Goal: Feedback & Contribution: Contribute content

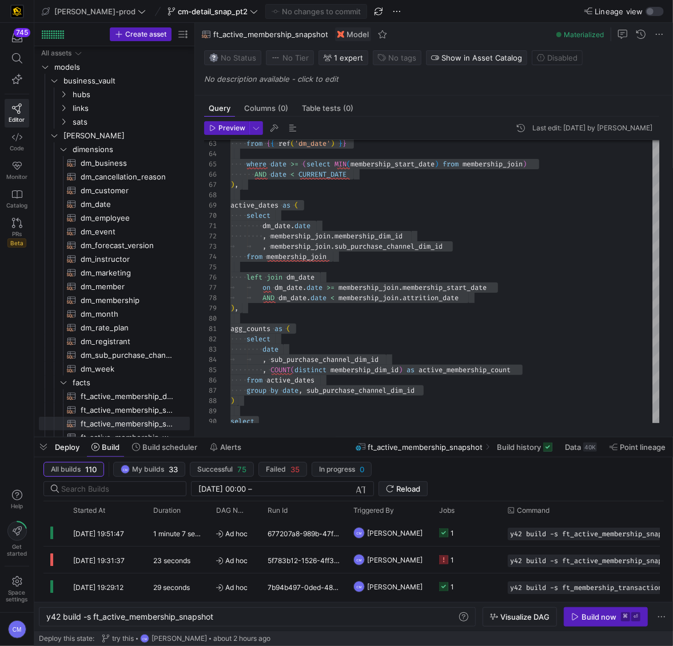
scroll to position [82, 53]
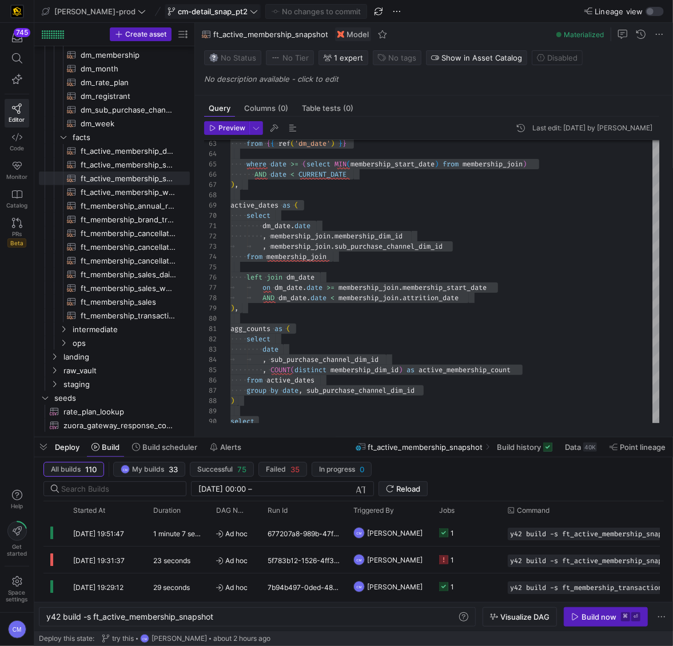
click at [195, 14] on span "cm-detail_snap_pt2" at bounding box center [213, 11] width 70 height 9
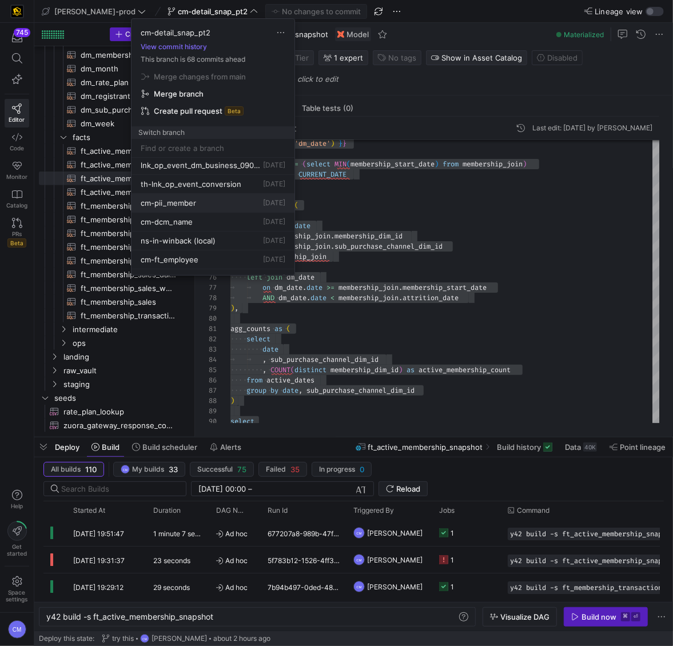
scroll to position [172, 0]
click at [214, 203] on div "cm-pii_member [DATE]" at bounding box center [213, 202] width 145 height 9
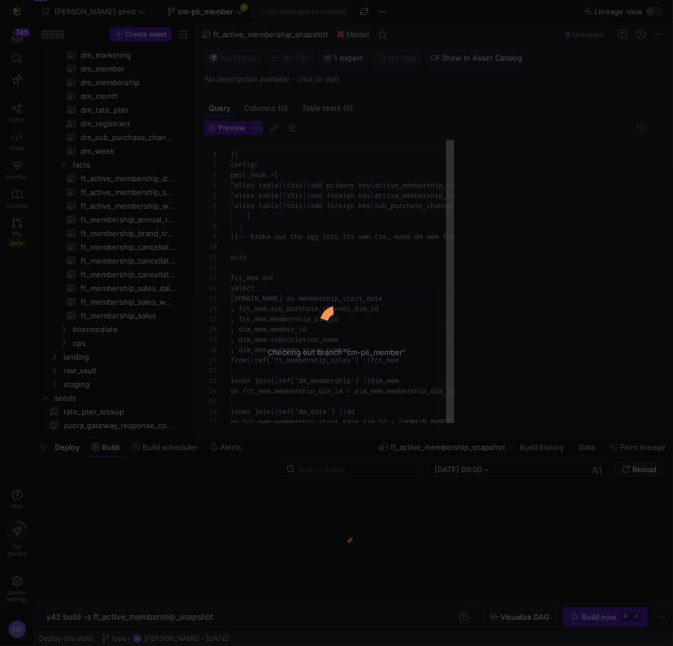
scroll to position [82, 0]
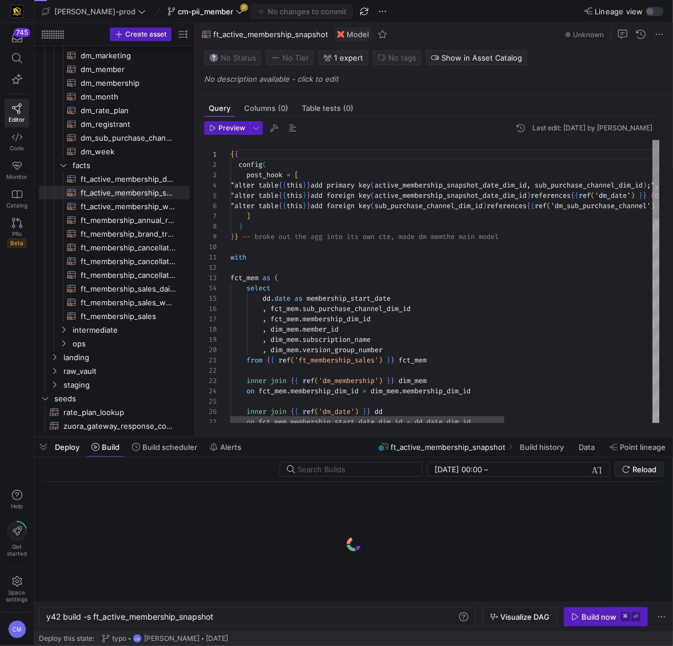
click at [181, 10] on span "cm-pii_member" at bounding box center [205, 11] width 55 height 9
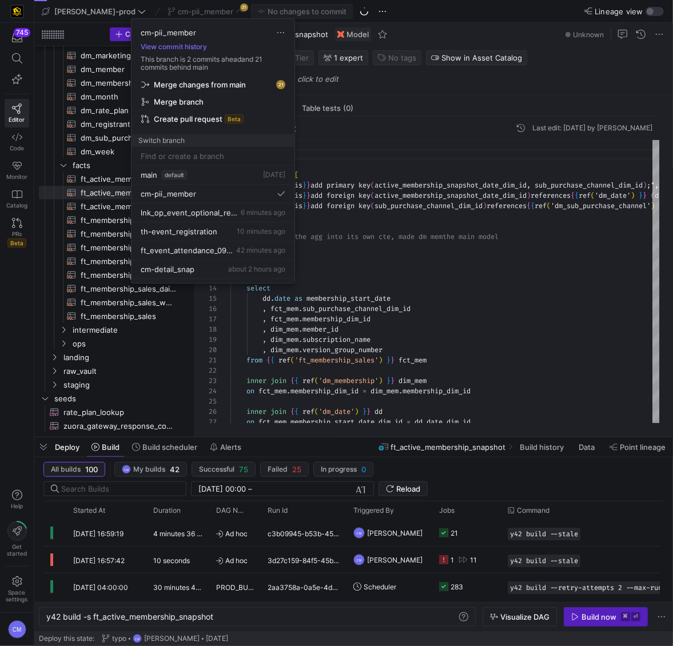
click at [210, 87] on span "Merge changes from main" at bounding box center [200, 84] width 92 height 9
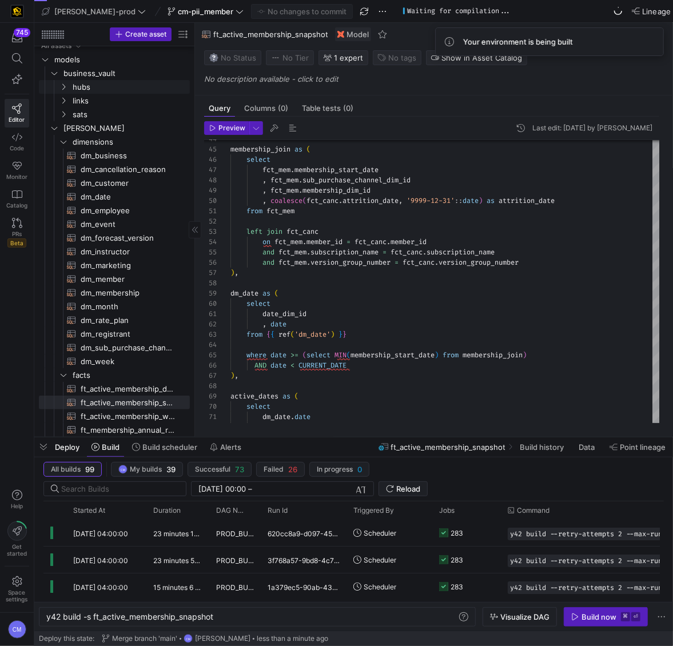
scroll to position [0, 0]
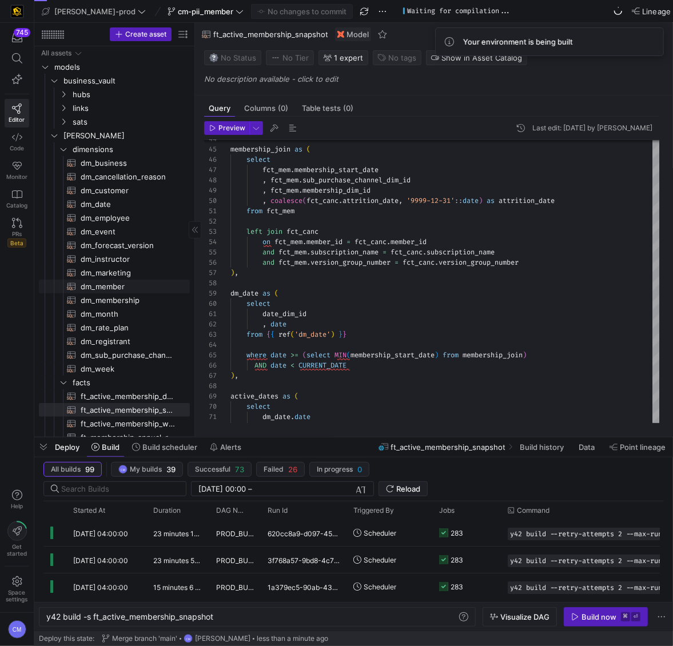
click at [137, 286] on span "dm_member​​​​​​​​​​" at bounding box center [129, 286] width 96 height 13
type textarea "y42 build -s dm_member"
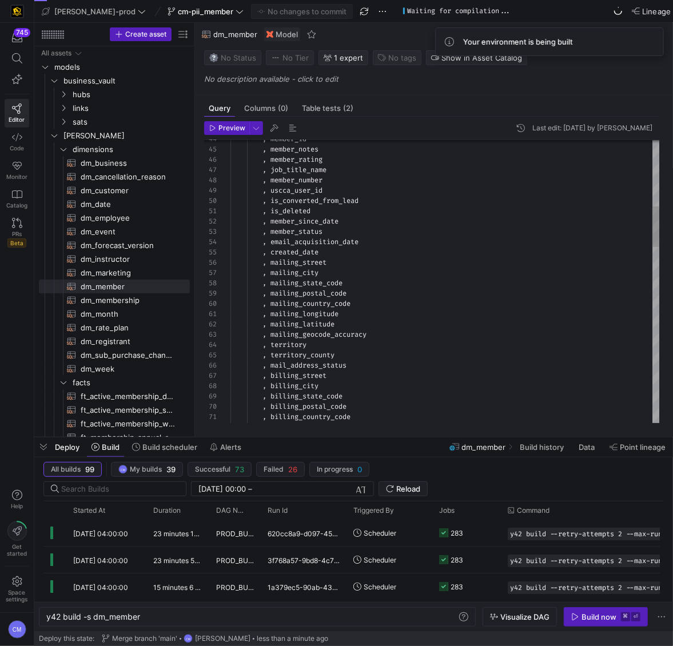
scroll to position [10, 107]
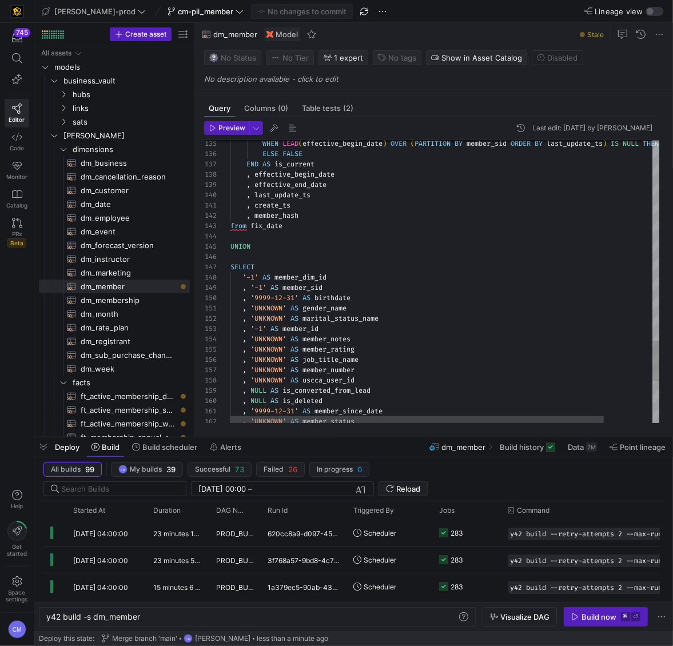
type textarea "{{ config( materialized='table' , post_hook = "alter table {{ this }} add prima…"
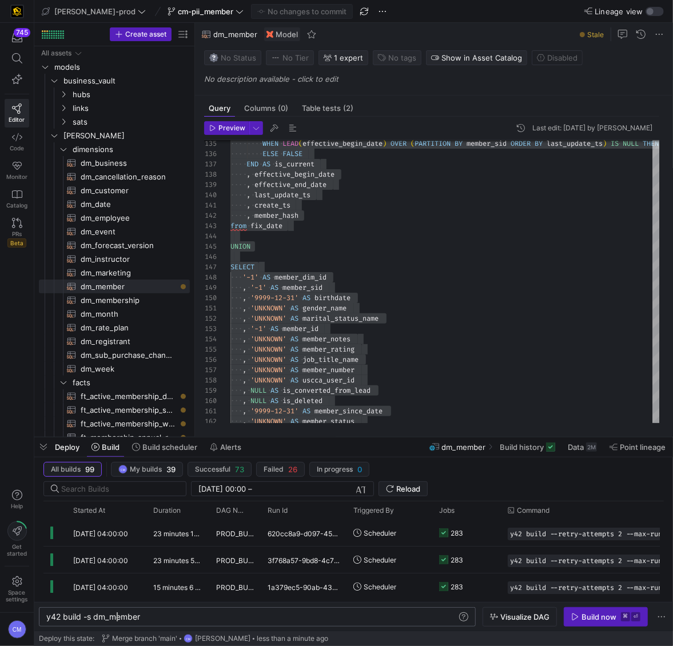
click at [116, 618] on div "y42 build -s dm_member" at bounding box center [251, 616] width 411 height 9
click at [115, 618] on div "y42 build -s dm_member" at bounding box center [251, 616] width 411 height 9
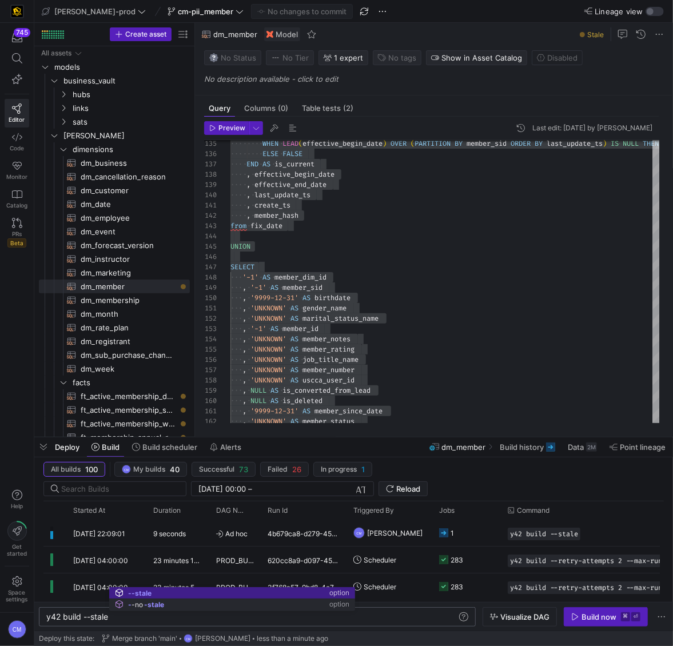
type textarea "y42 build --stale"
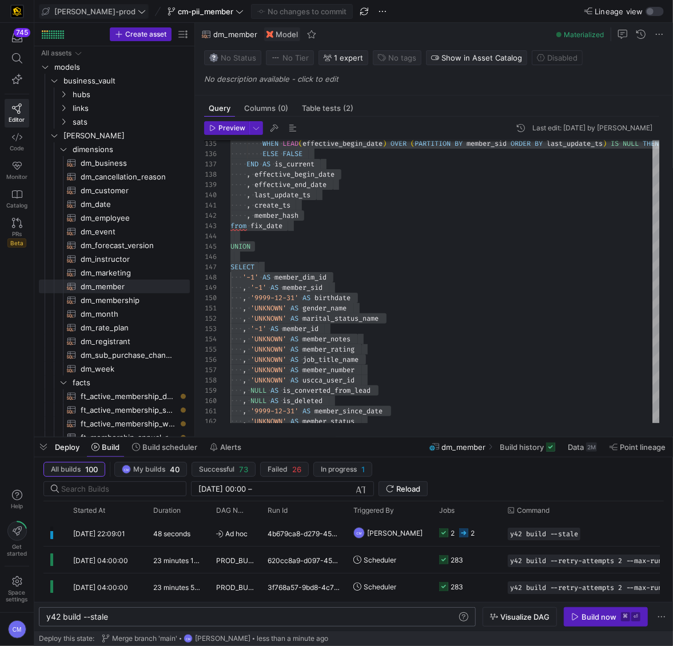
click at [97, 13] on span "[PERSON_NAME]-prod" at bounding box center [94, 11] width 81 height 9
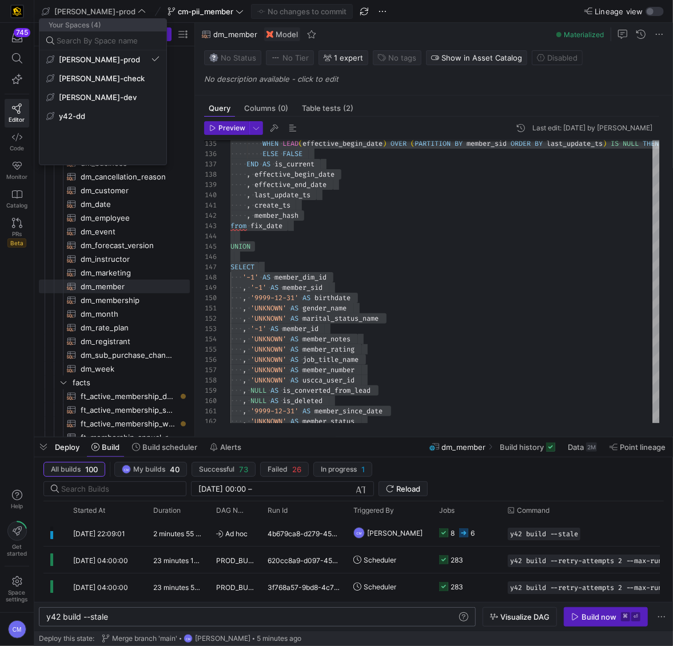
click at [487, 354] on div at bounding box center [336, 323] width 673 height 646
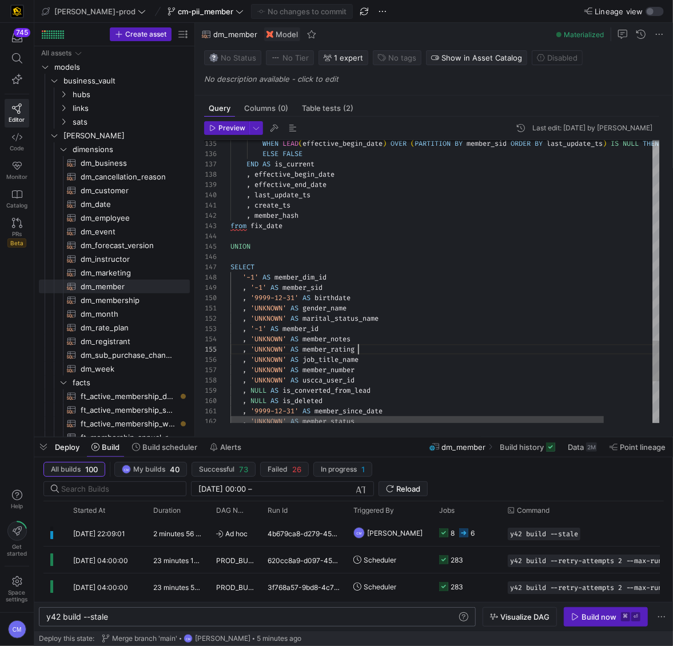
scroll to position [41, 127]
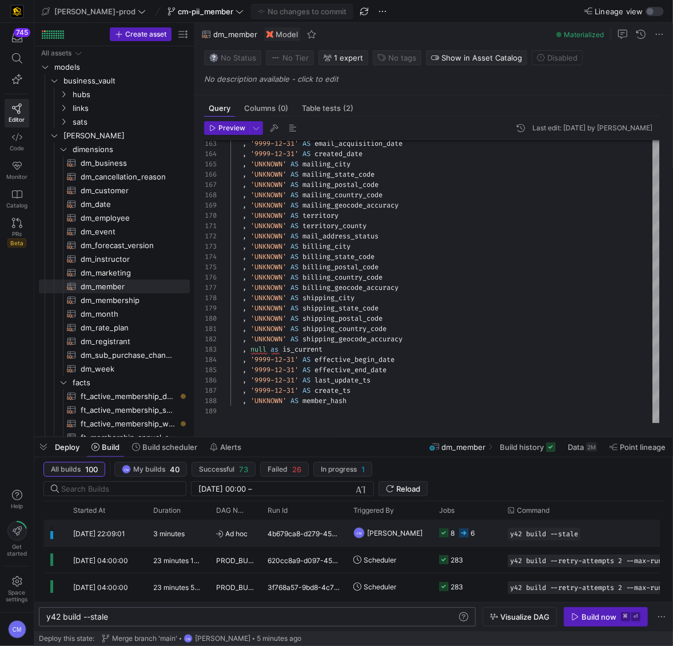
click at [476, 539] on y42-job-status-cell-renderer "8 6" at bounding box center [466, 532] width 55 height 25
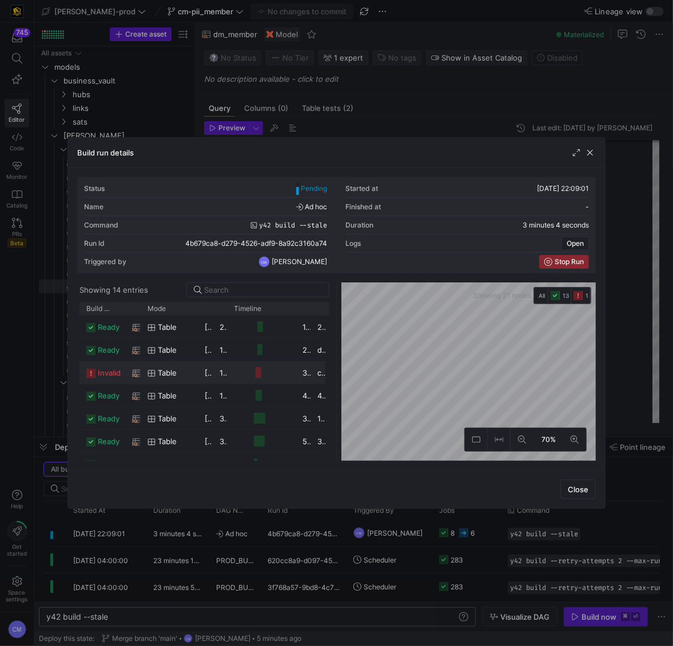
click at [214, 374] on div "17 seconds" at bounding box center [220, 372] width 15 height 22
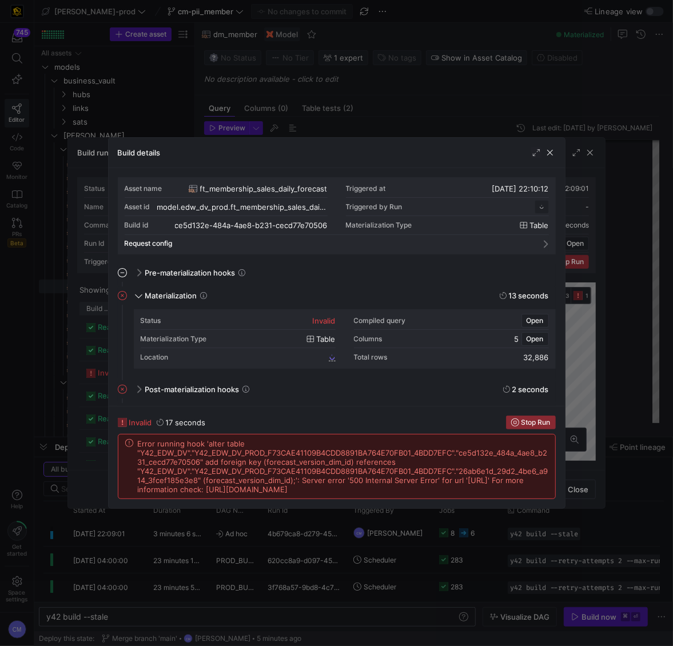
scroll to position [103, 0]
click at [404, 567] on div at bounding box center [336, 323] width 673 height 646
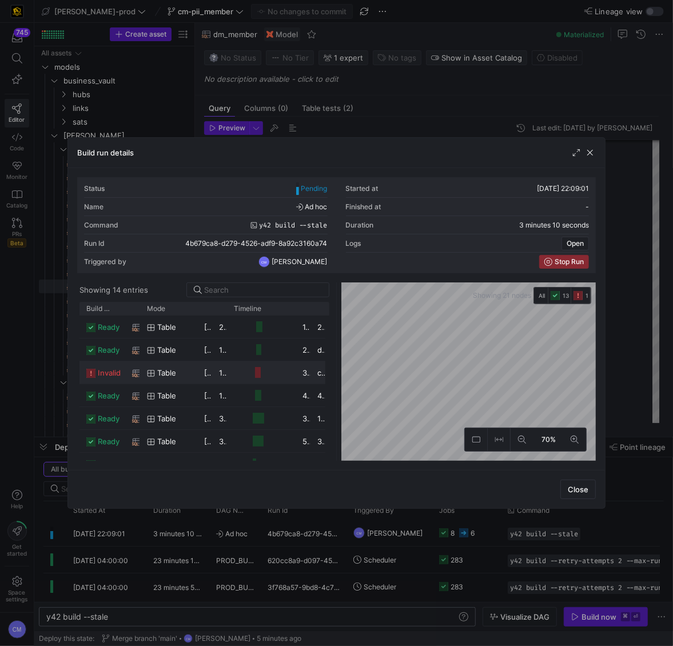
click at [178, 374] on div "table" at bounding box center [168, 373] width 43 height 22
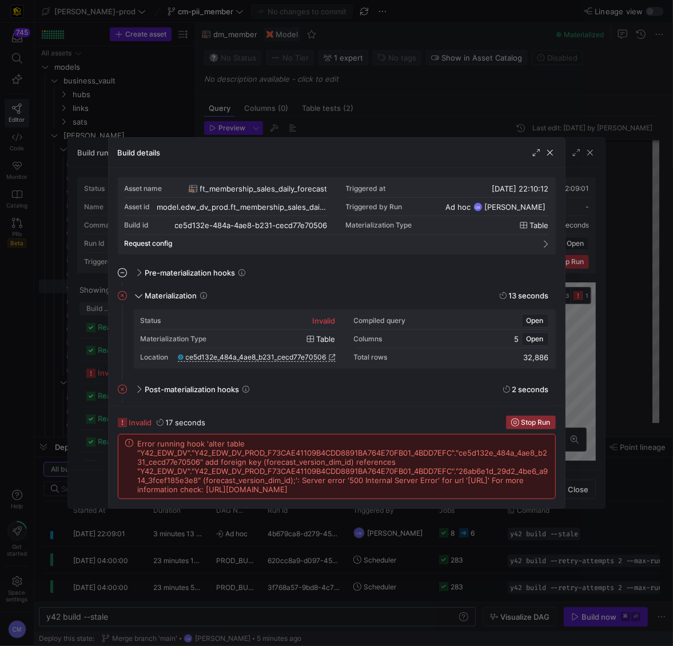
click at [385, 550] on div at bounding box center [336, 323] width 673 height 646
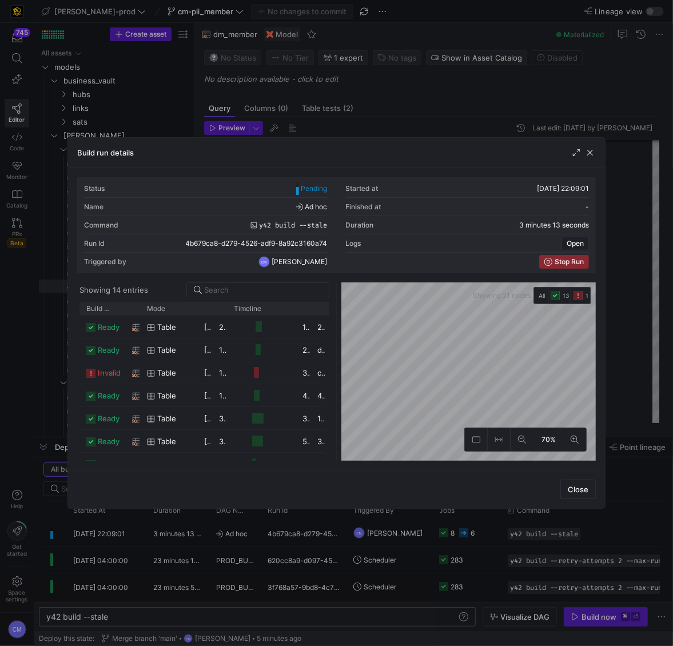
click at [385, 550] on div at bounding box center [336, 323] width 673 height 646
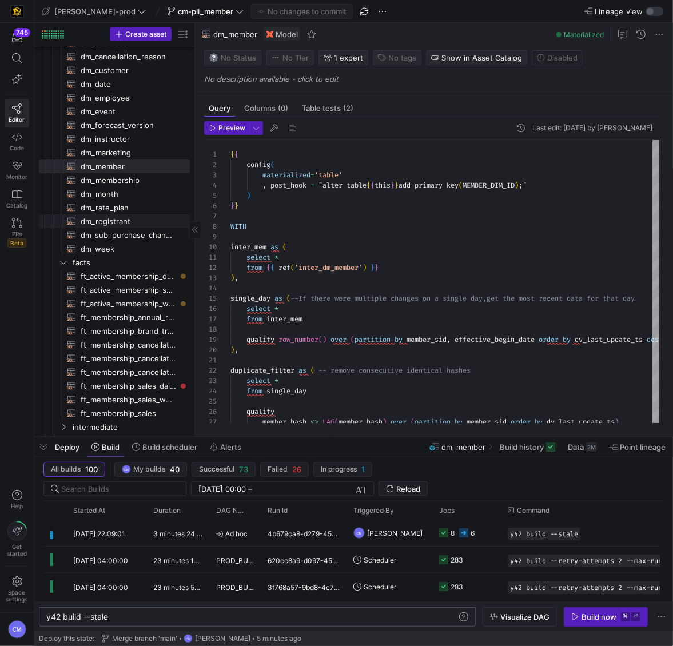
scroll to position [160, 0]
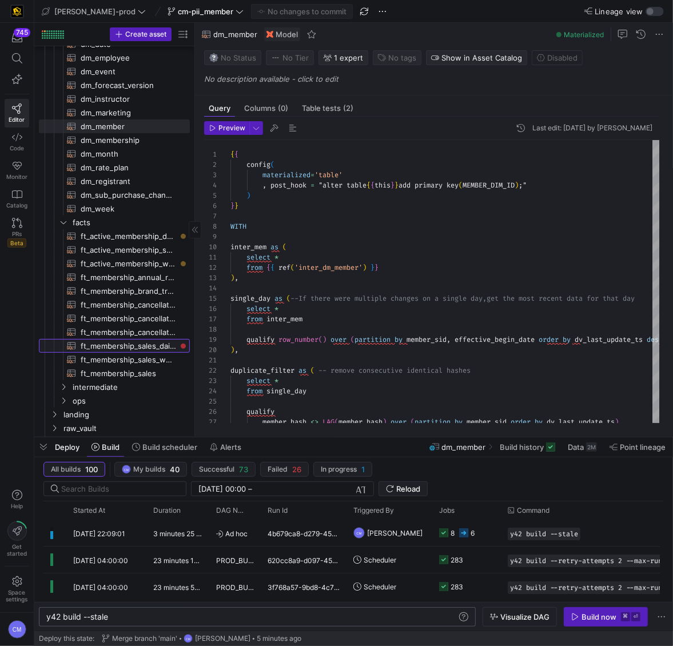
click at [154, 345] on span "ft_membership_sales_daily_forecast​​​​​​​​​​" at bounding box center [129, 346] width 96 height 13
type textarea "{{ config( post_hook = [ "alter table {{ this }} add primary key (membership_sa…"
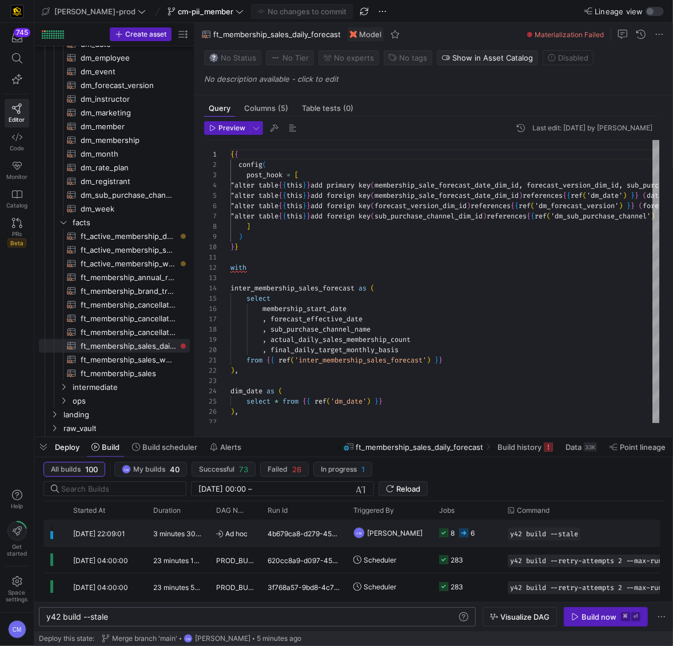
click at [492, 524] on y42-job-status-cell-renderer "8 6" at bounding box center [466, 532] width 55 height 25
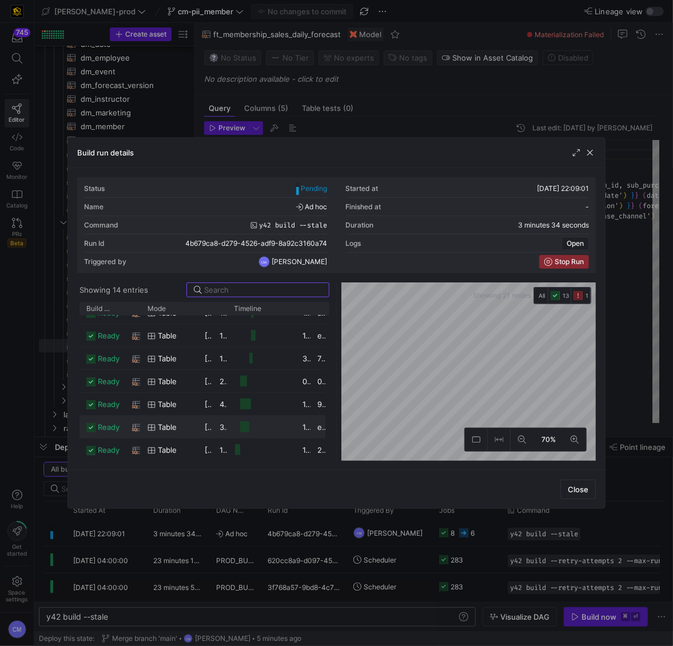
scroll to position [0, 0]
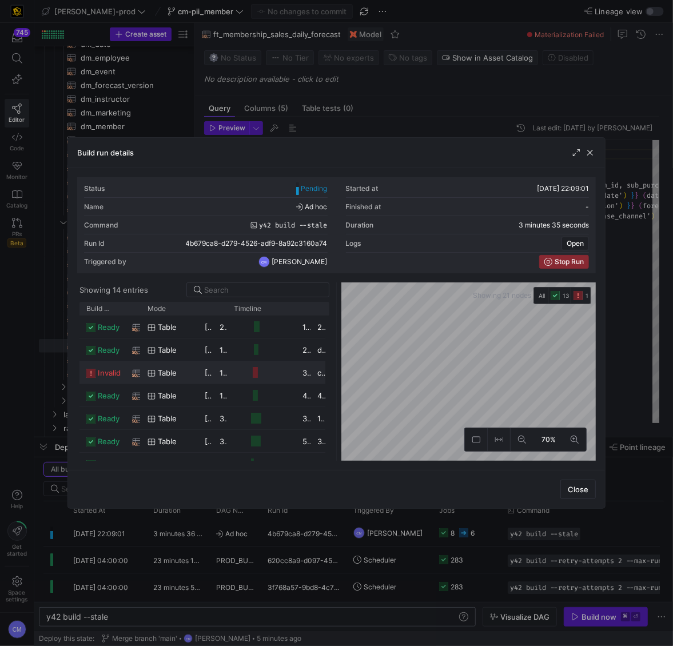
click at [214, 377] on div "17 seconds" at bounding box center [220, 372] width 15 height 22
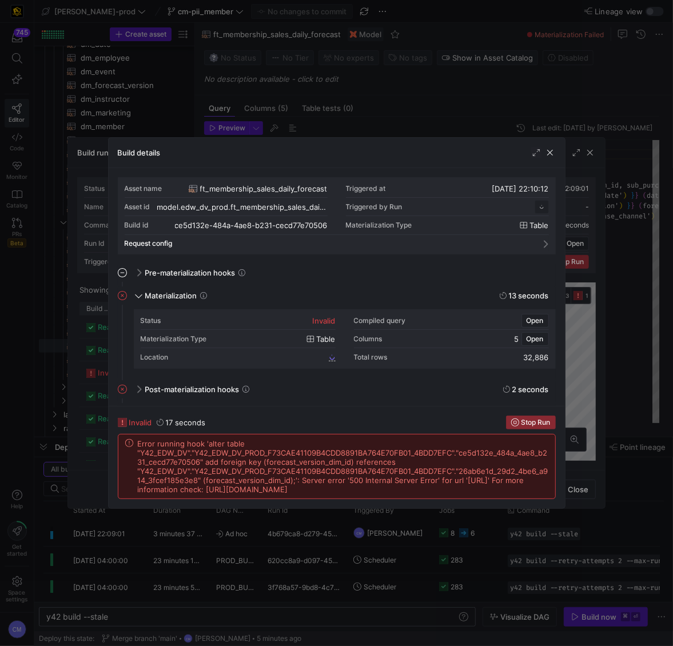
scroll to position [103, 0]
click at [337, 555] on div at bounding box center [336, 323] width 673 height 646
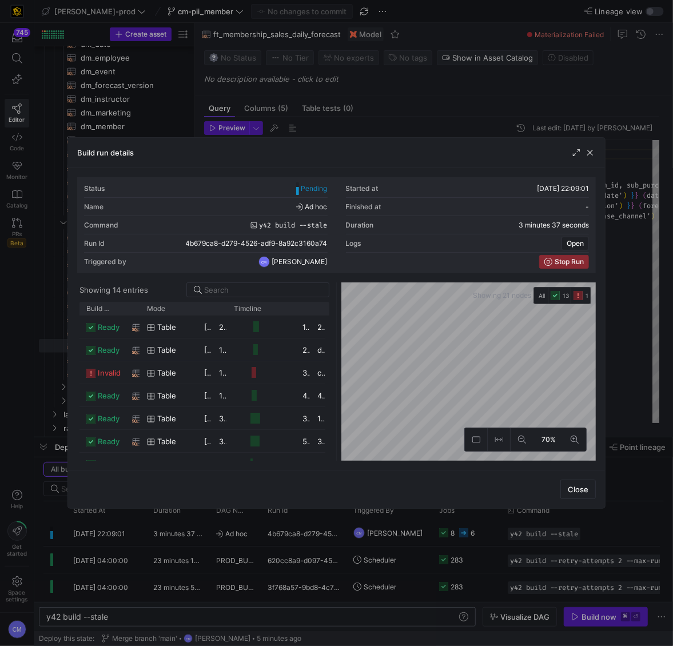
click at [337, 553] on div at bounding box center [336, 323] width 673 height 646
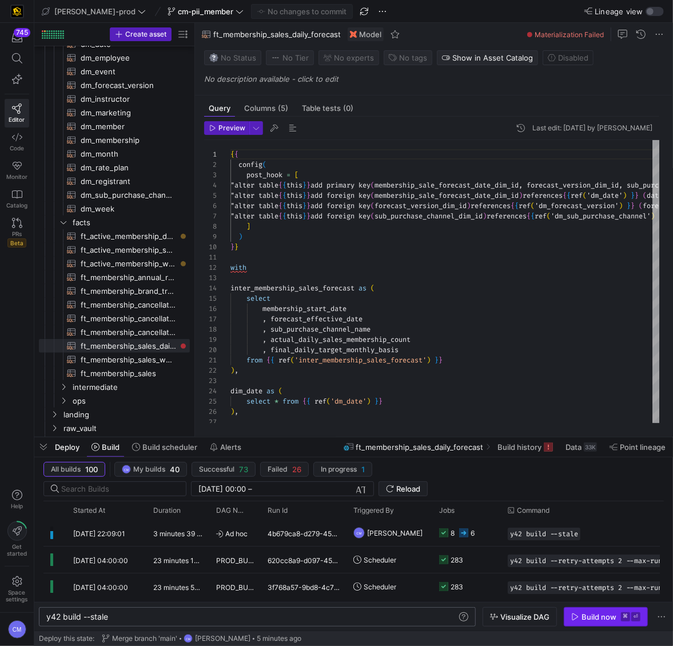
click at [616, 619] on span "Build now ⌘ ⏎" at bounding box center [605, 616] width 69 height 9
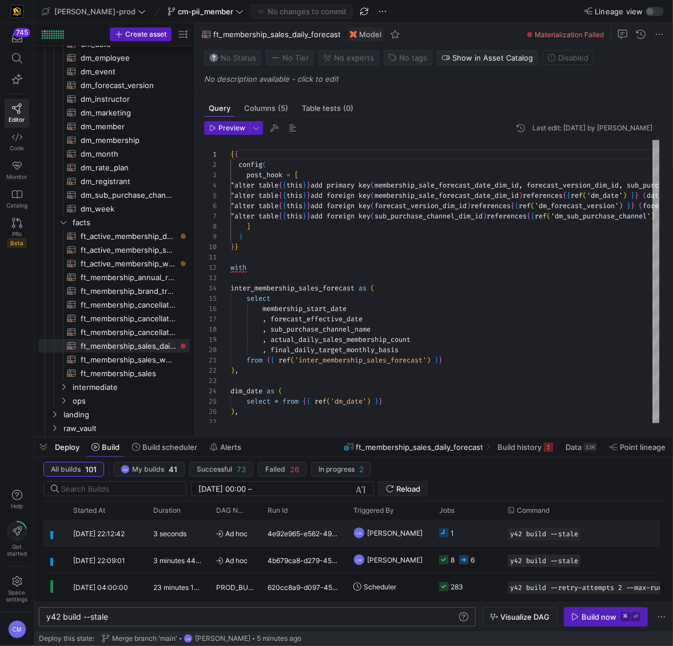
click at [476, 532] on y42-job-status-cell-renderer "1" at bounding box center [466, 532] width 55 height 25
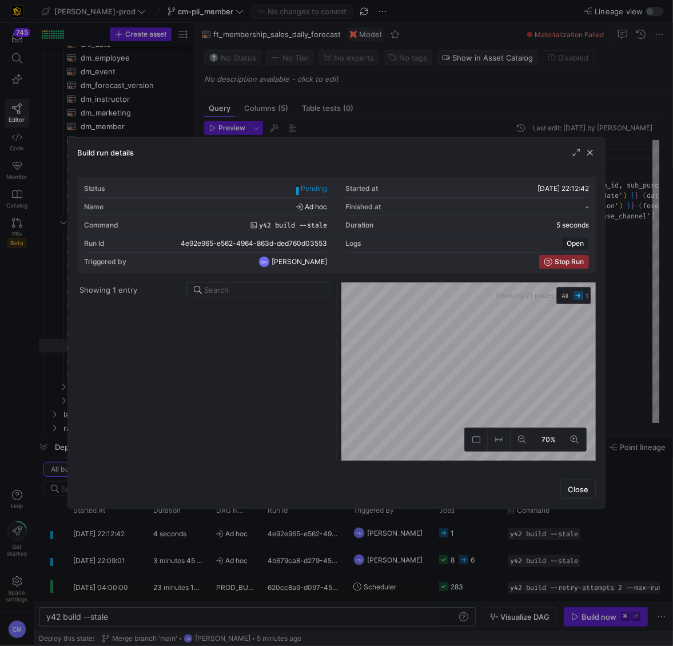
click at [476, 532] on div at bounding box center [336, 323] width 673 height 646
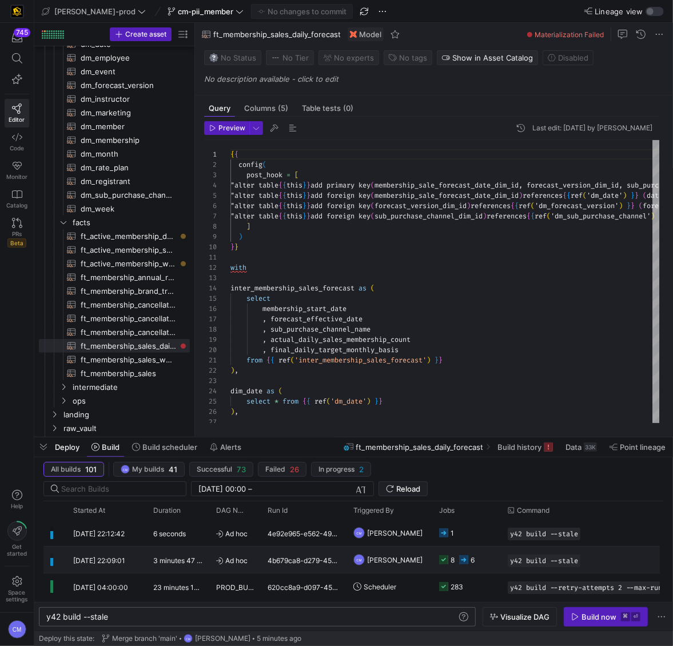
scroll to position [0, 70]
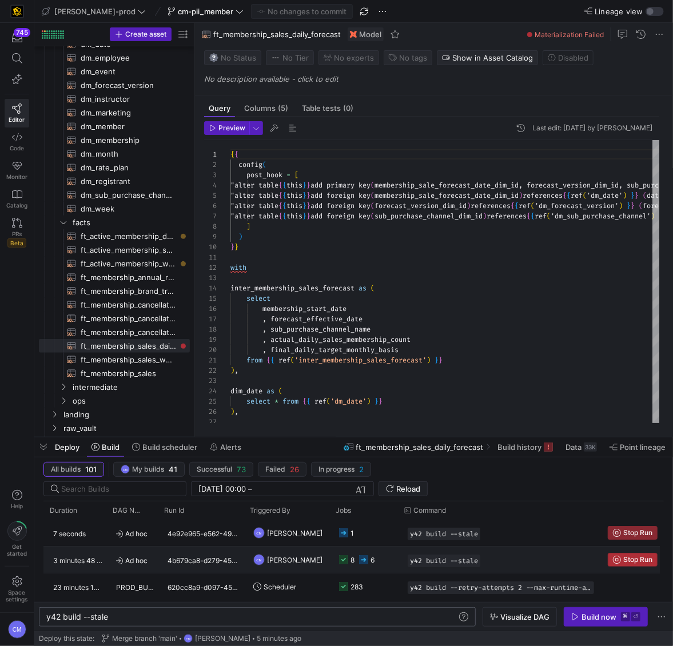
click at [618, 560] on span "Stop Run" at bounding box center [632, 560] width 39 height 8
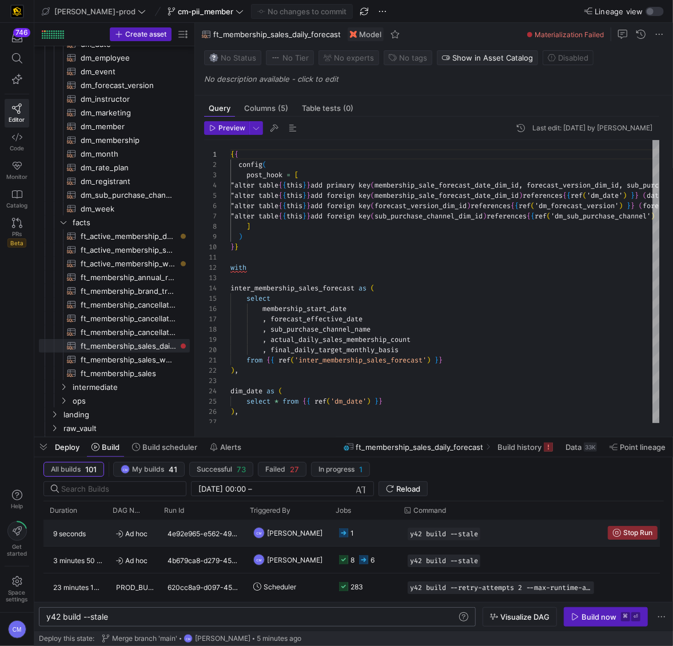
click at [382, 539] on y42-job-status-cell-renderer "1" at bounding box center [366, 532] width 55 height 25
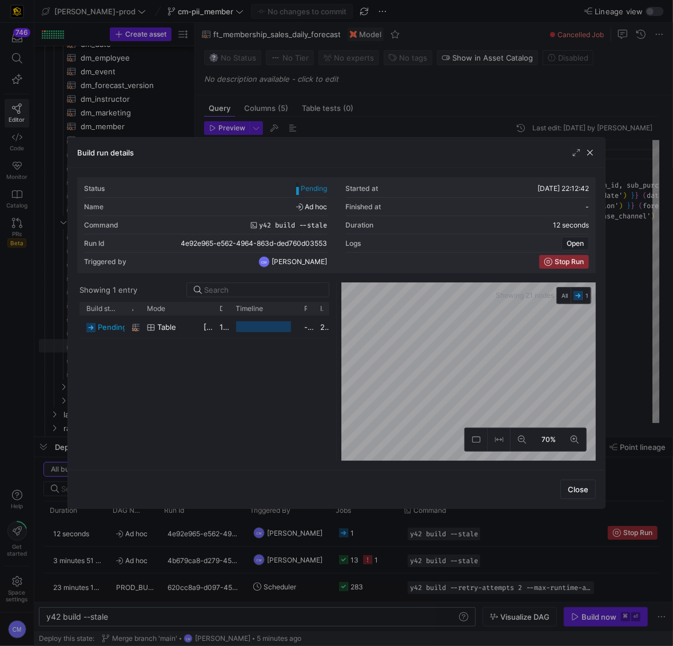
click at [185, 335] on div "table" at bounding box center [168, 327] width 43 height 22
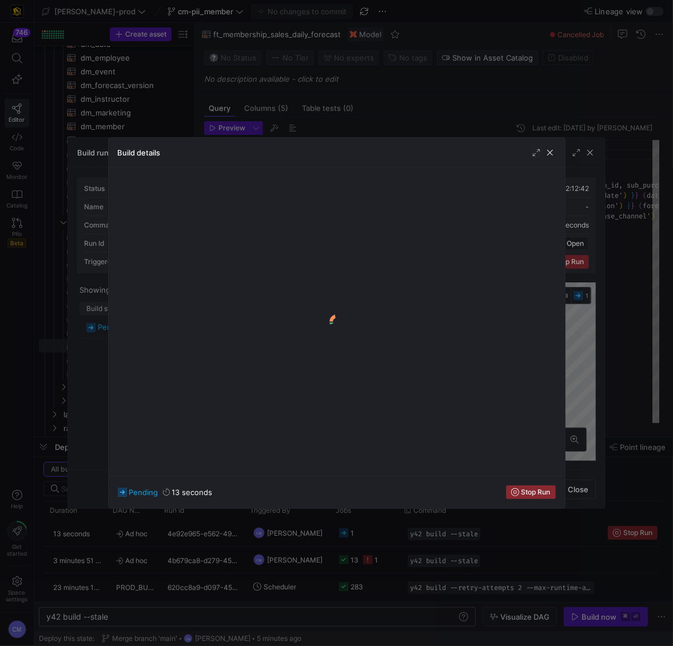
click at [405, 556] on div at bounding box center [336, 323] width 673 height 646
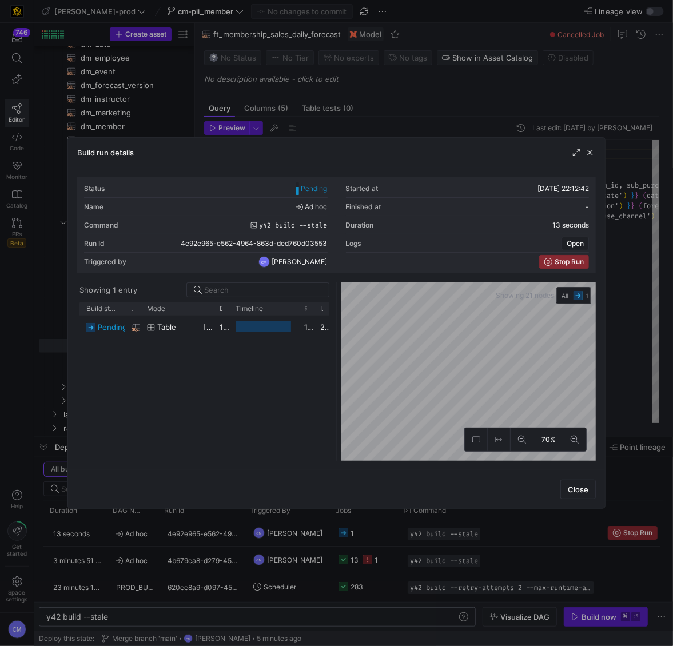
click at [405, 556] on div at bounding box center [336, 323] width 673 height 646
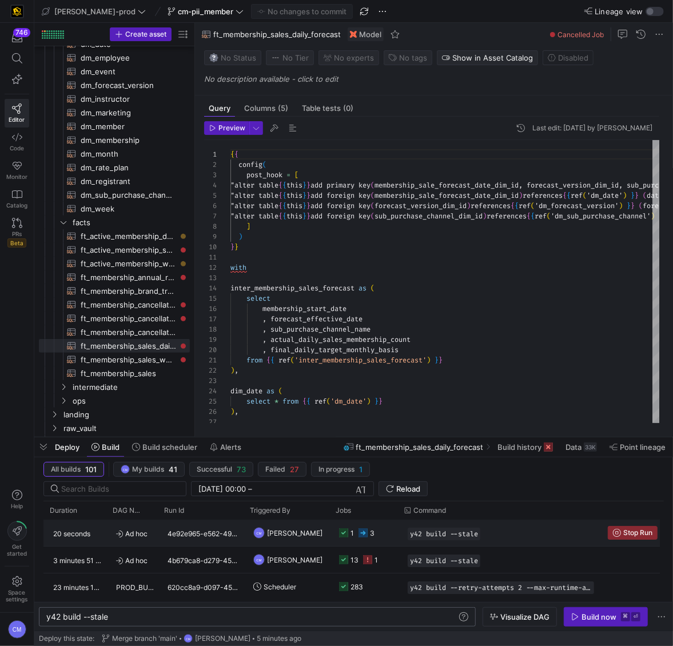
click at [401, 539] on div "y42 build --stale" at bounding box center [501, 533] width 200 height 26
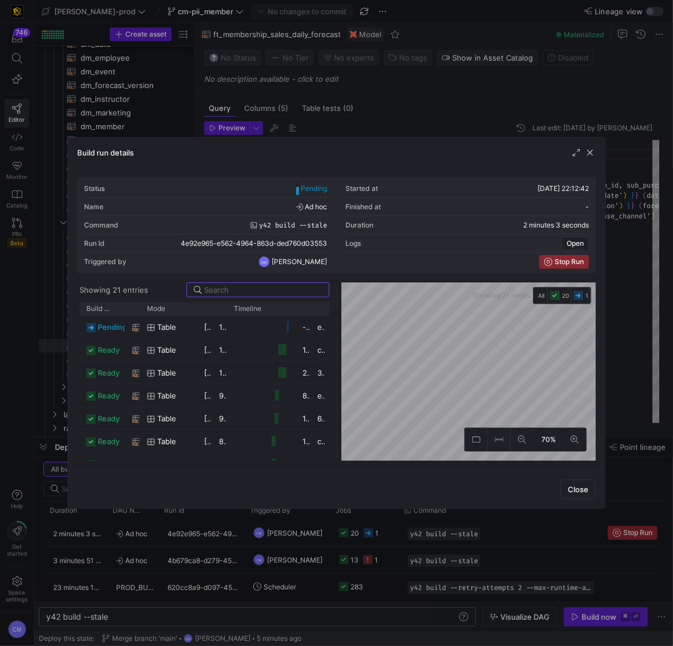
click at [358, 528] on div at bounding box center [336, 323] width 673 height 646
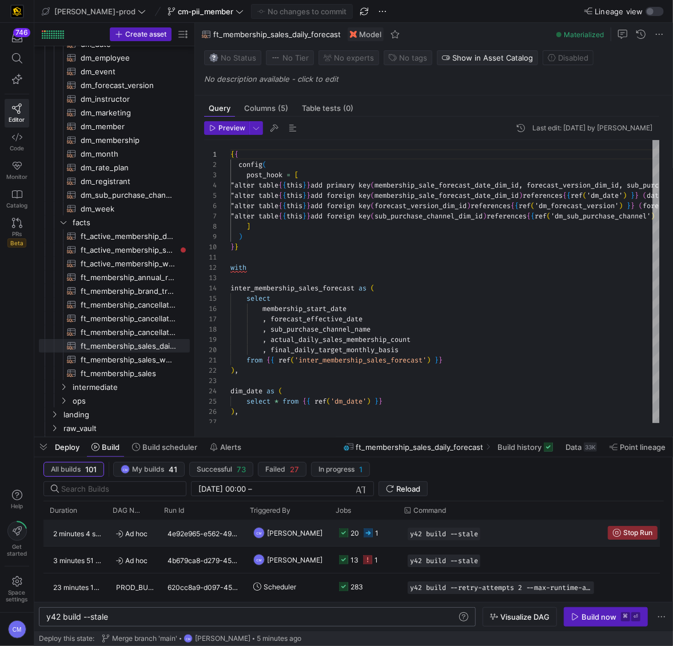
click at [369, 527] on div "1" at bounding box center [371, 533] width 15 height 27
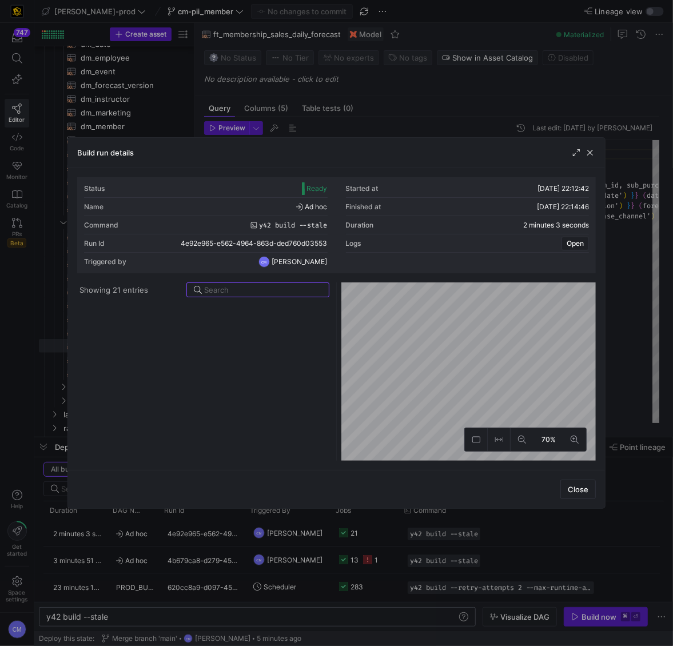
click at [393, 528] on div at bounding box center [336, 323] width 673 height 646
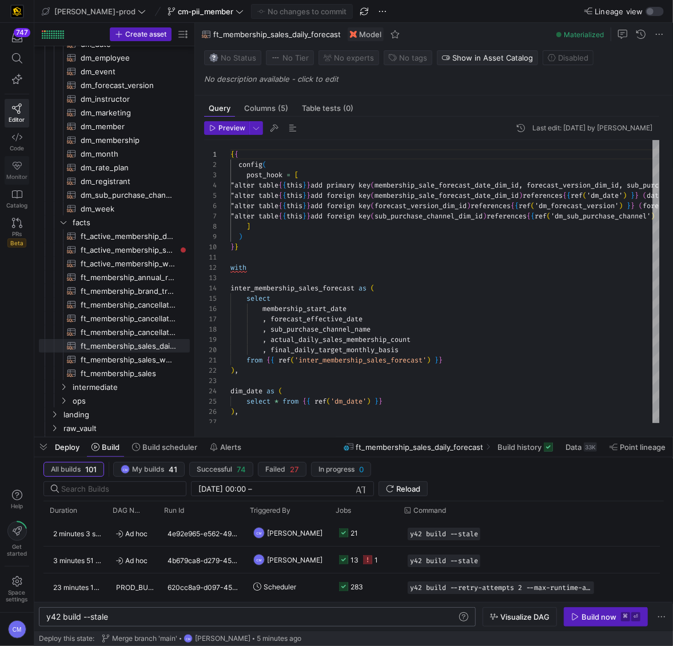
click at [11, 167] on link "Monitor" at bounding box center [17, 170] width 25 height 29
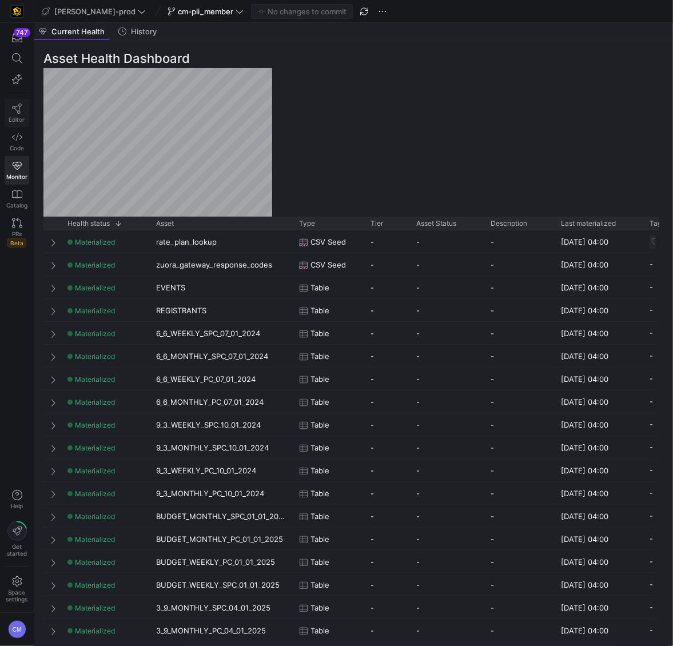
click at [20, 110] on icon at bounding box center [17, 108] width 10 height 10
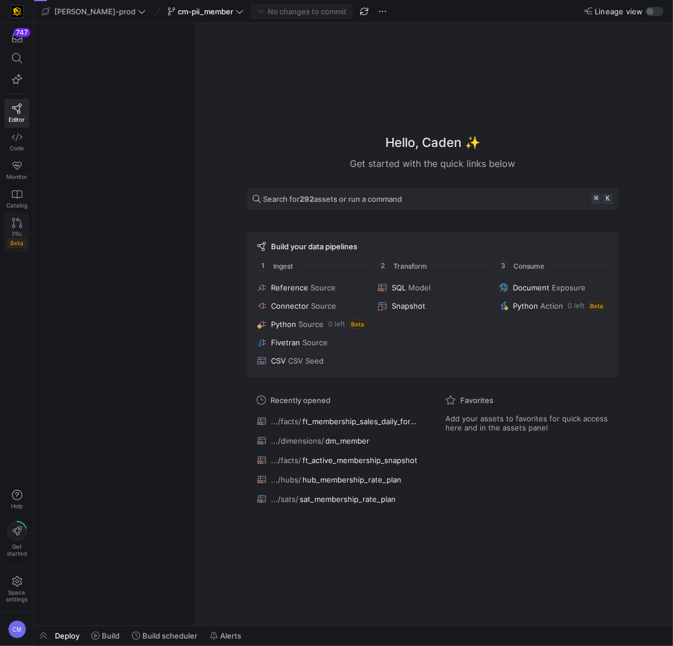
click at [18, 228] on link "PRs Beta" at bounding box center [17, 232] width 25 height 39
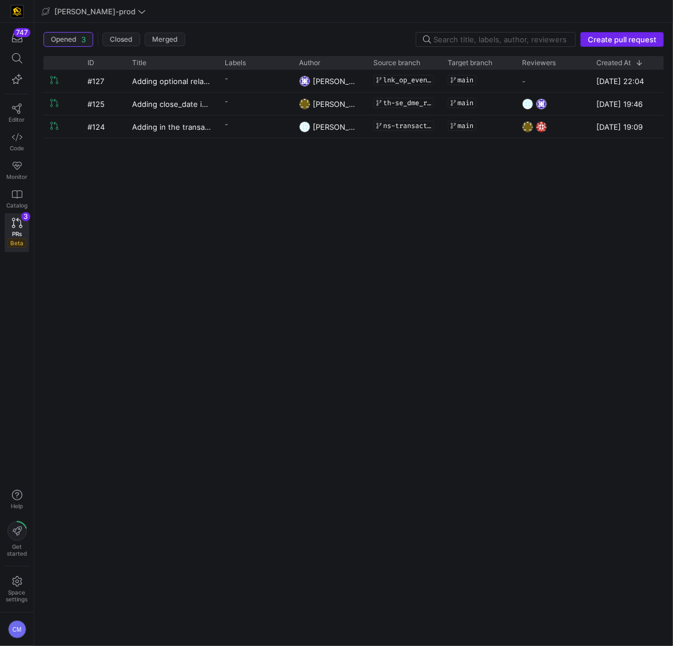
click at [650, 35] on span "Create pull request" at bounding box center [622, 39] width 69 height 9
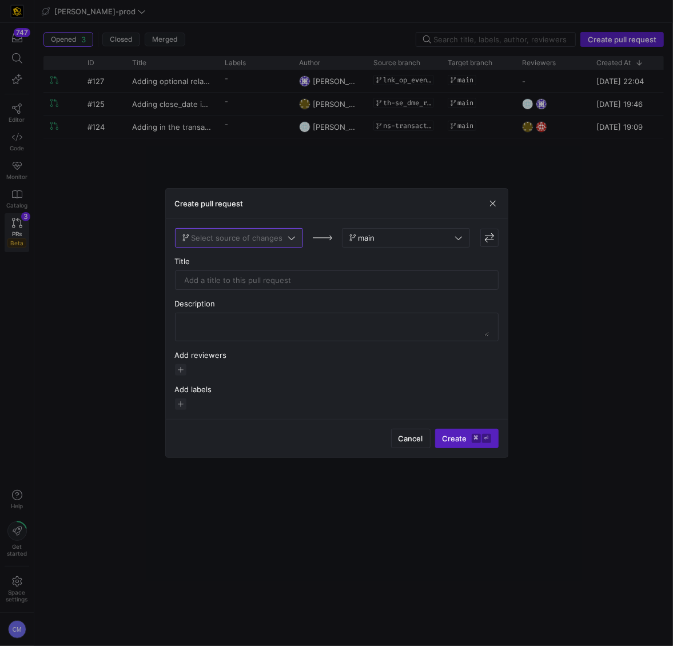
click at [268, 237] on span "Select source of changes" at bounding box center [237, 237] width 91 height 9
type input "cm-p"
click at [241, 258] on div "cm-pii_member" at bounding box center [240, 257] width 110 height 9
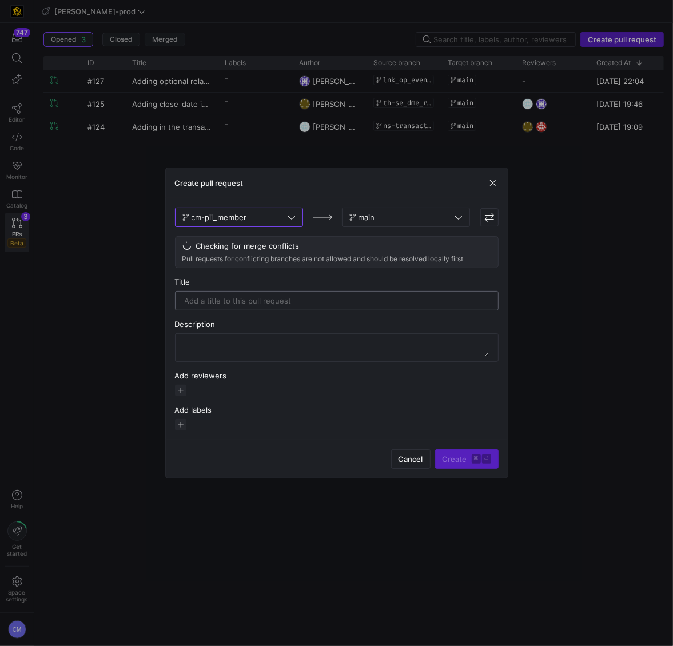
click at [238, 295] on div at bounding box center [337, 301] width 304 height 18
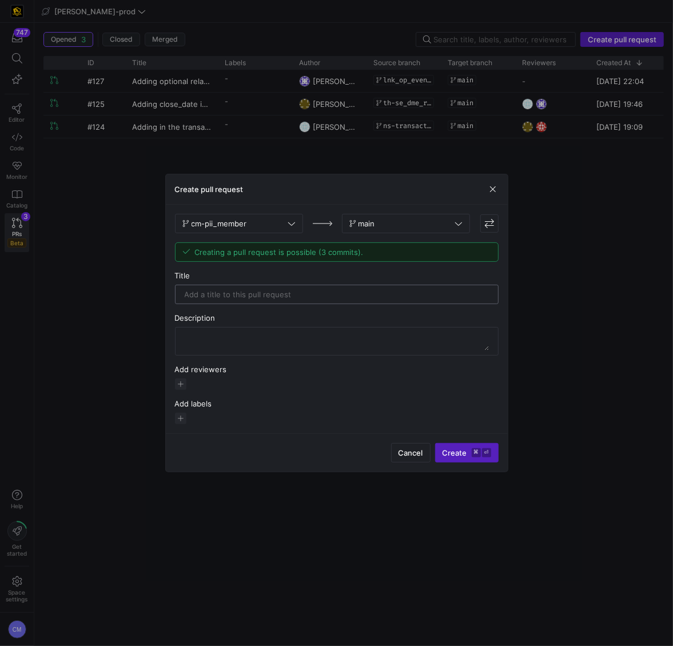
type input "L"
type input "Just remove pii"
click at [237, 343] on textarea at bounding box center [337, 341] width 304 height 18
paste textarea "Just remove pii"
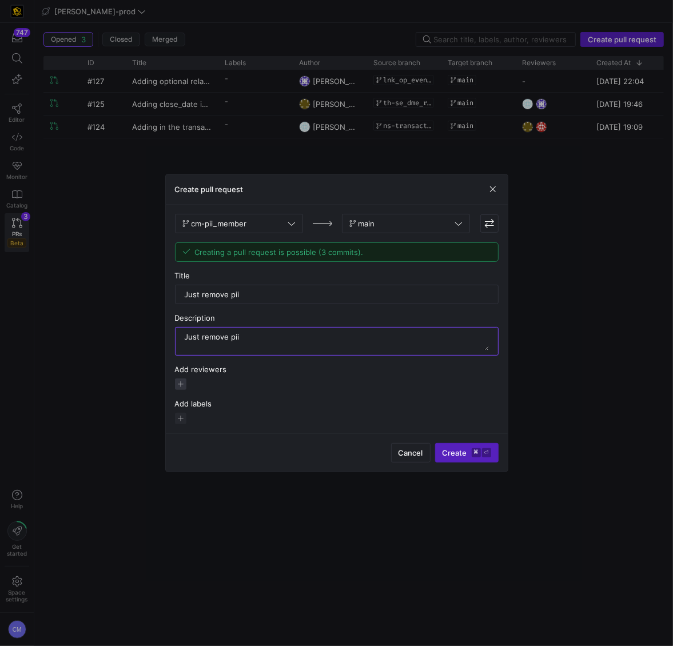
type textarea "Just remove pii"
click at [182, 380] on span "button" at bounding box center [180, 383] width 11 height 11
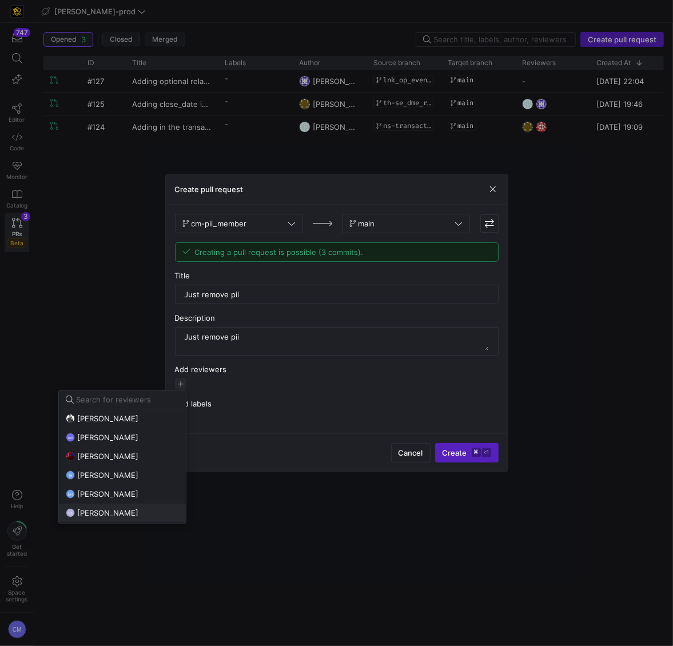
click at [119, 512] on span "[PERSON_NAME]" at bounding box center [107, 512] width 61 height 9
click at [113, 471] on span "[PERSON_NAME]" at bounding box center [107, 475] width 61 height 9
click at [448, 454] on div at bounding box center [336, 323] width 673 height 646
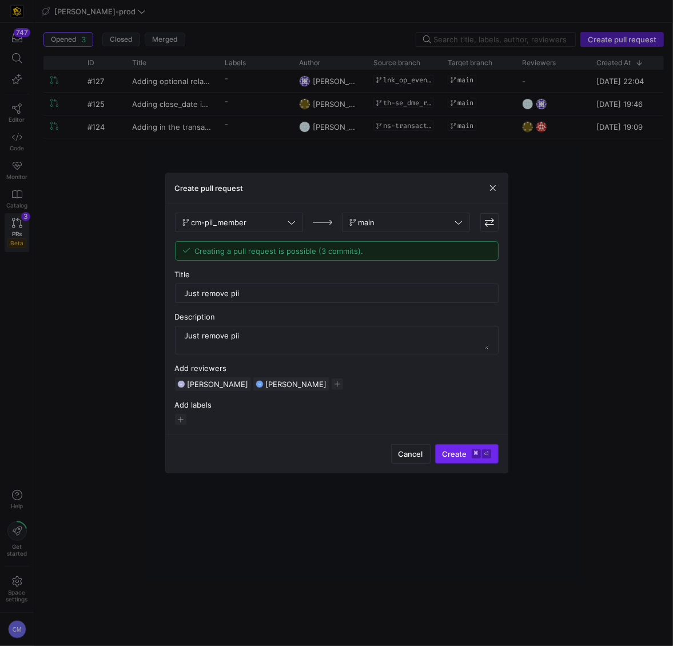
click at [461, 452] on span "Create ⌘ ⏎" at bounding box center [467, 453] width 49 height 9
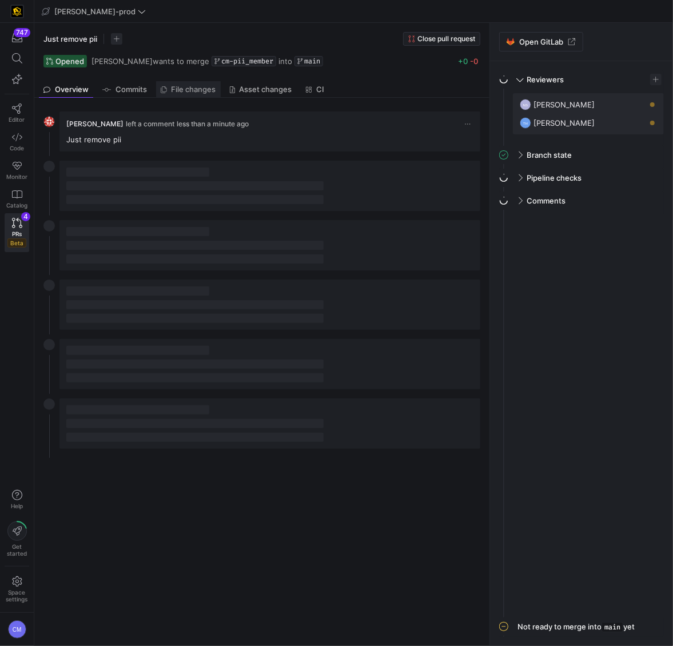
click at [197, 87] on span "File changes" at bounding box center [194, 89] width 45 height 7
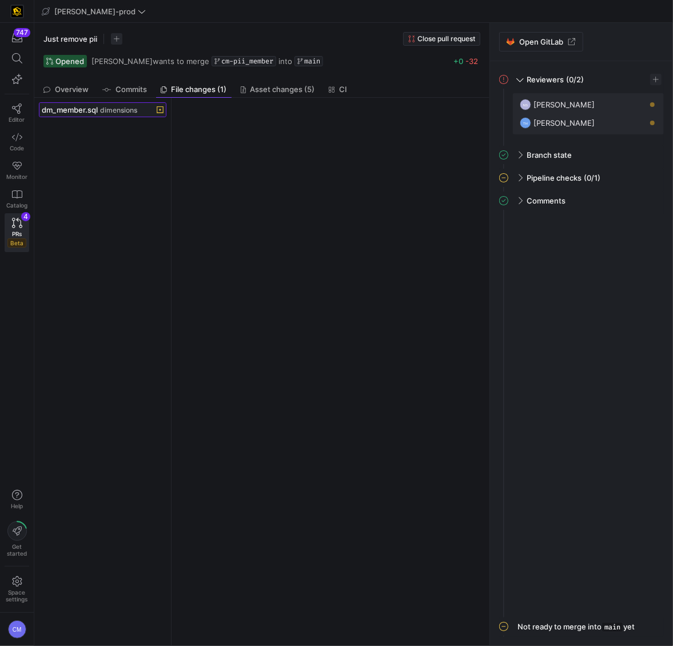
click at [98, 113] on span "dm_member.sql" at bounding box center [70, 109] width 56 height 9
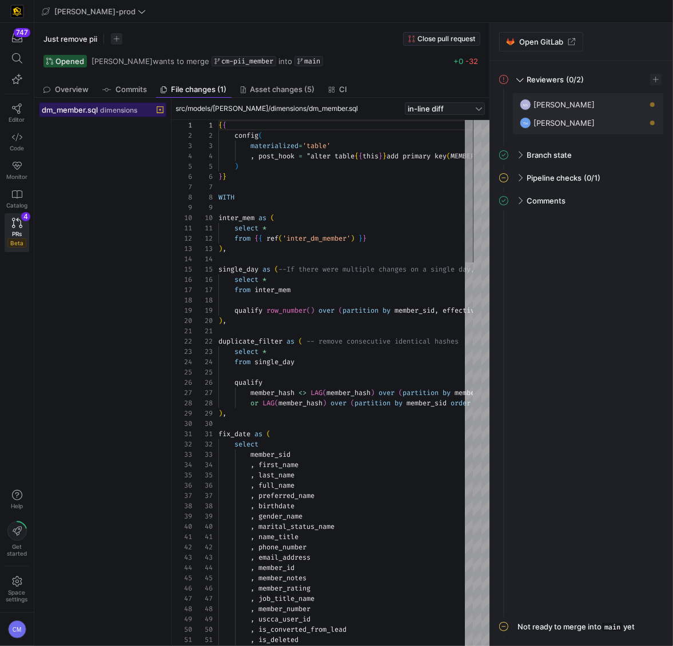
scroll to position [103, 0]
click at [521, 174] on div "Pipeline checks (0/1)" at bounding box center [588, 178] width 151 height 18
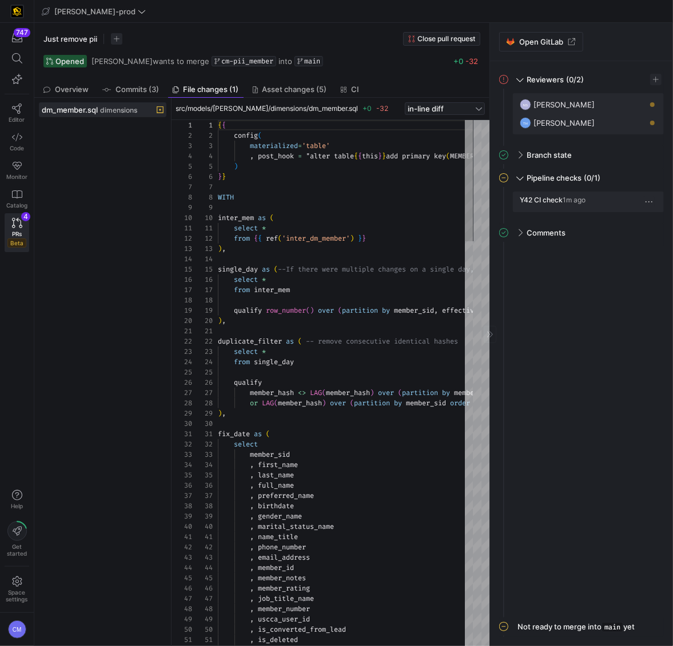
click at [651, 201] on span "button" at bounding box center [648, 201] width 11 height 11
click at [621, 216] on span "Open" at bounding box center [607, 217] width 79 height 9
click at [85, 15] on span "[PERSON_NAME]-prod" at bounding box center [94, 11] width 81 height 9
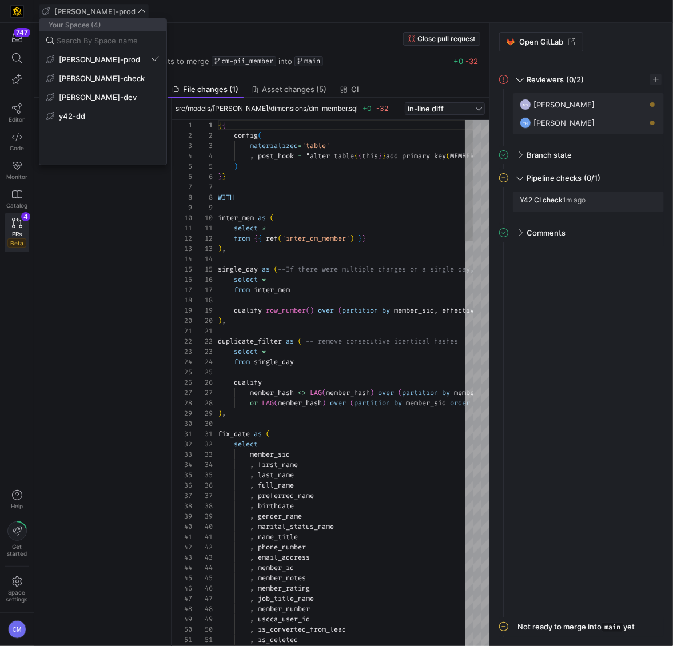
click at [85, 15] on div at bounding box center [336, 323] width 673 height 646
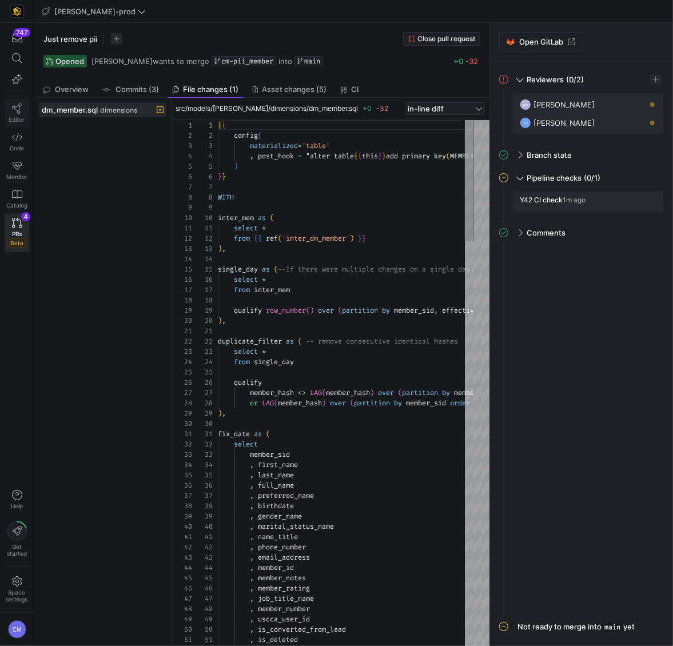
click at [18, 111] on icon at bounding box center [17, 108] width 10 height 10
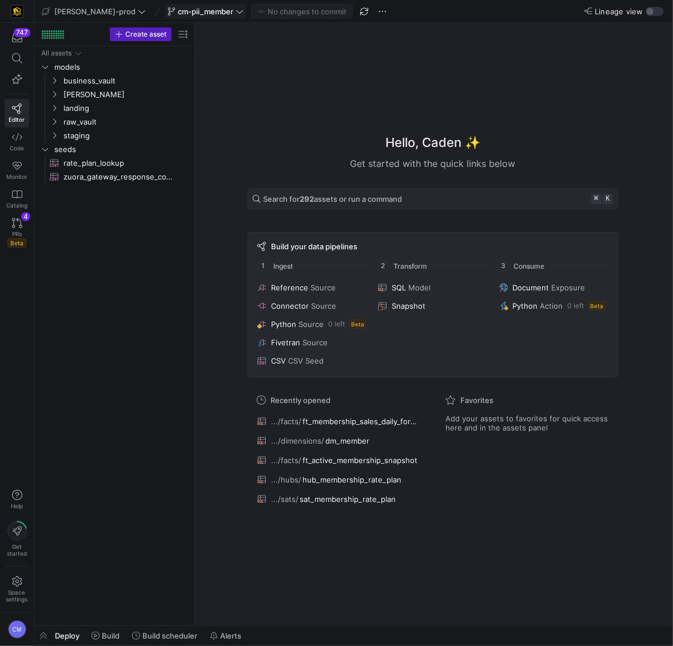
click at [165, 16] on span at bounding box center [205, 12] width 81 height 14
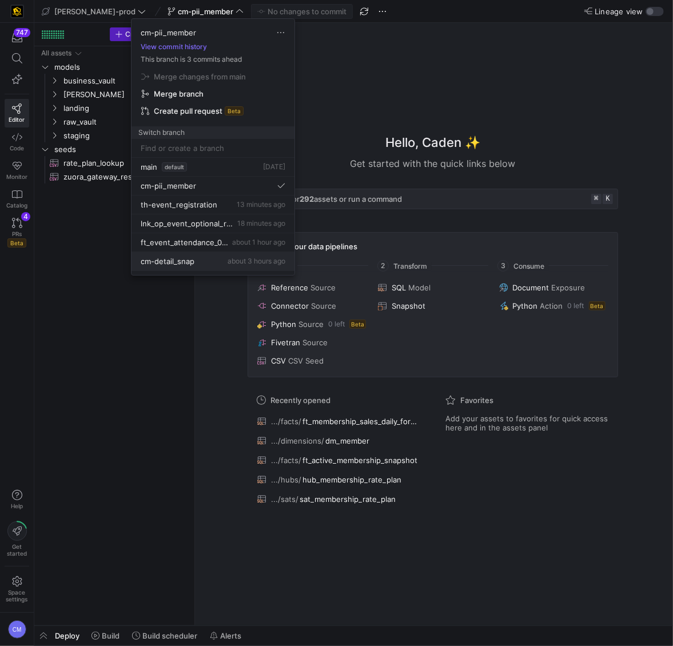
click at [228, 260] on span "about 3 hours ago" at bounding box center [257, 261] width 58 height 9
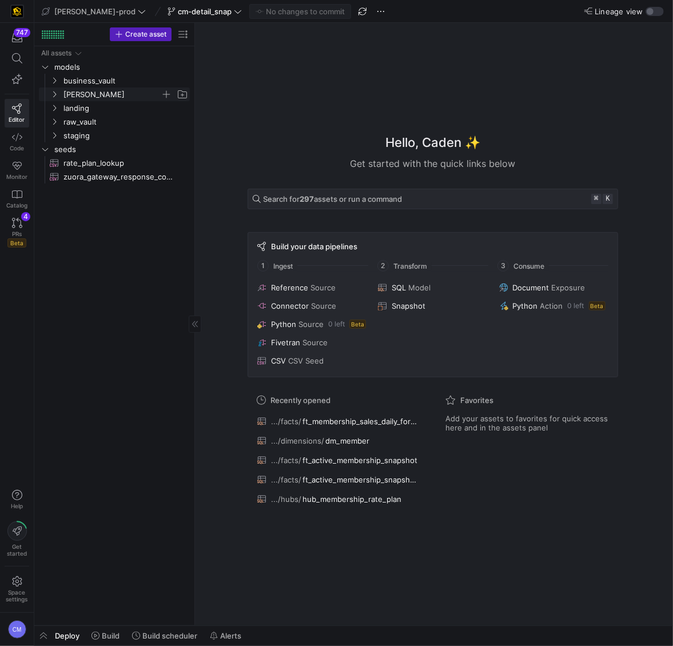
click at [91, 97] on span "[PERSON_NAME]" at bounding box center [111, 94] width 97 height 13
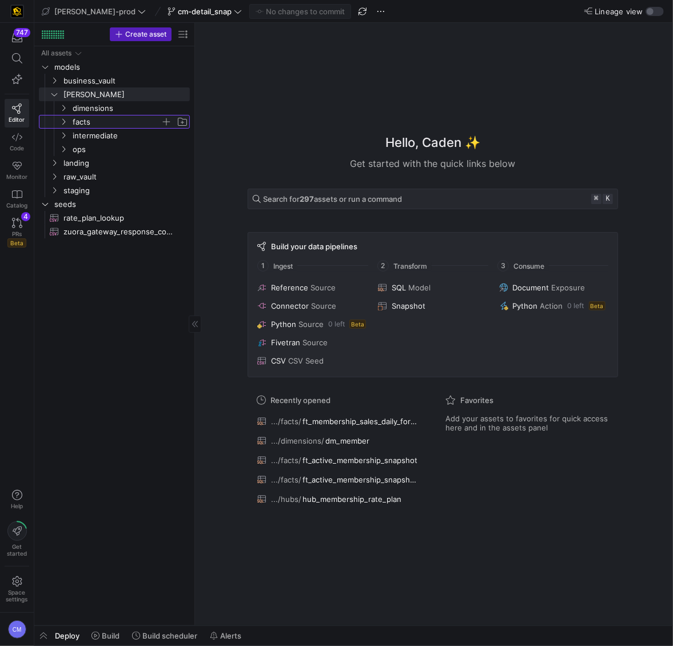
click at [95, 119] on span "facts" at bounding box center [117, 121] width 88 height 13
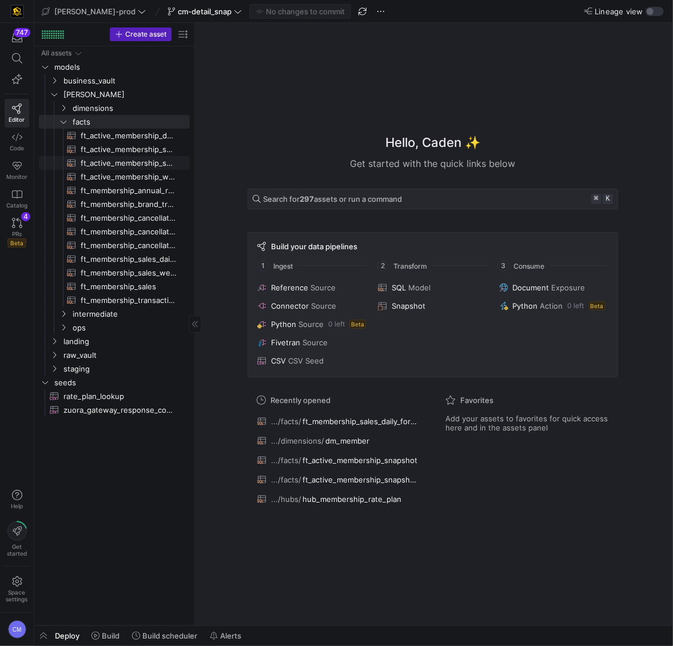
click at [157, 156] on link "ft_active_membership_snapshot​​​​​​​​​​" at bounding box center [114, 163] width 151 height 14
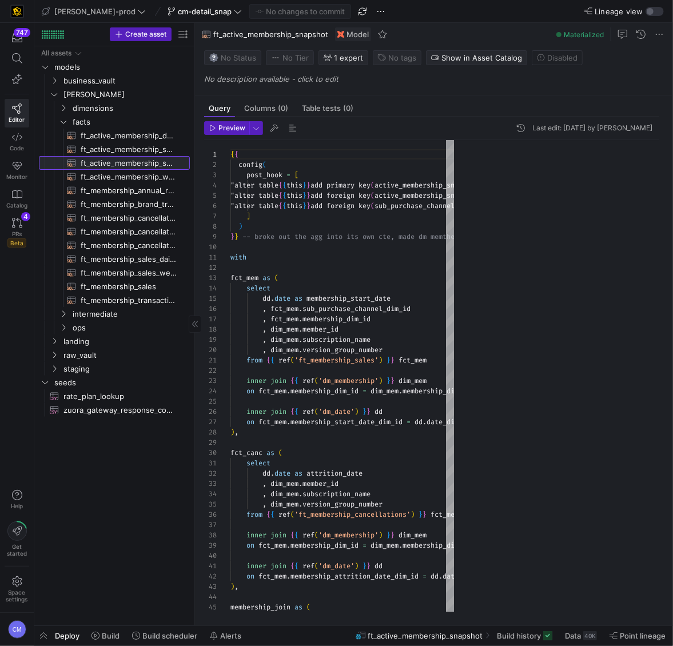
scroll to position [82, 0]
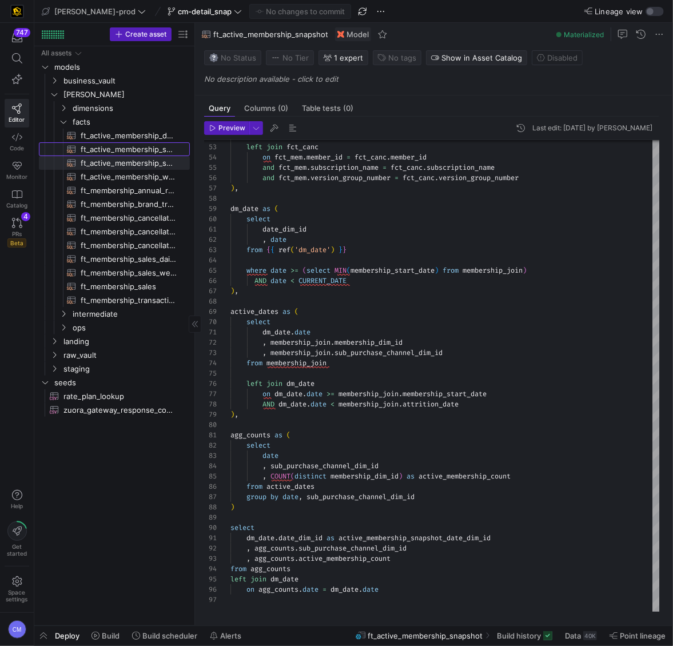
click at [149, 146] on span "ft_active_membership_snapshot_detail​​​​​​​​​​" at bounding box center [129, 149] width 96 height 13
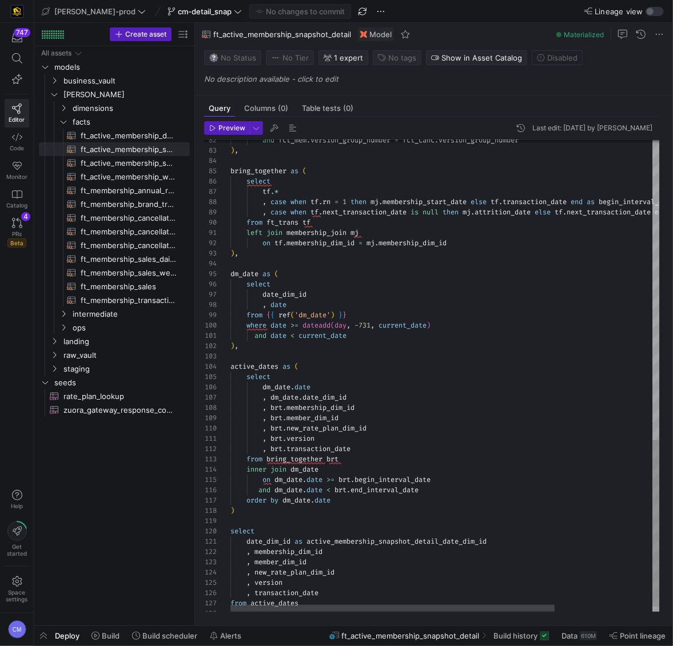
scroll to position [62, 119]
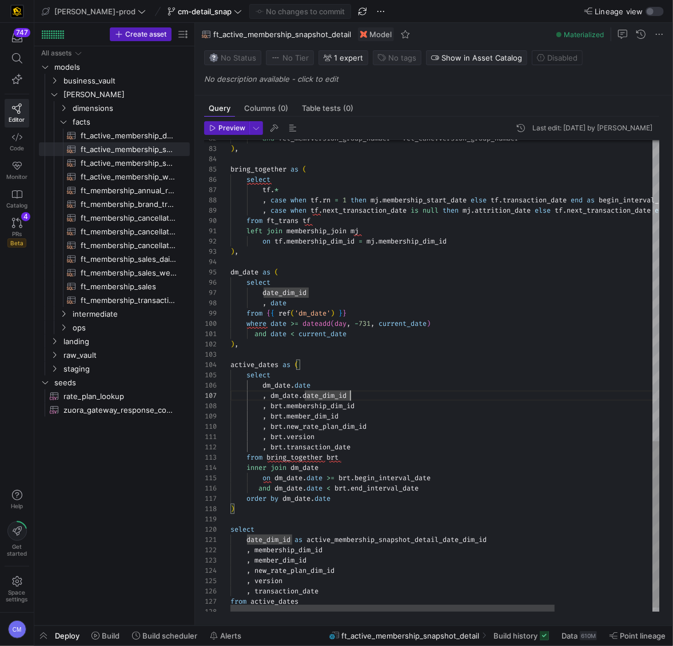
type textarea "{{ config( post_hook = [ "alter table {{ this }} add primary key (active_member…"
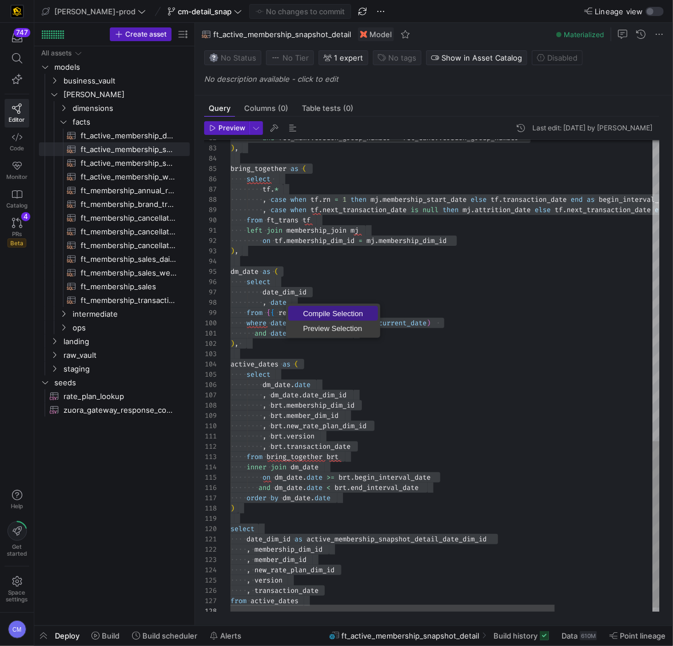
click at [309, 310] on span "Compile Selection" at bounding box center [333, 313] width 90 height 7
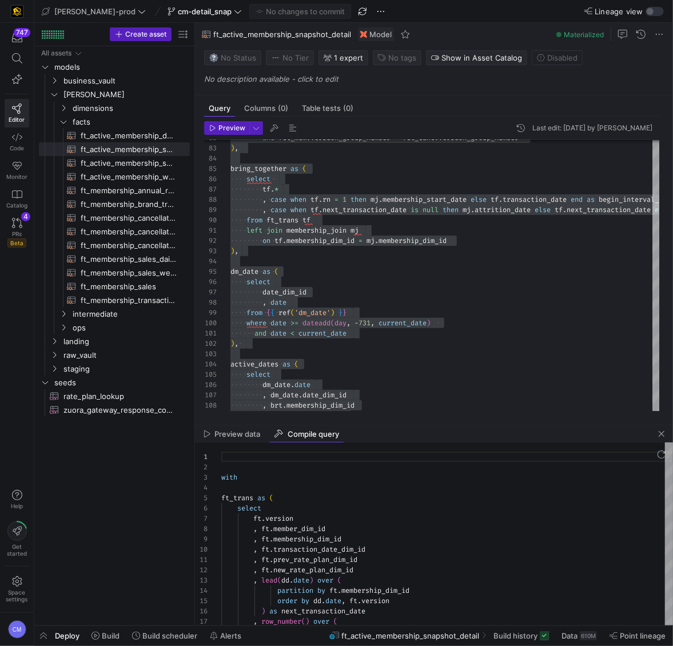
scroll to position [103, 0]
type textarea "with ft_trans as ( select ft.version , ft.member_dim_id , ft.membership_dim_id …"
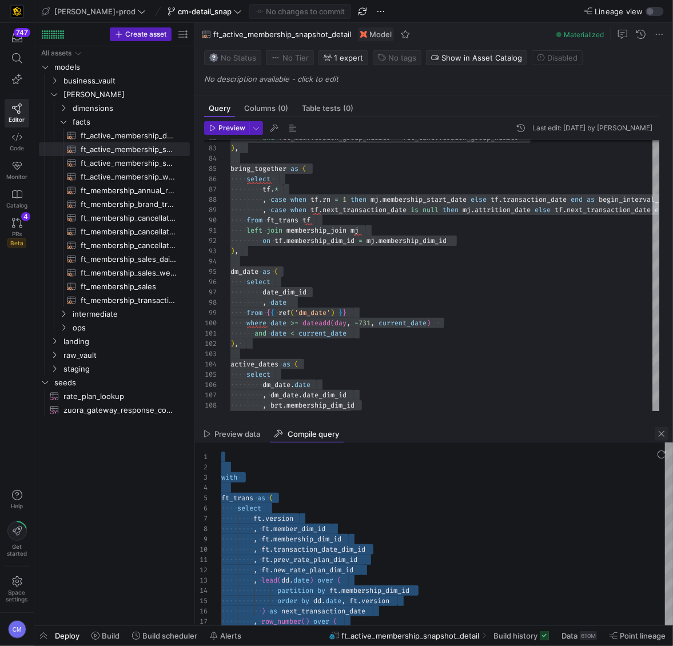
click at [663, 439] on span "button" at bounding box center [662, 434] width 14 height 14
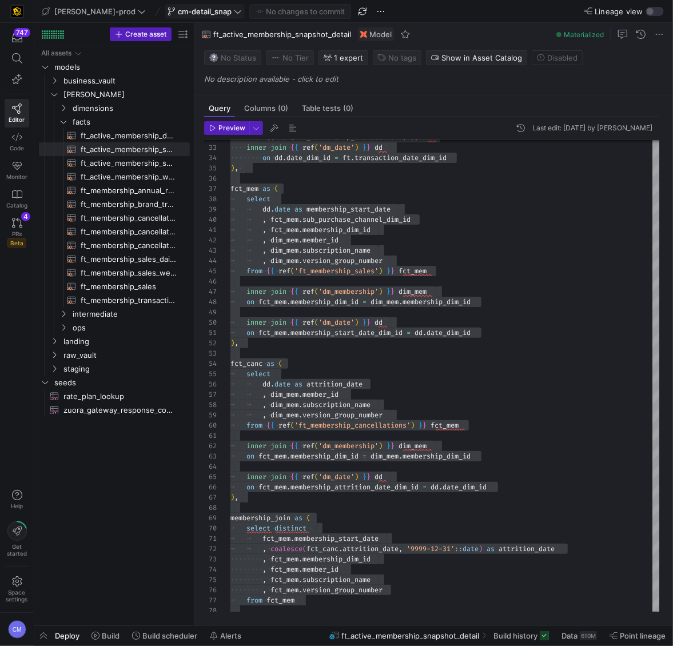
click at [178, 14] on span "cm-detail_snap" at bounding box center [205, 11] width 54 height 9
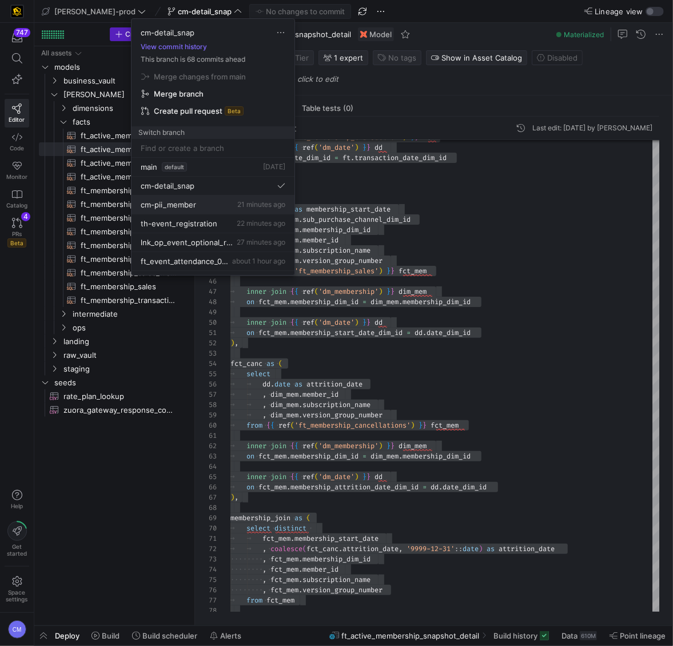
click at [210, 208] on div "cm-pii_member 21 minutes ago" at bounding box center [213, 204] width 145 height 9
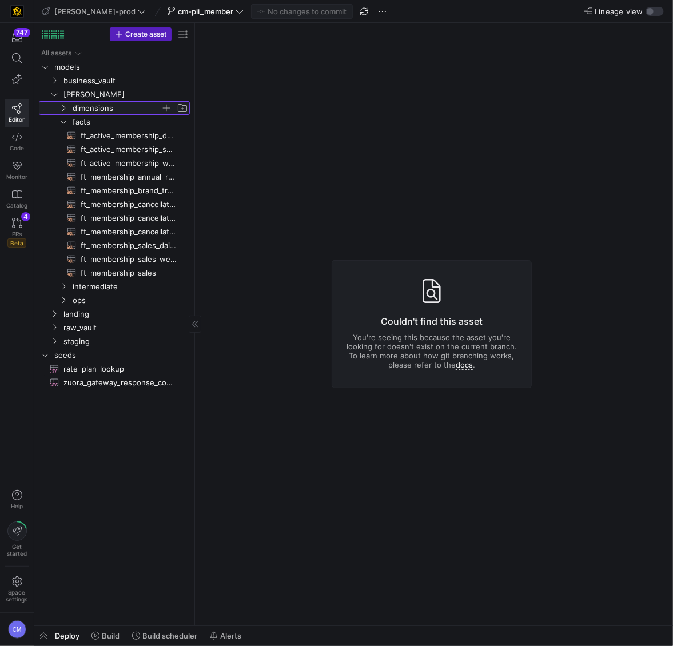
click at [102, 109] on span "dimensions" at bounding box center [117, 108] width 88 height 13
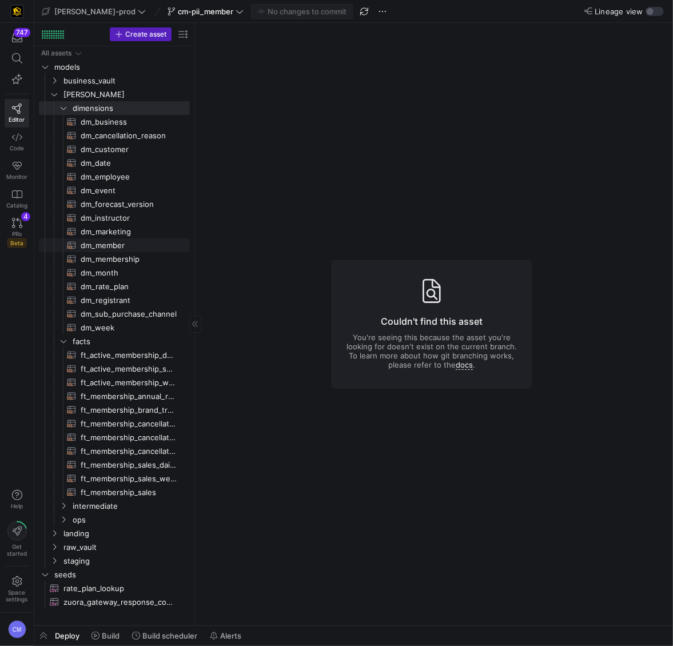
click at [139, 239] on span "dm_member​​​​​​​​​​" at bounding box center [129, 245] width 96 height 13
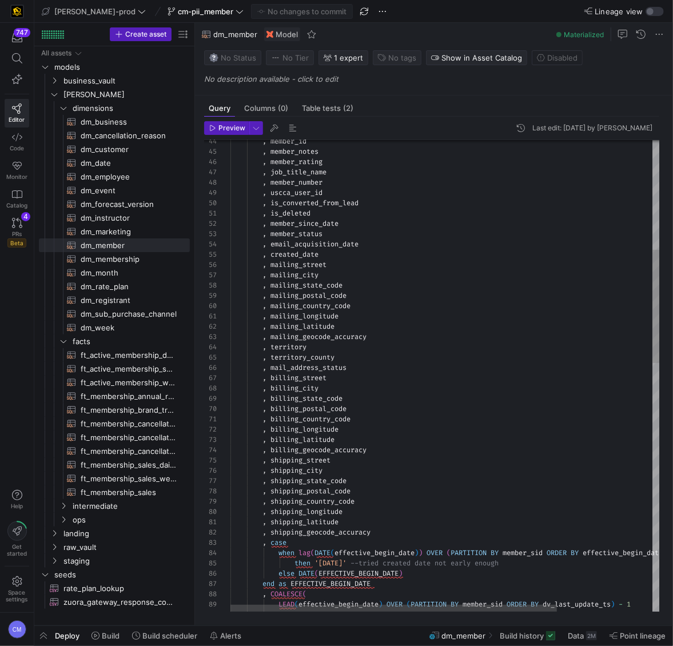
scroll to position [30, 78]
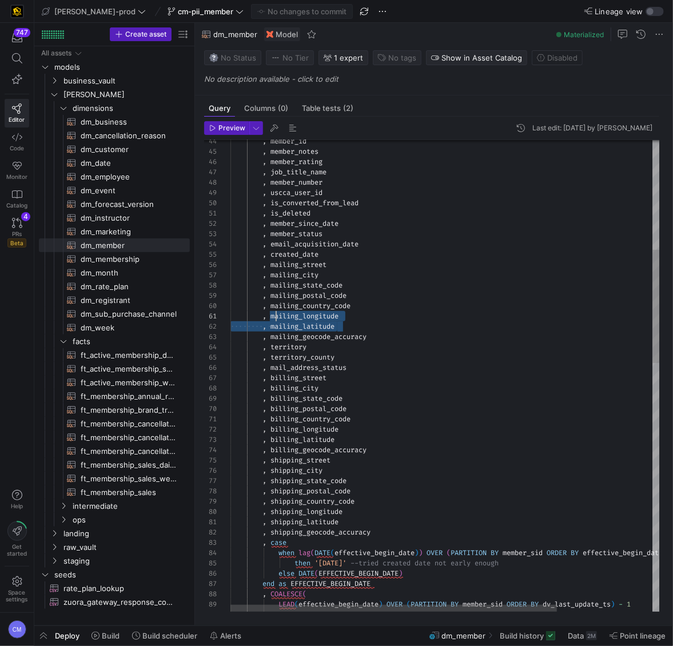
drag, startPoint x: 349, startPoint y: 326, endPoint x: 274, endPoint y: 316, distance: 76.1
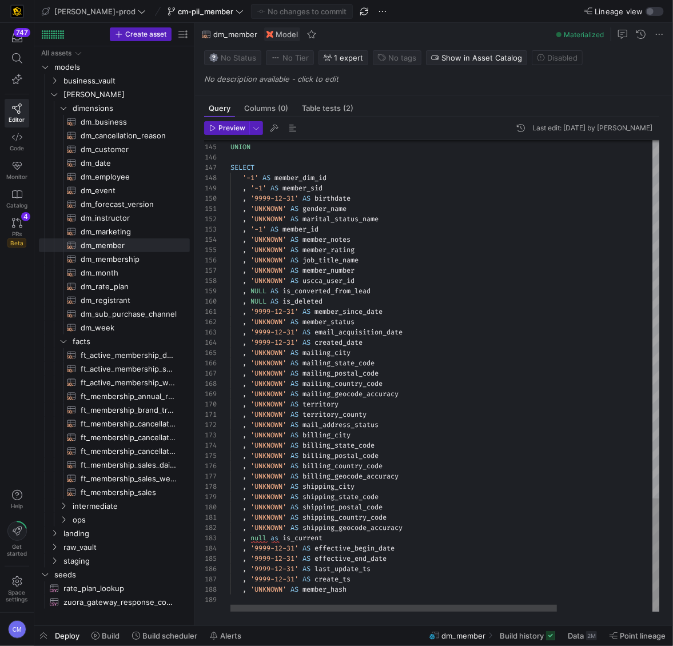
scroll to position [82, 172]
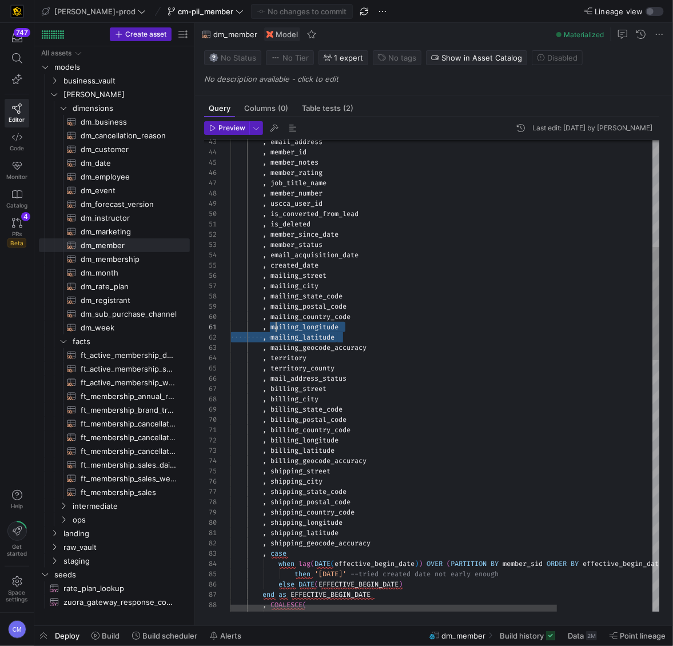
scroll to position [0, 45]
drag, startPoint x: 347, startPoint y: 338, endPoint x: 276, endPoint y: 331, distance: 71.9
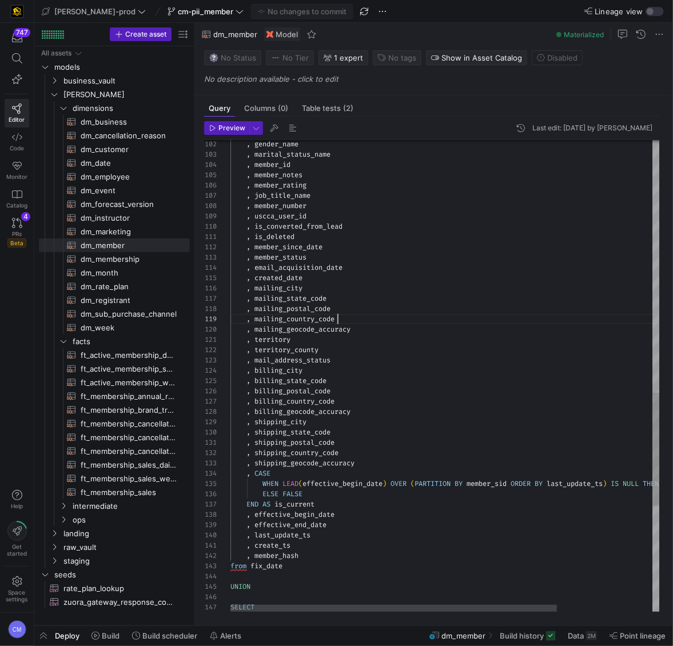
click at [338, 320] on div ", gender_name , marital_status_name , member_id , member_notes , member_rating …" at bounding box center [507, 70] width 555 height 1961
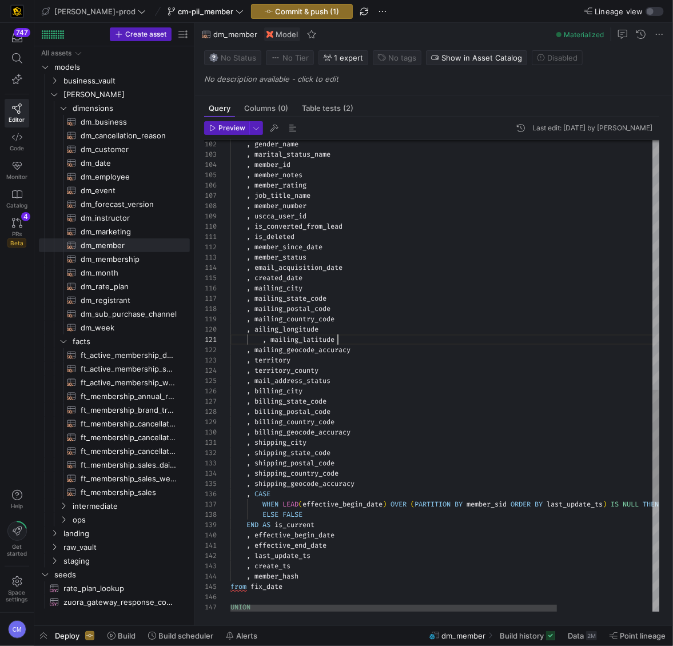
scroll to position [0, 107]
click at [264, 339] on div ", gender_name , marital_status_name , member_id , member_notes , member_rating …" at bounding box center [507, 81] width 555 height 1982
click at [256, 331] on div ", gender_name , marital_status_name , member_id , member_notes , member_rating …" at bounding box center [507, 81] width 555 height 1982
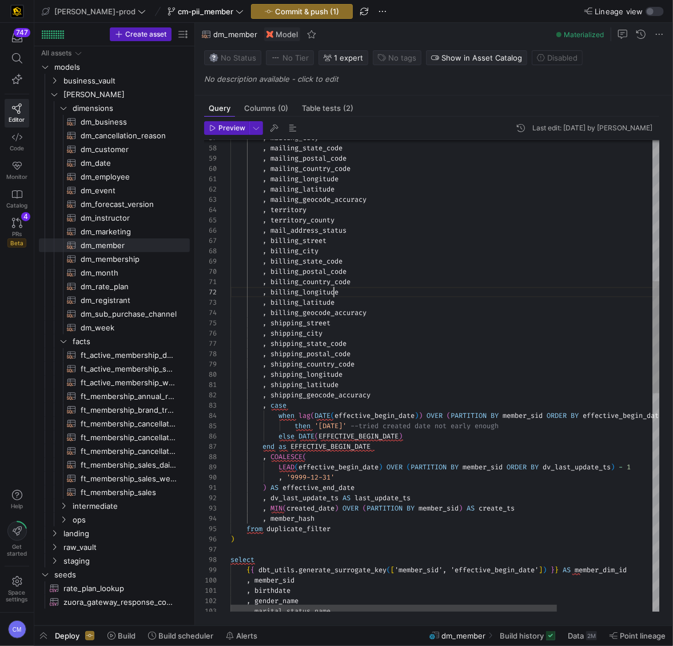
click at [334, 296] on div ", gender_name , marital_status_name , birthdate , member_sid { { dbt_utils . ge…" at bounding box center [507, 538] width 555 height 1982
click at [329, 282] on div ", gender_name , marital_status_name , birthdate , member_sid { { dbt_utils . ge…" at bounding box center [507, 538] width 555 height 1982
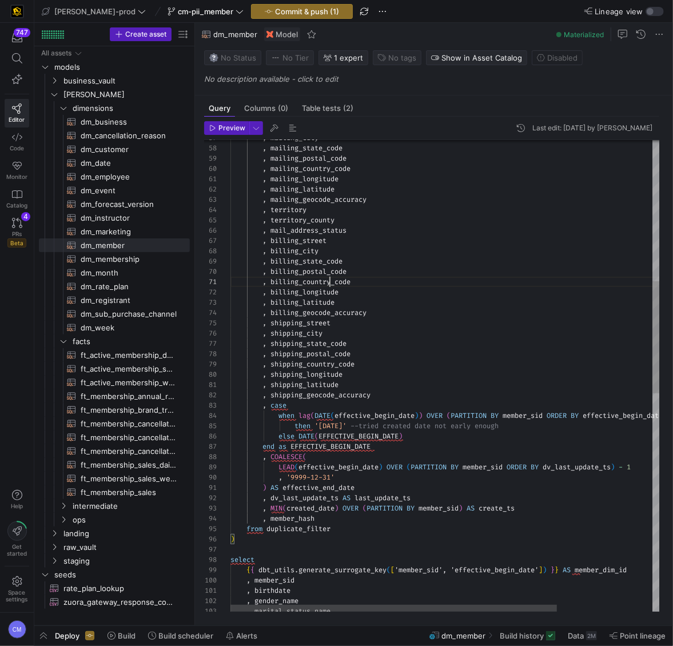
click at [329, 282] on div ", gender_name , marital_status_name , birthdate , member_sid { { dbt_utils . ge…" at bounding box center [507, 538] width 555 height 1982
drag, startPoint x: 341, startPoint y: 302, endPoint x: 274, endPoint y: 293, distance: 67.4
click at [274, 293] on div ", gender_name , marital_status_name , birthdate , member_sid { { dbt_utils . ge…" at bounding box center [507, 538] width 555 height 1982
click at [292, 278] on div ", gender_name , marital_status_name , birthdate , member_sid { { dbt_utils . ge…" at bounding box center [507, 538] width 555 height 1982
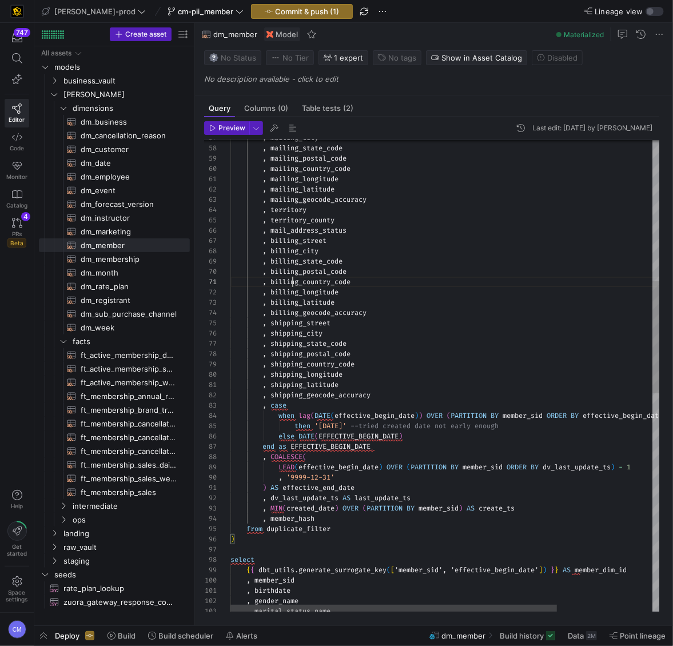
click at [292, 278] on div ", gender_name , marital_status_name , birthdate , member_sid { { dbt_utils . ge…" at bounding box center [507, 538] width 555 height 1982
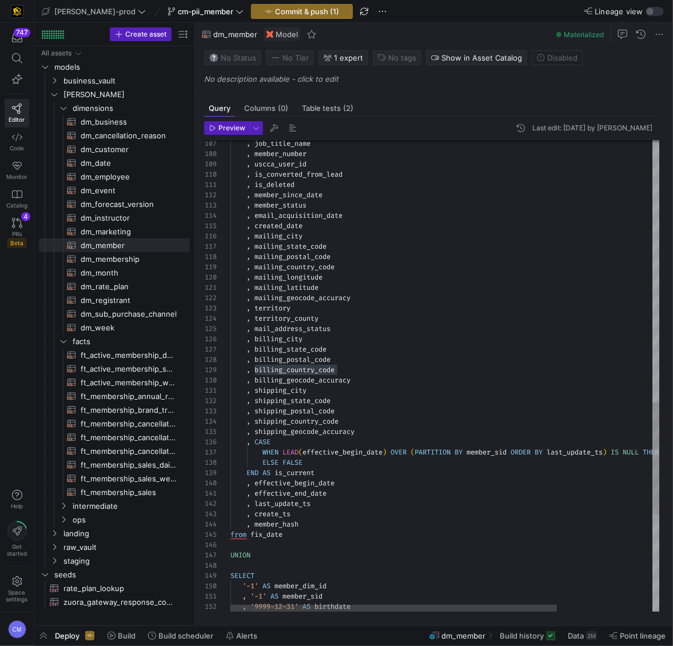
scroll to position [82, 107]
click at [345, 368] on div ", job_title_name , member_number , uscca_user_id , is_converted_from_lead , is_…" at bounding box center [507, 29] width 555 height 1982
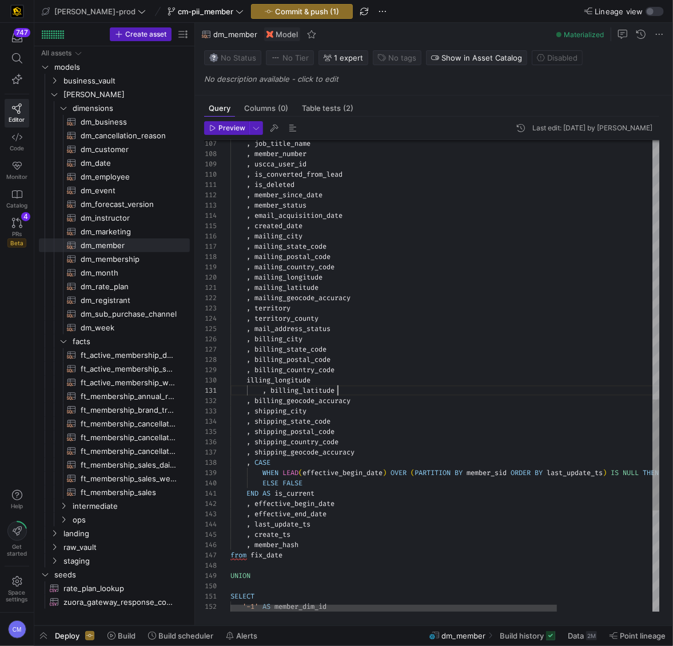
scroll to position [0, 107]
drag, startPoint x: 245, startPoint y: 378, endPoint x: 255, endPoint y: 378, distance: 9.7
click at [246, 378] on span "illing_longitude" at bounding box center [270, 380] width 80 height 9
click at [261, 389] on div ", job_title_name , member_number , uscca_user_id , is_converted_from_lead , is_…" at bounding box center [507, 39] width 555 height 2002
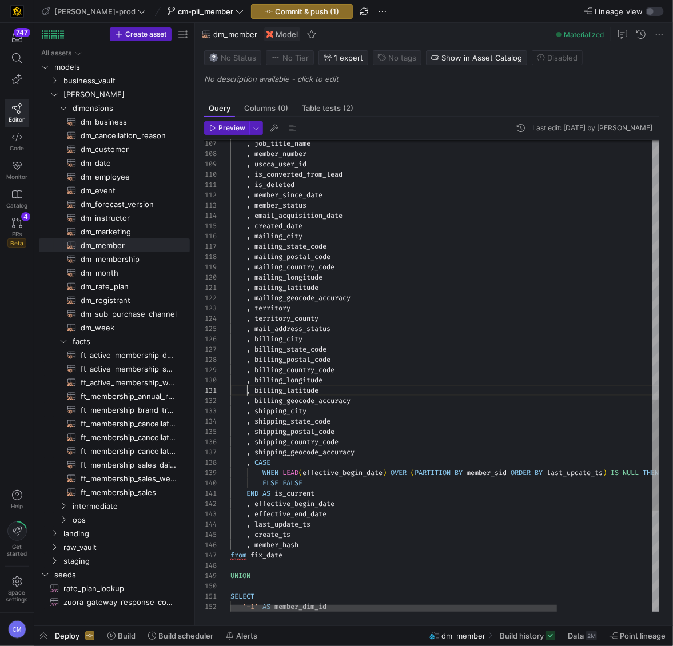
scroll to position [0, 17]
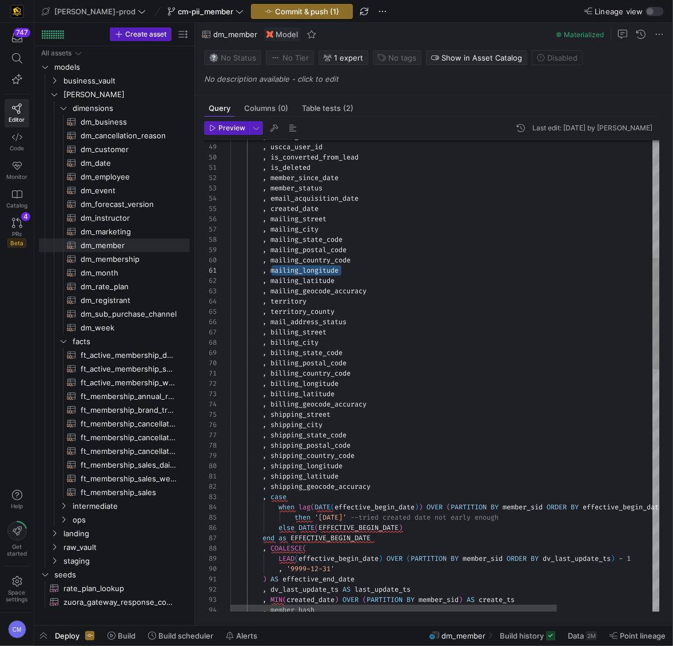
click at [325, 386] on div ", member_hash , dv_last_update_ts AS last_update_ts , MIN ( created_date ) OVER…" at bounding box center [507, 640] width 555 height 2002
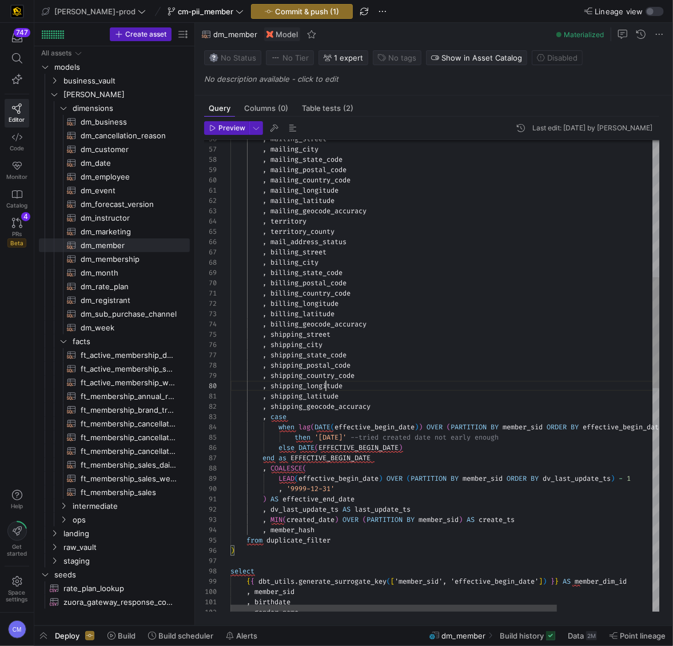
scroll to position [92, 95]
click at [325, 386] on div ", birthdate , gender_name , member_sid { { dbt_utils . generate_surrogate_key (…" at bounding box center [507, 560] width 555 height 2002
drag, startPoint x: 343, startPoint y: 394, endPoint x: 273, endPoint y: 389, distance: 69.9
click at [273, 389] on div ", birthdate , gender_name , member_sid { { dbt_utils . generate_surrogate_key (…" at bounding box center [507, 560] width 555 height 2002
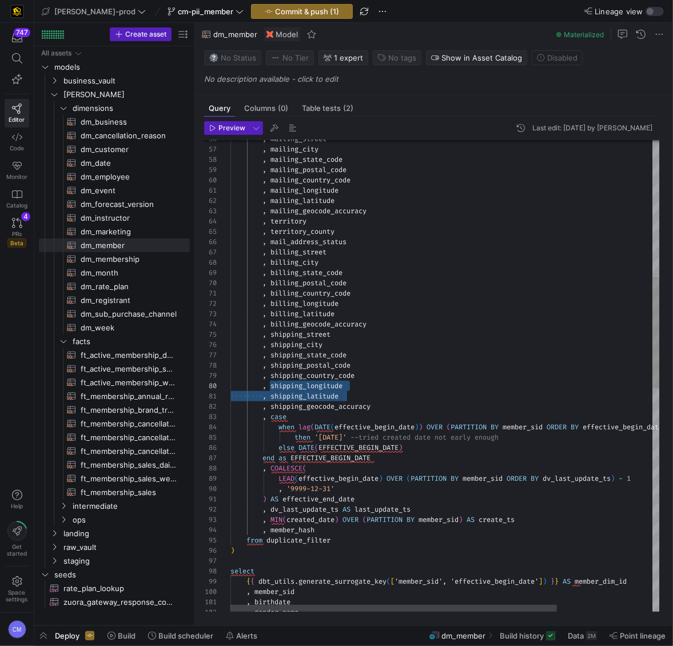
click at [308, 372] on div ", birthdate , gender_name , member_sid { { dbt_utils . generate_surrogate_key (…" at bounding box center [507, 560] width 555 height 2002
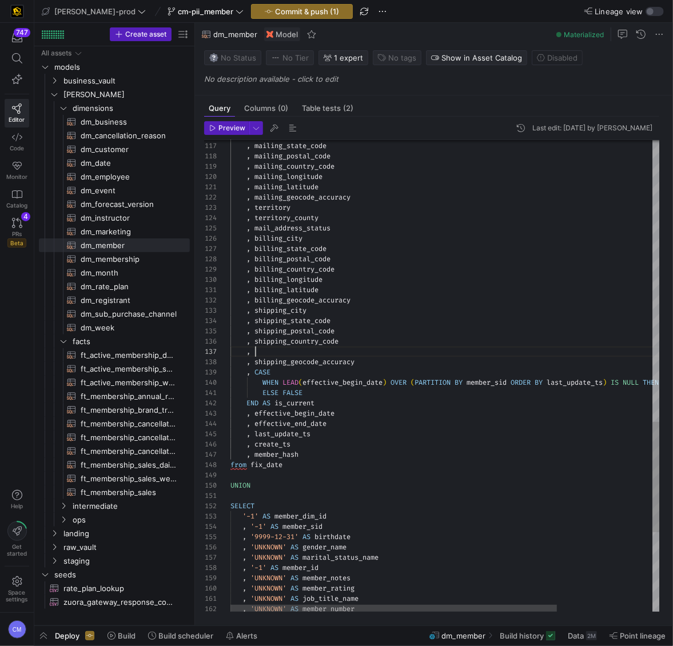
scroll to position [72, 110]
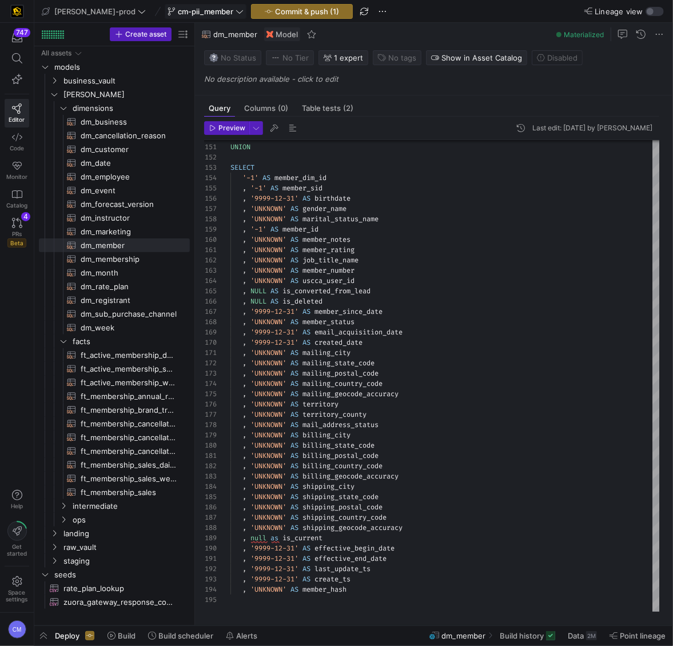
click at [178, 11] on span "cm-pii_member" at bounding box center [205, 11] width 55 height 9
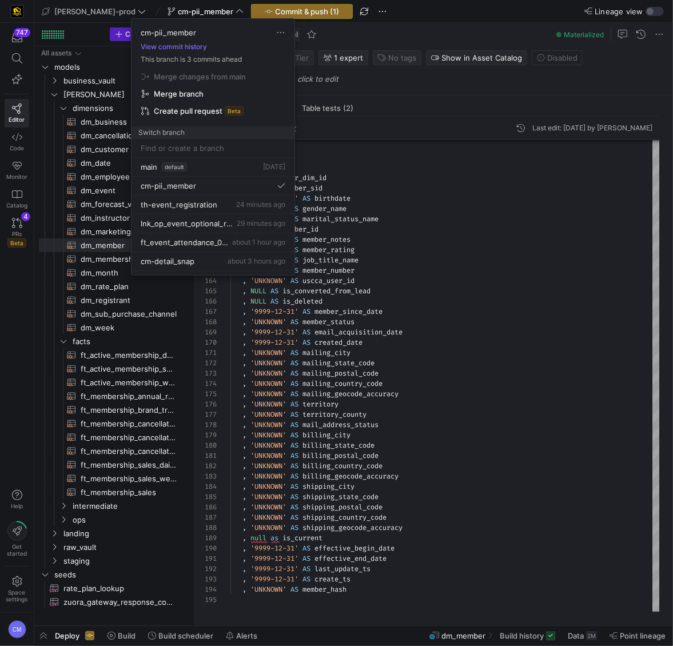
click at [234, 11] on div at bounding box center [336, 323] width 673 height 646
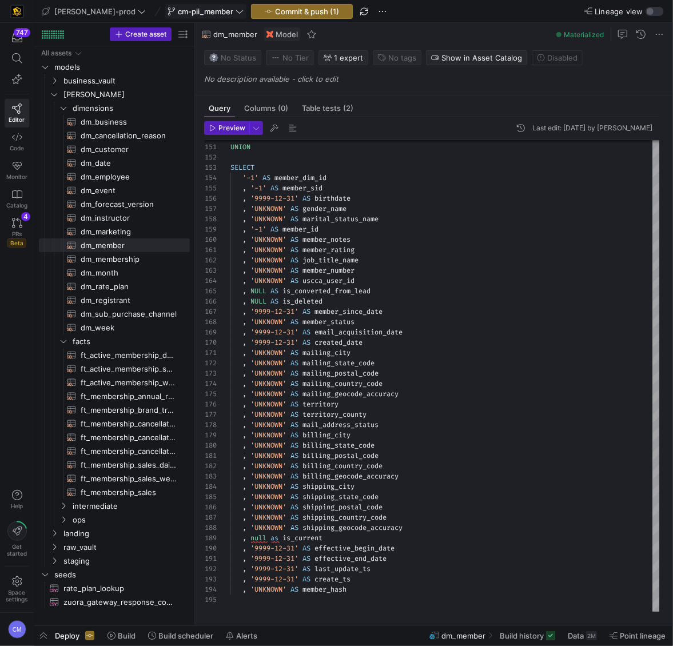
click at [178, 10] on span "cm-pii_member" at bounding box center [205, 11] width 55 height 9
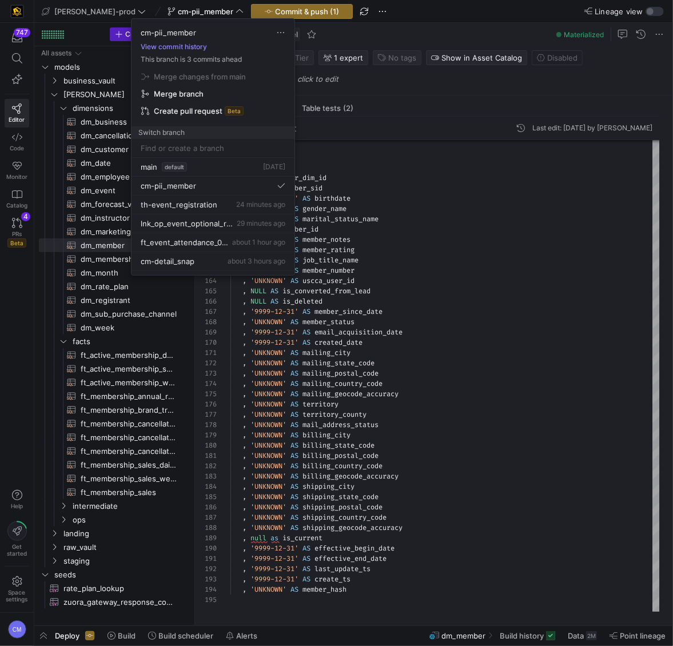
click at [170, 47] on button "View commit history" at bounding box center [173, 47] width 85 height 8
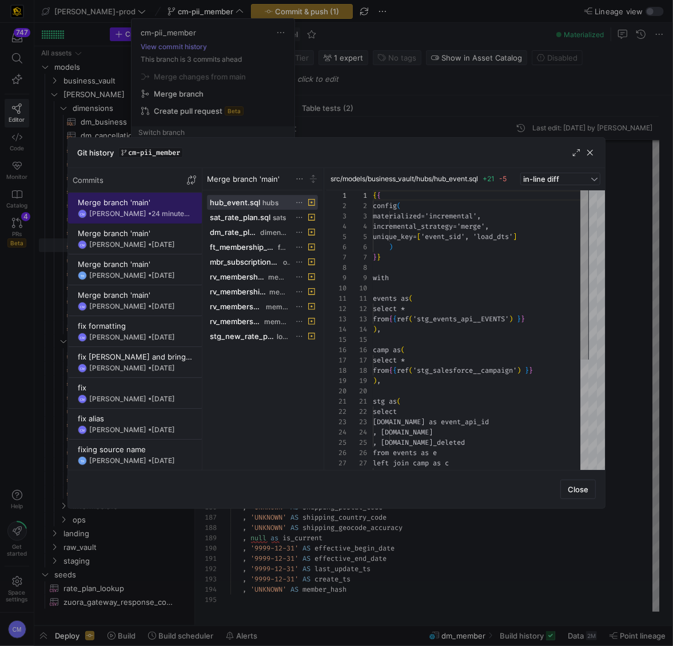
scroll to position [103, 0]
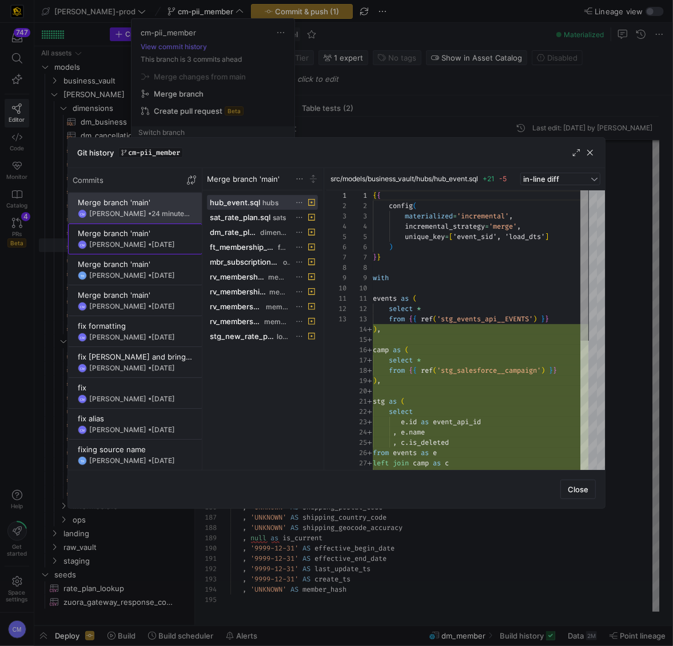
click at [153, 237] on y42-git-commit-item "Merge branch 'main' CM [PERSON_NAME] • [DATE]" at bounding box center [135, 239] width 115 height 21
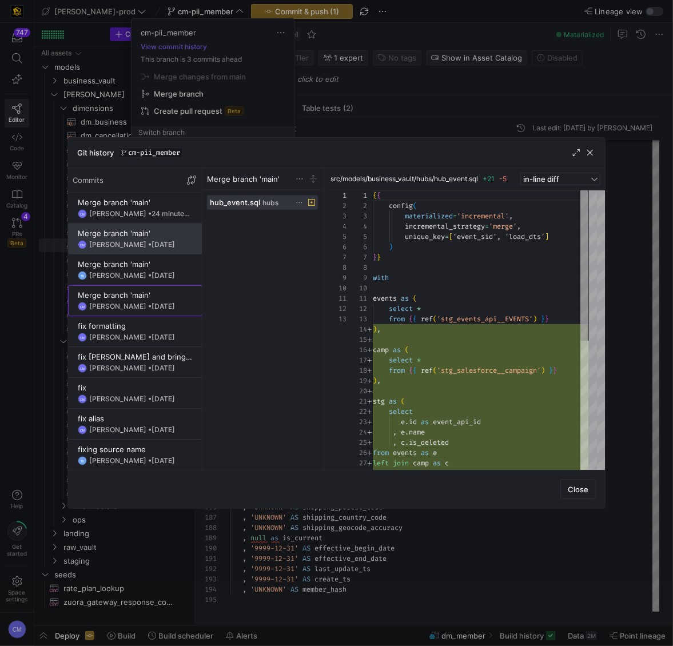
click at [145, 288] on span at bounding box center [135, 301] width 133 height 30
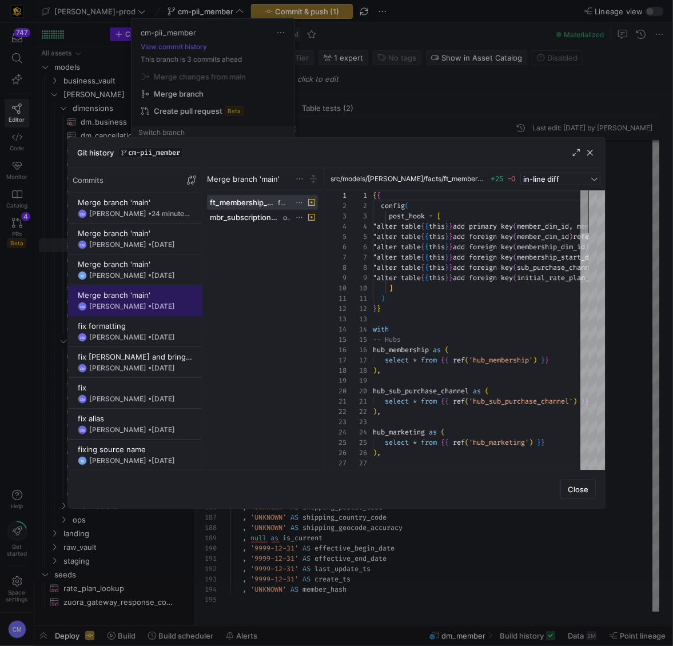
scroll to position [1, 0]
click at [134, 314] on div "Merge branch 'main' CM [PERSON_NAME] • 24 minutes ago Merge branch 'main' CM [P…" at bounding box center [135, 392] width 134 height 401
click at [131, 328] on div "fix formatting" at bounding box center [135, 325] width 115 height 9
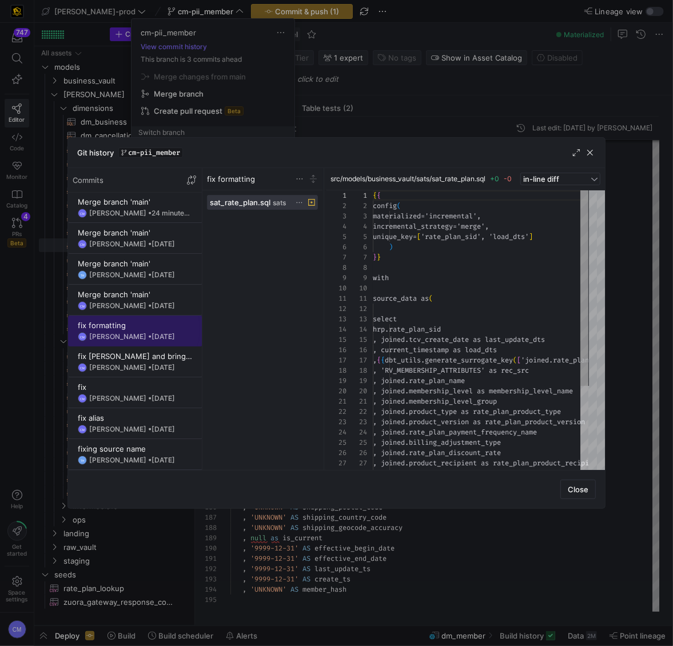
scroll to position [103, 0]
click at [122, 372] on span at bounding box center [135, 362] width 133 height 30
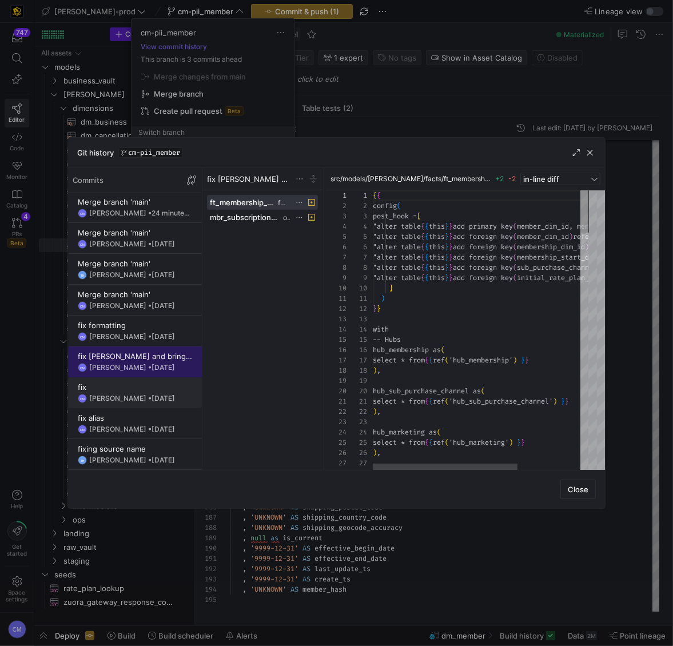
scroll to position [62, 0]
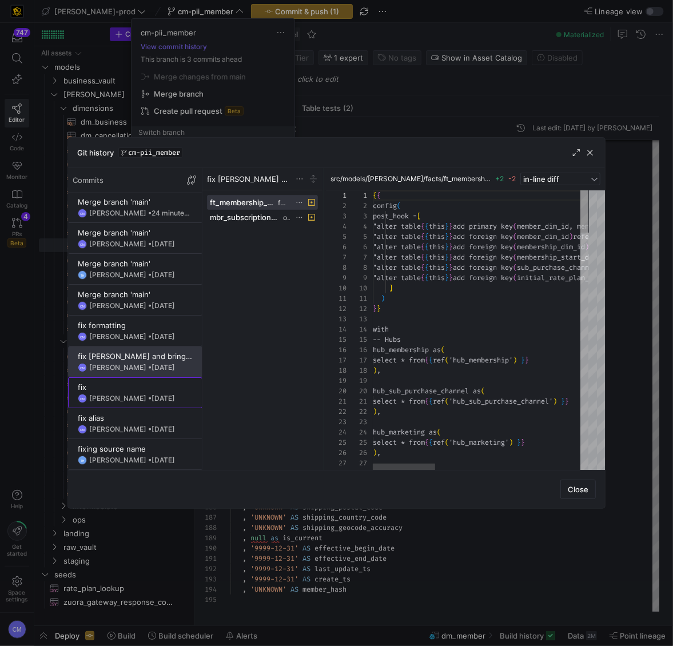
click at [119, 405] on span at bounding box center [135, 393] width 133 height 30
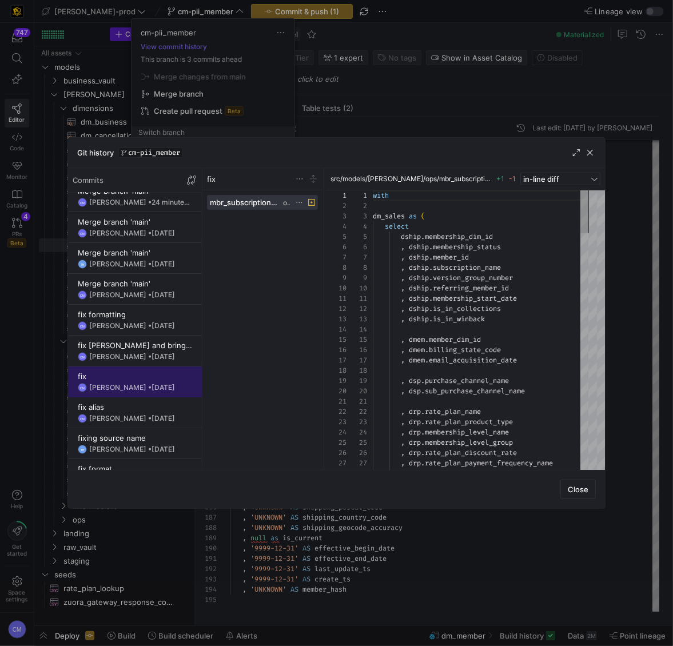
scroll to position [0, 0]
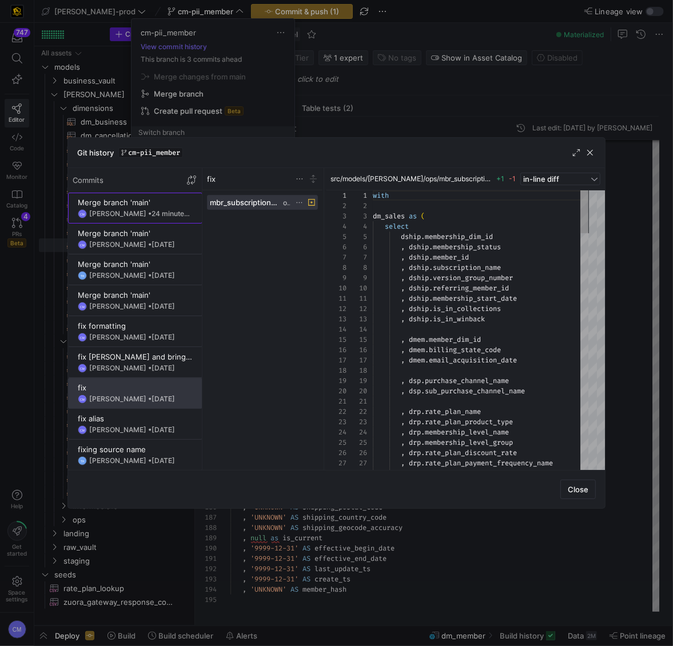
click at [131, 205] on div "Merge branch 'main'" at bounding box center [135, 202] width 115 height 9
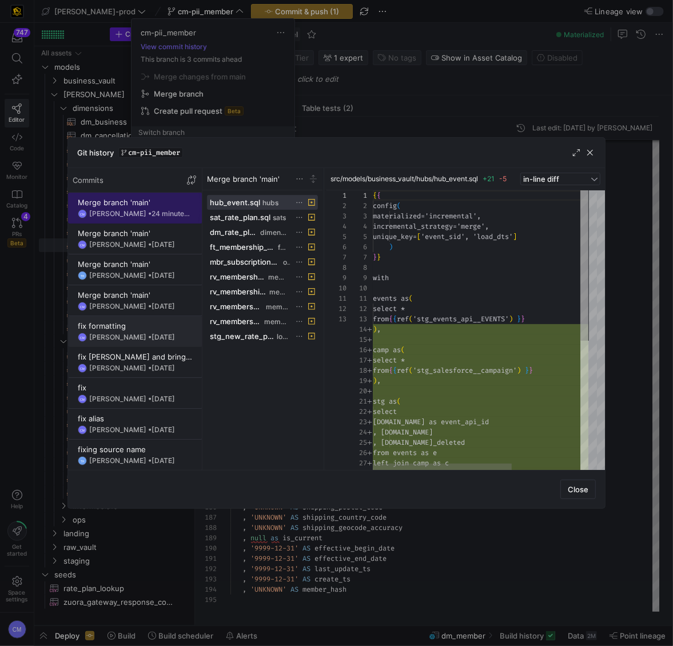
scroll to position [103, 0]
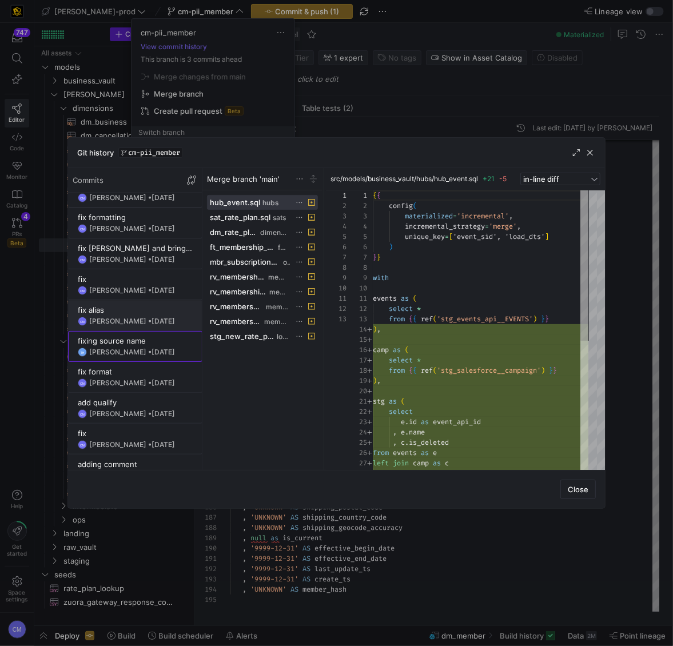
click at [130, 348] on div "TH [PERSON_NAME] • [DATE]" at bounding box center [135, 352] width 115 height 9
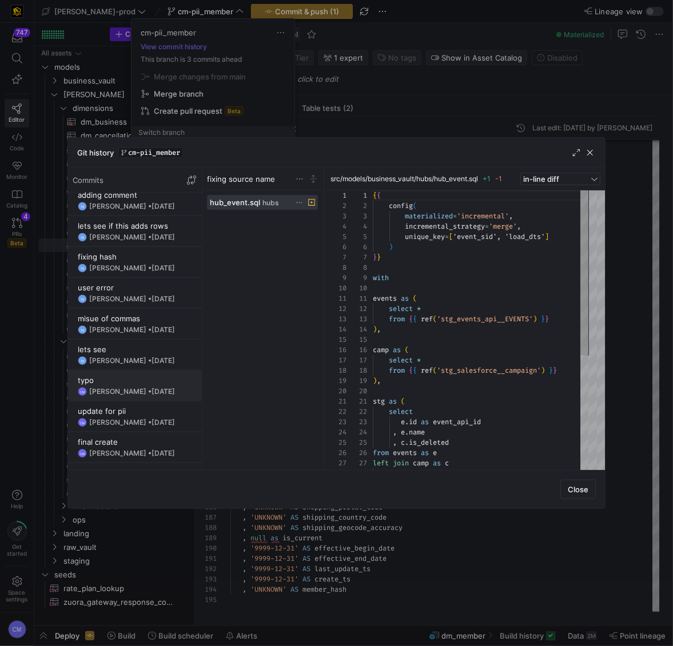
scroll to position [407, 0]
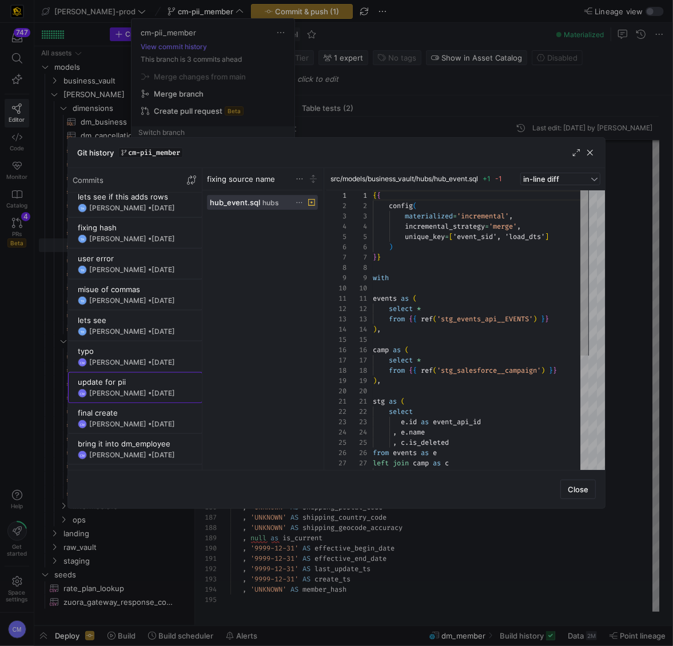
click at [133, 390] on div "[PERSON_NAME] • [DATE]" at bounding box center [132, 393] width 86 height 8
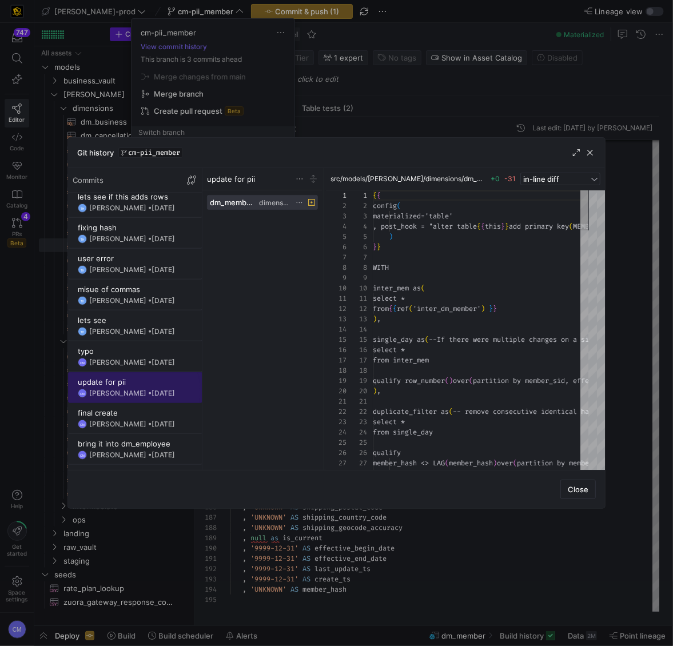
scroll to position [103, 0]
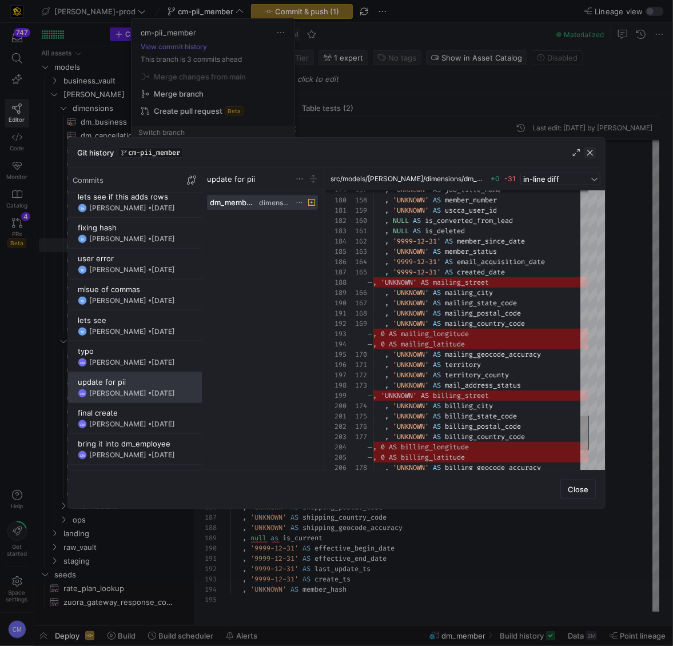
click at [589, 156] on span "button" at bounding box center [589, 152] width 11 height 11
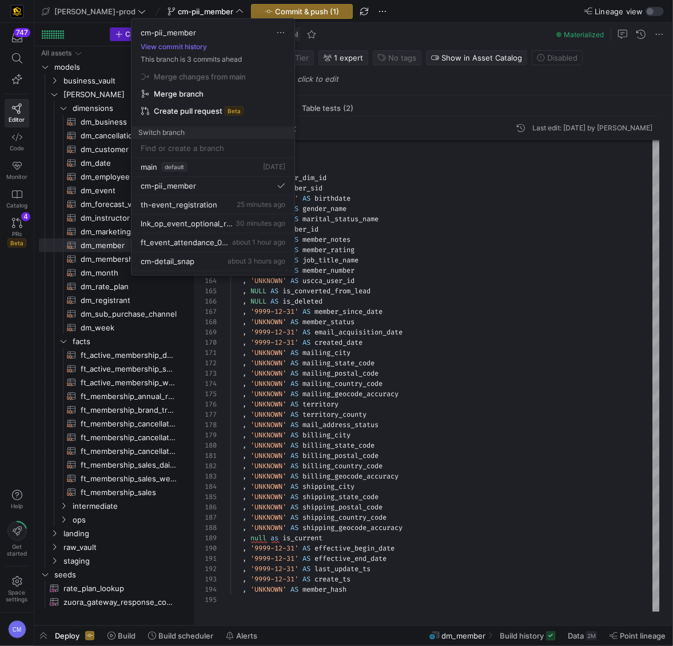
click at [477, 290] on div at bounding box center [336, 323] width 673 height 646
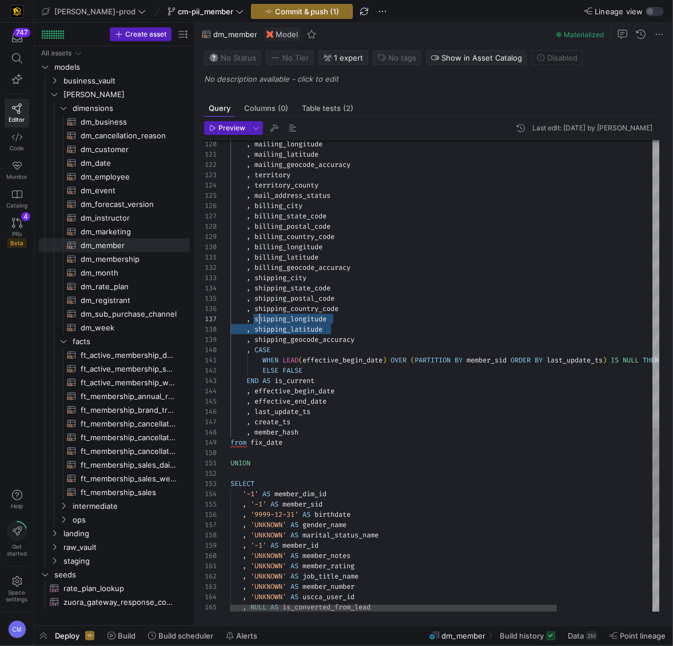
scroll to position [62, 29]
drag, startPoint x: 329, startPoint y: 330, endPoint x: 257, endPoint y: 320, distance: 72.7
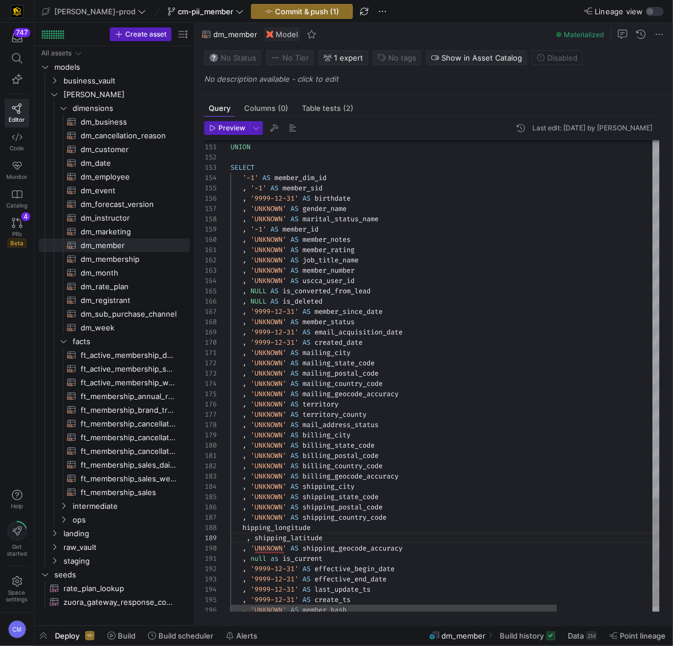
scroll to position [82, 17]
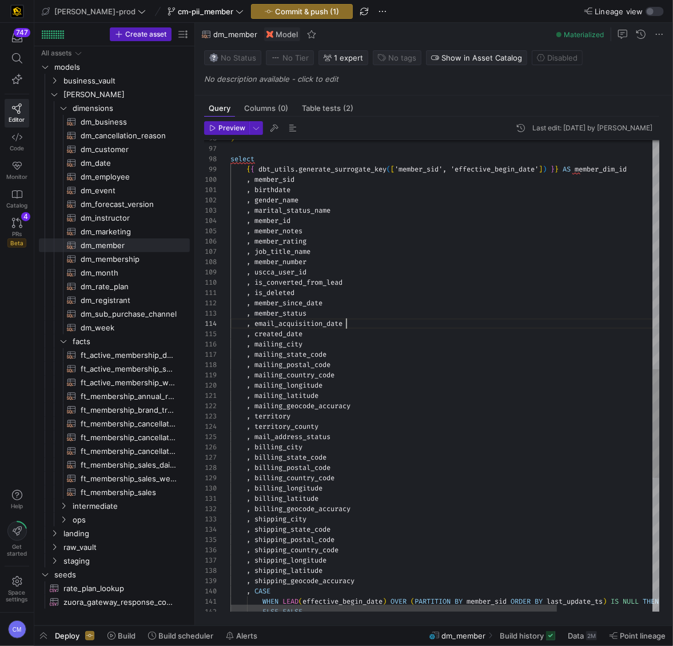
scroll to position [30, 114]
click at [428, 322] on div ", billing_geocode_accuracy , billing_latitude , billing_longitude , billing_cou…" at bounding box center [507, 167] width 555 height 2043
type textarea ", mailing_latitude , mailing_geocode_accuracy , territory , territory_county , …"
type textarea "bi"
type textarea "UNION SELECT '-1' AS member_dim_id , '-1' AS member_sid , '9999-12-31' AS birth…"
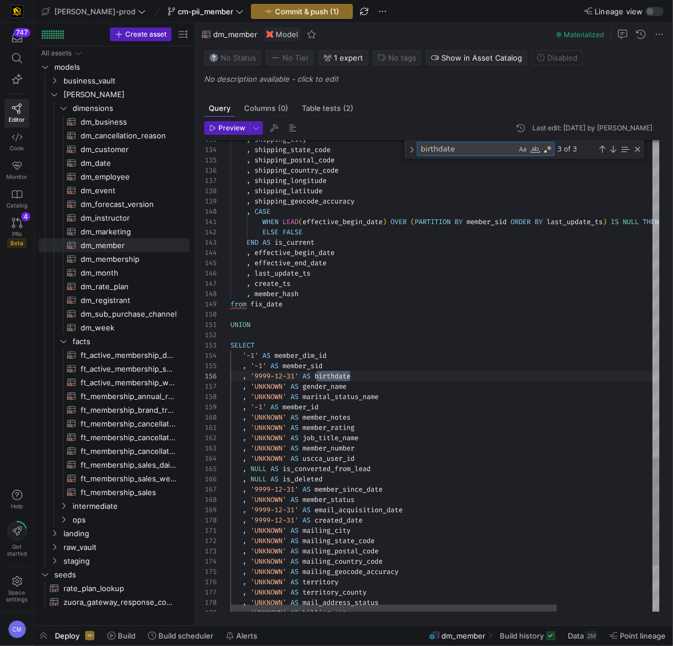
scroll to position [103, 123]
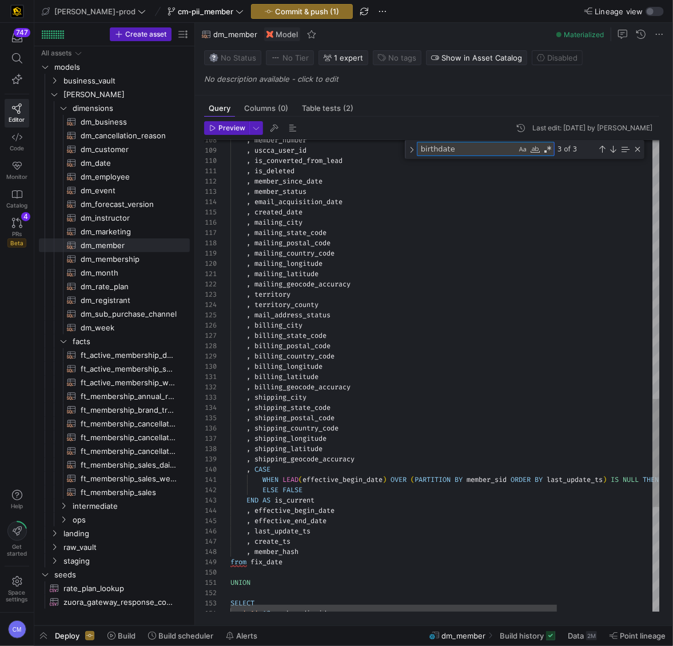
type textarea "birthdate"
click at [320, 440] on div "SELECT '-1' AS member_dim_id UNION from fix_date , last_update_ts , create_ts ,…" at bounding box center [507, 41] width 555 height 2053
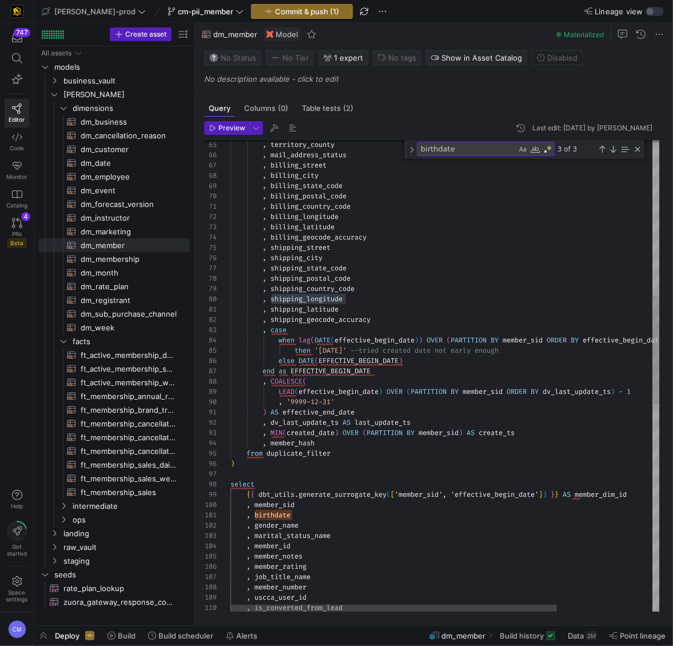
click at [318, 296] on div ", is_converted_from_lead , uscca_user_id , member_number , job_title_name , mem…" at bounding box center [507, 488] width 555 height 2053
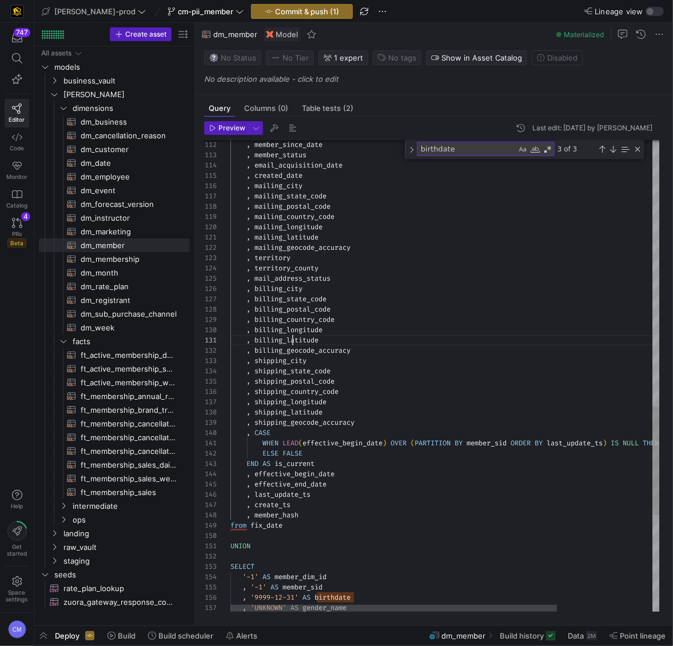
click at [293, 341] on div "SELECT '-1' AS member_dim_id , '-1' AS member_sid , '9999-12-31' AS birthdate ,…" at bounding box center [507, 4] width 555 height 2053
drag, startPoint x: 329, startPoint y: 339, endPoint x: 257, endPoint y: 333, distance: 71.7
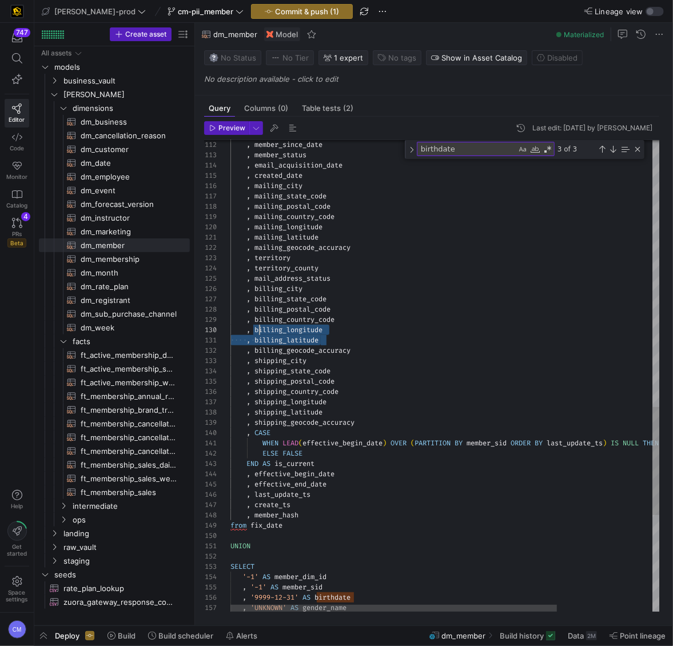
click at [257, 333] on div "SELECT '-1' AS member_dim_id , '-1' AS member_sid , '9999-12-31' AS birthdate ,…" at bounding box center [507, 4] width 555 height 2053
click at [287, 319] on div "SELECT '-1' AS member_dim_id , '-1' AS member_sid , '9999-12-31' AS birthdate ,…" at bounding box center [507, 4] width 555 height 2053
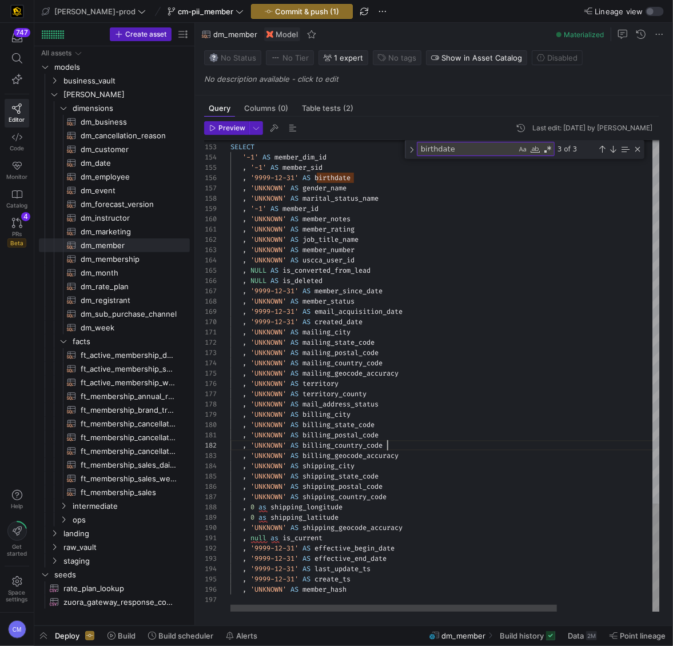
scroll to position [10, 156]
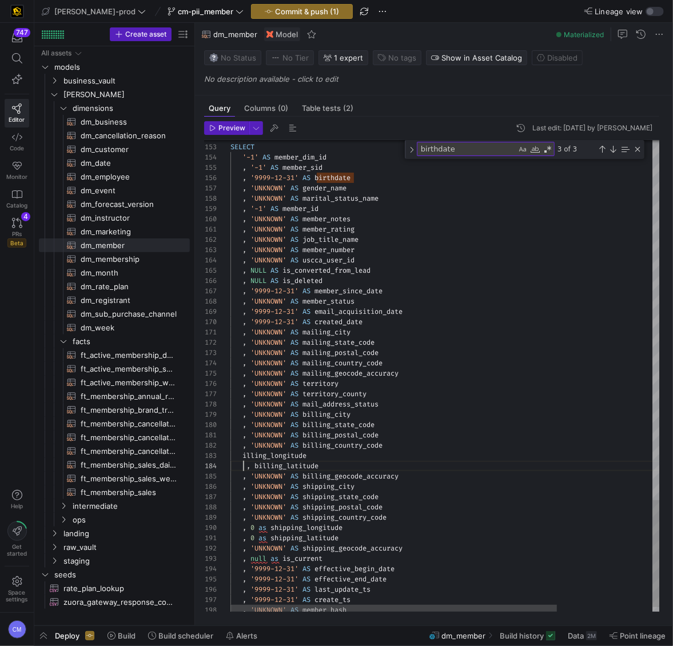
scroll to position [30, 12]
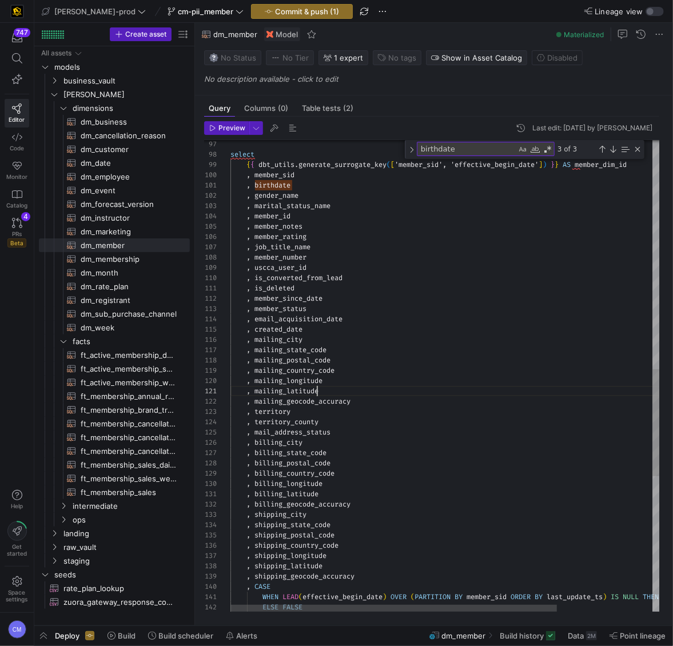
click at [315, 392] on div "WHEN LEAD ( effective_begin_date ) OVER ( PARTITION BY member_sid ORDER BY last…" at bounding box center [507, 169] width 555 height 2074
click at [312, 384] on div "WHEN LEAD ( effective_begin_date ) OVER ( PARTITION BY member_sid ORDER BY last…" at bounding box center [507, 169] width 555 height 2074
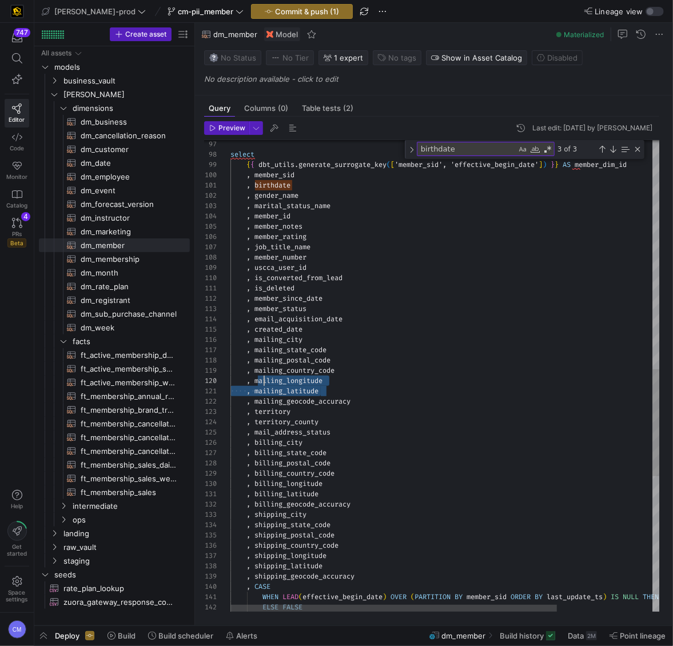
scroll to position [92, 29]
drag, startPoint x: 329, startPoint y: 391, endPoint x: 258, endPoint y: 382, distance: 71.5
click at [258, 382] on div "WHEN LEAD ( effective_begin_date ) OVER ( PARTITION BY member_sid ORDER BY last…" at bounding box center [507, 169] width 555 height 2074
click at [286, 370] on div "WHEN LEAD ( effective_begin_date ) OVER ( PARTITION BY member_sid ORDER BY last…" at bounding box center [507, 169] width 555 height 2074
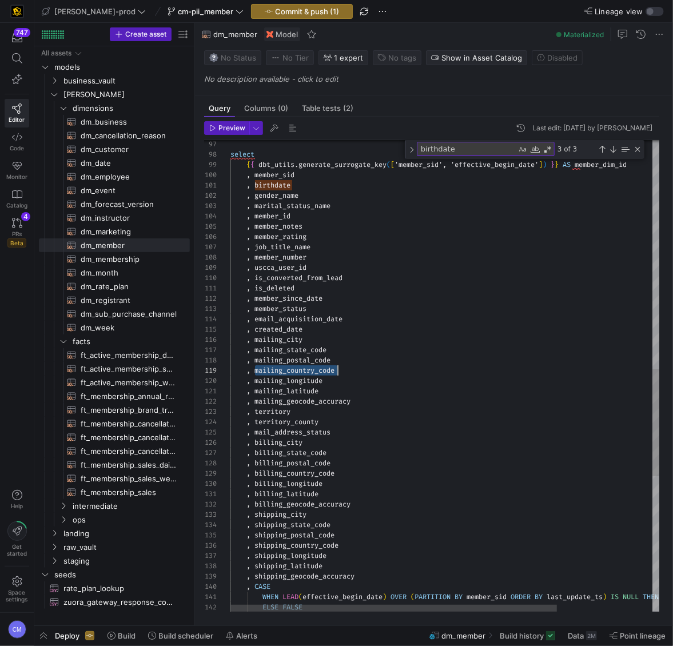
scroll to position [82, 107]
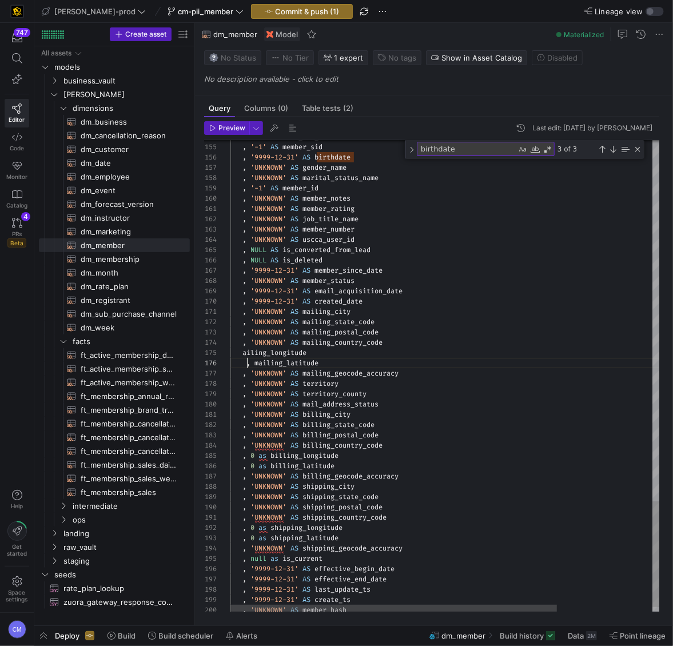
scroll to position [51, 17]
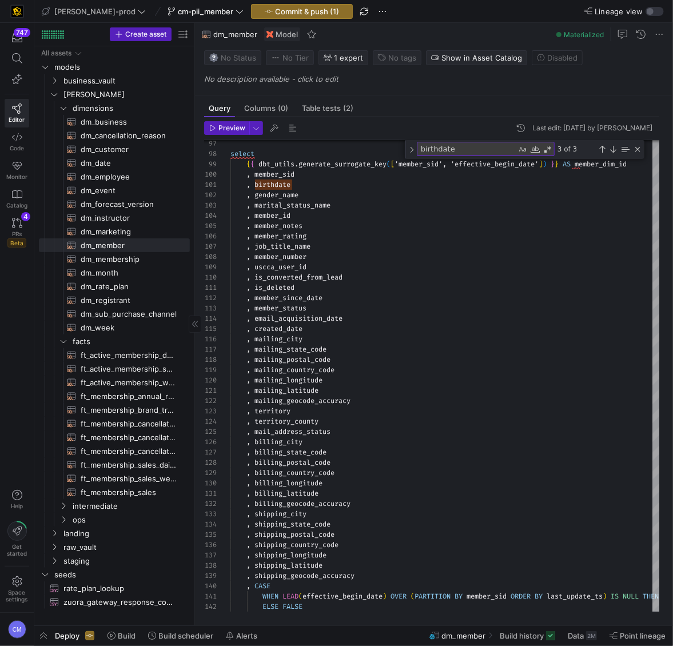
type textarea ", 'UNKNOWN' AS mailing_city , 'UNKNOWN' AS mailing_state_code , 'UNKNOWN' AS ma…"
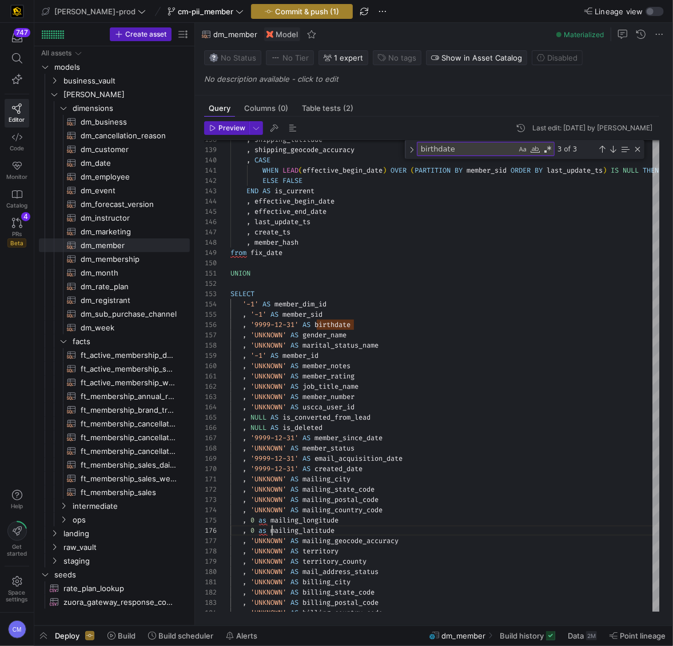
click at [275, 9] on span "Commit & push (1)" at bounding box center [307, 11] width 64 height 9
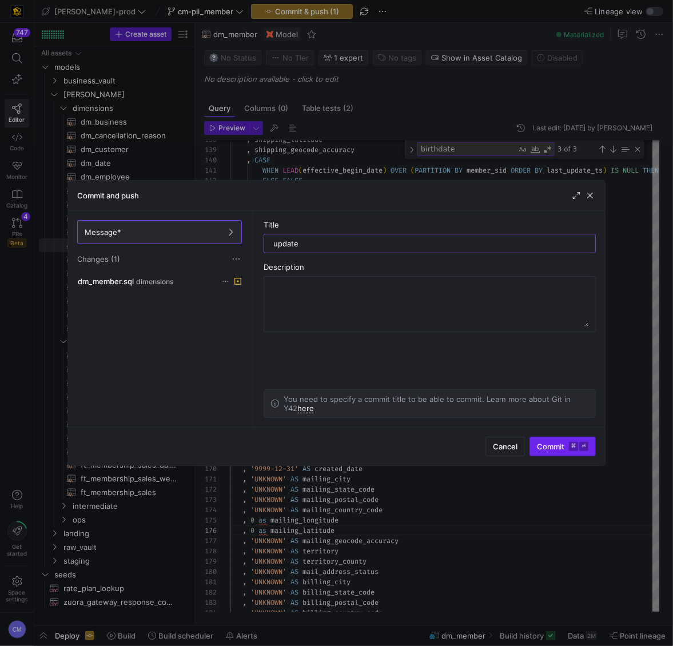
type input "update"
click at [553, 445] on span "Commit ⌘ ⏎" at bounding box center [562, 446] width 51 height 9
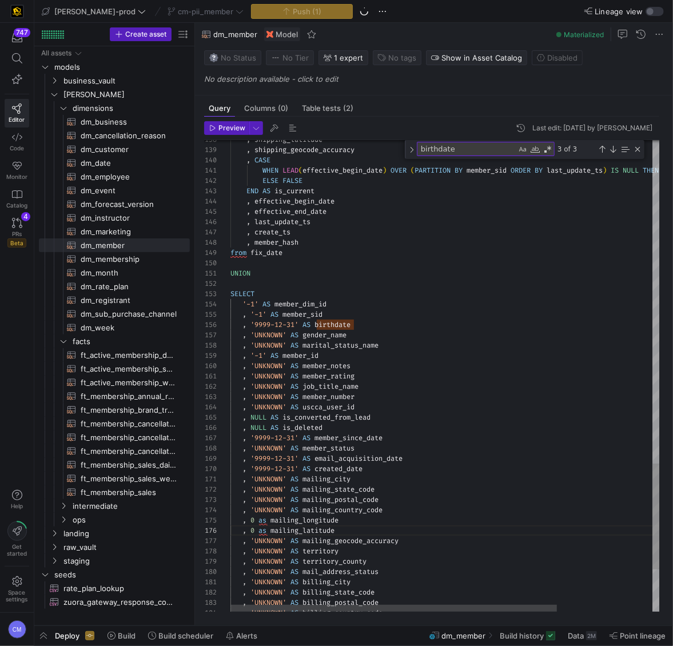
type textarea ", 'UNKNOWN' AS member_rating , 'UNKNOWN' AS job_title_name , 'UNKNOWN' AS membe…"
click at [39, 636] on span "button" at bounding box center [43, 635] width 18 height 19
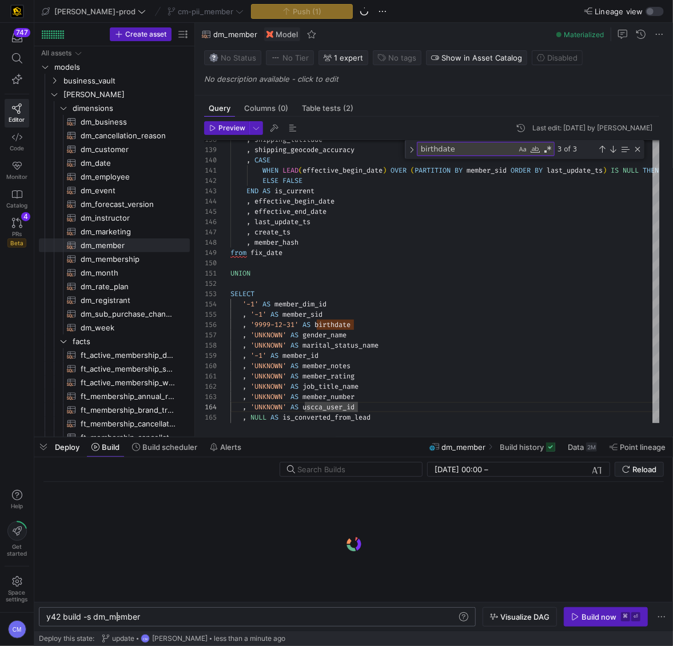
click at [117, 617] on div "y42 build -s dm_member" at bounding box center [251, 616] width 411 height 9
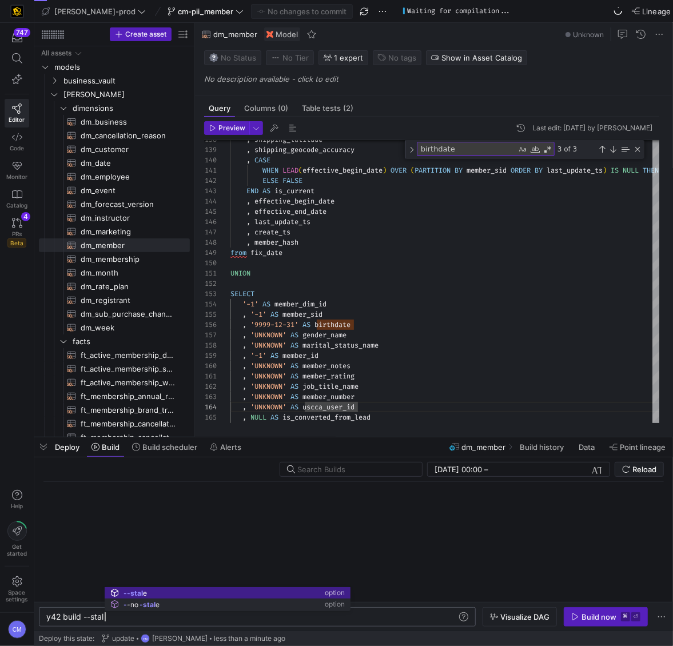
scroll to position [0, 62]
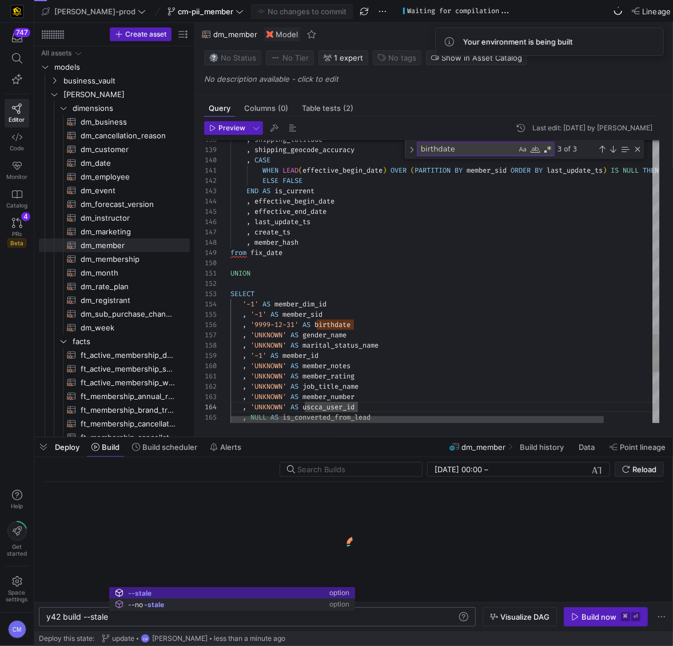
type textarea "y42 build --stale"
type textarea "UNION SELECT '-1' AS member_dim_id , '-1' AS member_sid , '9999-12-31' AS birth…"
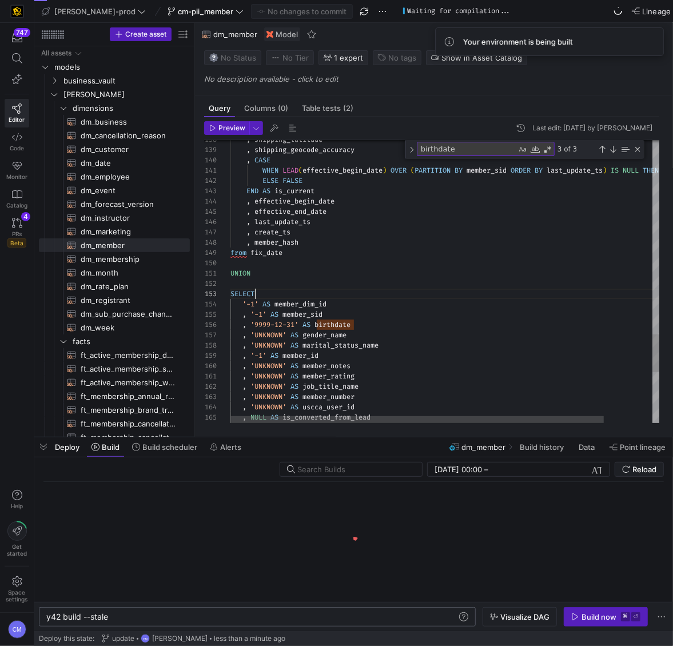
scroll to position [21, 24]
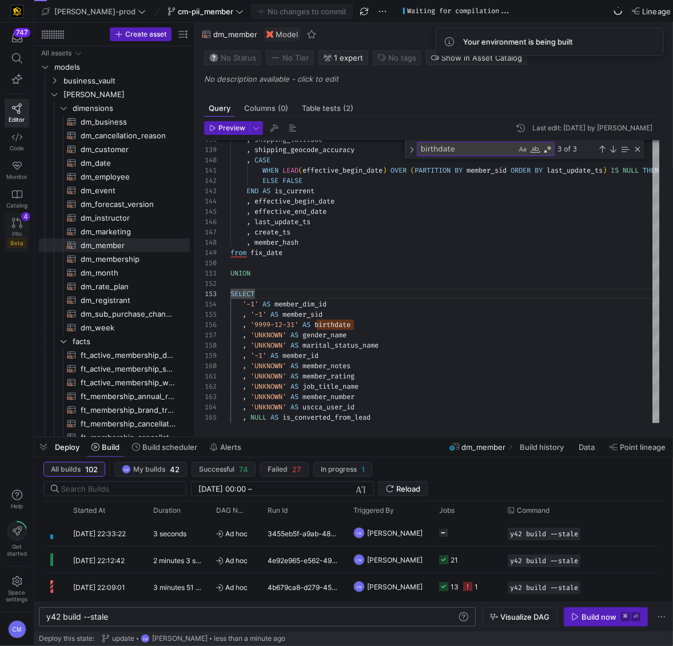
click at [15, 227] on icon at bounding box center [17, 223] width 10 height 10
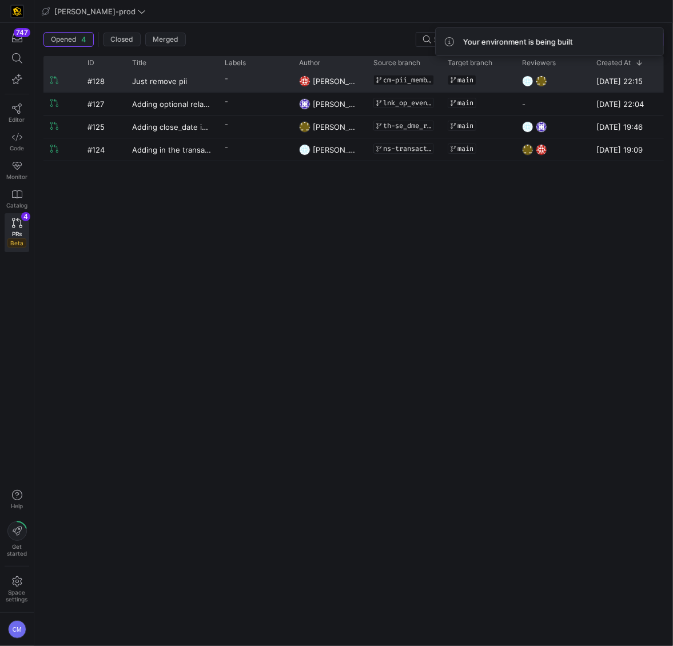
click at [265, 79] on y42-pull-request-list-view-label-cell-renderer "-" at bounding box center [255, 78] width 61 height 17
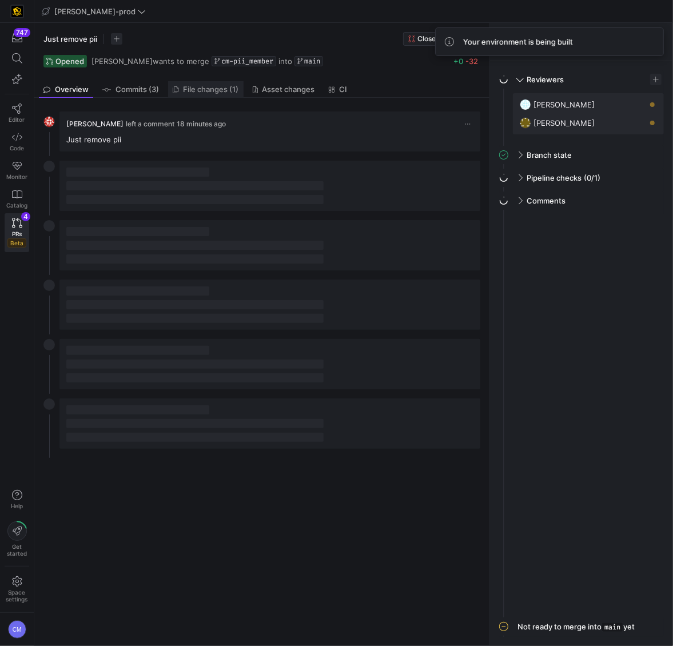
click at [228, 83] on link "File changes (1)" at bounding box center [205, 89] width 75 height 17
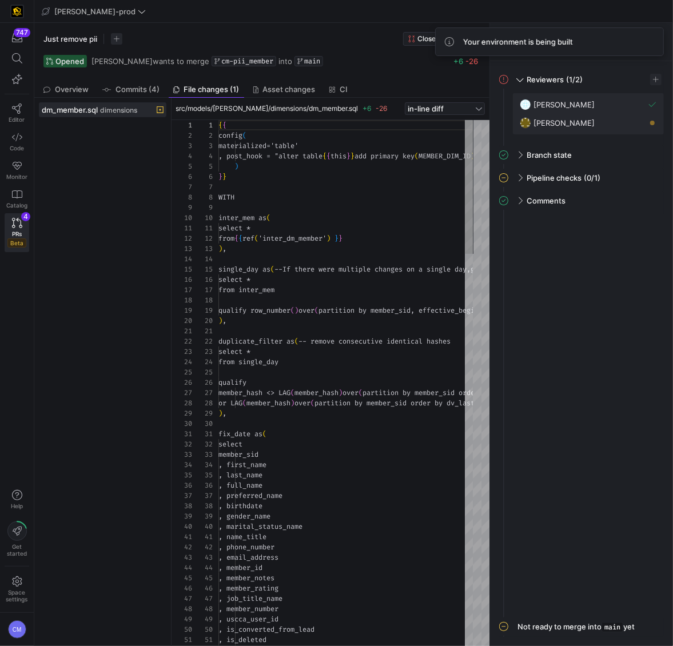
scroll to position [103, 0]
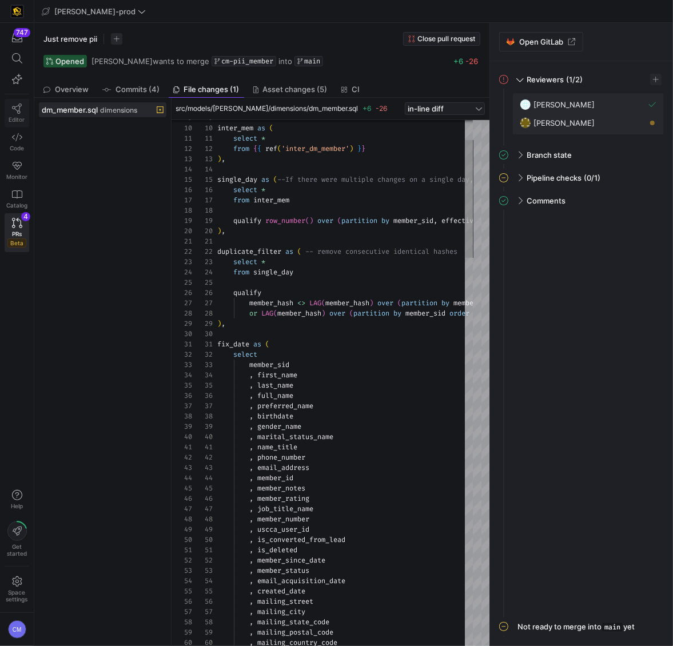
click at [14, 101] on link "Editor" at bounding box center [17, 113] width 25 height 29
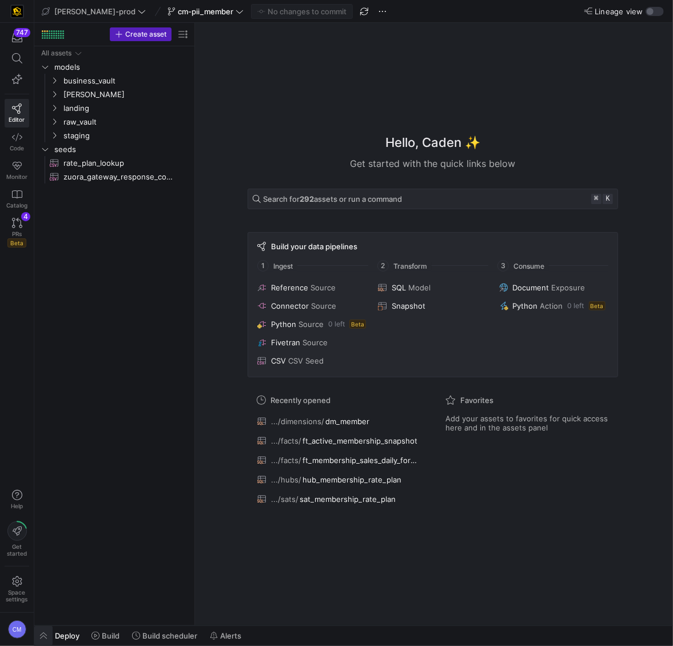
click at [39, 633] on span "button" at bounding box center [43, 635] width 18 height 19
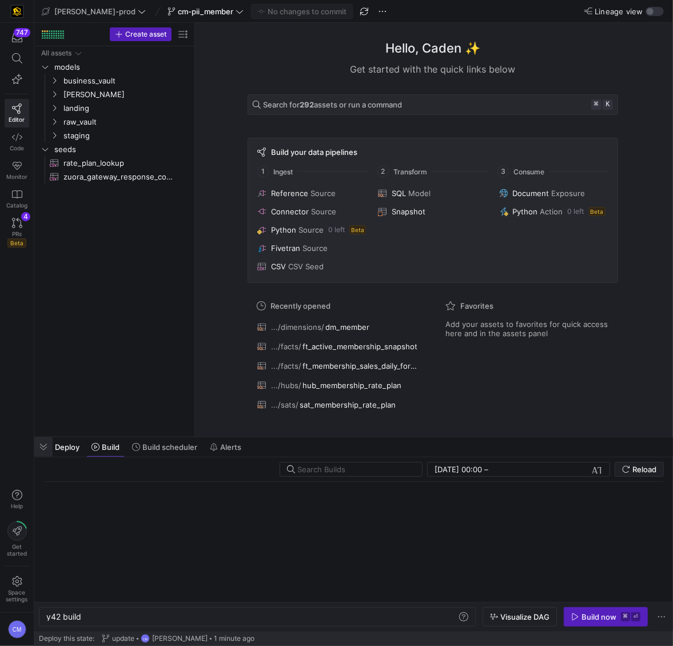
scroll to position [0, 34]
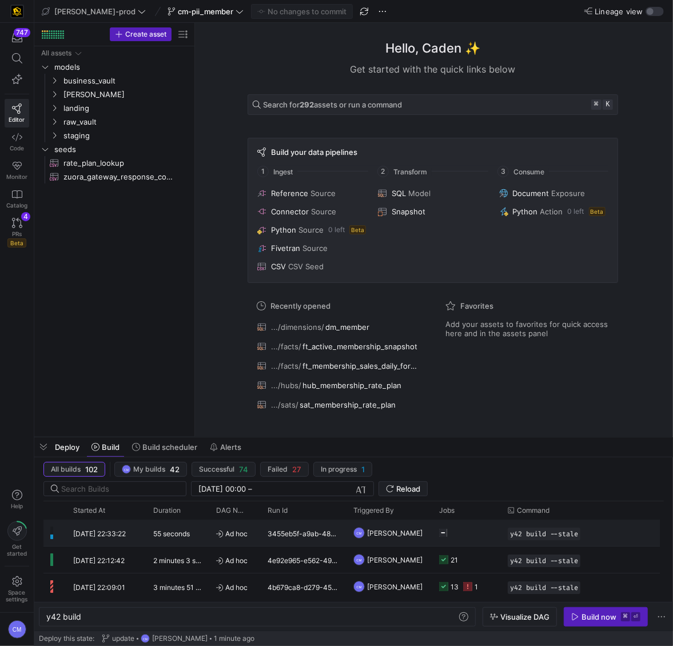
click at [246, 536] on span "Ad hoc" at bounding box center [235, 533] width 38 height 27
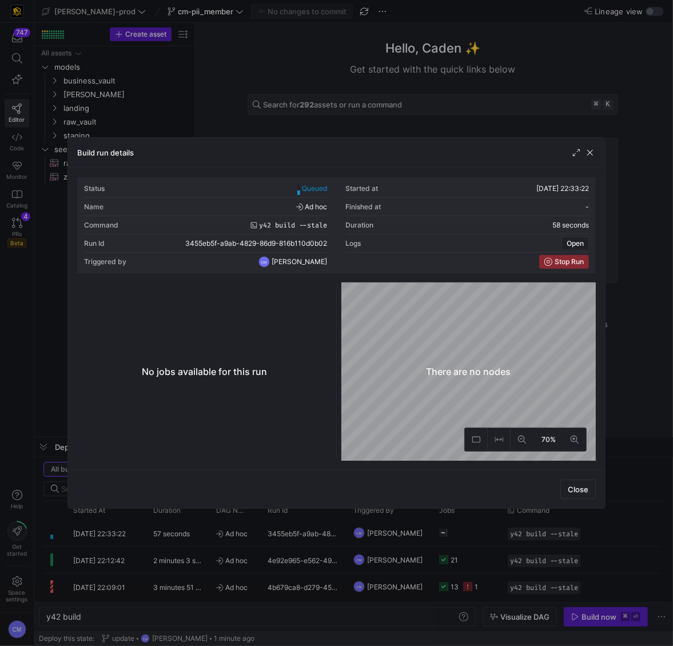
click at [246, 536] on div at bounding box center [336, 323] width 673 height 646
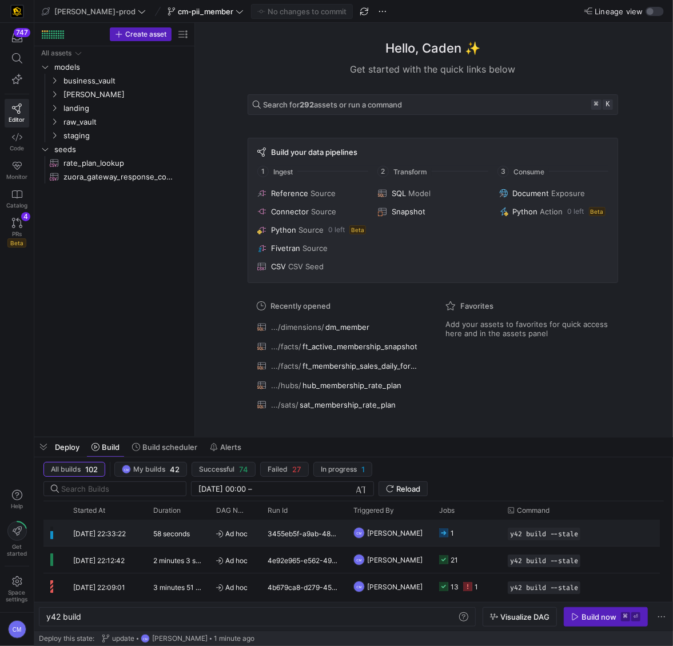
click at [246, 536] on span "Ad hoc" at bounding box center [235, 533] width 38 height 27
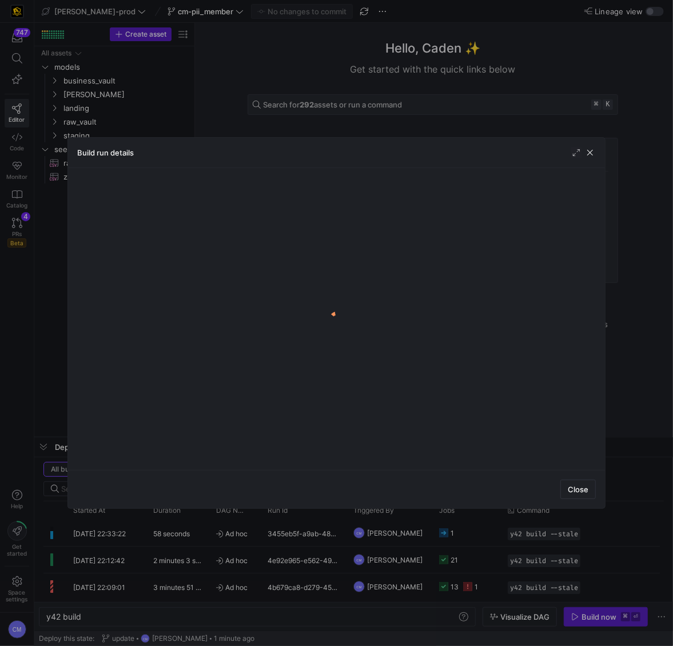
click at [246, 536] on div at bounding box center [336, 323] width 673 height 646
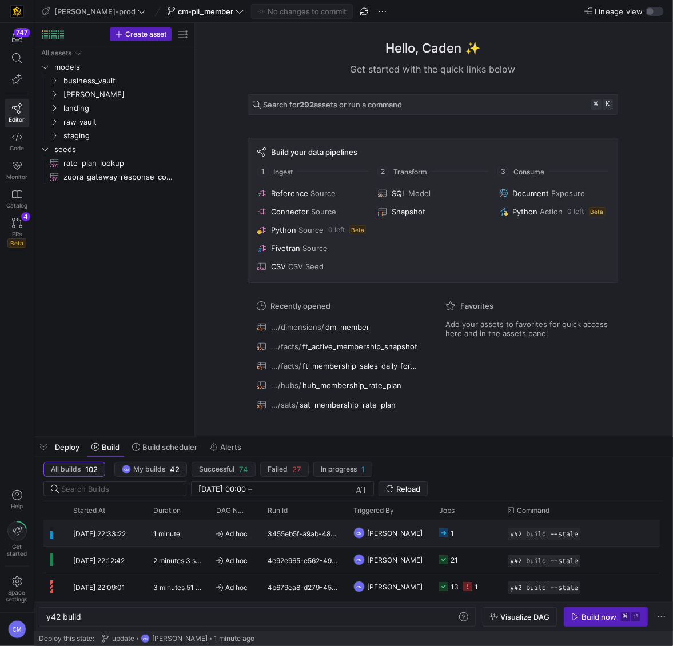
scroll to position [0, 103]
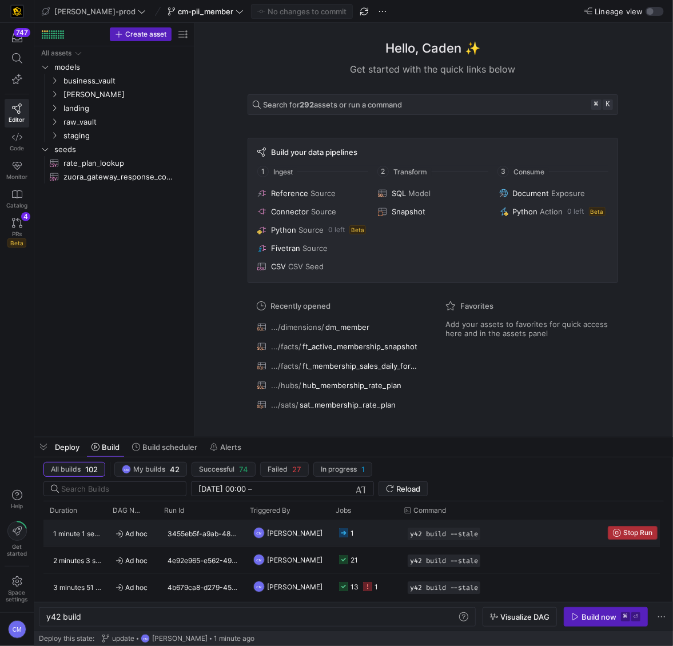
click at [611, 528] on span "Press SPACE to select this row." at bounding box center [632, 533] width 49 height 13
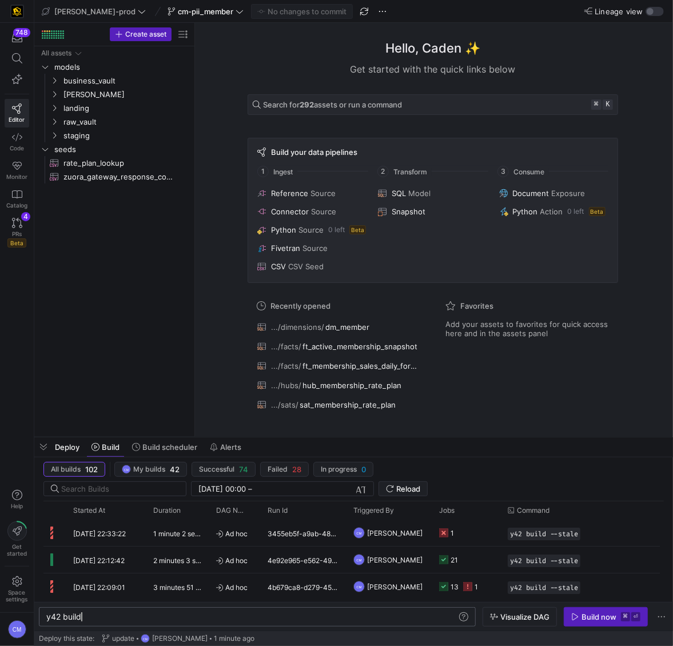
scroll to position [0, 0]
click at [248, 616] on div "y42 build" at bounding box center [251, 616] width 411 height 9
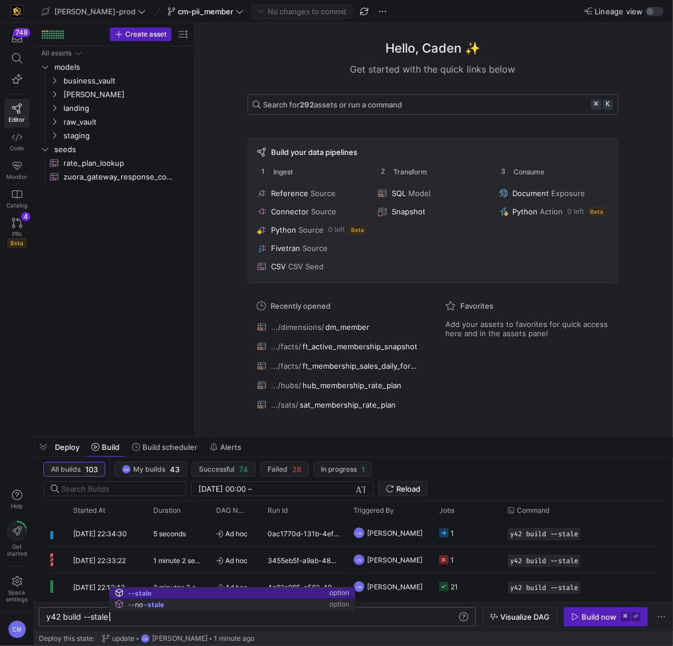
type textarea "y42 build --stale"
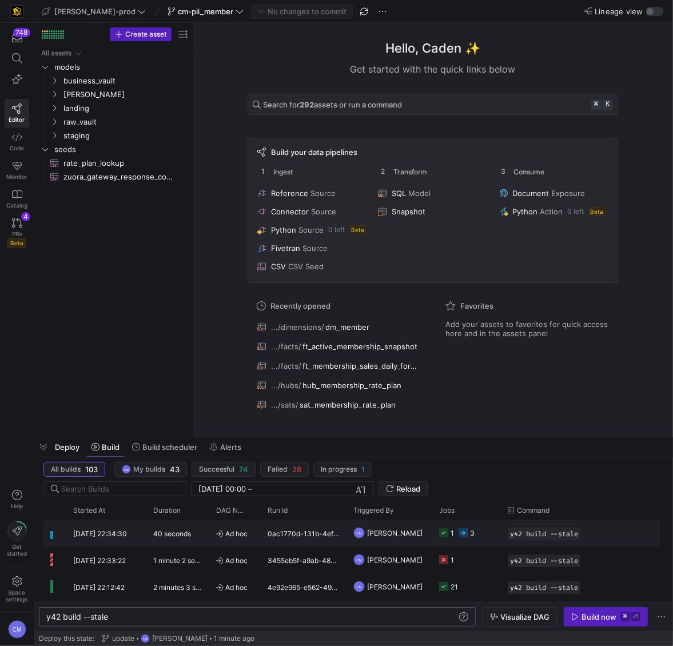
click at [377, 531] on span "[PERSON_NAME]" at bounding box center [394, 533] width 55 height 27
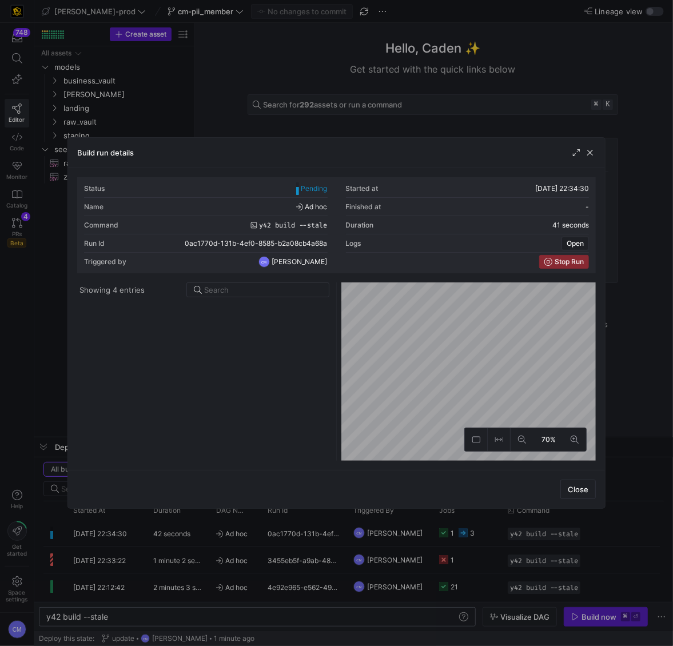
click at [375, 535] on div at bounding box center [336, 323] width 673 height 646
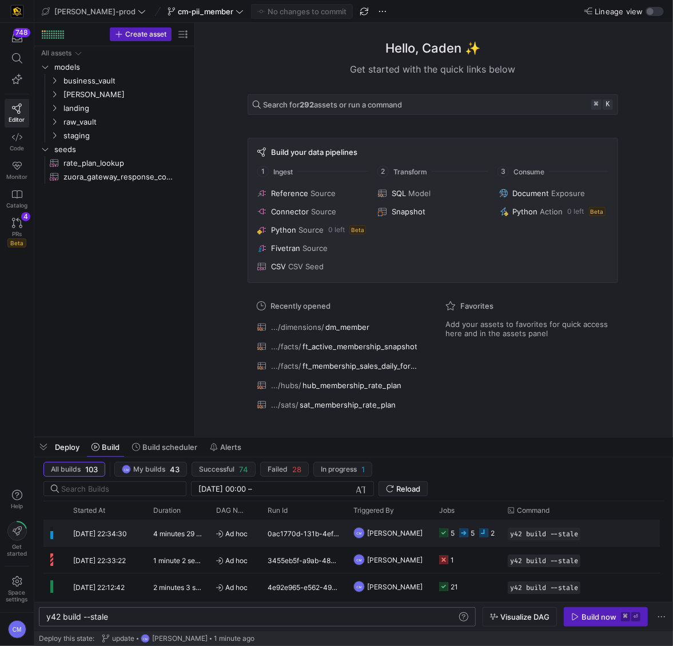
click at [473, 540] on div "5" at bounding box center [473, 533] width 4 height 27
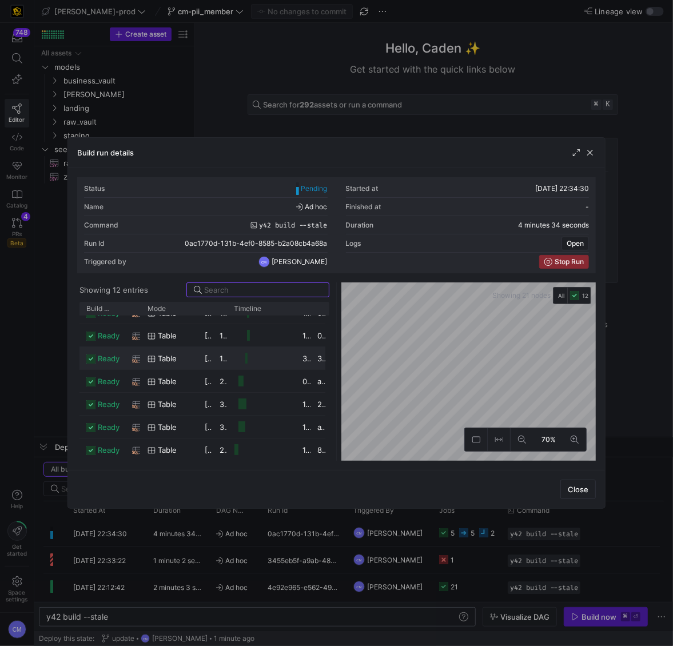
scroll to position [0, 0]
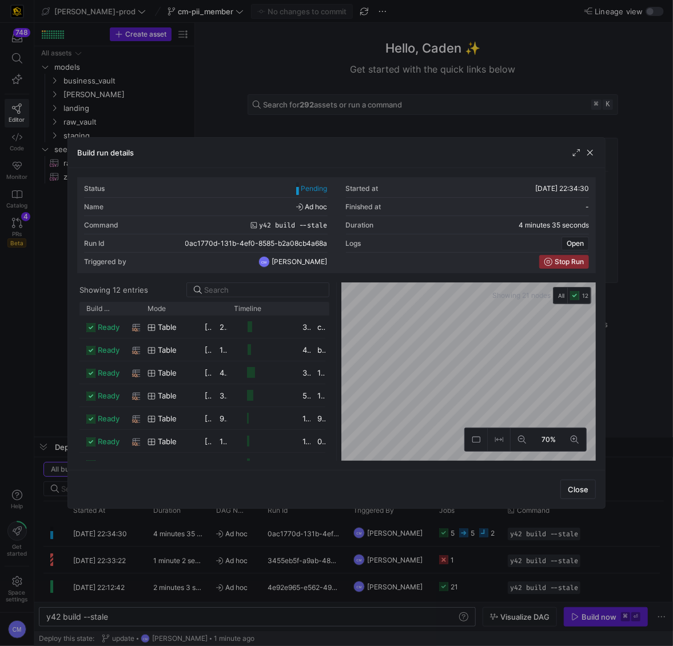
click at [416, 545] on div at bounding box center [336, 323] width 673 height 646
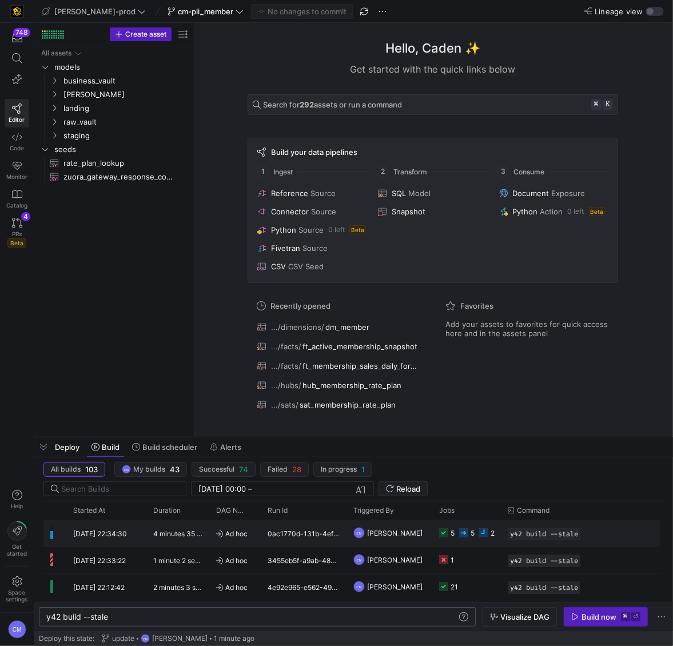
click at [424, 537] on y42-orchestration-triggered-by "CM Caden Miller" at bounding box center [389, 532] width 72 height 25
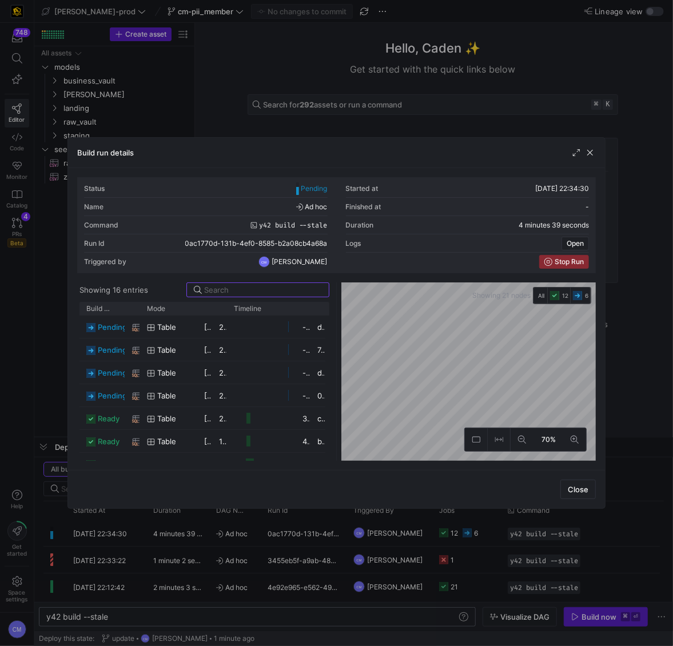
click at [413, 540] on div at bounding box center [336, 323] width 673 height 646
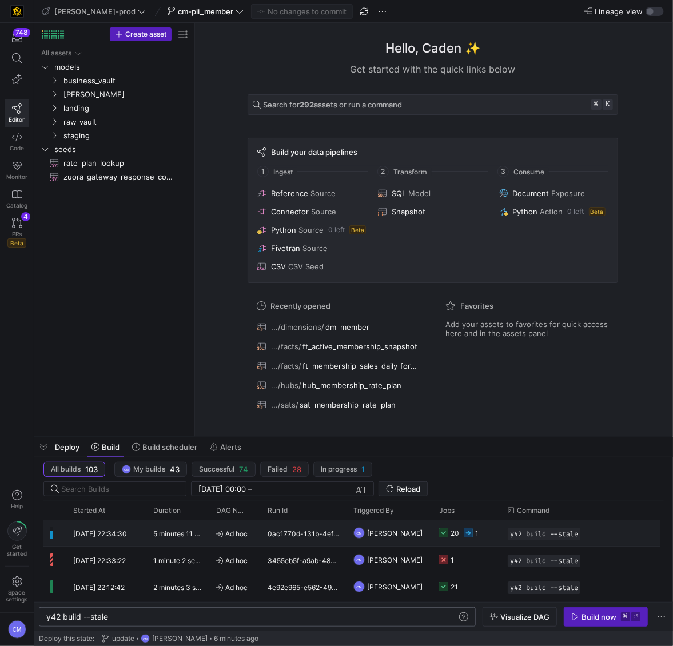
click at [484, 531] on y42-job-status-cell-renderer "20 1" at bounding box center [466, 532] width 55 height 25
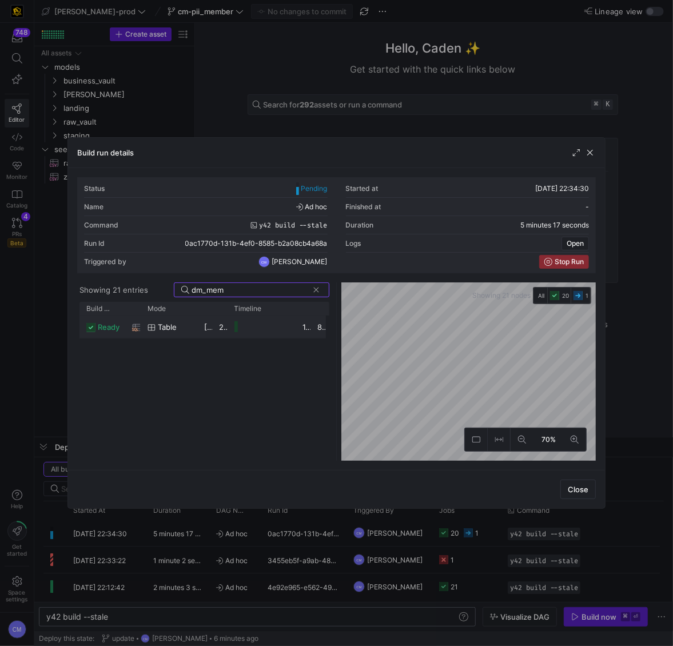
type input "dm_mem"
click at [263, 330] on y42-job-duration-timeline-cell-renderer at bounding box center [261, 326] width 55 height 21
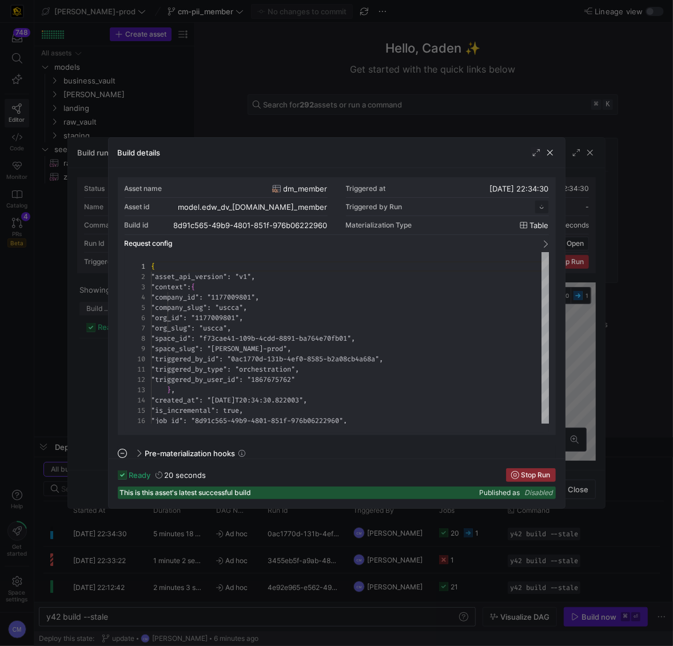
scroll to position [103, 0]
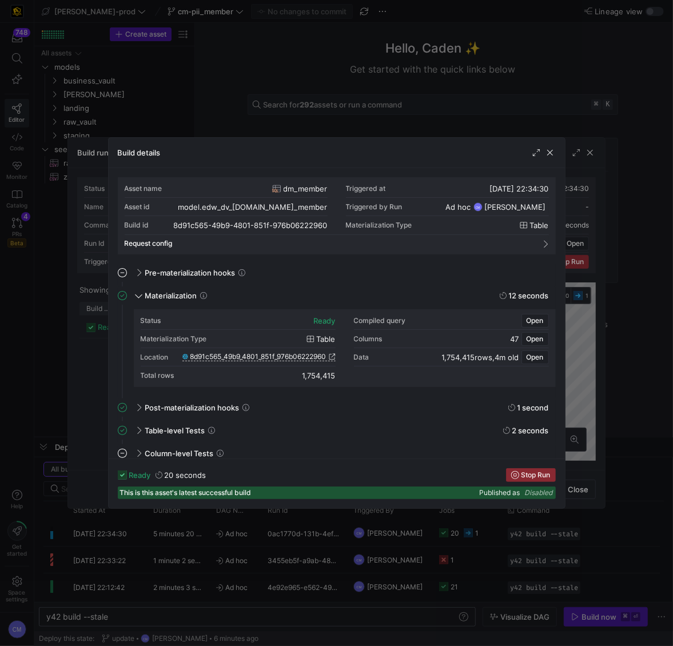
drag, startPoint x: 345, startPoint y: 377, endPoint x: 292, endPoint y: 370, distance: 53.5
click at [292, 370] on div "Status ready Compiled query Open Materialization Type table Columns 47 Open Loc…" at bounding box center [345, 348] width 408 height 73
copy div "1,754,415"
click at [446, 541] on div at bounding box center [336, 323] width 673 height 646
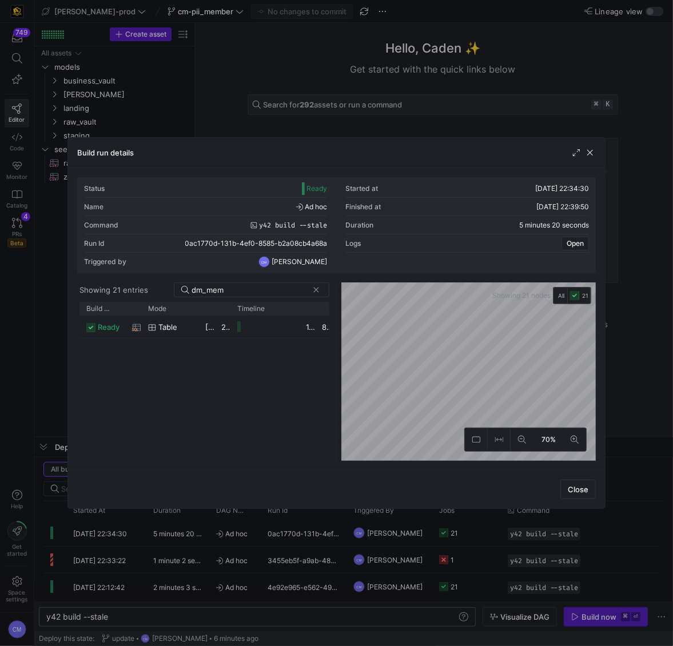
click at [446, 541] on div at bounding box center [336, 323] width 673 height 646
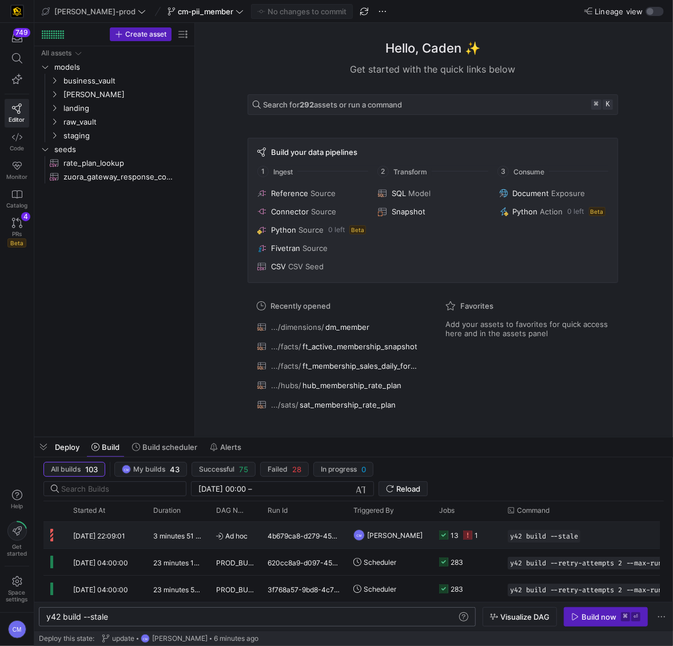
scroll to position [82, 0]
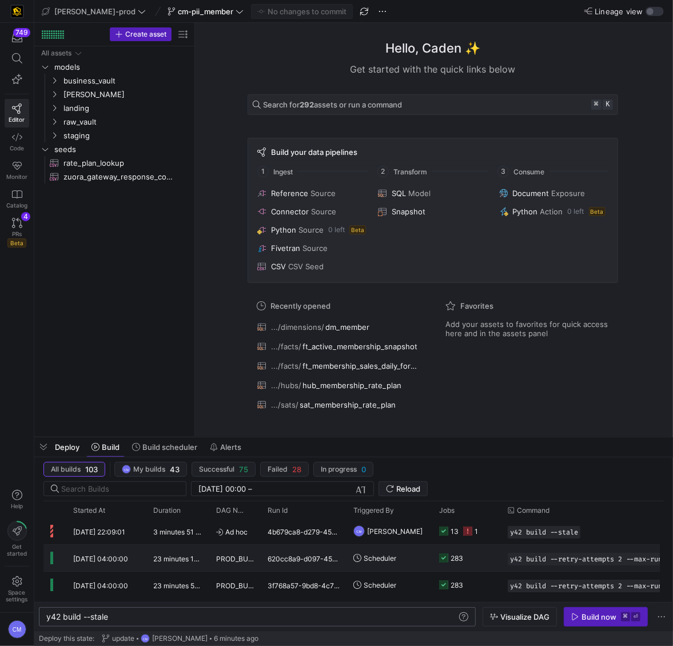
click at [471, 552] on y42-job-status-cell-renderer "283" at bounding box center [466, 557] width 55 height 25
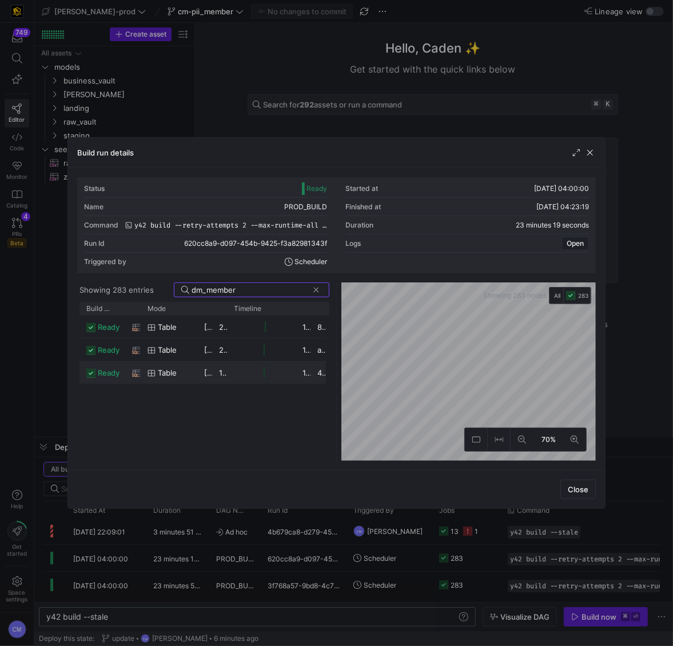
type input "dm_member"
click at [233, 381] on div at bounding box center [262, 372] width 69 height 22
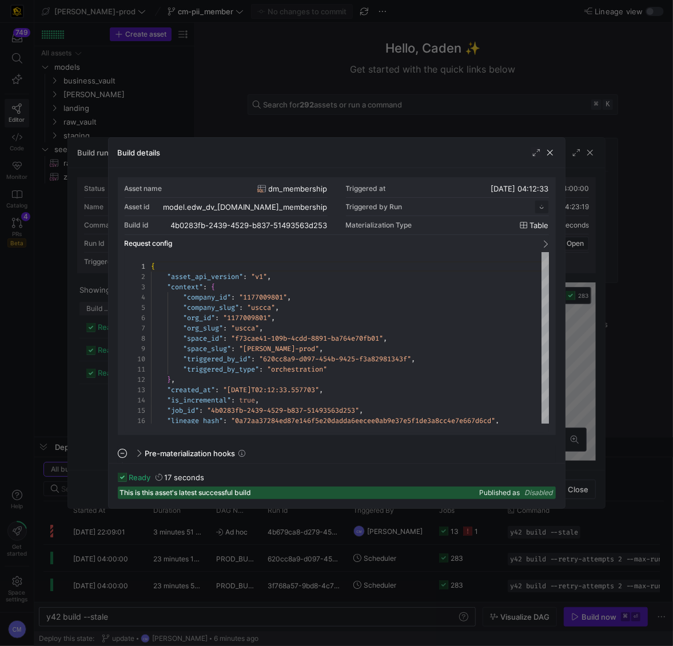
scroll to position [103, 0]
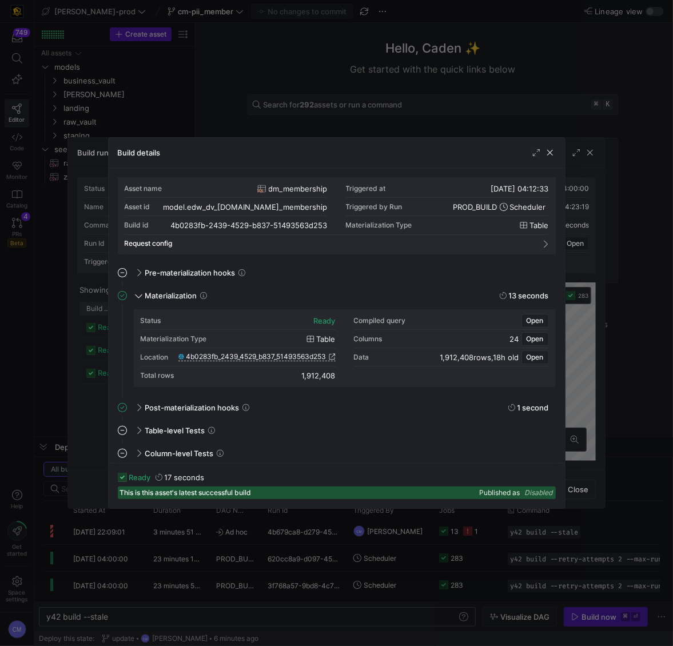
click at [104, 414] on div at bounding box center [336, 323] width 673 height 646
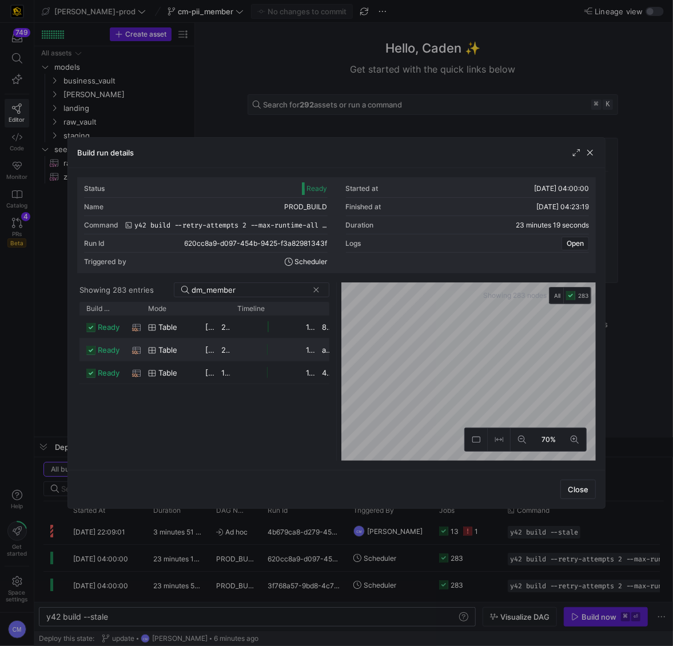
click at [193, 352] on div "table" at bounding box center [169, 349] width 57 height 22
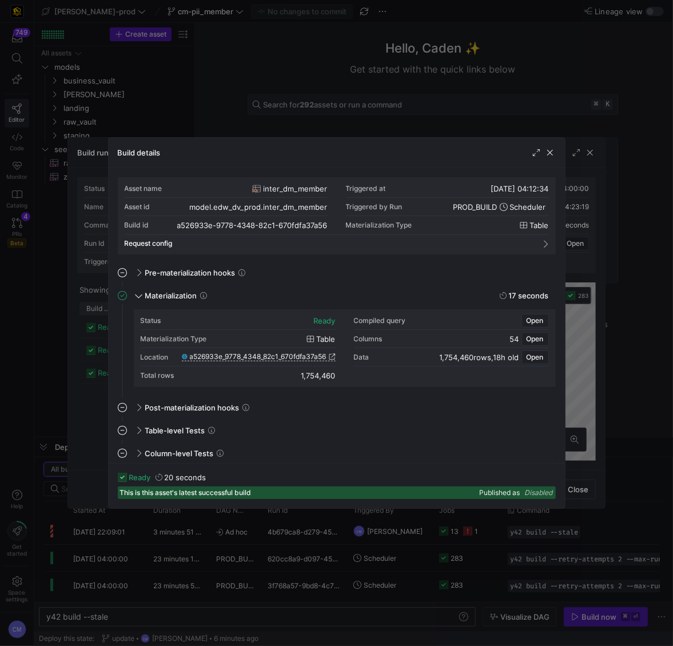
click at [94, 382] on div at bounding box center [336, 323] width 673 height 646
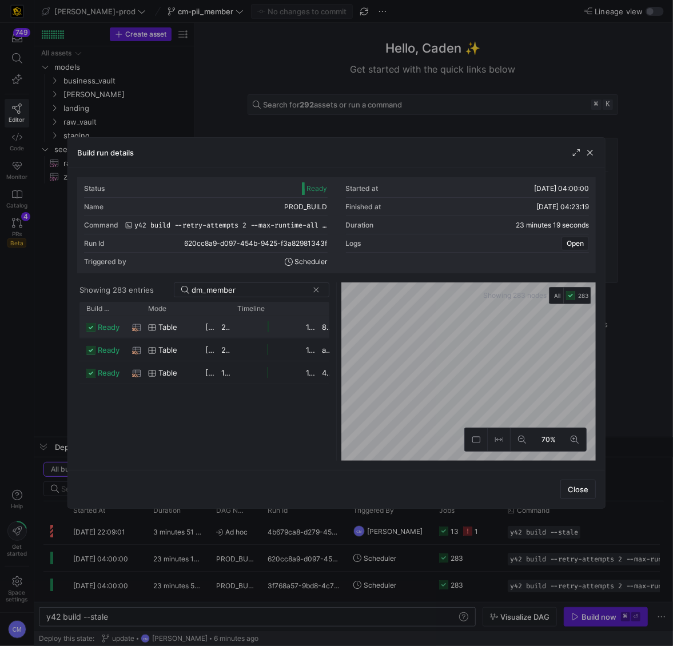
click at [134, 325] on icon "Press SPACE to select this row." at bounding box center [136, 327] width 9 height 9
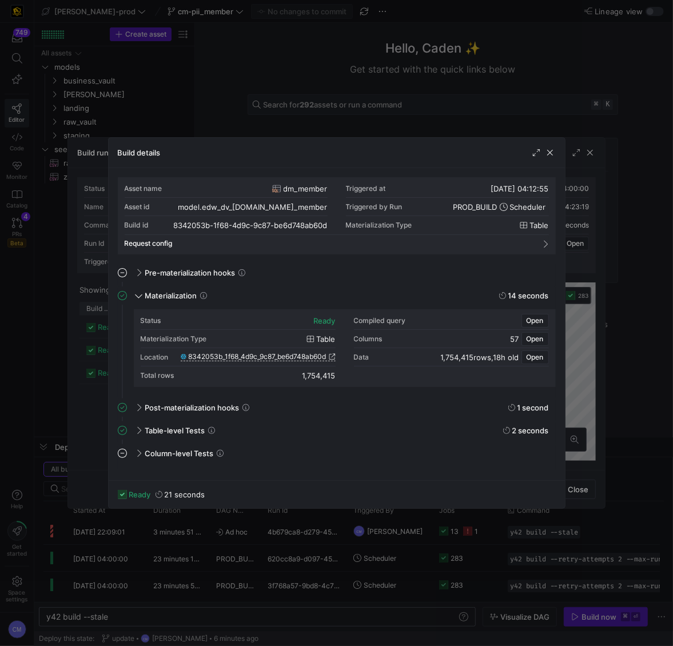
drag, startPoint x: 297, startPoint y: 377, endPoint x: 336, endPoint y: 373, distance: 39.1
click at [336, 373] on div "Status ready Compiled query Open Materialization Type table Columns 57 Open Loc…" at bounding box center [345, 348] width 408 height 73
copy div "1,754,415"
click at [491, 78] on div at bounding box center [336, 323] width 673 height 646
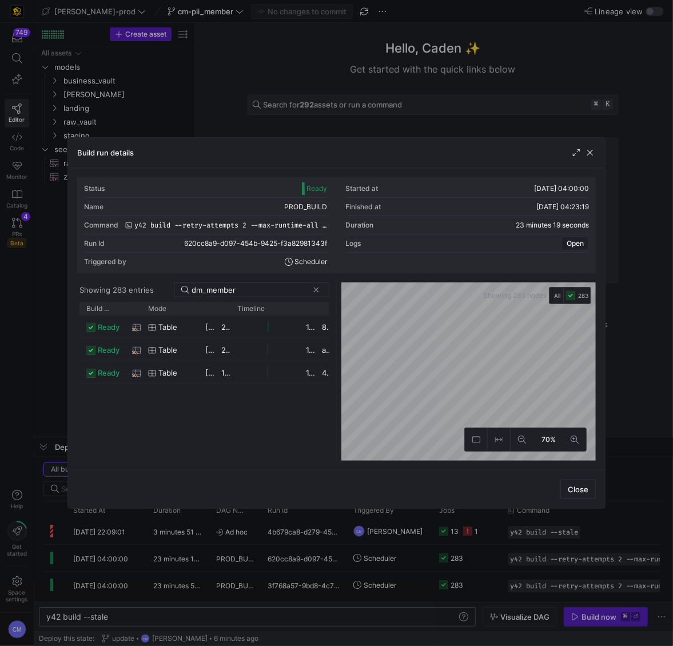
click at [441, 74] on div at bounding box center [336, 323] width 673 height 646
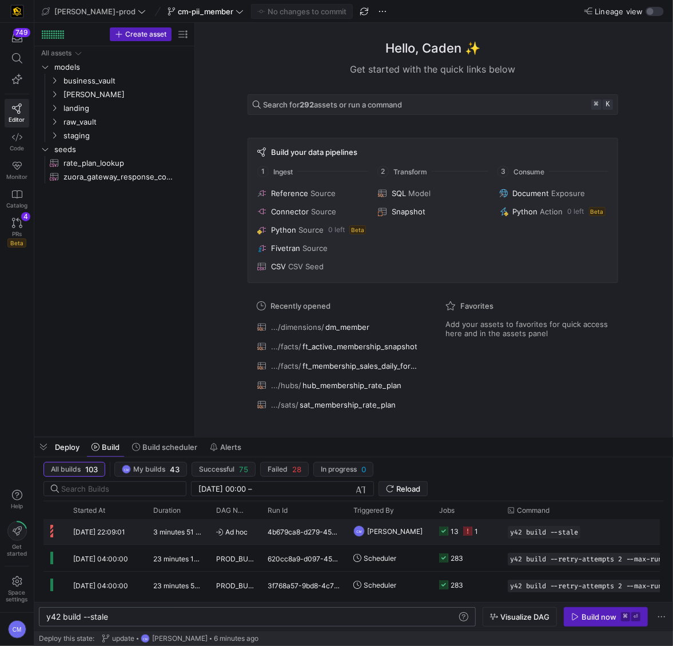
click at [492, 540] on y42-job-status-cell-renderer "13 1" at bounding box center [466, 531] width 55 height 25
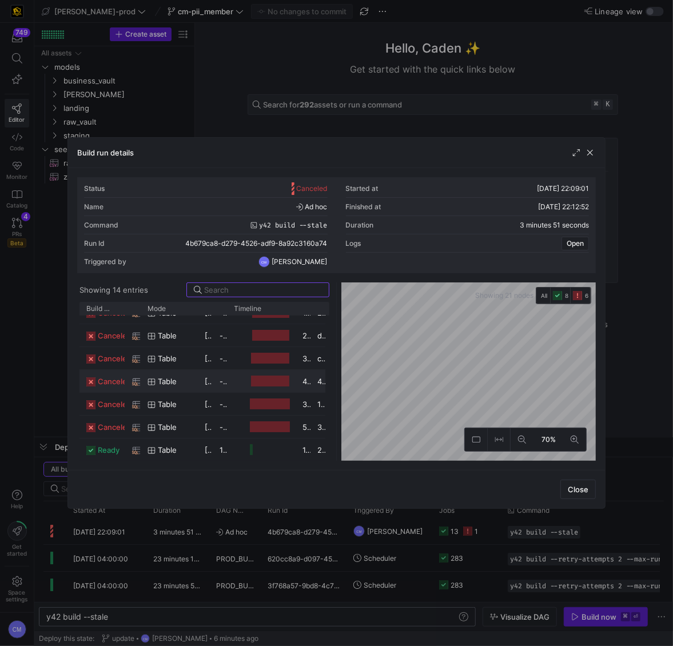
scroll to position [22, 0]
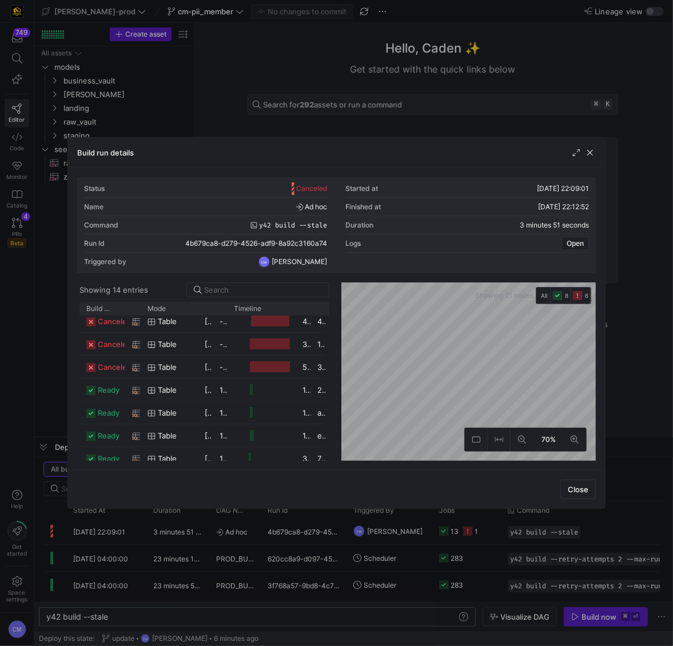
click at [239, 619] on div at bounding box center [336, 323] width 673 height 646
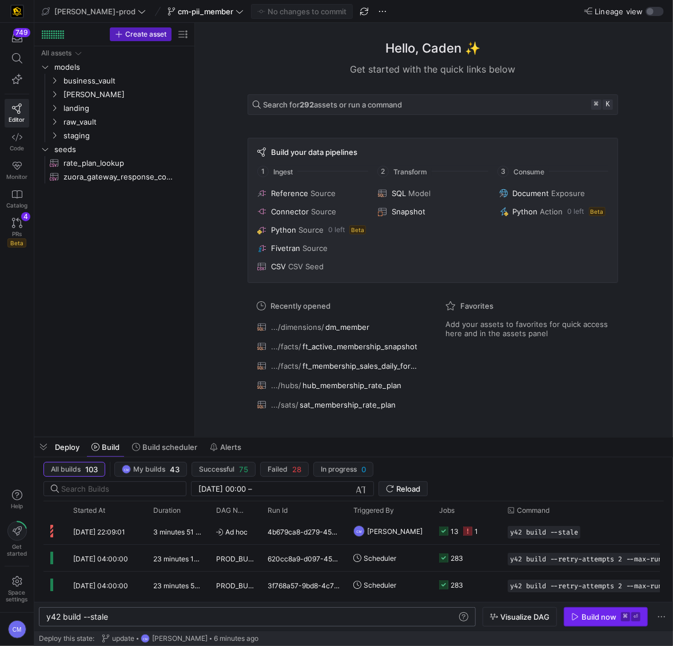
click at [589, 615] on div "Build now" at bounding box center [598, 616] width 35 height 9
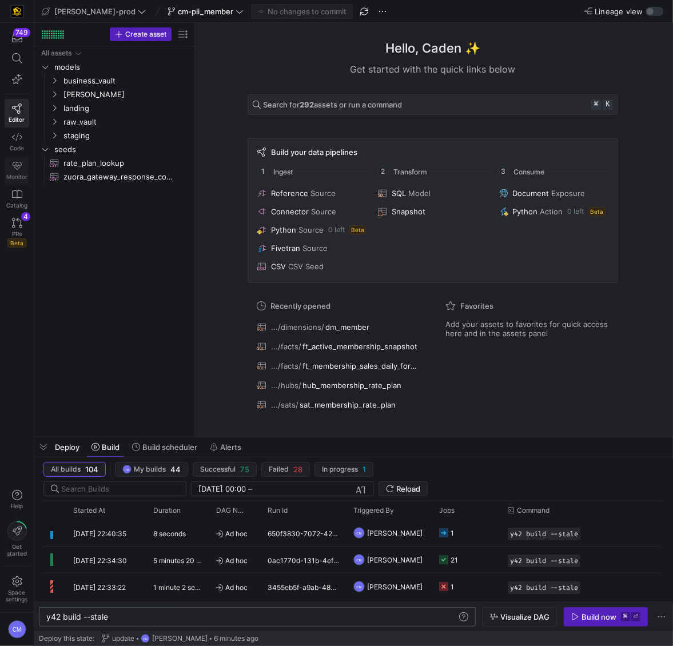
click at [15, 173] on span "Monitor" at bounding box center [16, 176] width 21 height 7
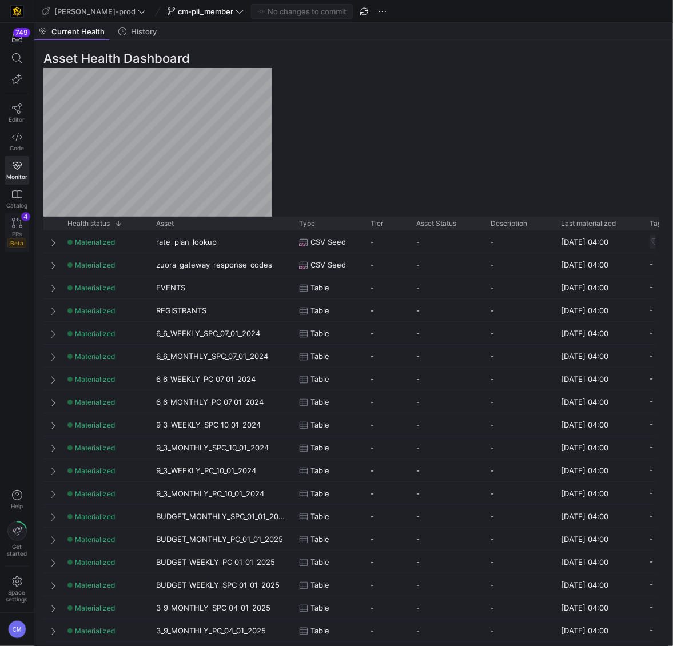
click at [18, 226] on icon at bounding box center [17, 223] width 10 height 10
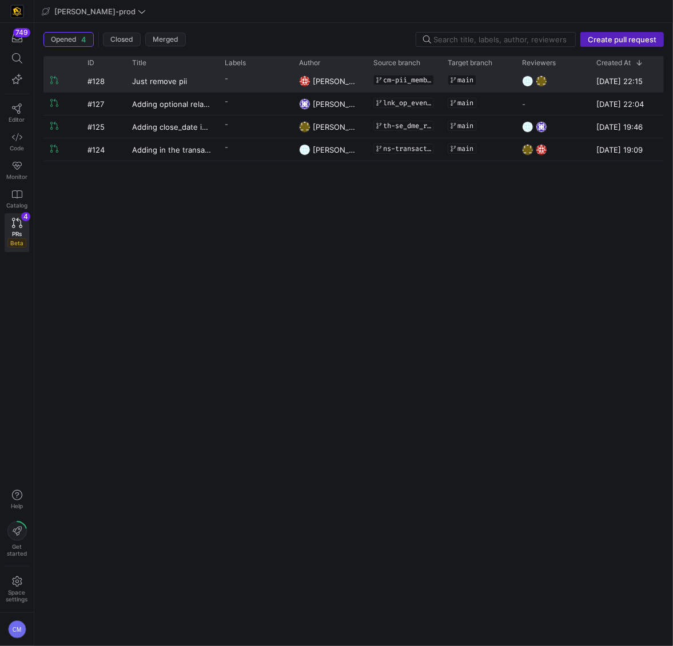
click at [336, 89] on y42-pull-request-user-label "[PERSON_NAME]" at bounding box center [336, 81] width 47 height 22
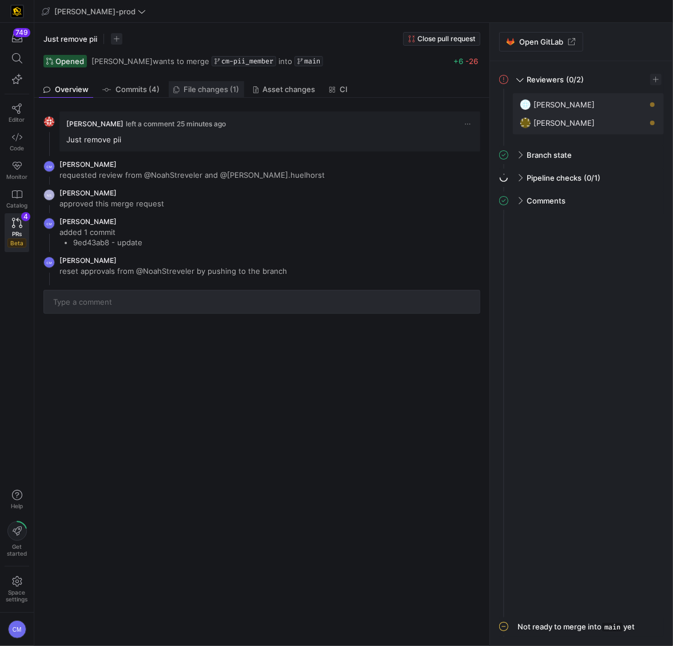
click at [229, 90] on span "File changes (1)" at bounding box center [211, 89] width 55 height 7
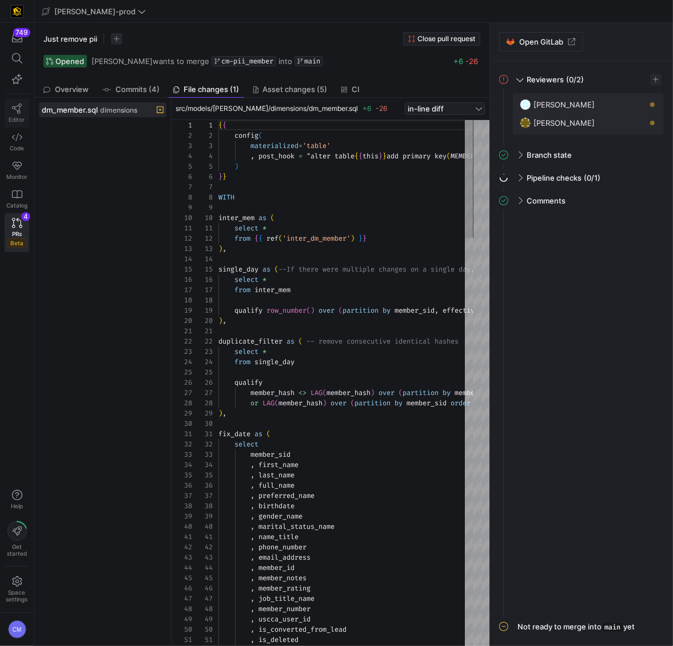
click at [15, 111] on icon at bounding box center [17, 108] width 10 height 10
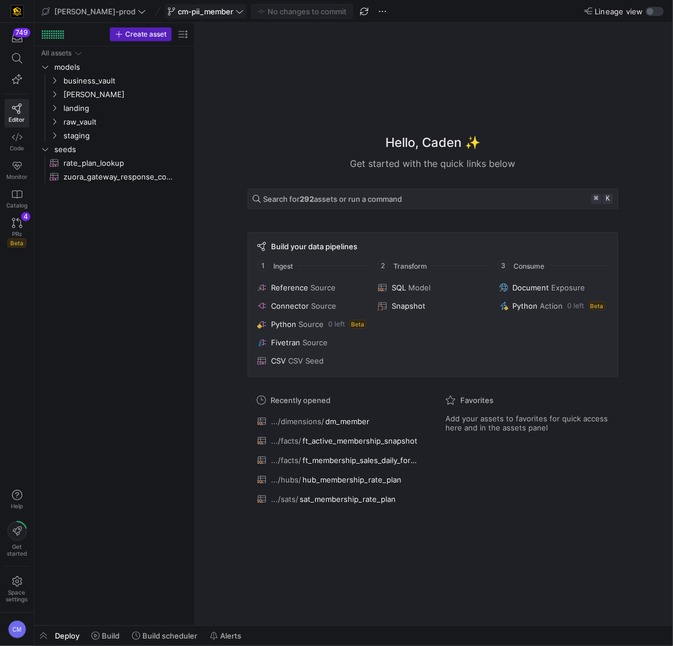
click at [178, 13] on span "cm-pii_member" at bounding box center [205, 11] width 55 height 9
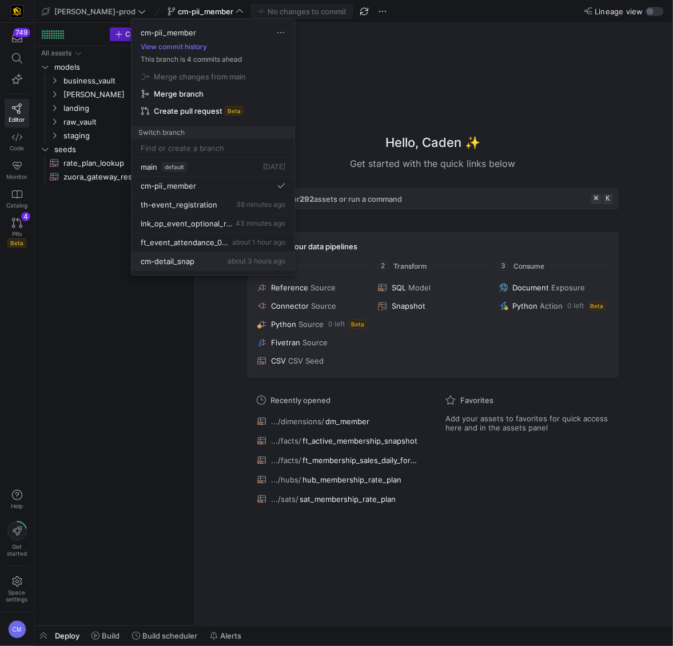
click at [211, 263] on div "cm-detail_snap about 3 hours ago" at bounding box center [213, 261] width 145 height 9
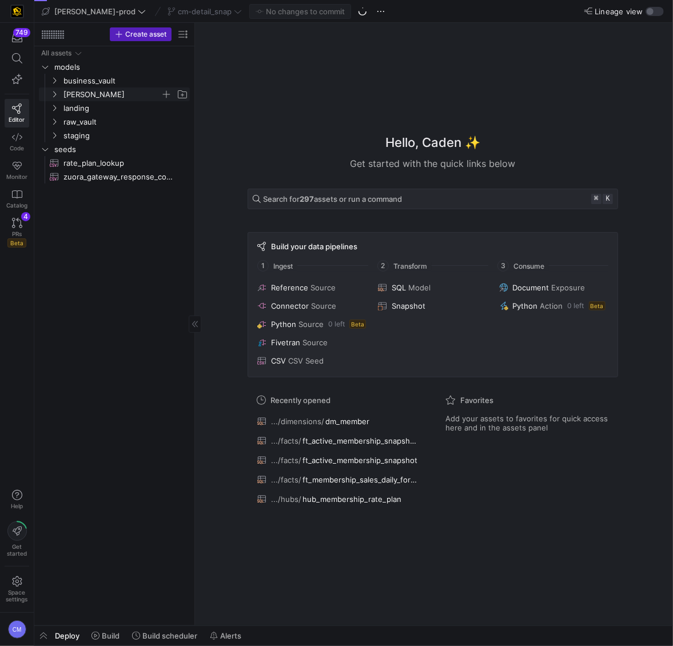
click at [115, 97] on span "[PERSON_NAME]" at bounding box center [111, 94] width 97 height 13
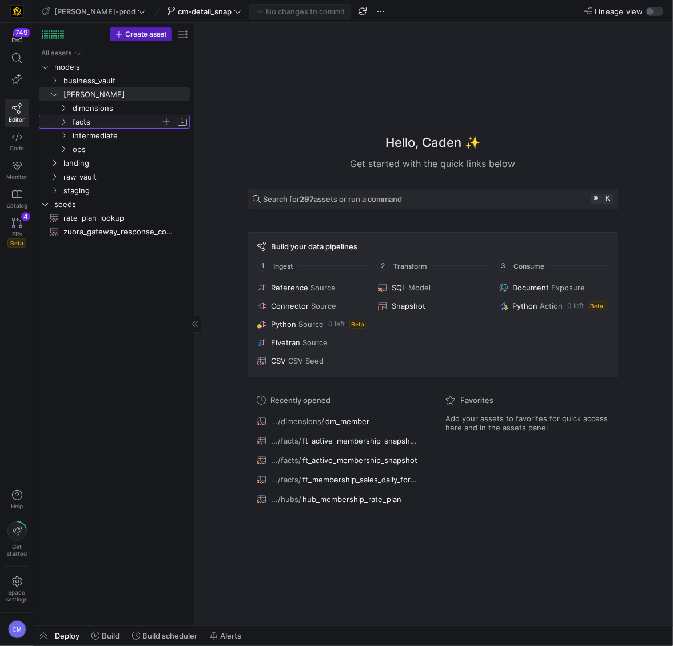
click at [106, 127] on span "facts" at bounding box center [117, 121] width 88 height 13
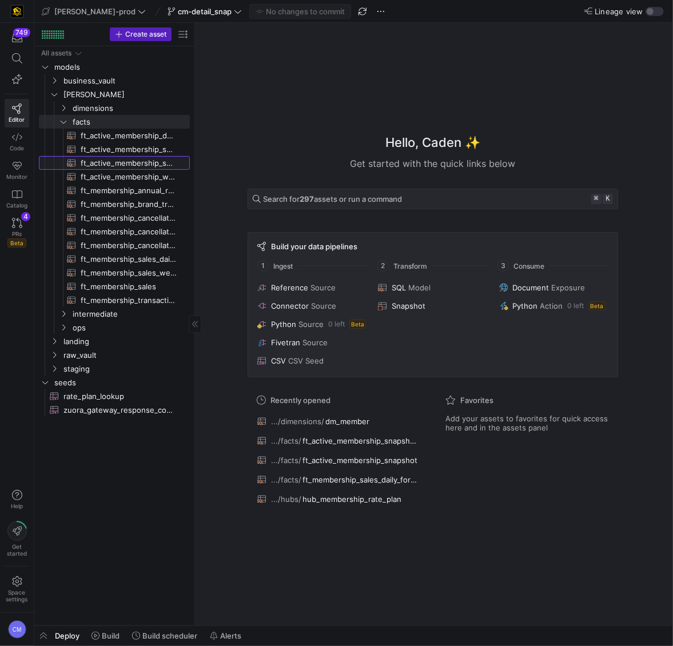
click at [150, 165] on span "ft_active_membership_snapshot​​​​​​​​​​" at bounding box center [129, 163] width 96 height 13
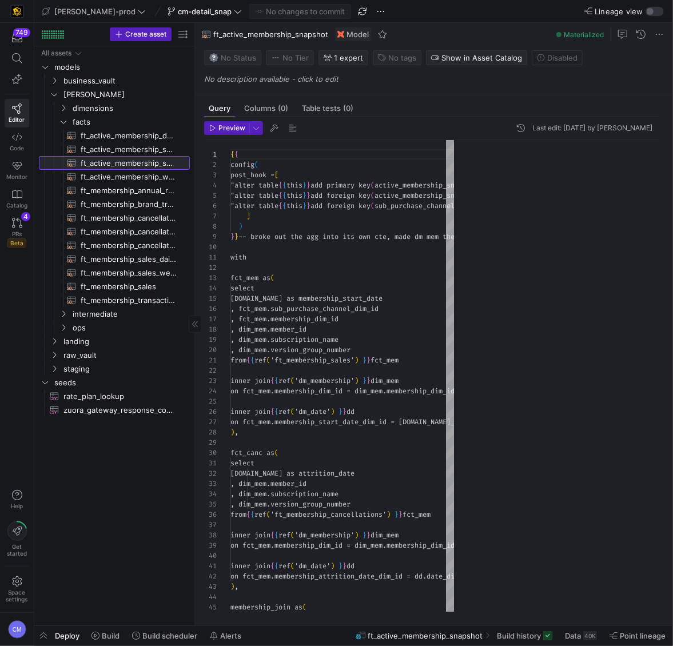
scroll to position [82, 0]
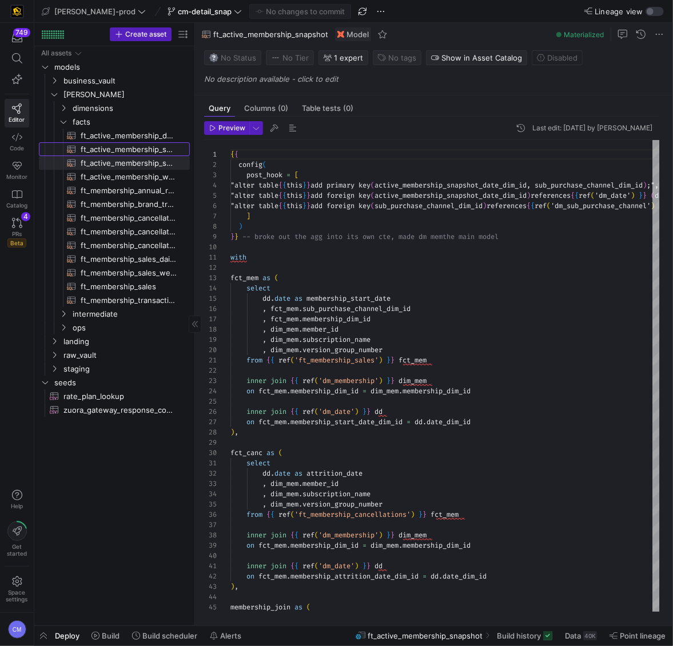
click at [130, 151] on span "ft_active_membership_snapshot_detail​​​​​​​​​​" at bounding box center [129, 149] width 96 height 13
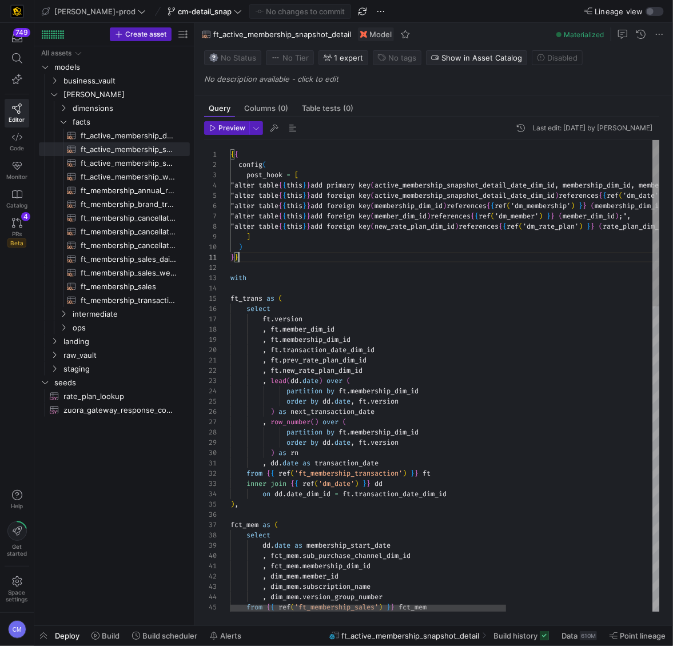
scroll to position [0, 7]
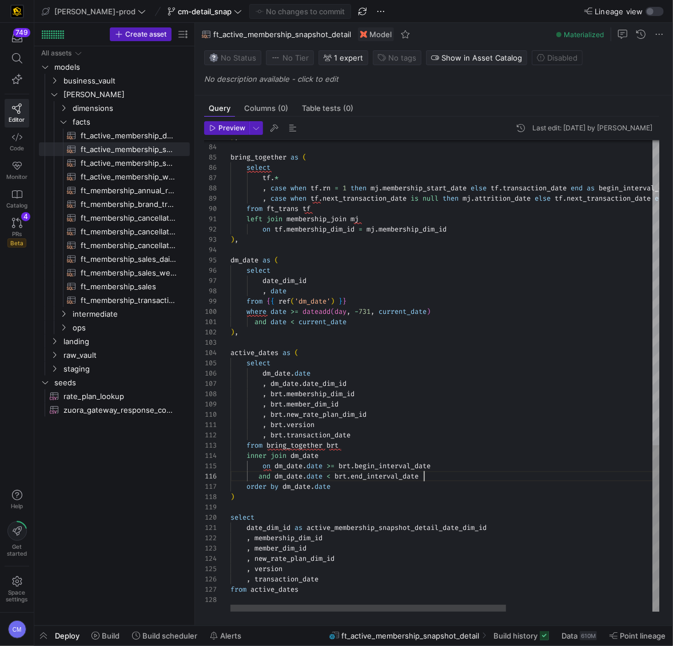
scroll to position [51, 193]
drag, startPoint x: 340, startPoint y: 485, endPoint x: 249, endPoint y: 488, distance: 91.5
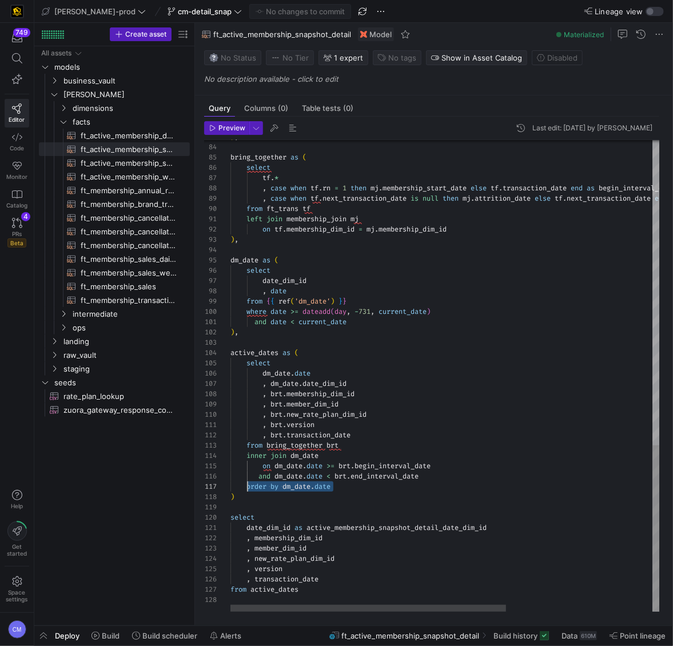
scroll to position [92, 37]
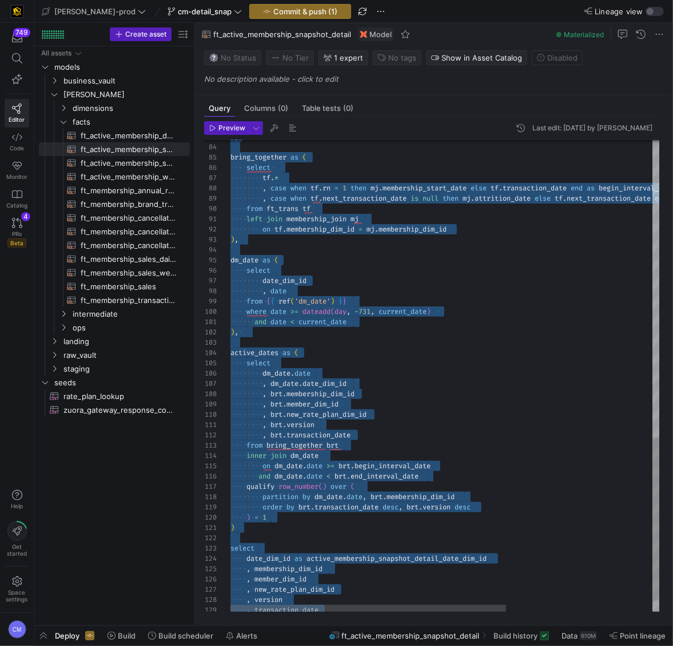
scroll to position [0, 0]
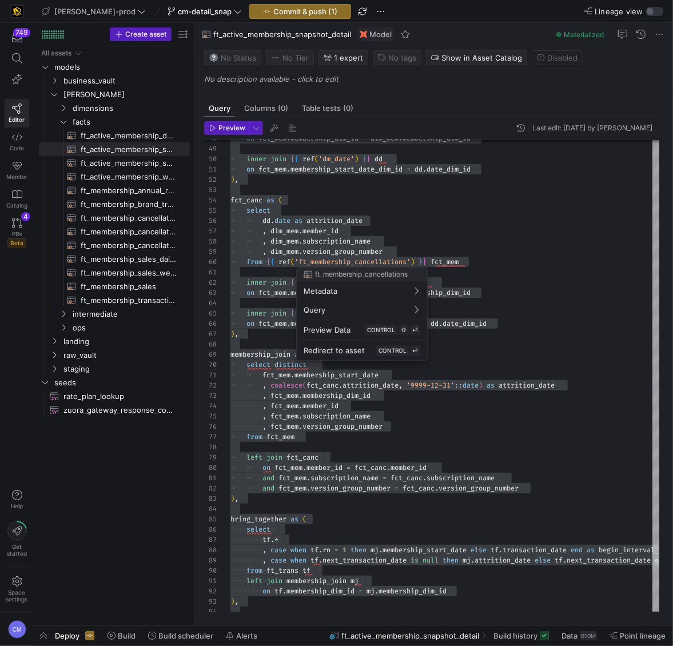
click at [595, 292] on div at bounding box center [336, 323] width 673 height 646
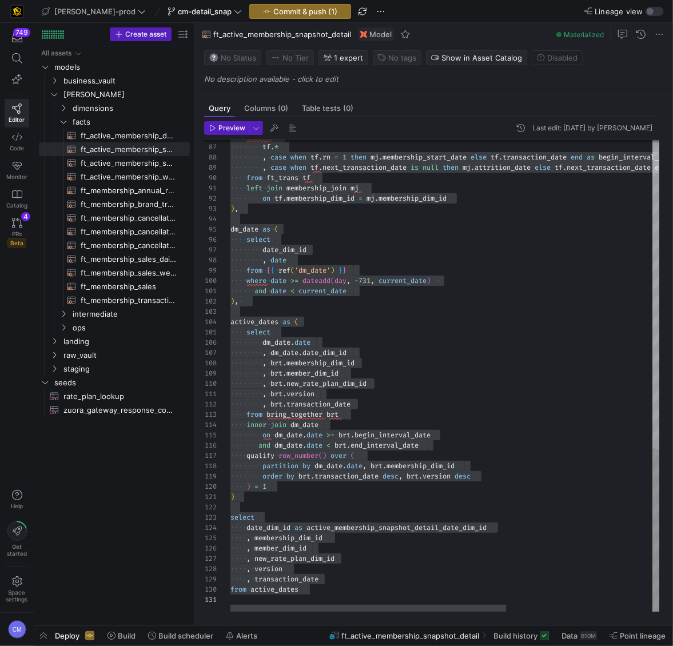
type textarea "and date < current_date ), active_dates as ( select dm_[DOMAIN_NAME] , dm_[DOMA…"
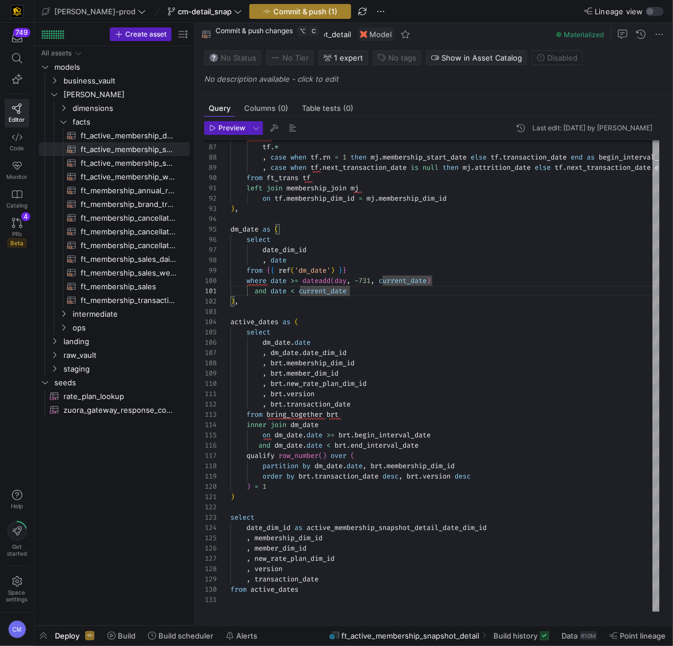
click at [273, 11] on span "Commit & push (1)" at bounding box center [305, 11] width 64 height 9
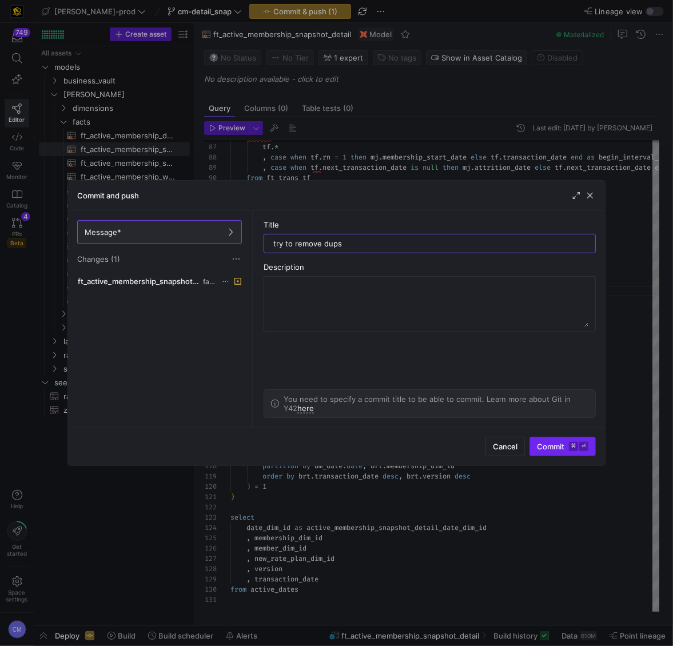
type input "try to remove dups"
click at [559, 441] on span "submit" at bounding box center [562, 446] width 65 height 18
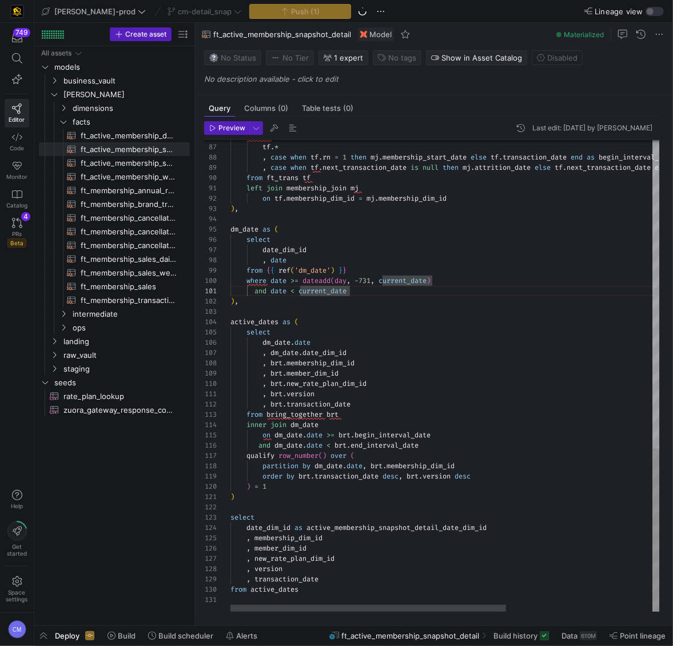
type textarea ", brt.version , brt.transaction_date from bring_together brt inner join dm_date…"
click at [42, 633] on span "button" at bounding box center [43, 635] width 18 height 19
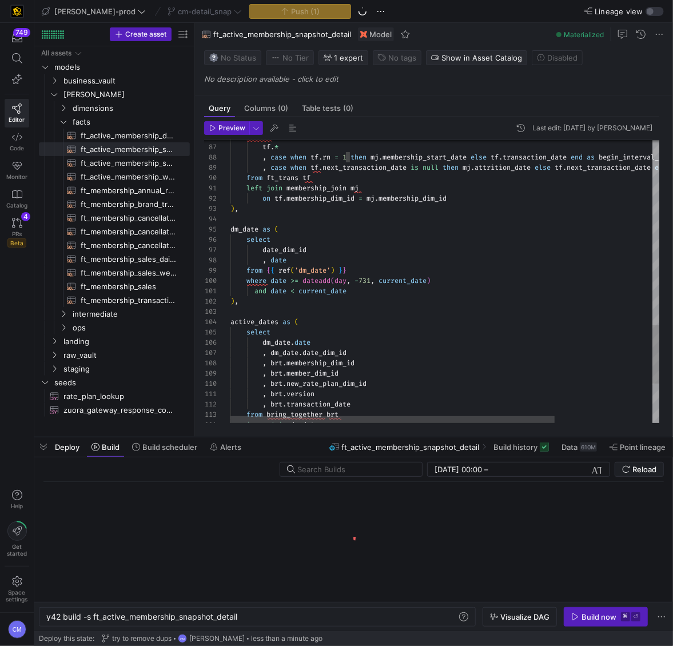
scroll to position [0, 193]
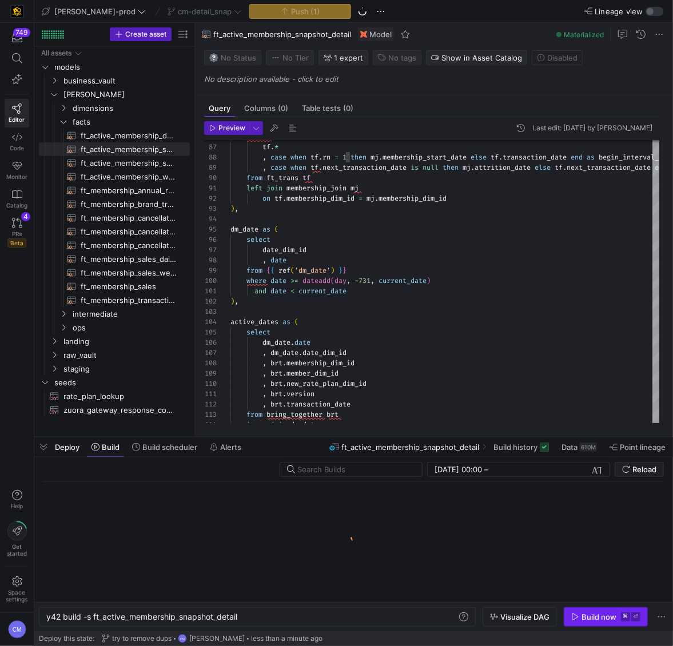
click at [588, 617] on div "Build now" at bounding box center [598, 616] width 35 height 9
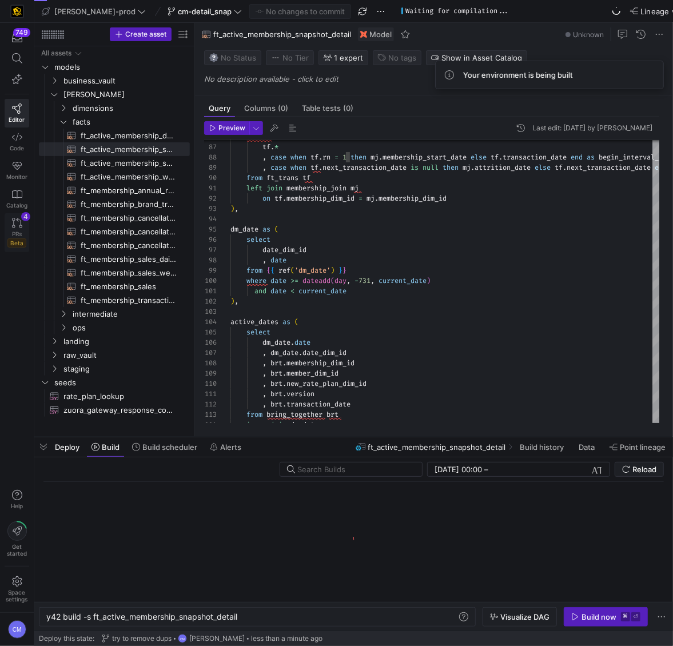
click at [17, 222] on icon at bounding box center [17, 223] width 10 height 10
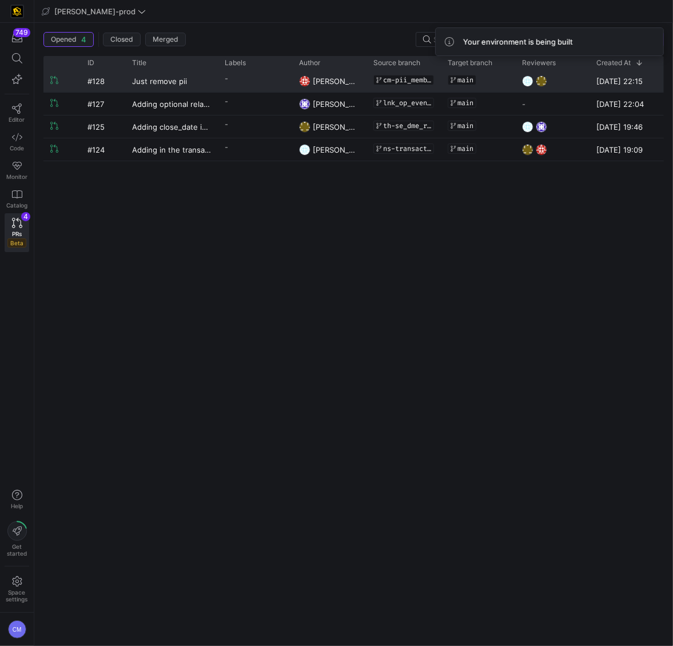
click at [254, 85] on y42-pull-request-list-view-label-cell-renderer "-" at bounding box center [255, 78] width 61 height 17
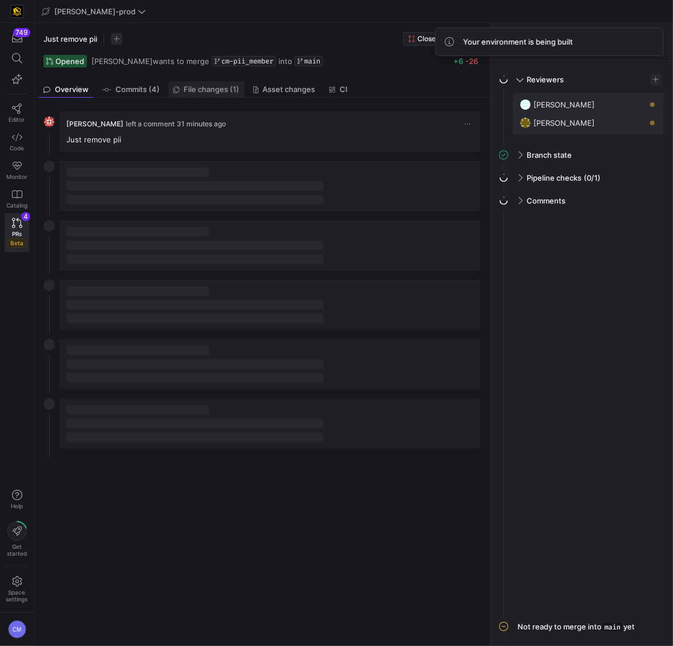
click at [186, 89] on span "File changes (1)" at bounding box center [211, 89] width 55 height 7
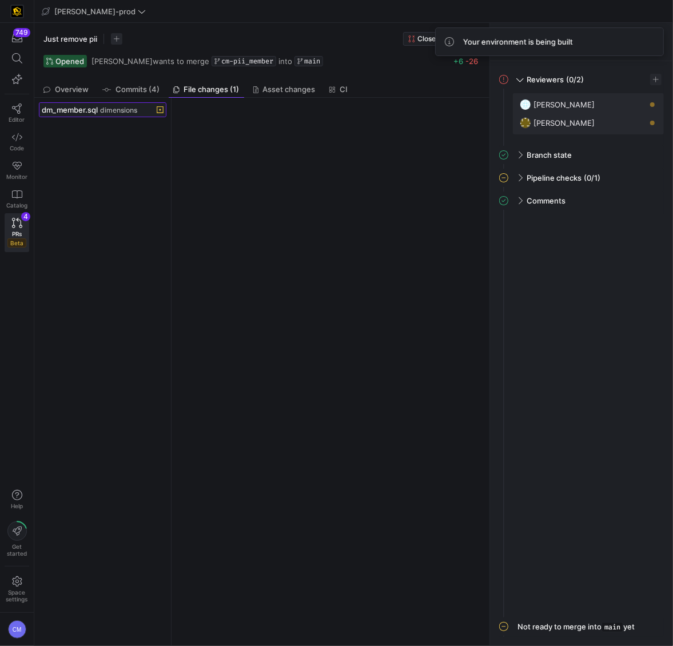
click at [133, 107] on span "dimensions" at bounding box center [118, 110] width 37 height 8
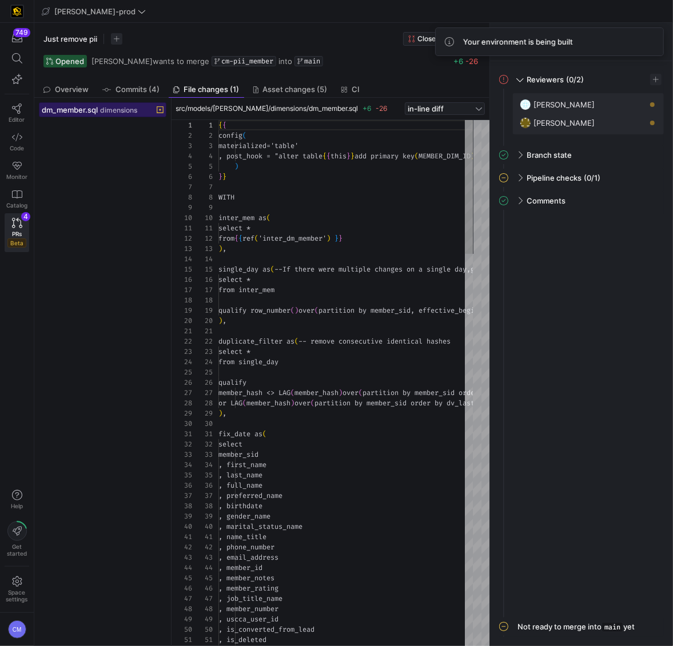
scroll to position [103, 0]
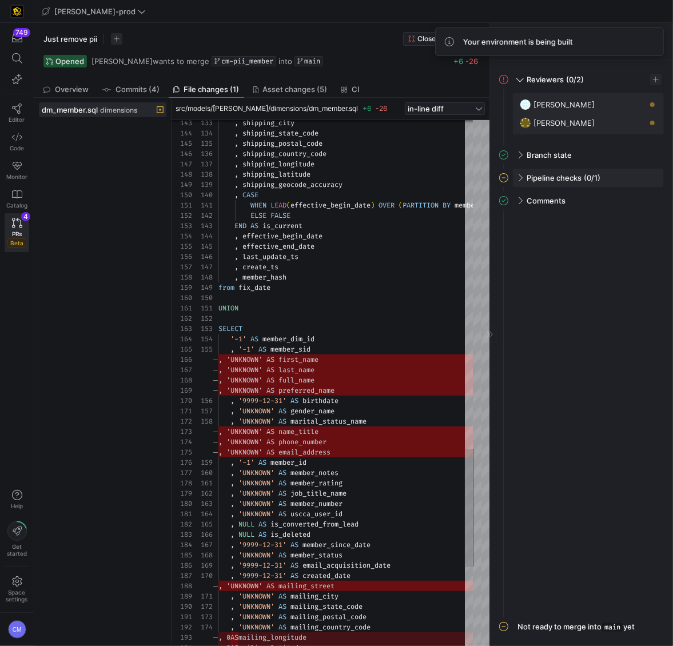
click at [523, 174] on div "Pipeline checks (0/1)" at bounding box center [588, 178] width 151 height 18
click at [647, 204] on span "button" at bounding box center [648, 201] width 11 height 11
click at [618, 220] on span "Open" at bounding box center [607, 217] width 79 height 9
click at [12, 107] on icon at bounding box center [17, 108] width 10 height 10
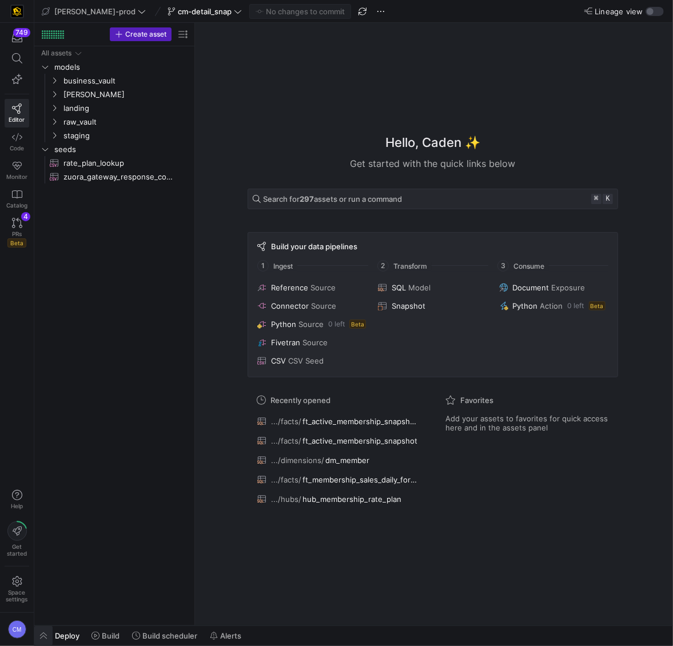
click at [42, 639] on span "button" at bounding box center [43, 635] width 18 height 19
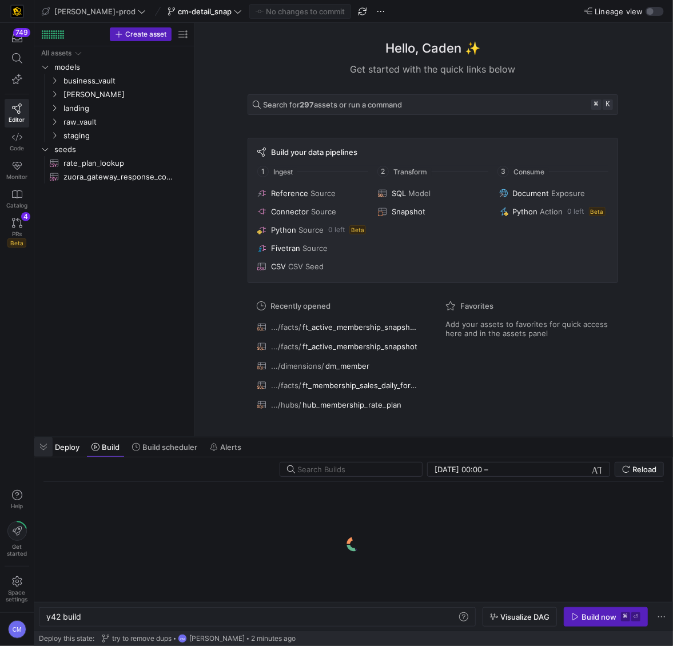
scroll to position [0, 34]
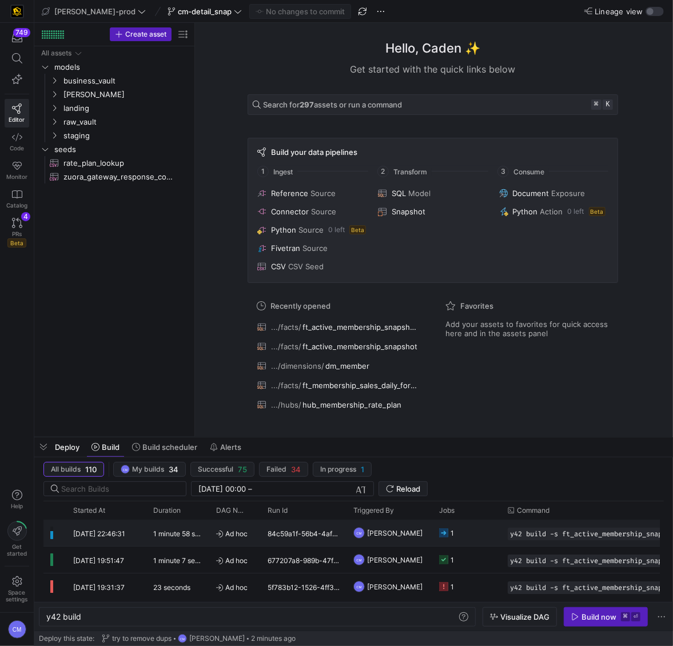
click at [248, 528] on span "Ad hoc" at bounding box center [235, 533] width 38 height 27
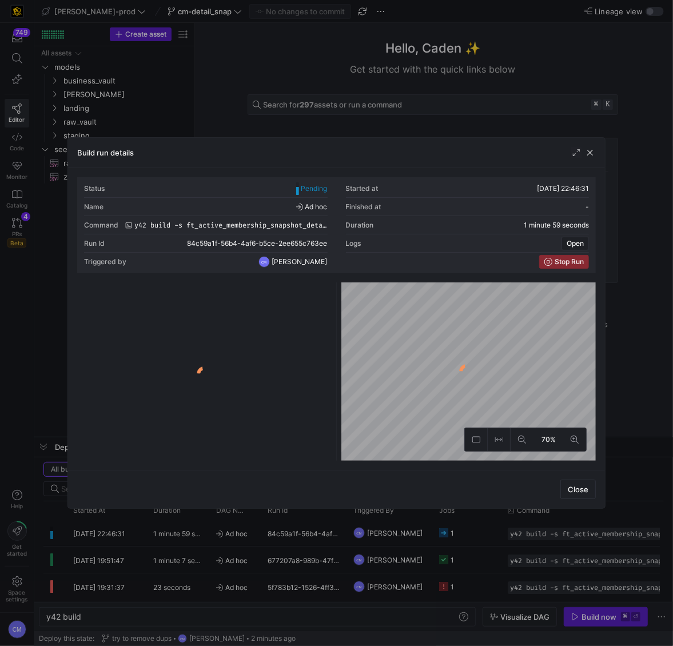
click at [255, 537] on div at bounding box center [336, 323] width 673 height 646
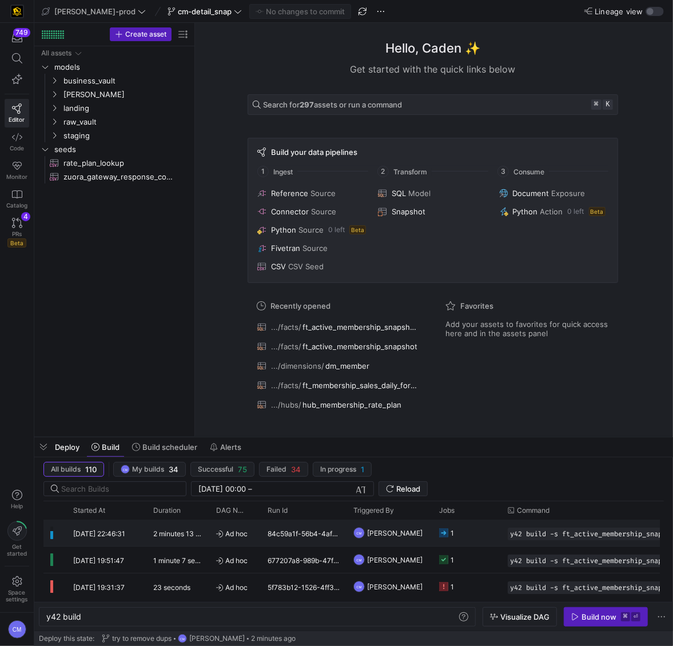
click at [465, 534] on y42-job-status-cell-renderer "1" at bounding box center [466, 532] width 55 height 25
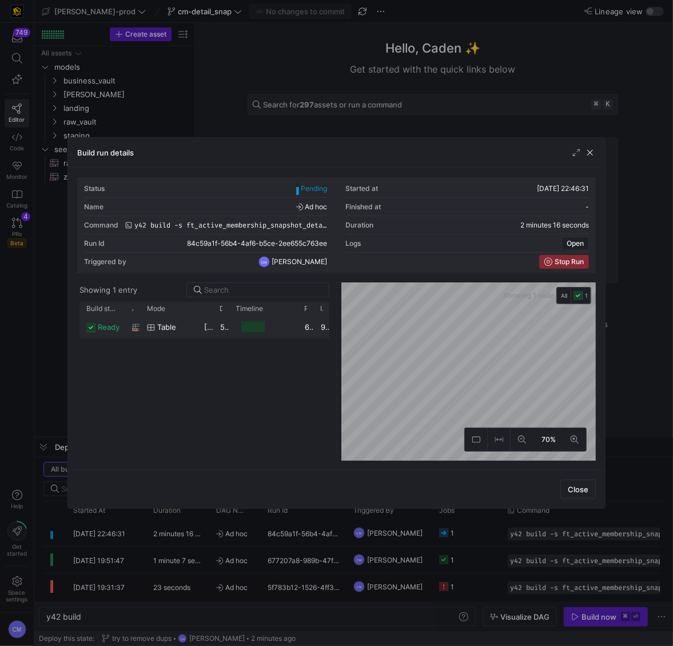
click at [277, 332] on y42-job-duration-timeline-cell-renderer at bounding box center [263, 326] width 55 height 21
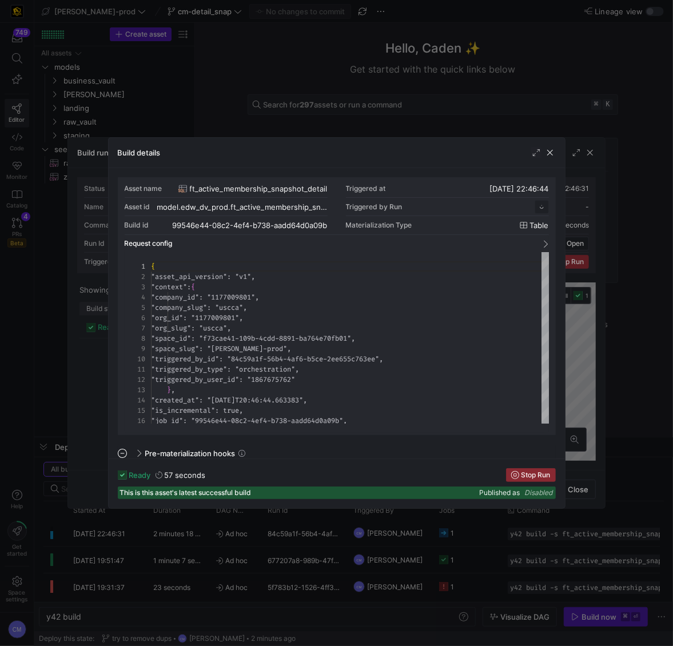
scroll to position [103, 0]
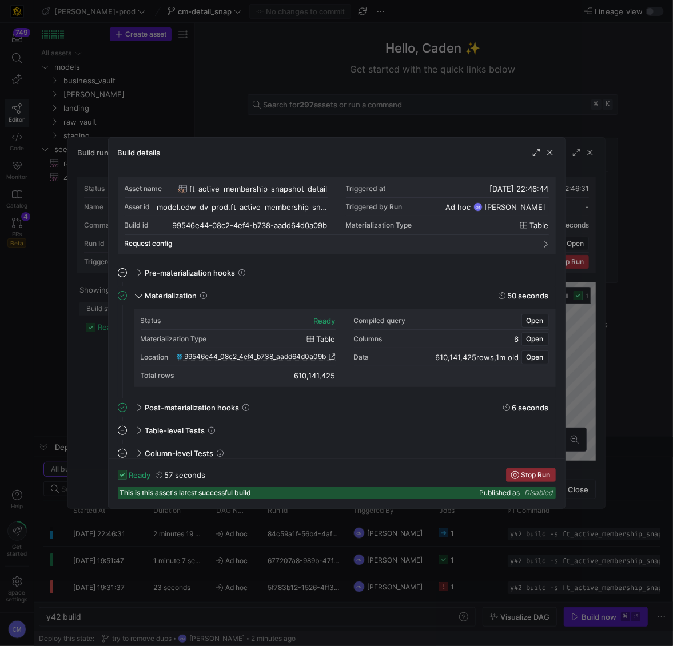
click at [280, 361] on div "99546e44_08c2_4ef4_b738_aadd64d0a09b" at bounding box center [256, 357] width 159 height 9
click at [281, 353] on span "99546e44_08c2_4ef4_b738_aadd64d0a09b" at bounding box center [256, 357] width 142 height 8
click at [290, 97] on div at bounding box center [336, 323] width 673 height 646
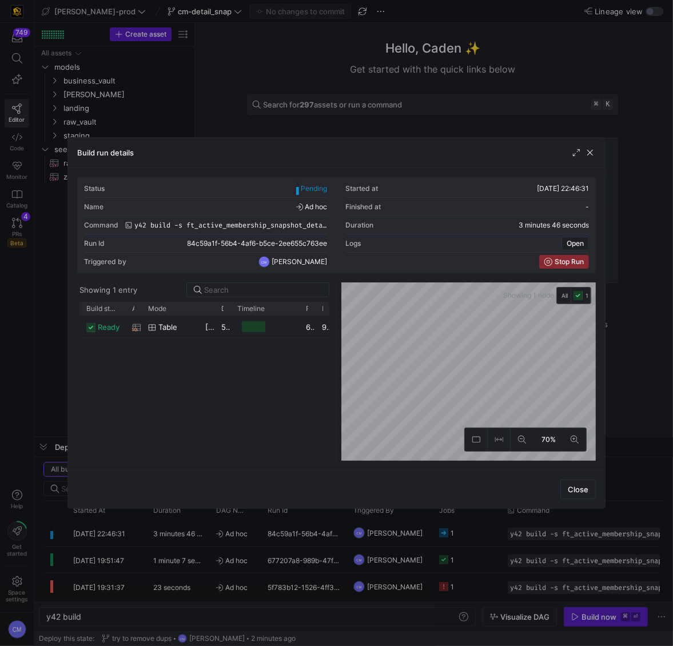
click at [306, 78] on div at bounding box center [336, 323] width 673 height 646
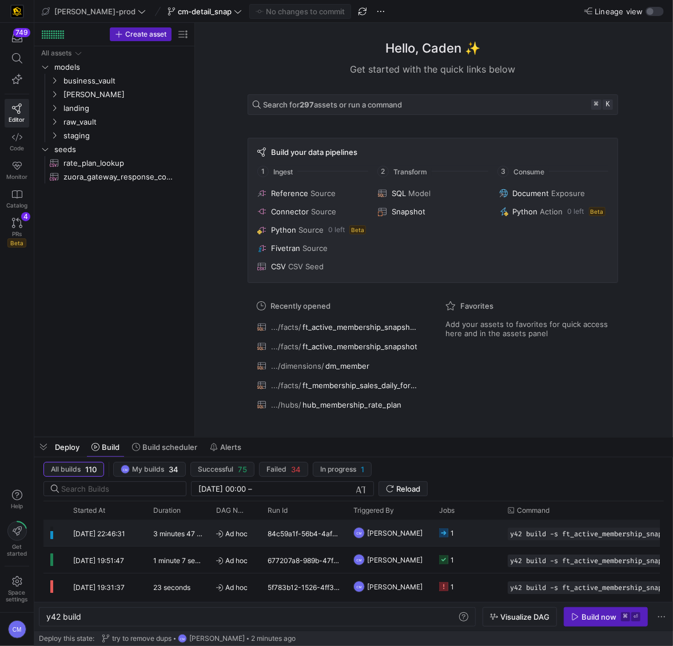
click at [468, 536] on y42-job-status-cell-renderer "1" at bounding box center [466, 532] width 55 height 25
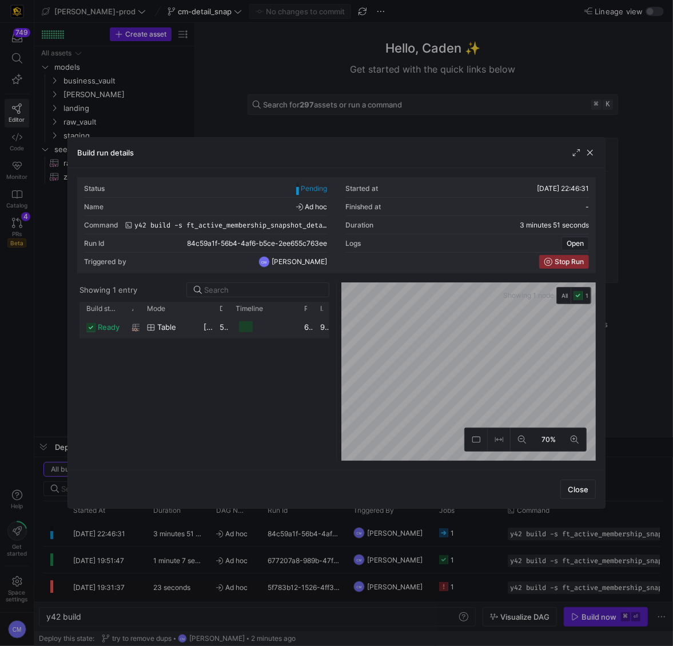
click at [268, 332] on y42-job-duration-timeline-cell-renderer at bounding box center [263, 326] width 55 height 21
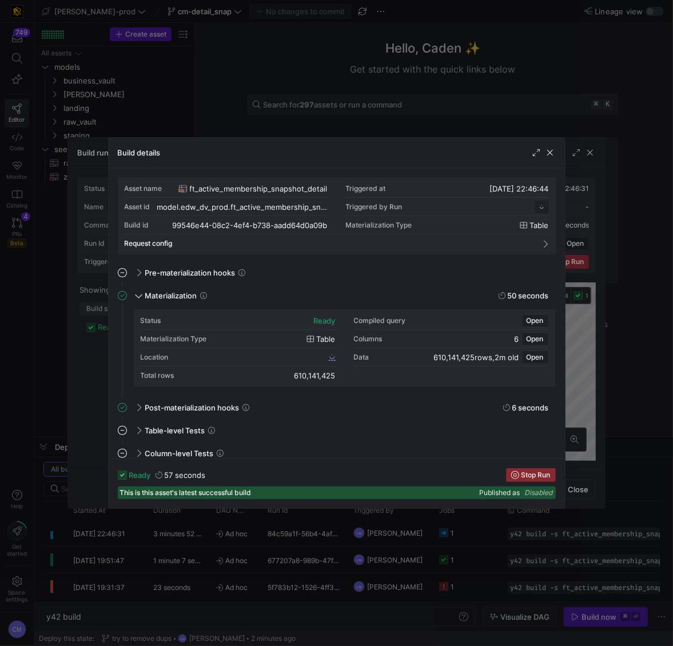
click at [95, 393] on div at bounding box center [336, 323] width 673 height 646
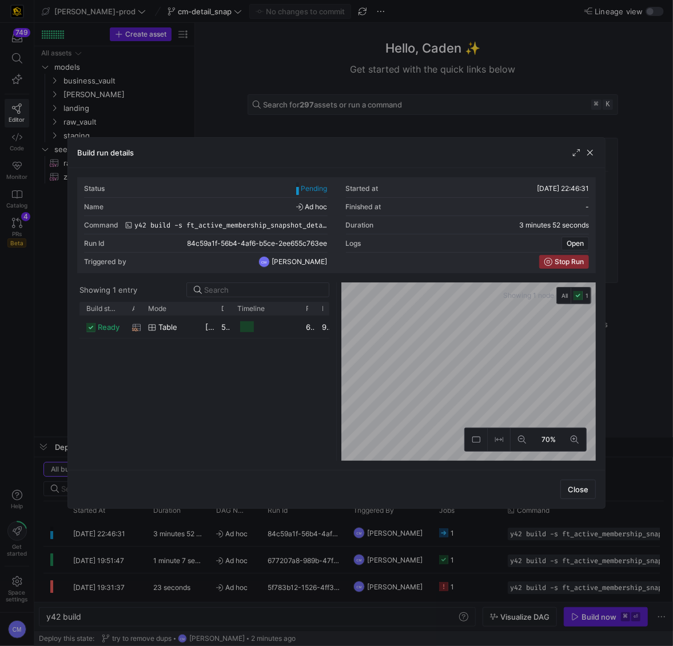
click at [217, 603] on div at bounding box center [336, 323] width 673 height 646
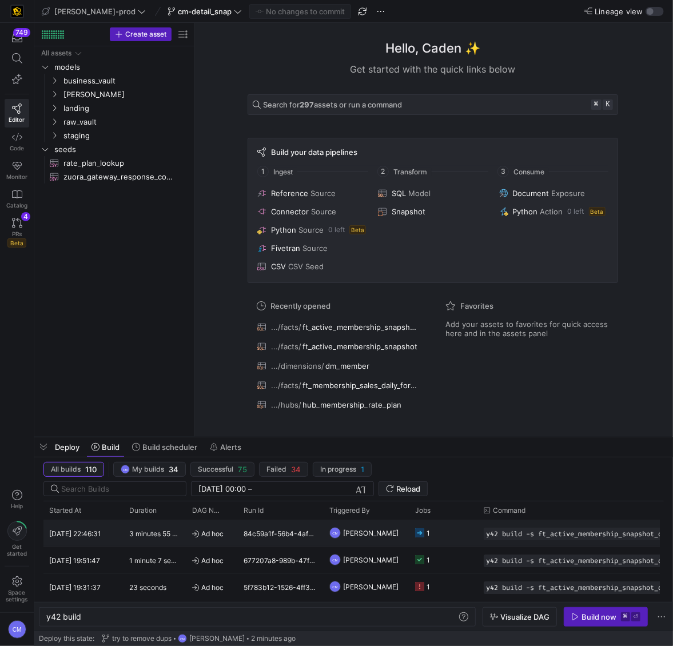
scroll to position [0, 0]
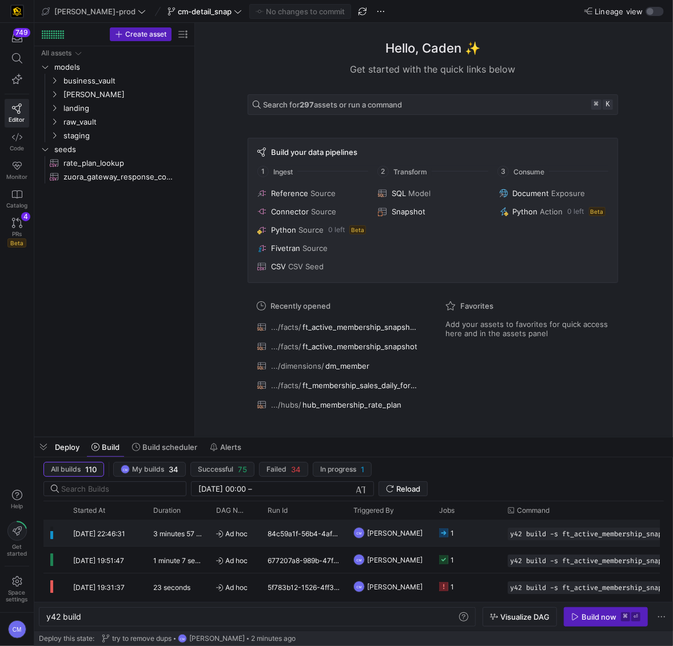
click at [460, 540] on y42-job-status-cell-renderer "1" at bounding box center [466, 532] width 55 height 25
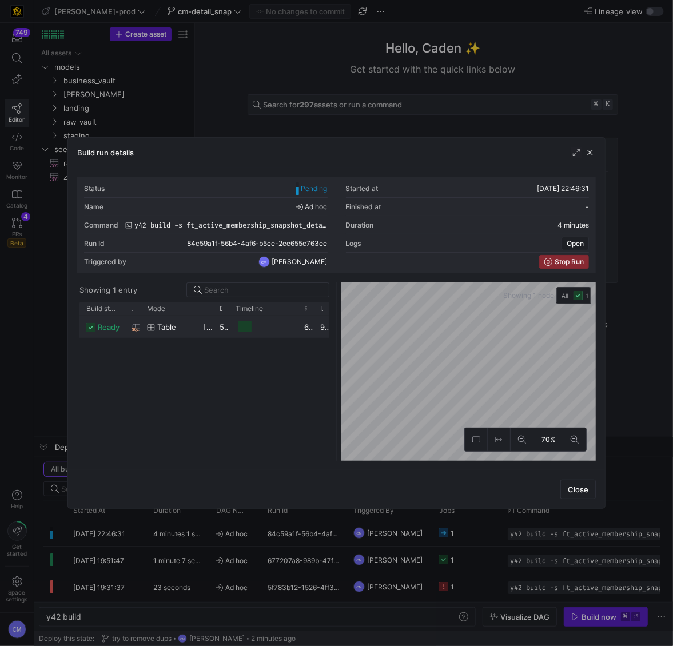
click at [277, 321] on y42-job-duration-timeline-cell-renderer at bounding box center [263, 326] width 55 height 21
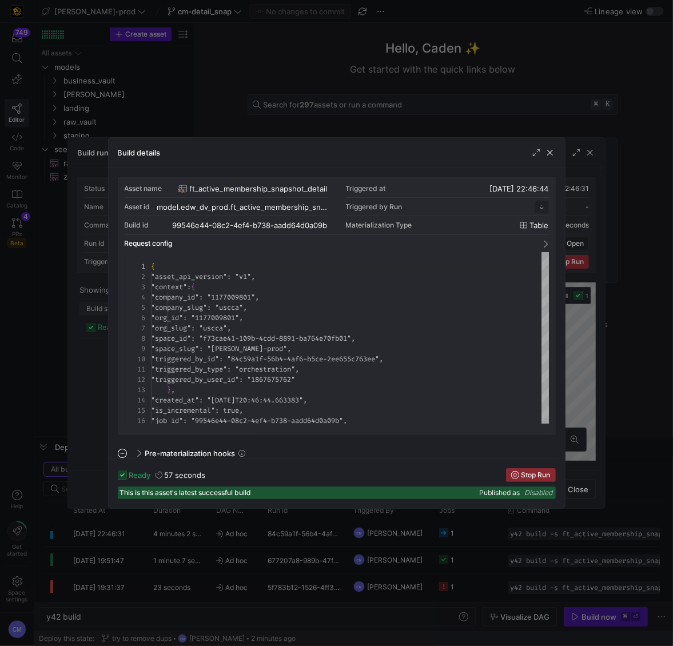
scroll to position [103, 0]
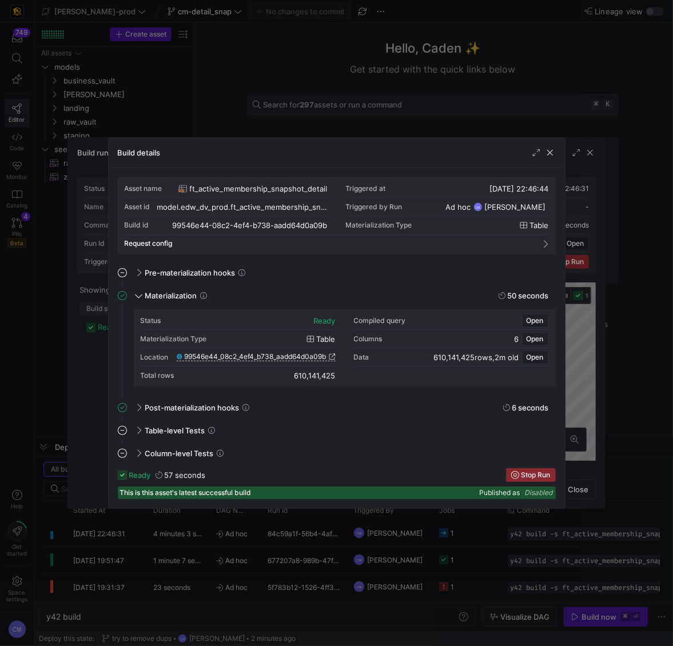
click at [370, 556] on div at bounding box center [336, 323] width 673 height 646
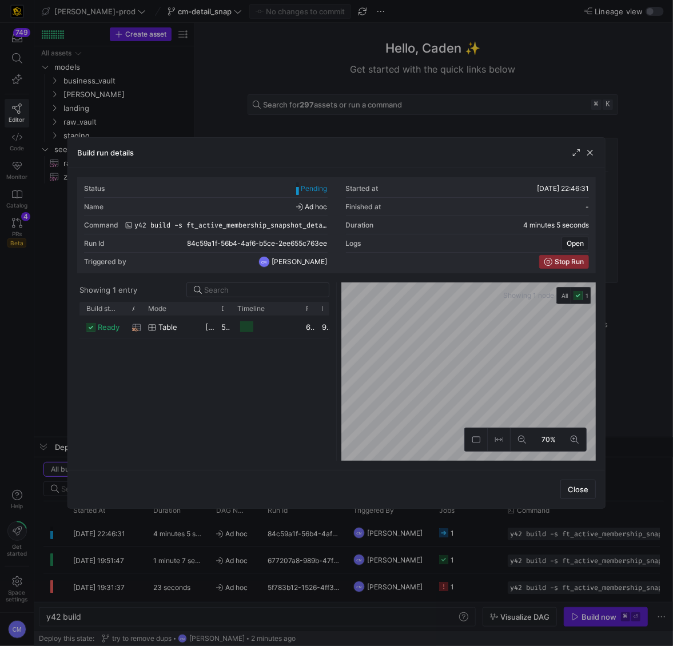
click at [370, 556] on div at bounding box center [336, 323] width 673 height 646
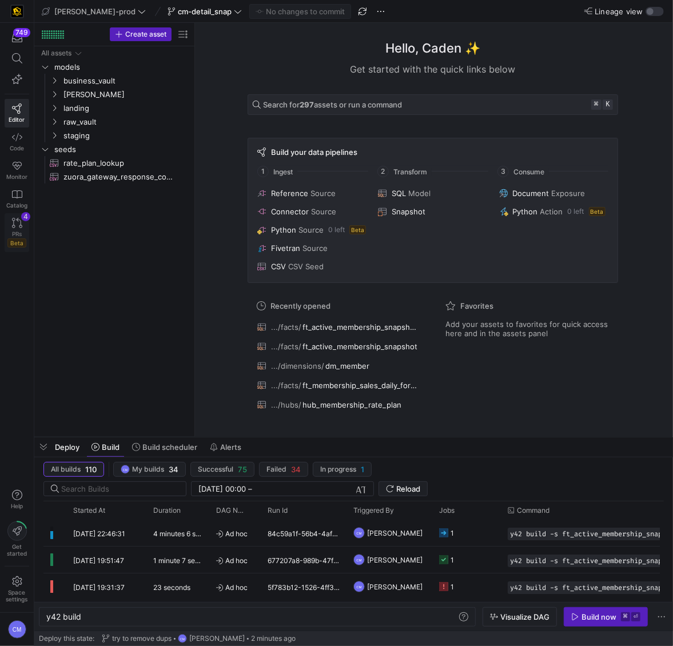
click at [23, 231] on div "PRs Beta" at bounding box center [16, 238] width 19 height 17
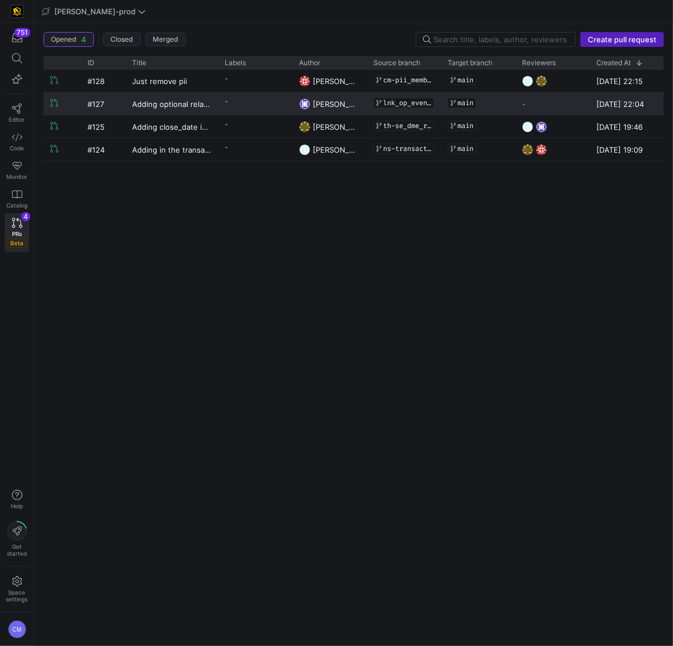
click at [350, 103] on span "[PERSON_NAME]" at bounding box center [343, 103] width 61 height 9
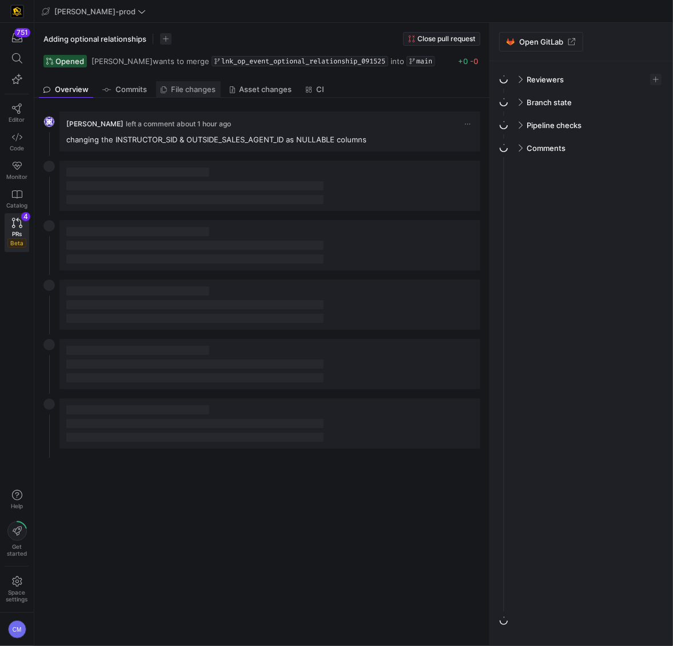
click at [168, 93] on span "File changes" at bounding box center [188, 89] width 55 height 7
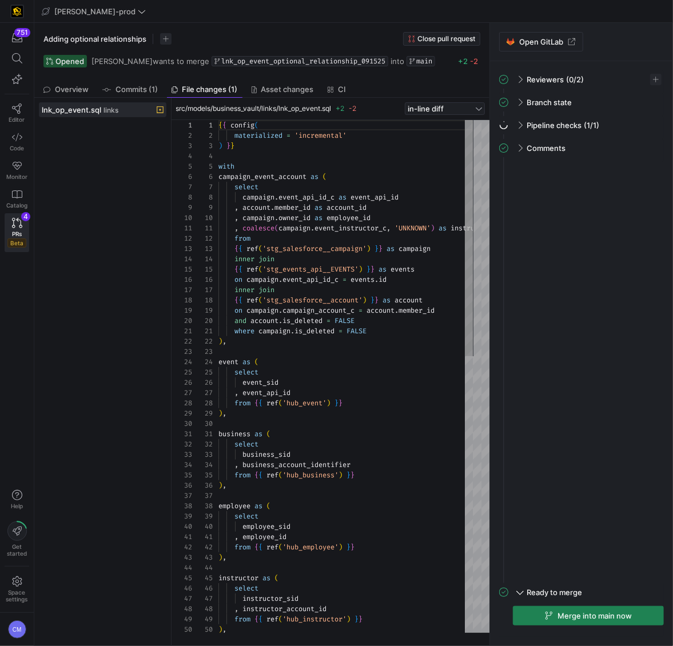
scroll to position [103, 0]
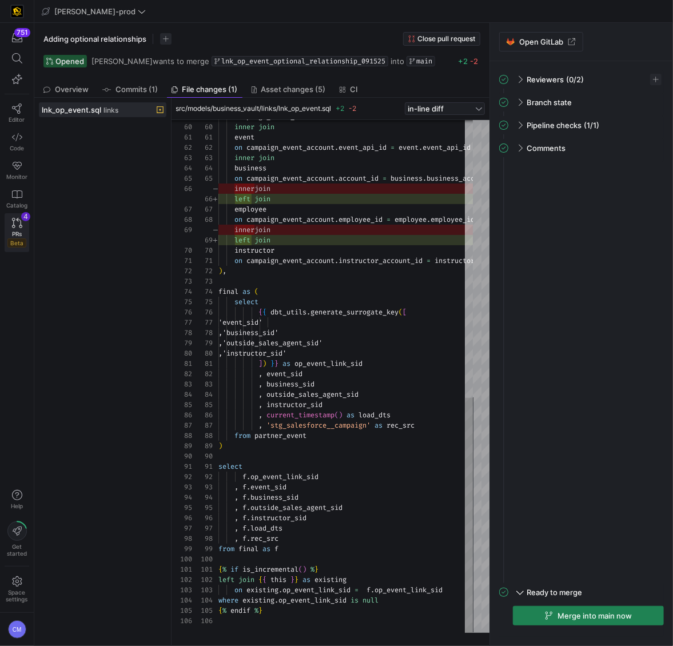
click at [16, 220] on icon at bounding box center [17, 223] width 10 height 10
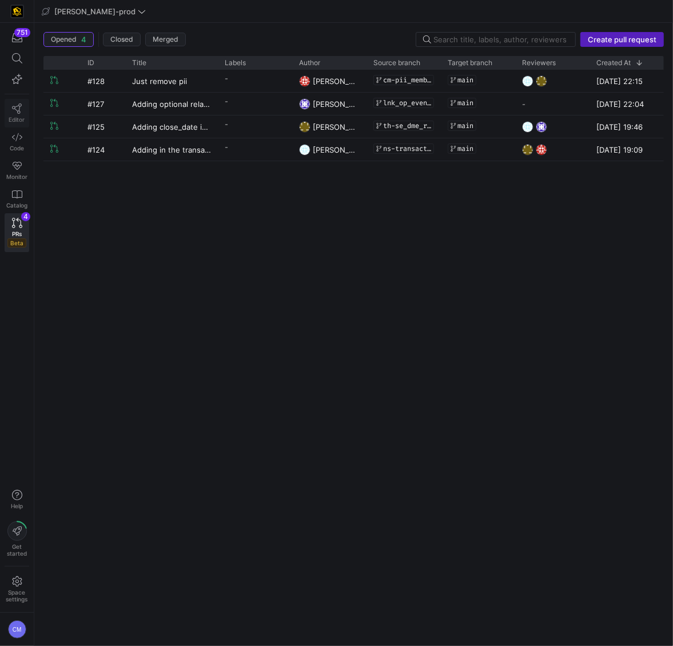
click at [20, 118] on span "Editor" at bounding box center [17, 119] width 16 height 7
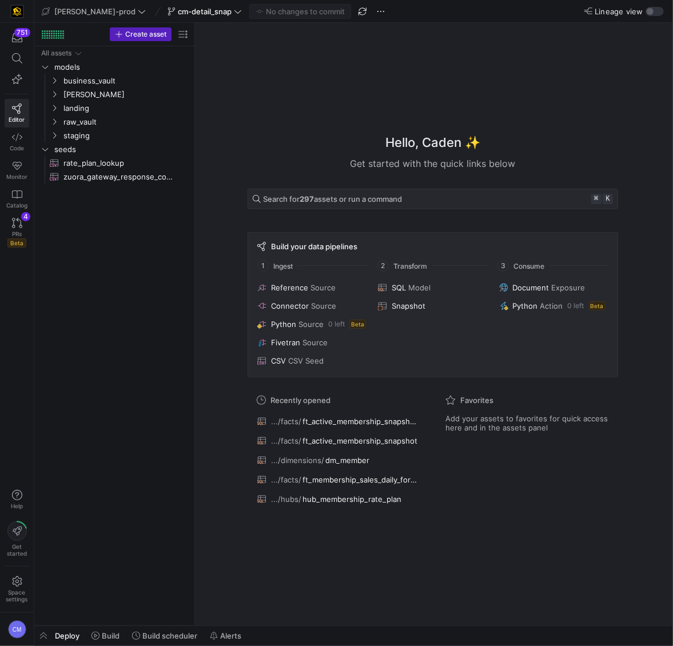
click at [262, 83] on div "Hello, Caden ✨ Get started with the quick links below Search for 297 assets or …" at bounding box center [433, 324] width 467 height 603
click at [14, 230] on span "PRs" at bounding box center [17, 233] width 10 height 7
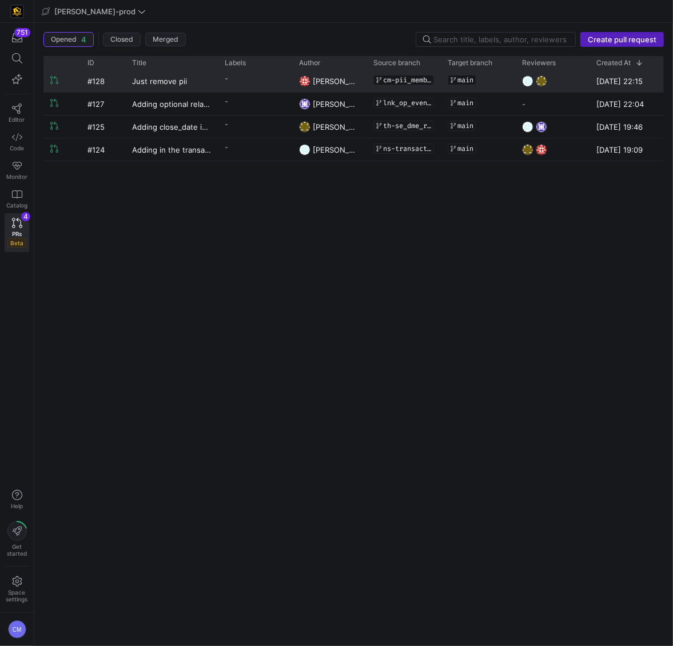
click at [253, 86] on y42-pull-request-list-view-label-cell-renderer "-" at bounding box center [255, 78] width 61 height 17
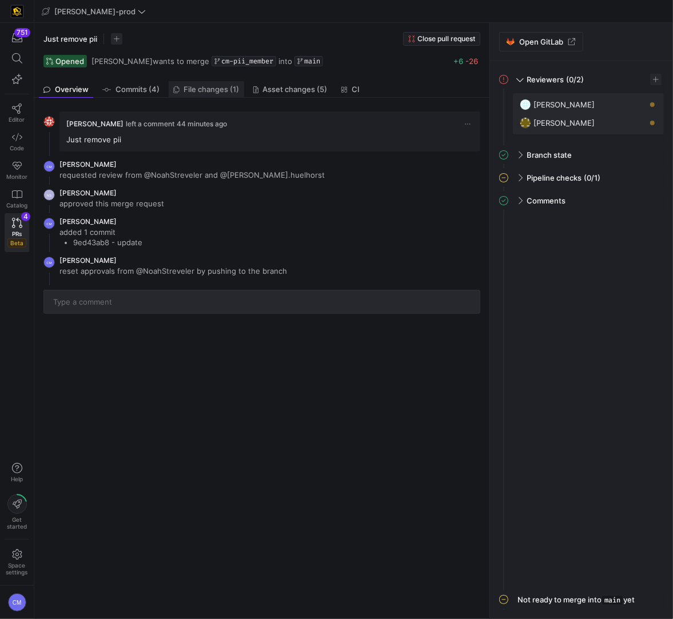
click at [200, 86] on span "File changes (1)" at bounding box center [211, 89] width 55 height 7
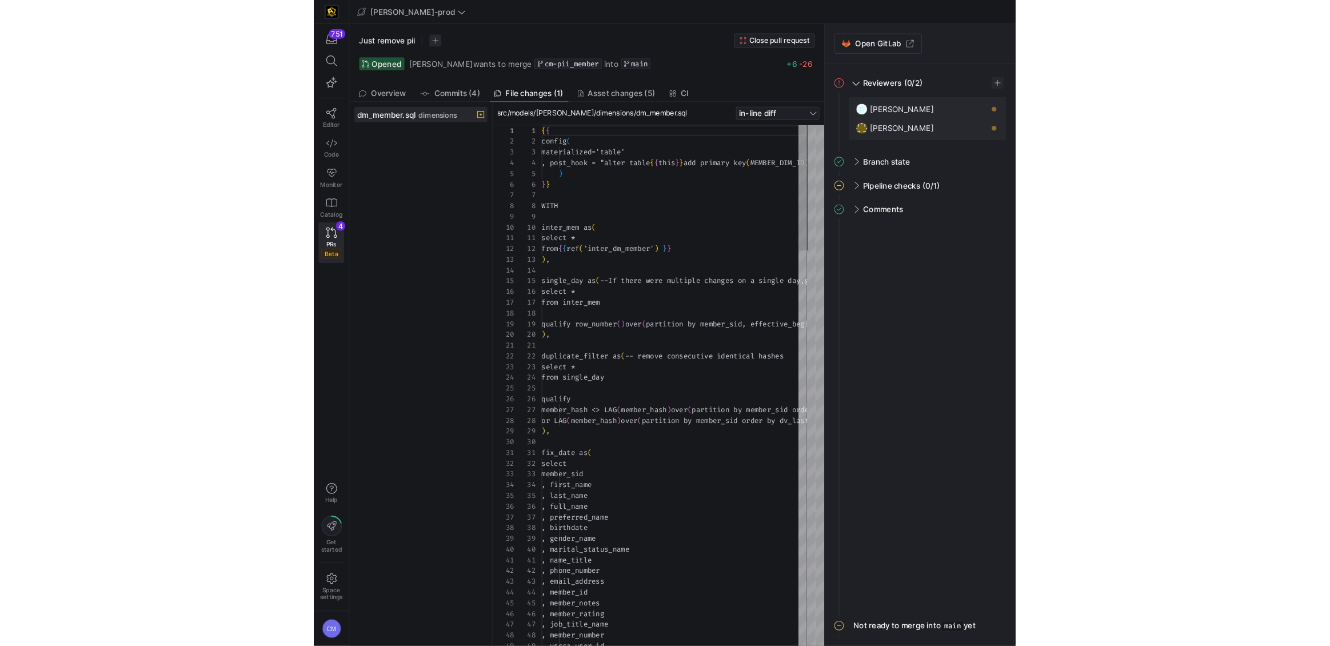
scroll to position [103, 0]
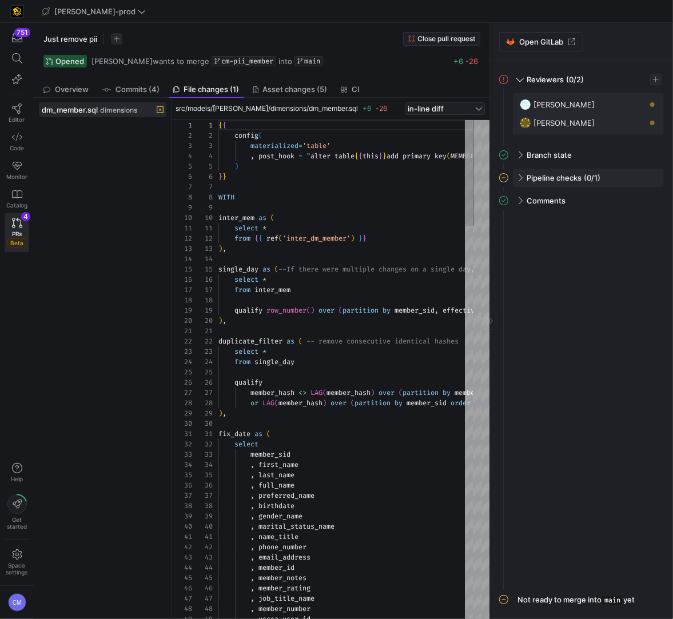
click at [516, 174] on div "Pipeline checks (0/1)" at bounding box center [588, 178] width 151 height 18
click at [649, 201] on span "button" at bounding box center [648, 201] width 11 height 11
click at [400, 206] on div at bounding box center [336, 309] width 673 height 619
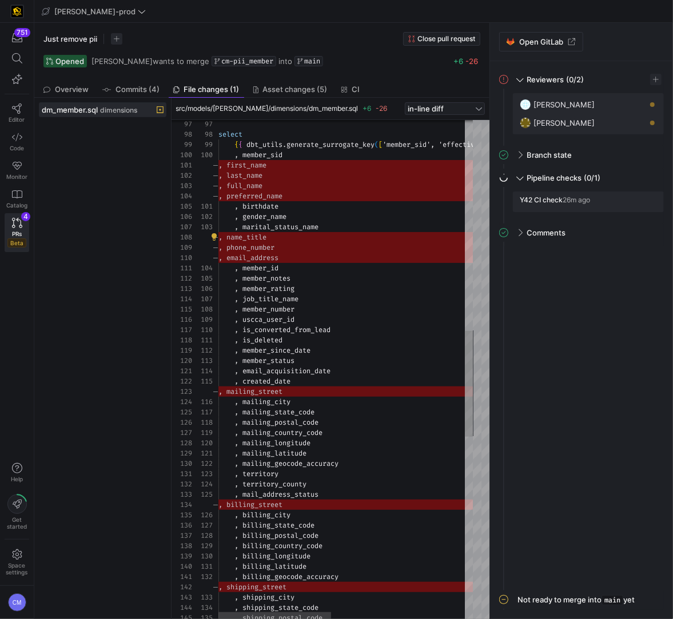
click at [272, 240] on div "select { { dbt_utils . generate_surrogate_key ( [ 'member_sid', 'effective_begi…" at bounding box center [495, 302] width 555 height 2343
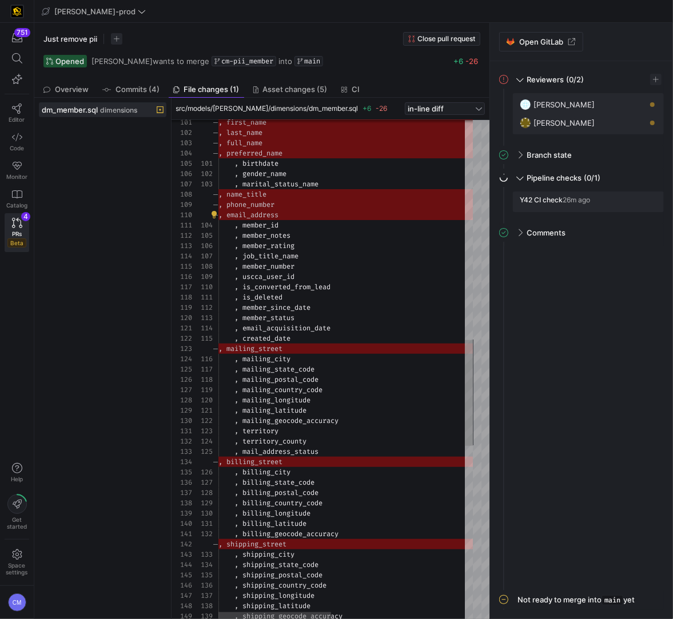
click at [290, 214] on div ", birthdate , gender_name , marital_status_name , member_id , member_notes , me…" at bounding box center [495, 259] width 555 height 2343
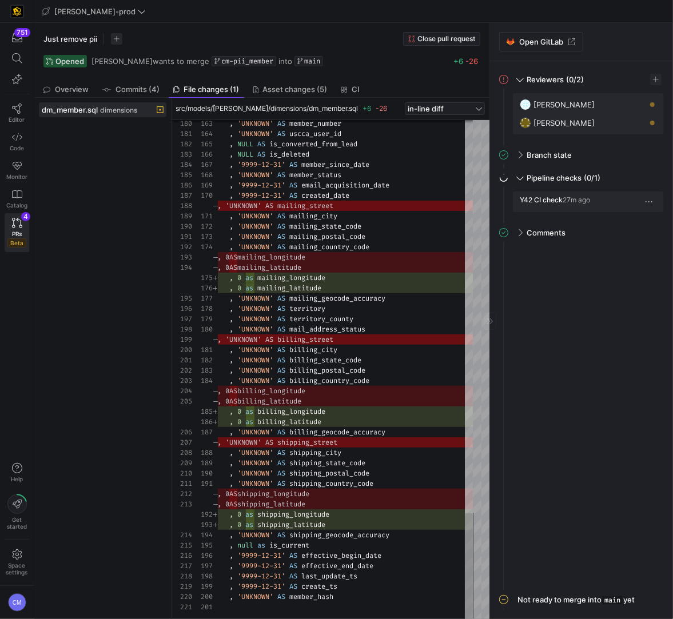
click at [645, 205] on span "button" at bounding box center [648, 201] width 11 height 11
click at [621, 213] on span "Open" at bounding box center [607, 217] width 79 height 9
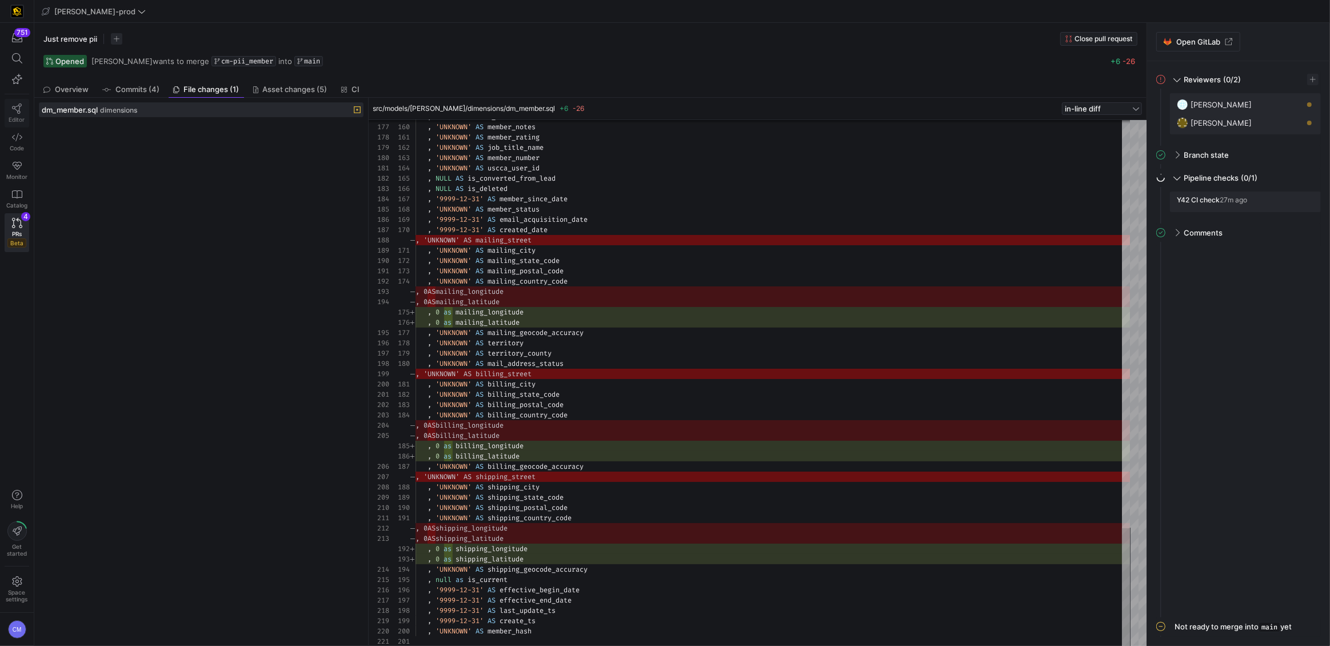
click at [21, 106] on icon at bounding box center [17, 108] width 10 height 10
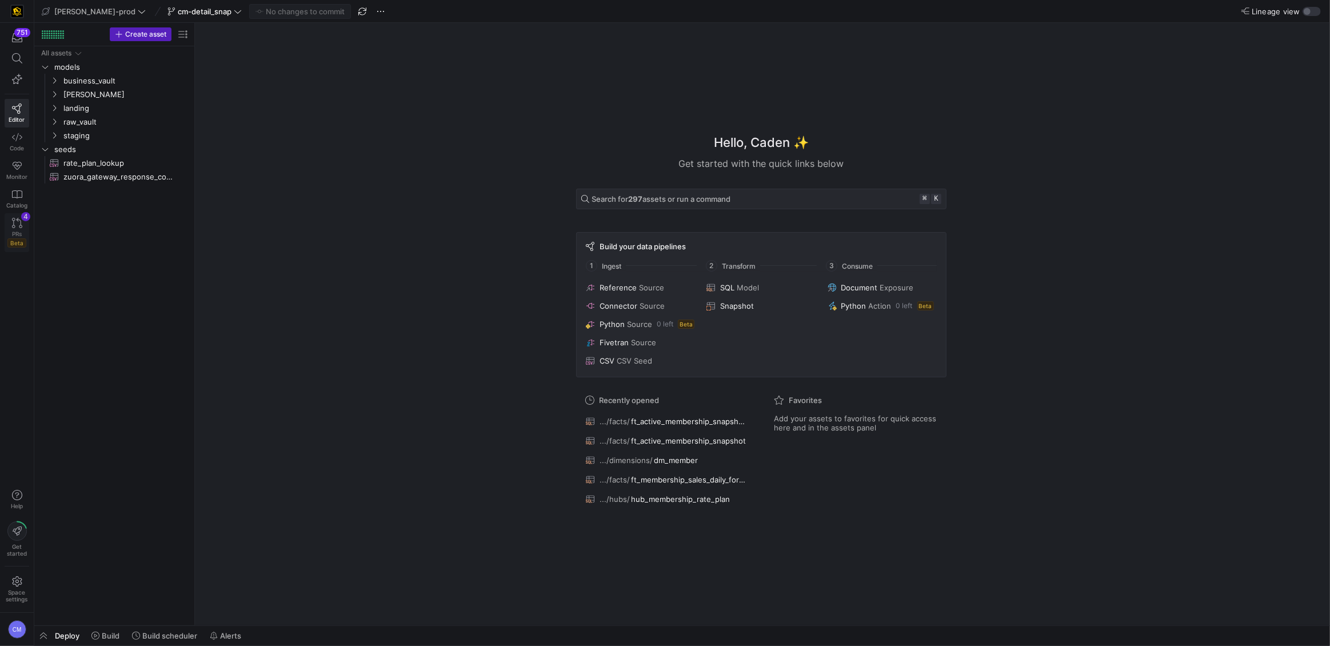
click at [13, 230] on span "PRs" at bounding box center [17, 233] width 10 height 7
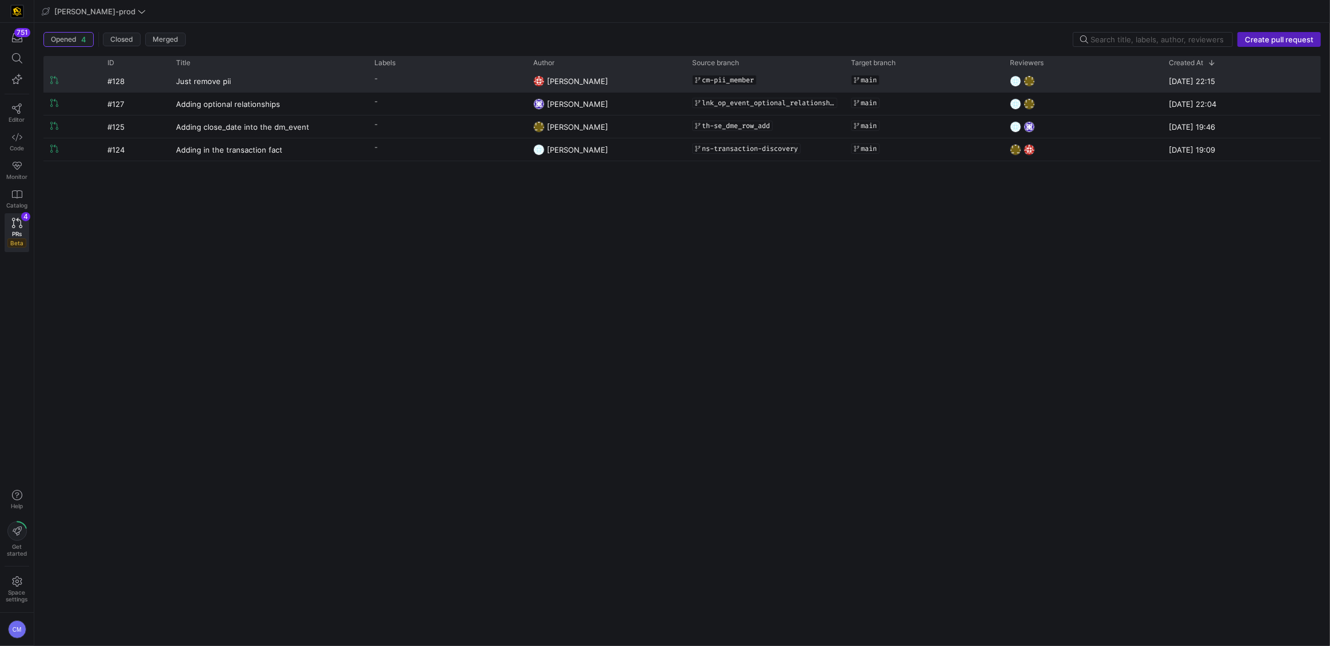
click at [476, 86] on y42-pull-request-list-view-label-cell-renderer "-" at bounding box center [446, 78] width 145 height 17
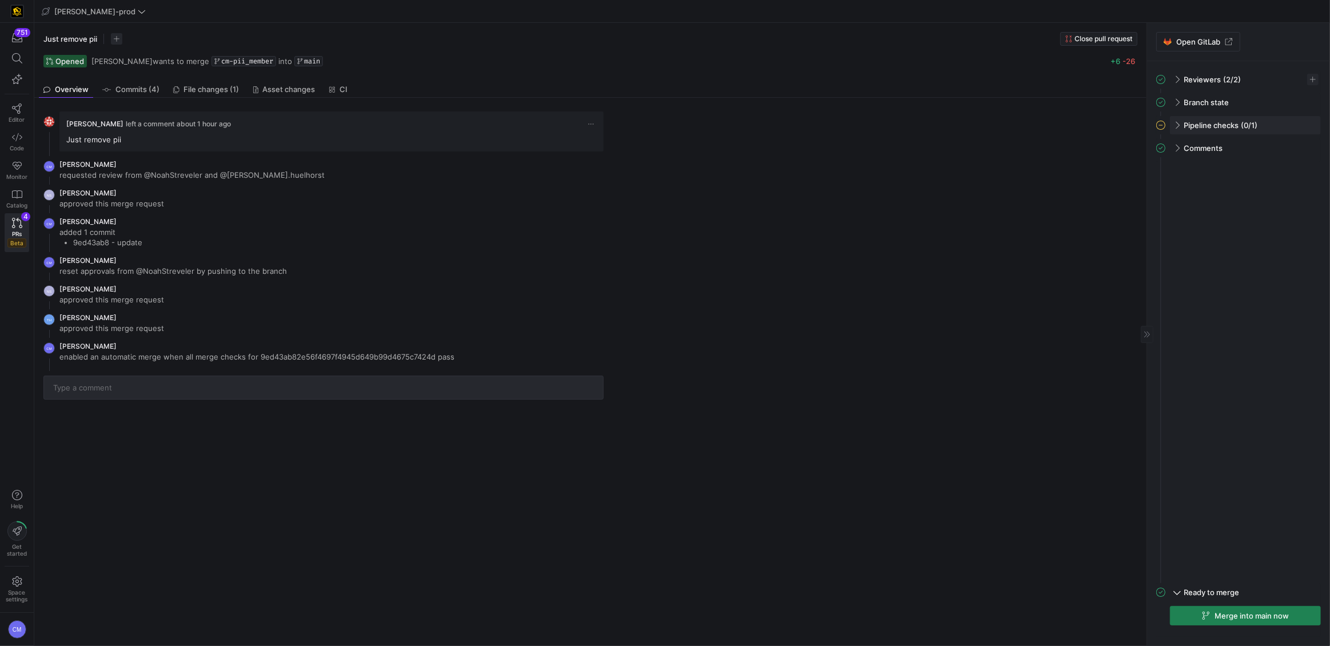
click at [672, 126] on div "Pipeline checks (0/1)" at bounding box center [1245, 125] width 151 height 18
click at [672, 145] on span "button" at bounding box center [1306, 149] width 11 height 11
click at [672, 166] on span "Open" at bounding box center [1265, 164] width 79 height 9
click at [14, 235] on span "PRs" at bounding box center [17, 233] width 10 height 7
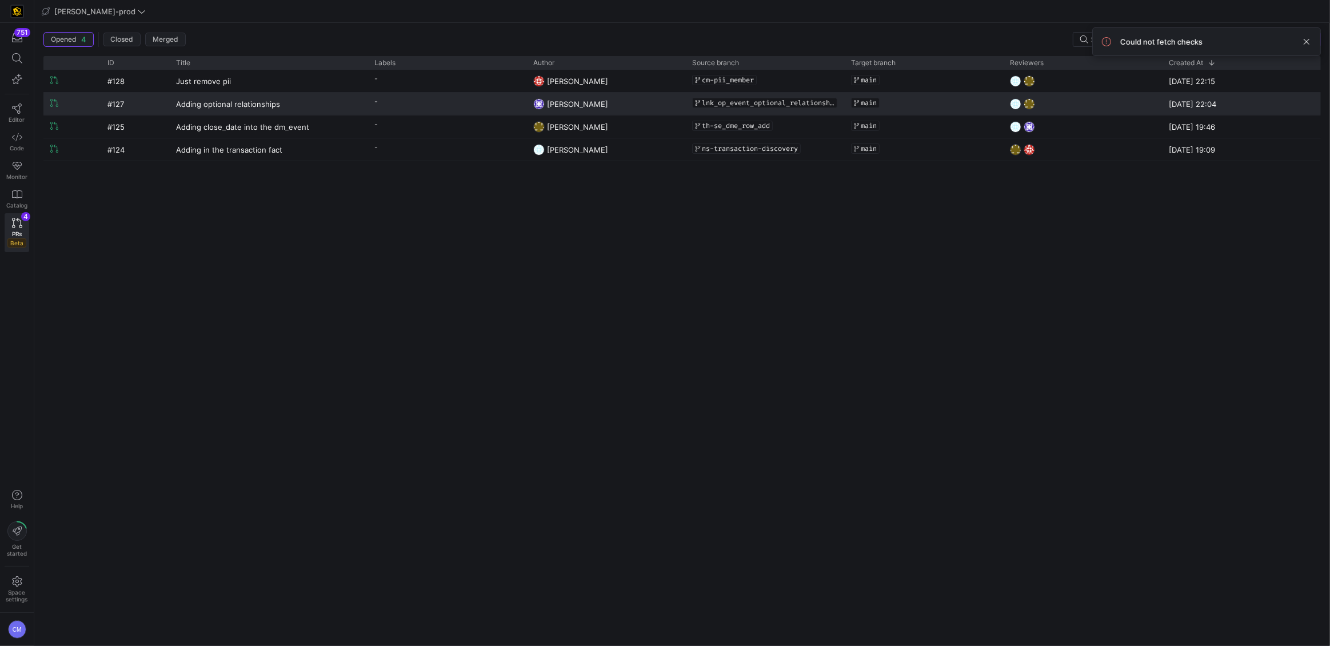
click at [441, 99] on y42-pull-request-list-view-label-cell-renderer "-" at bounding box center [446, 101] width 145 height 17
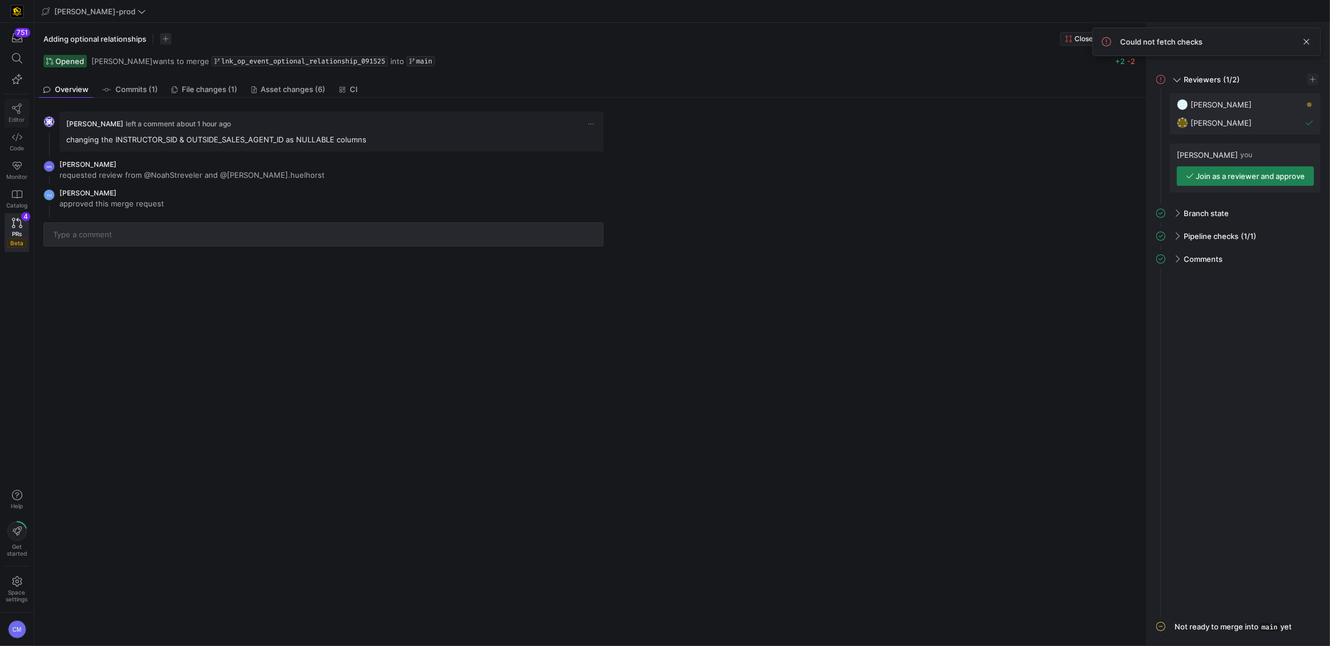
click at [16, 117] on span "Editor" at bounding box center [17, 119] width 16 height 7
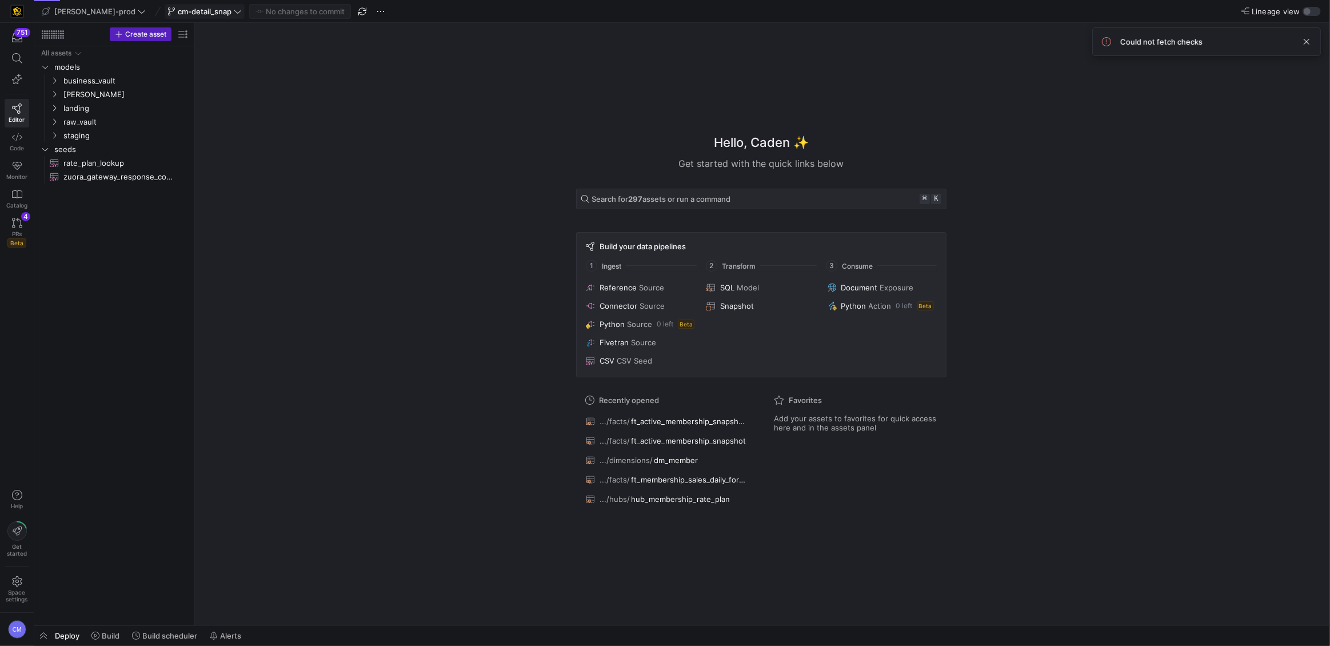
click at [178, 12] on span "cm-detail_snap" at bounding box center [205, 11] width 54 height 9
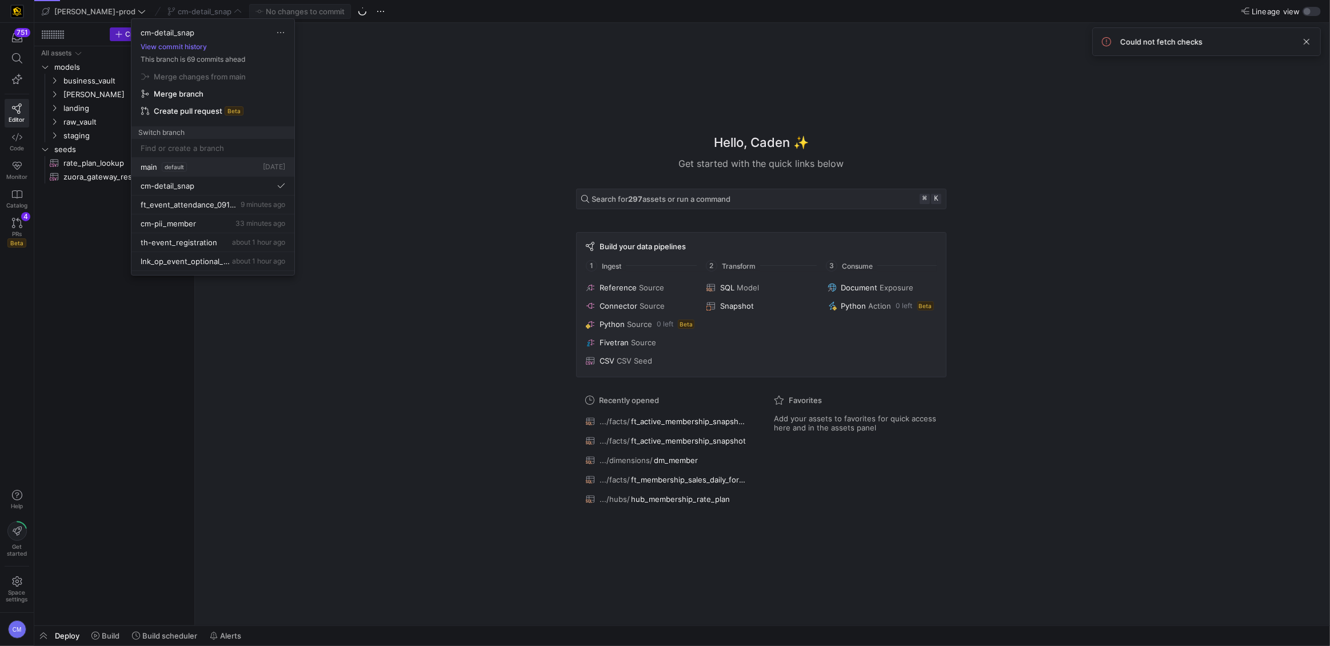
click at [211, 172] on button "main default 4 days ago" at bounding box center [212, 167] width 163 height 19
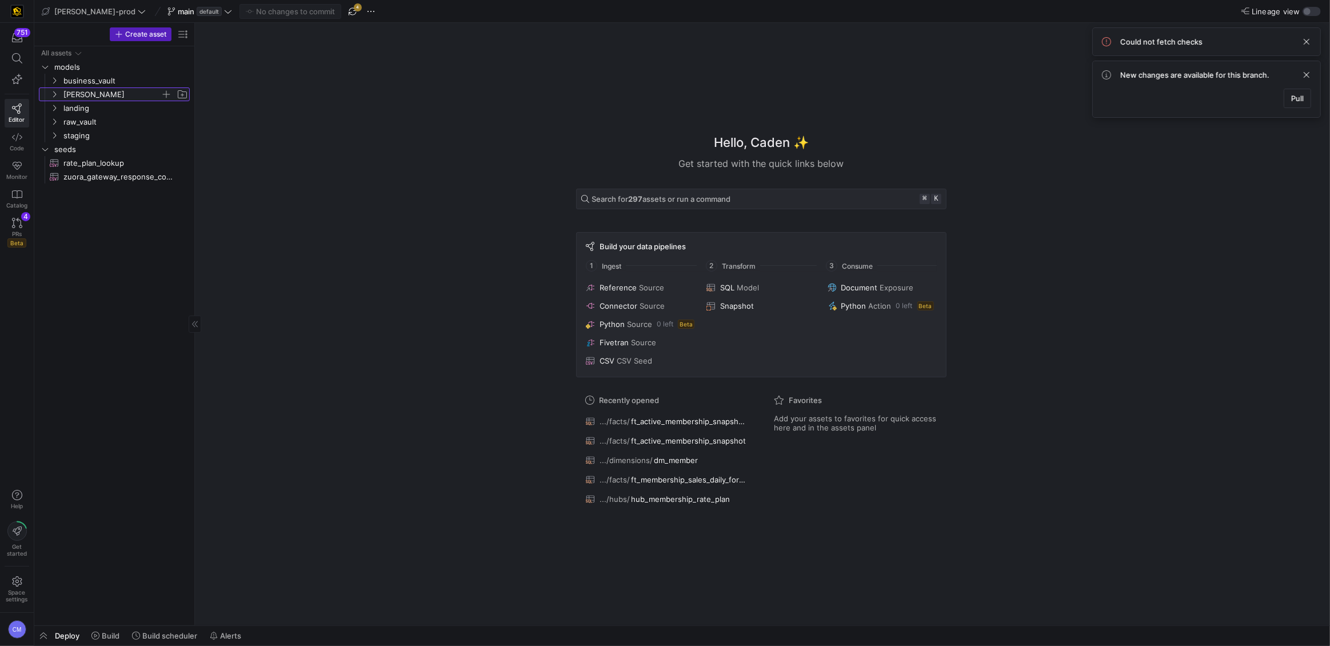
click at [79, 96] on span "[PERSON_NAME]" at bounding box center [111, 94] width 97 height 13
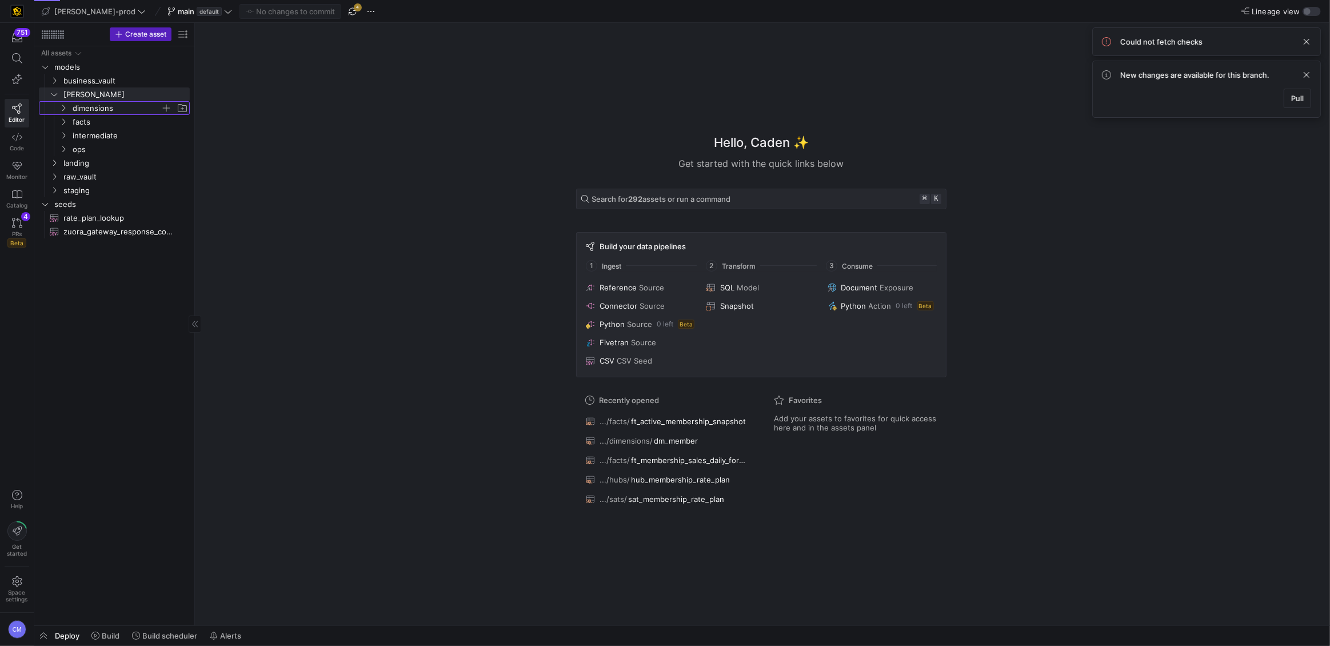
click at [97, 109] on span "dimensions" at bounding box center [117, 108] width 88 height 13
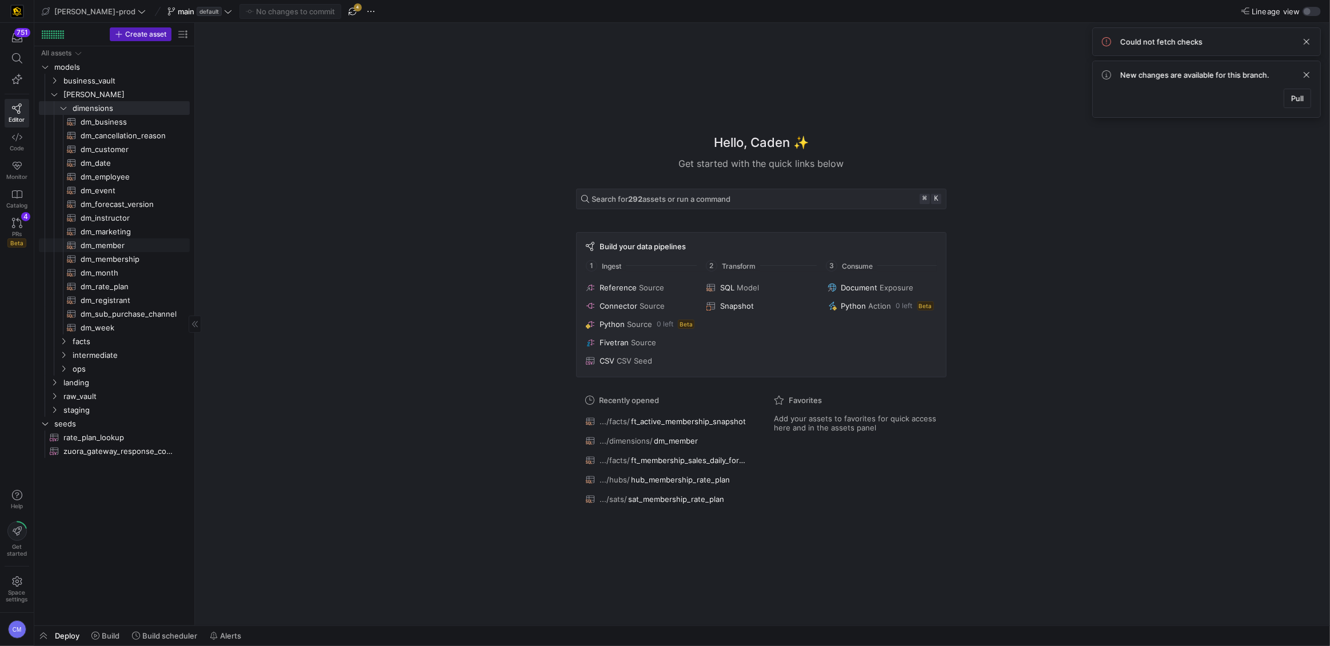
click at [135, 247] on span "dm_member​​​​​​​​​​" at bounding box center [129, 245] width 96 height 13
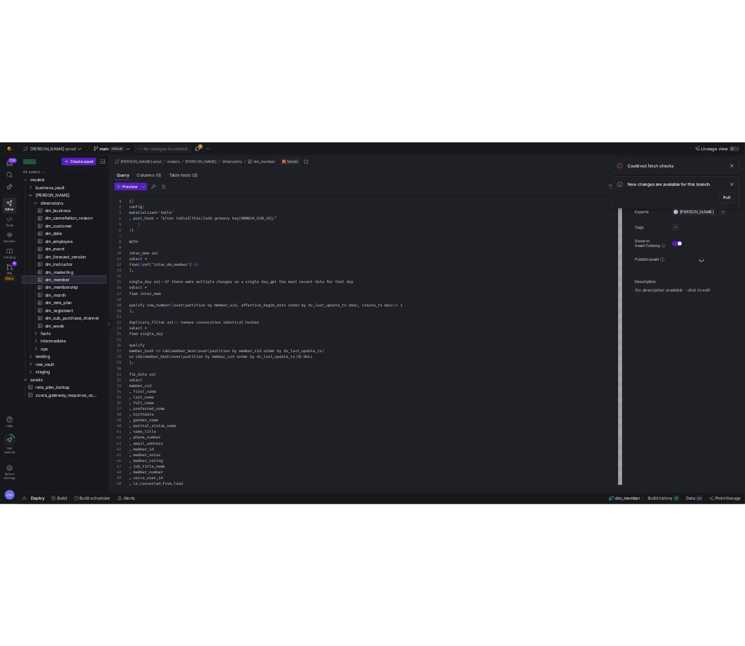
scroll to position [103, 0]
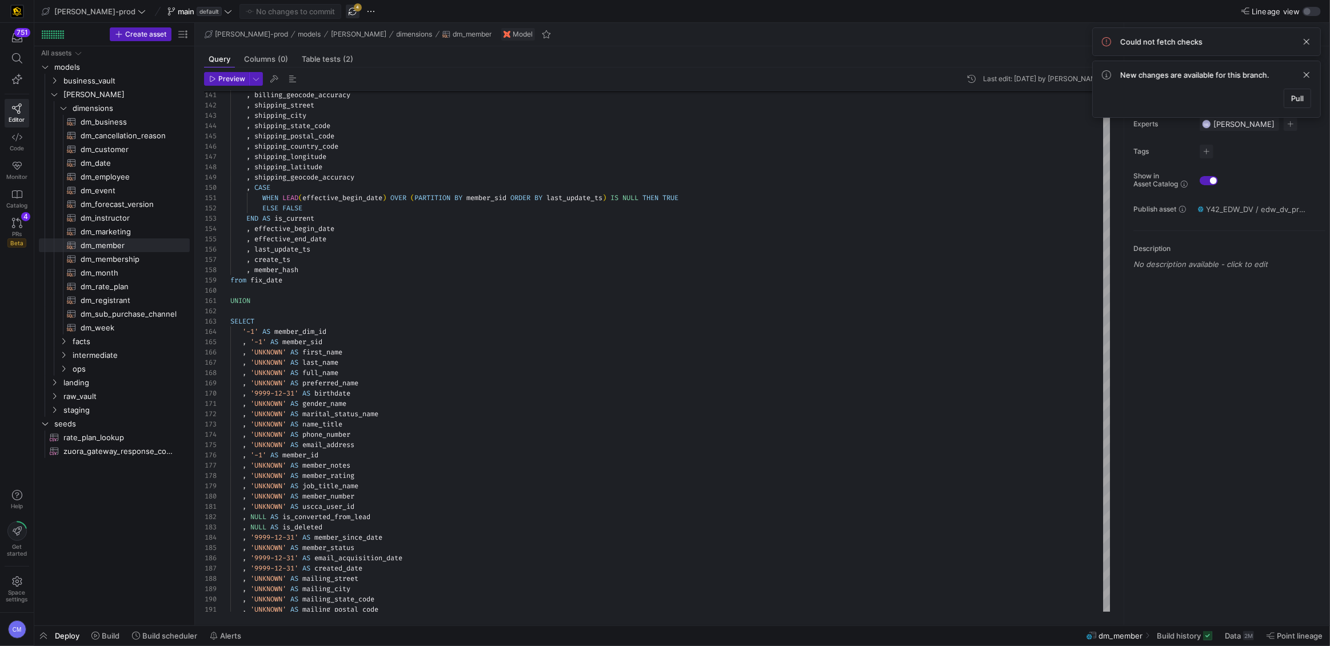
click at [346, 10] on span "button" at bounding box center [353, 12] width 14 height 14
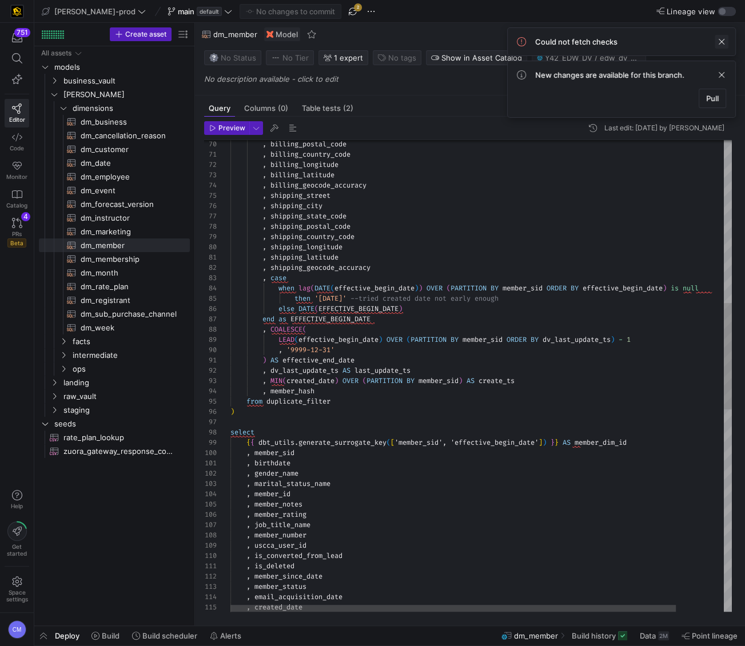
click at [672, 39] on span at bounding box center [722, 42] width 14 height 14
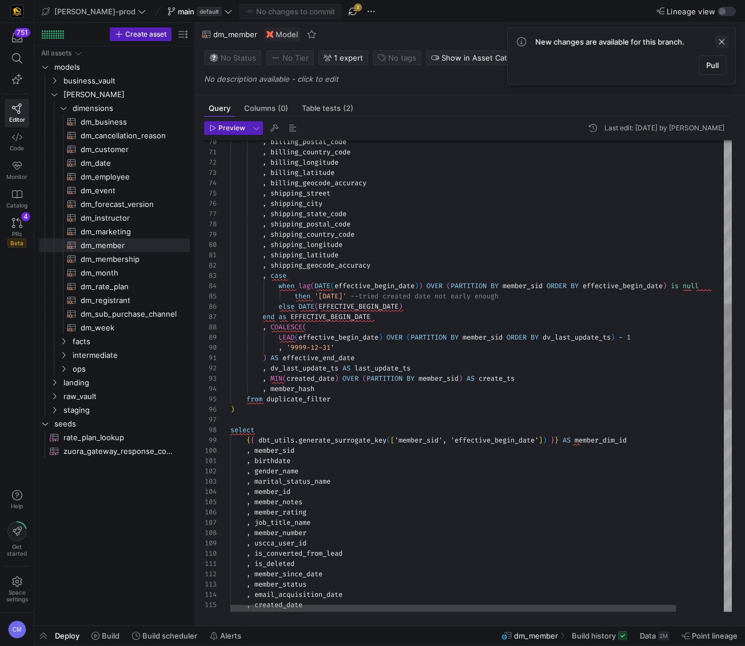
click at [672, 43] on span at bounding box center [722, 42] width 14 height 14
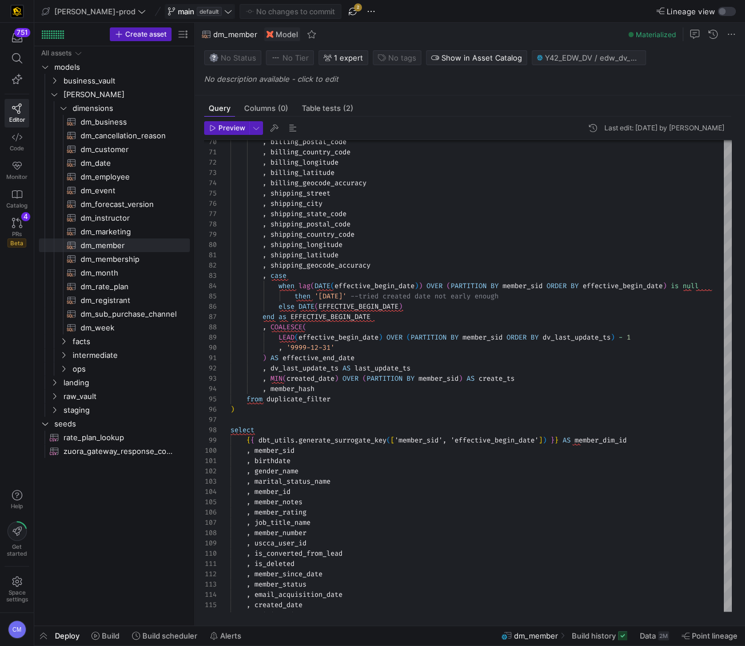
click at [197, 7] on span "default" at bounding box center [209, 11] width 25 height 9
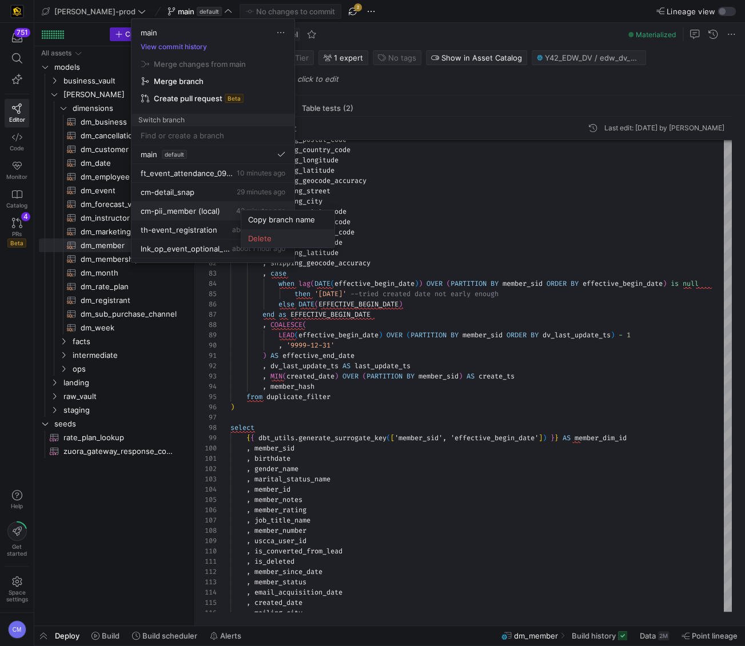
click at [267, 237] on span "Delete" at bounding box center [287, 238] width 79 height 9
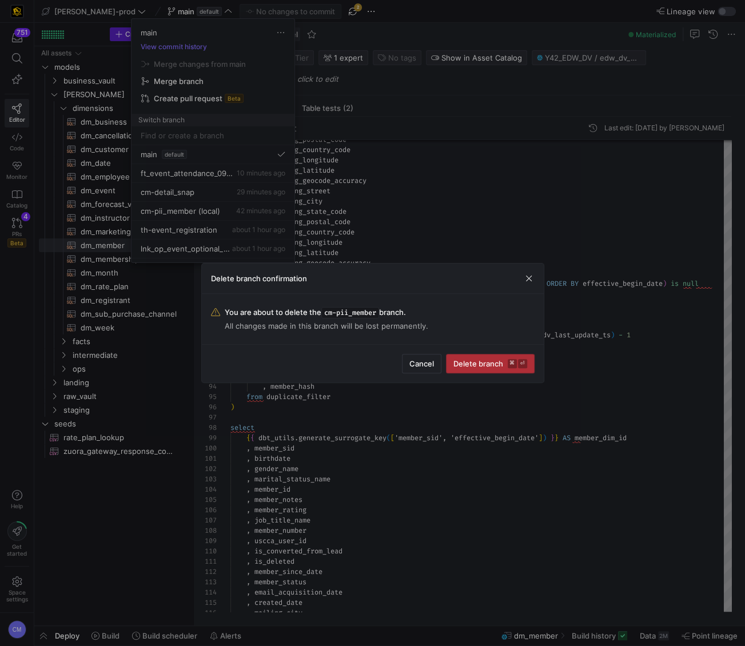
click at [510, 362] on kbd "⌘" at bounding box center [512, 363] width 9 height 9
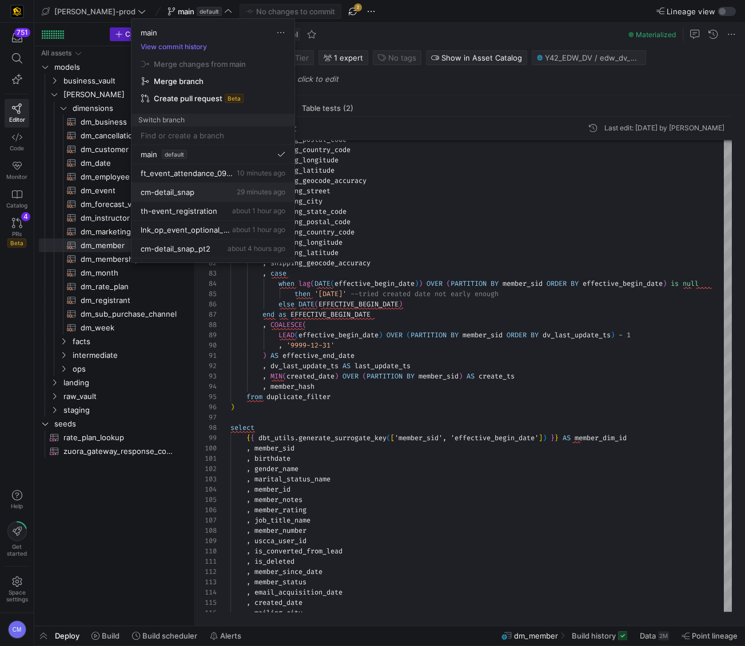
click at [222, 198] on button "cm-detail_snap 29 minutes ago" at bounding box center [212, 192] width 163 height 19
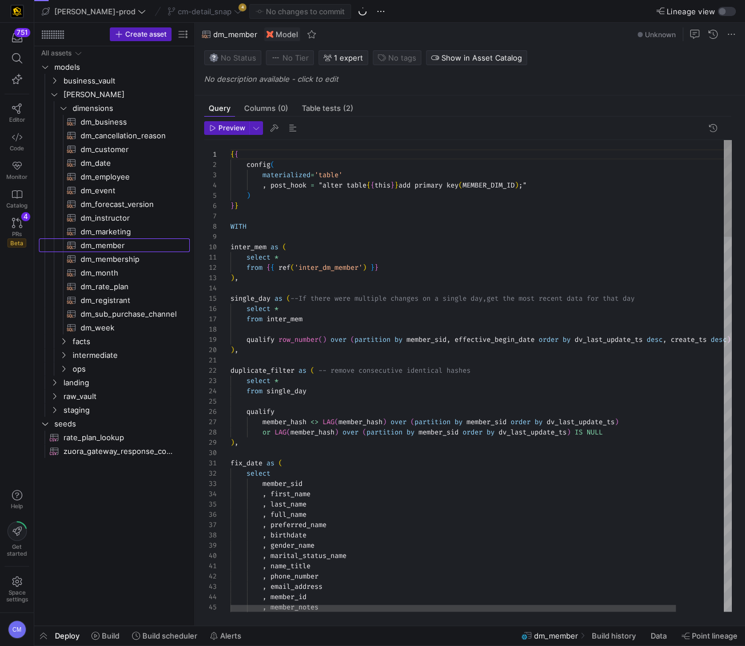
scroll to position [103, 0]
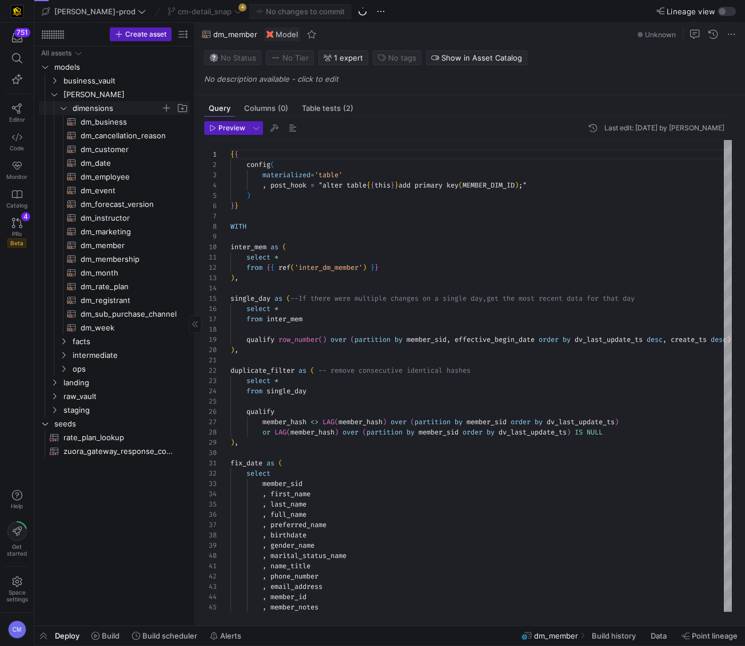
click at [102, 113] on span "dimensions" at bounding box center [117, 108] width 88 height 13
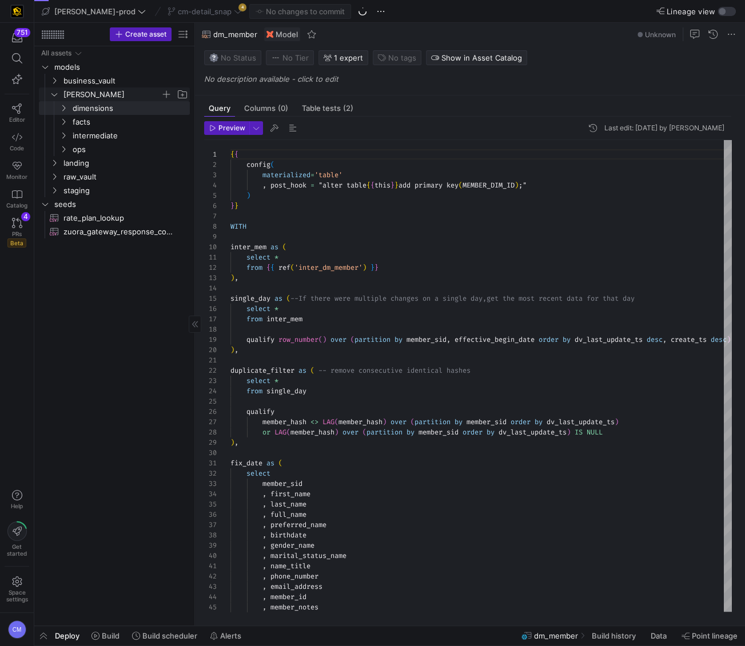
click at [89, 93] on span "[PERSON_NAME]" at bounding box center [111, 94] width 97 height 13
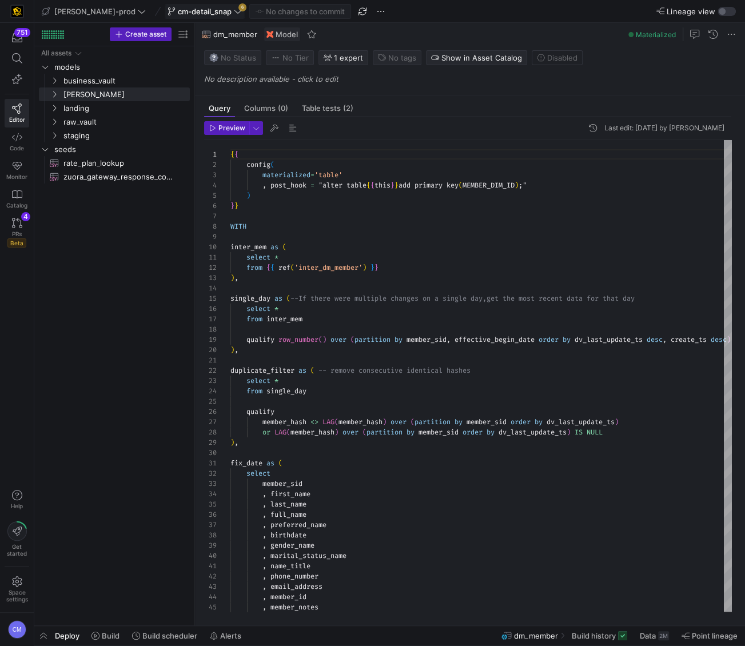
click at [178, 10] on span "cm-detail_snap" at bounding box center [205, 11] width 54 height 9
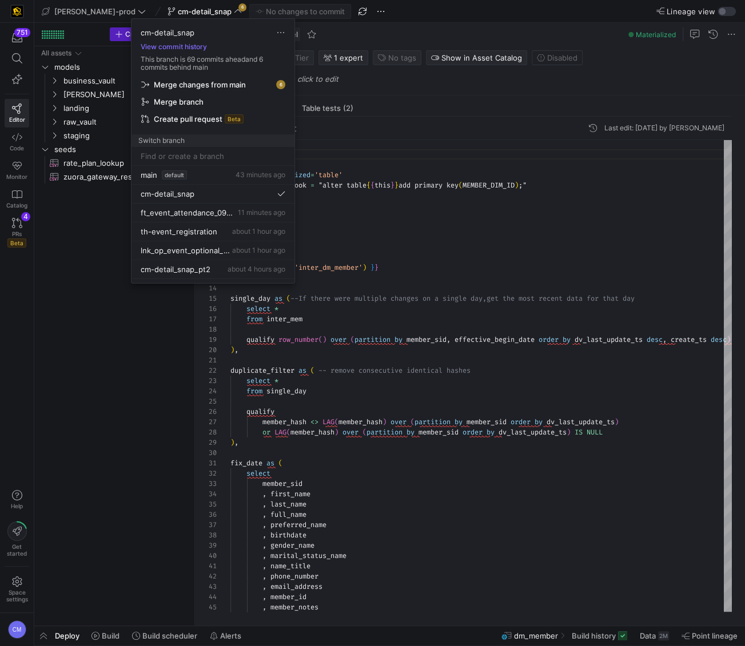
click at [234, 81] on span "Merge changes from main" at bounding box center [200, 84] width 92 height 9
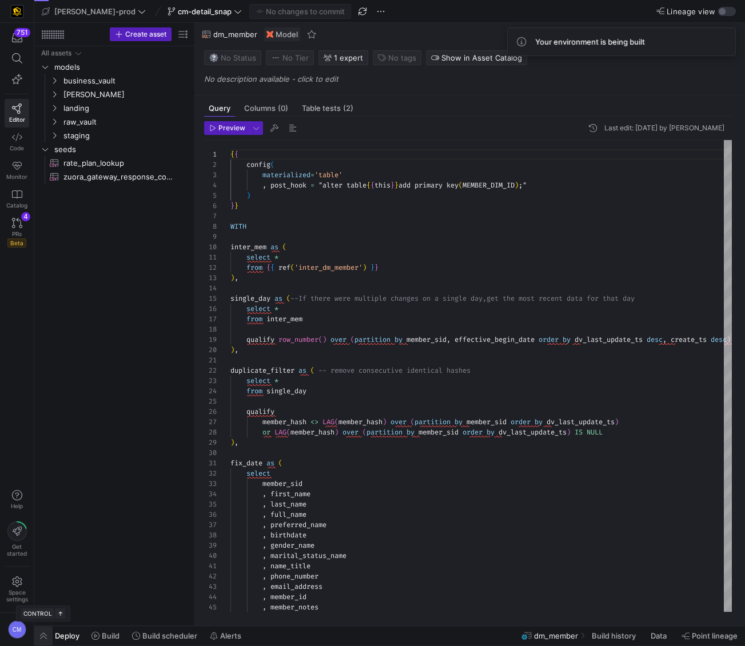
click at [43, 639] on span "button" at bounding box center [43, 635] width 18 height 19
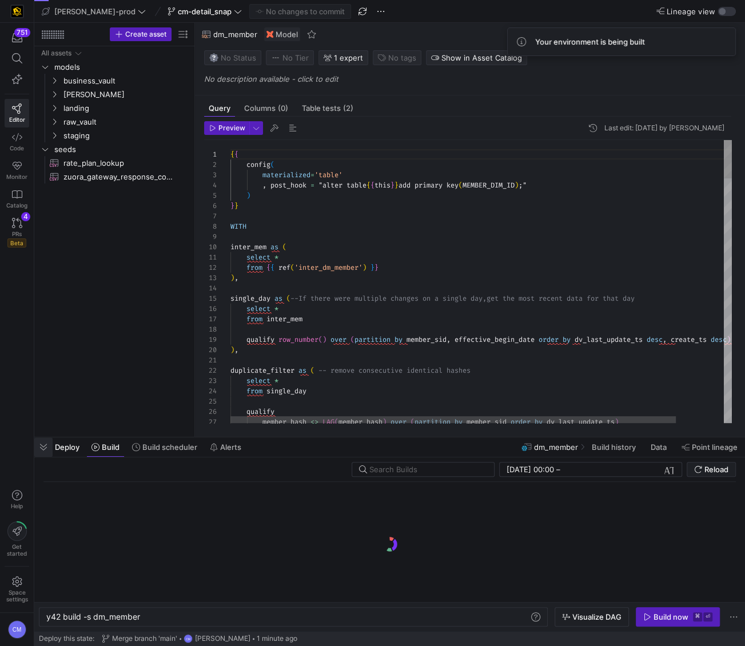
scroll to position [0, 94]
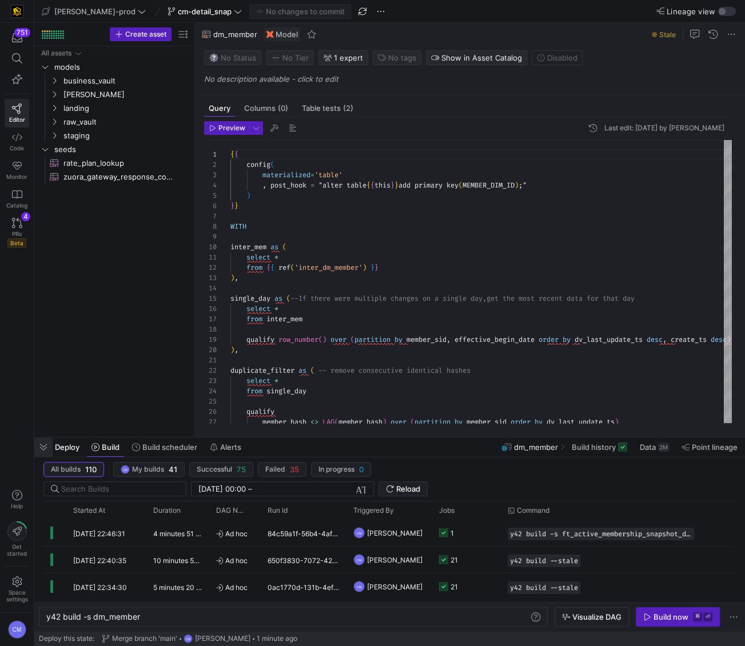
click at [45, 448] on span "button" at bounding box center [43, 446] width 18 height 19
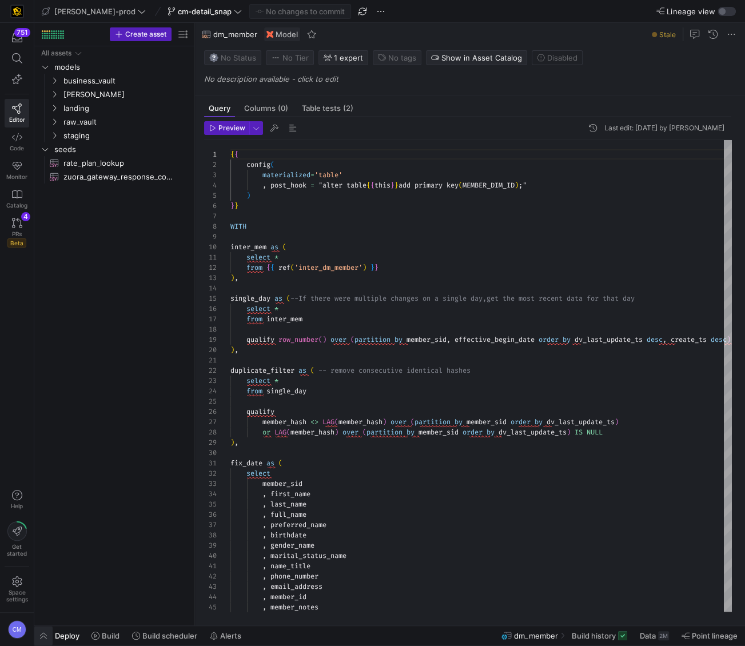
click at [37, 636] on span "button" at bounding box center [43, 635] width 18 height 19
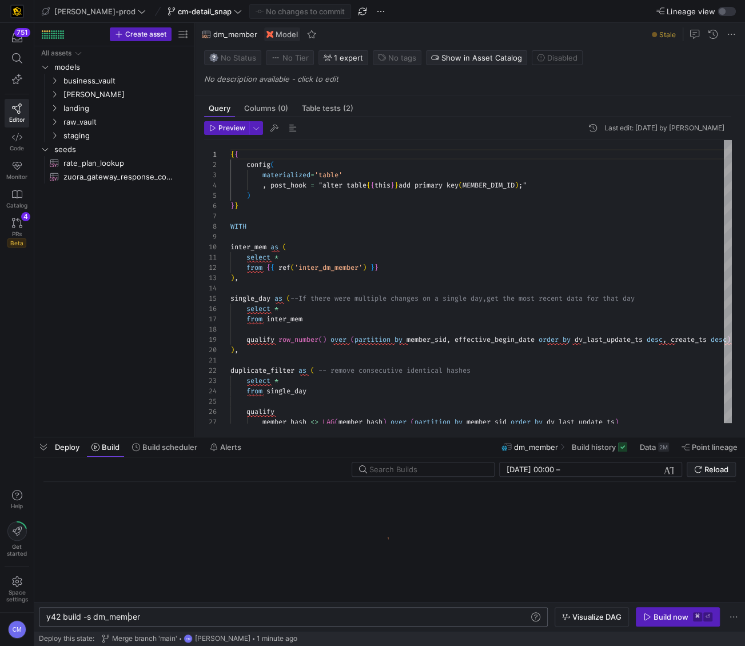
click at [128, 617] on div "y42 build -s dm_member" at bounding box center [287, 616] width 483 height 9
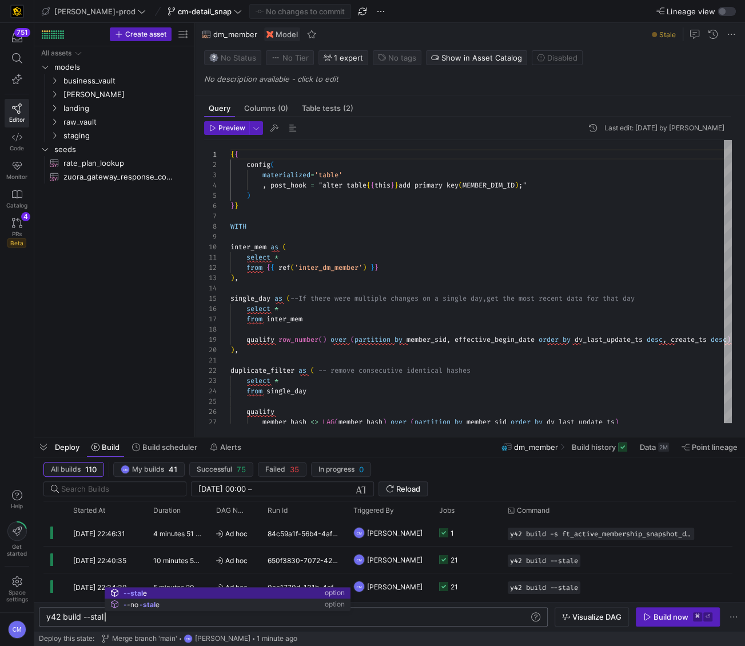
scroll to position [0, 62]
type textarea "y42 build --stale"
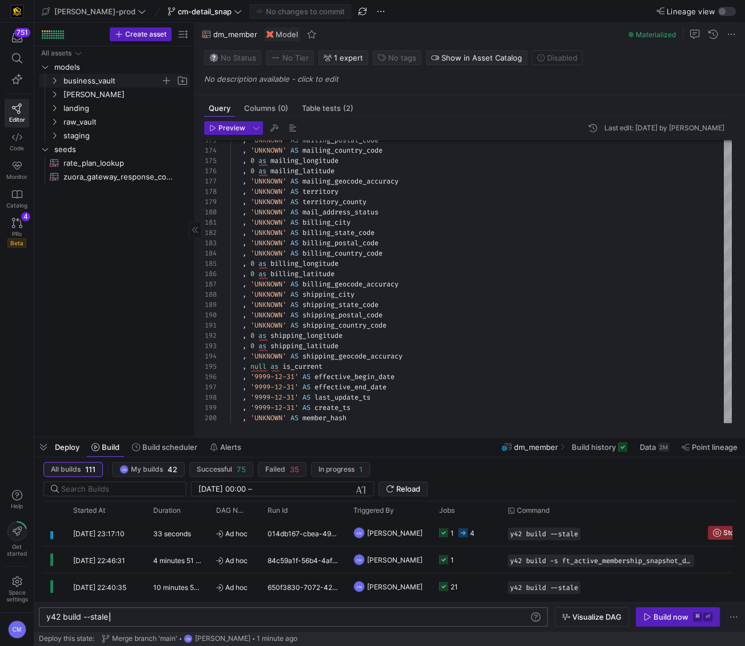
click at [91, 83] on span "business_vault" at bounding box center [111, 80] width 97 height 13
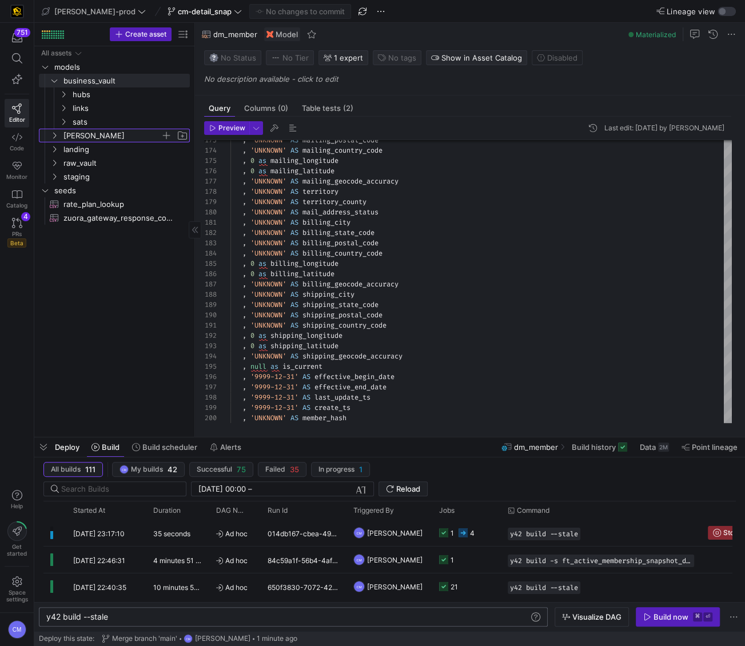
click at [90, 137] on span "[PERSON_NAME]" at bounding box center [111, 135] width 97 height 13
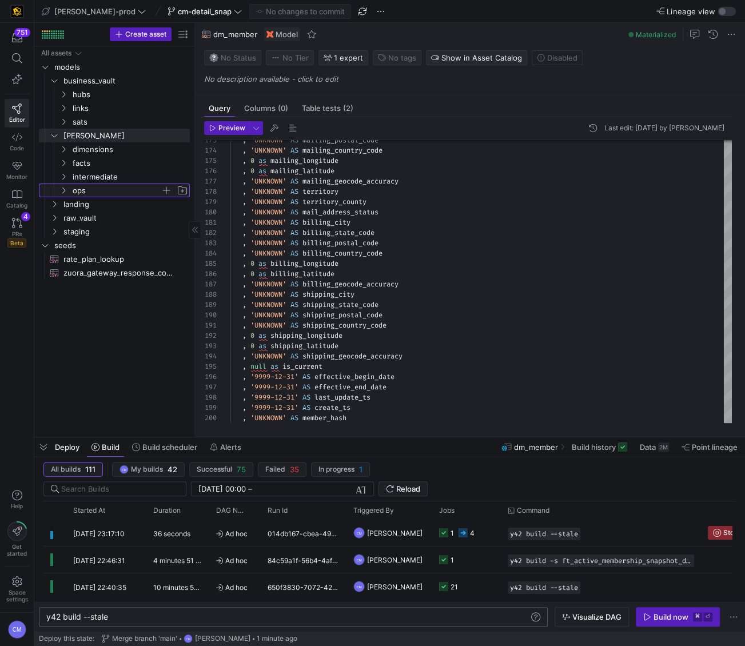
click at [108, 186] on span "ops" at bounding box center [117, 190] width 88 height 13
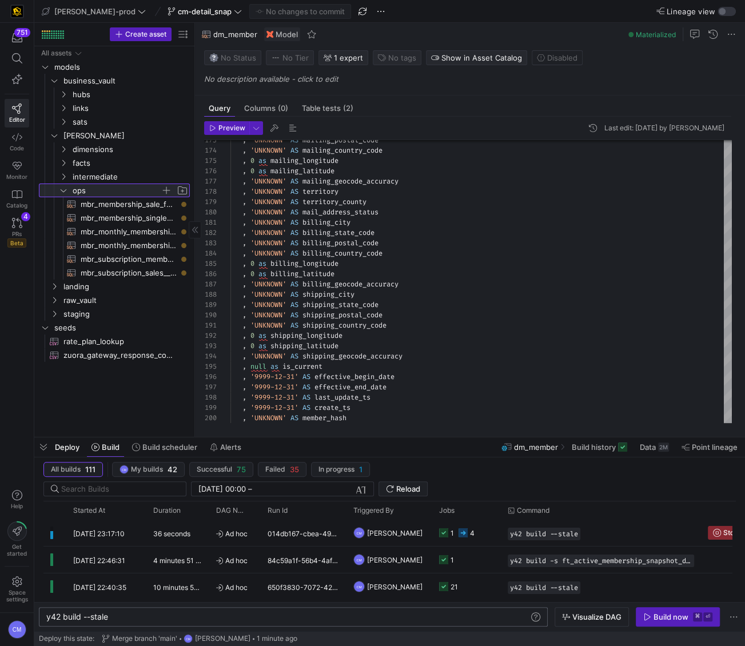
click at [108, 186] on span "ops" at bounding box center [117, 190] width 88 height 13
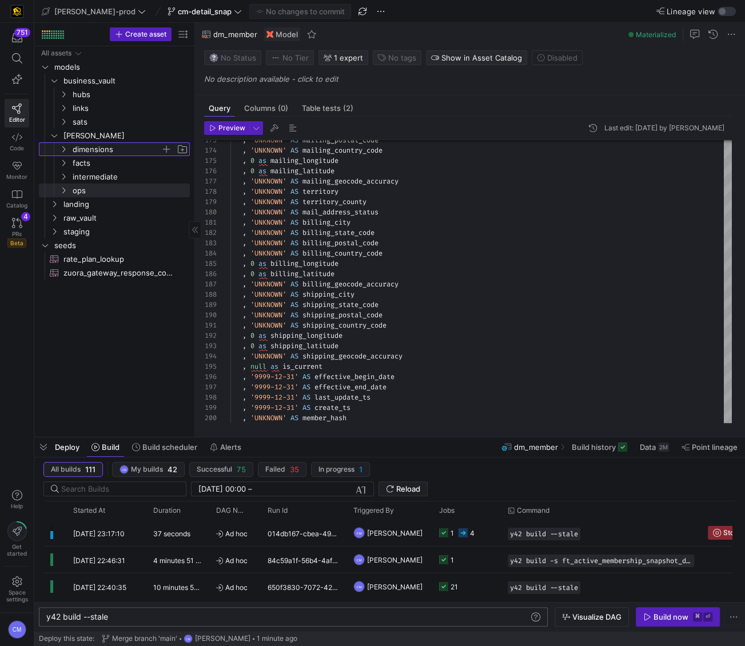
click at [106, 150] on span "dimensions" at bounding box center [117, 149] width 88 height 13
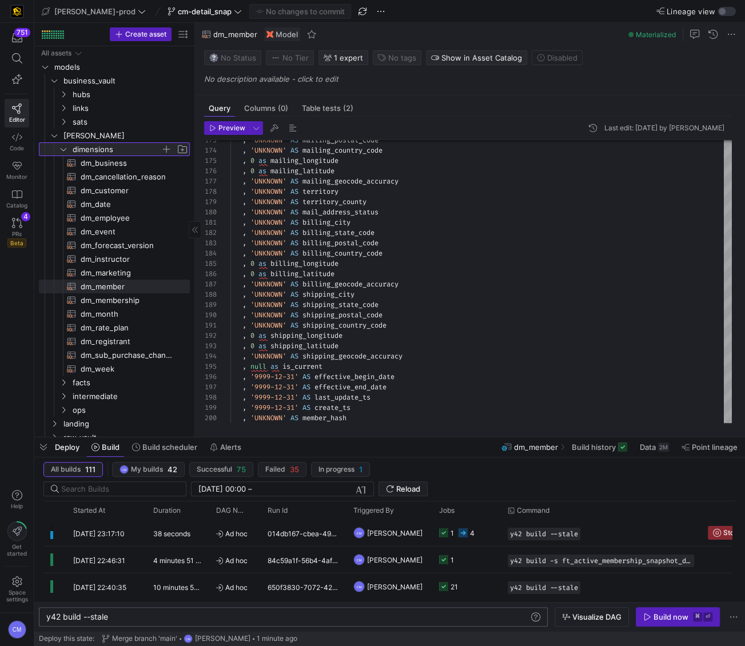
click at [106, 150] on span "dimensions" at bounding box center [117, 149] width 88 height 13
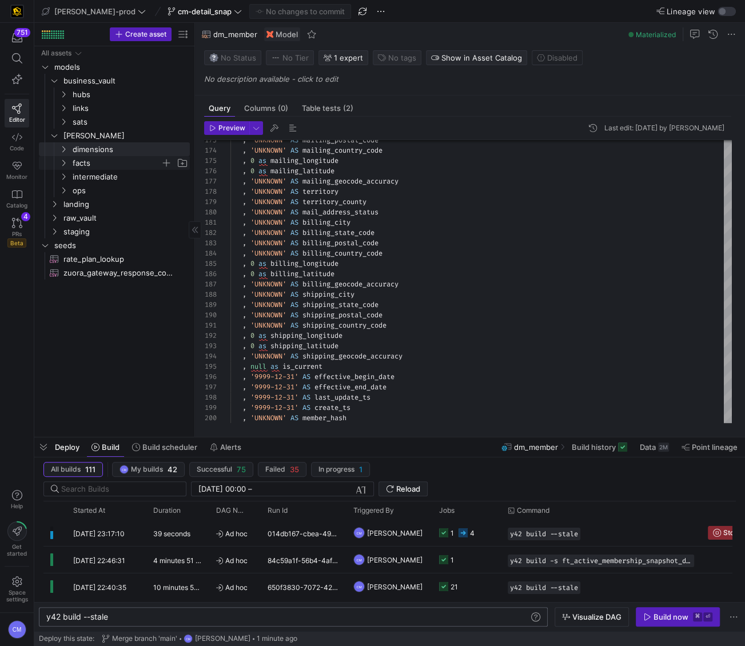
click at [105, 160] on span "facts" at bounding box center [117, 163] width 88 height 13
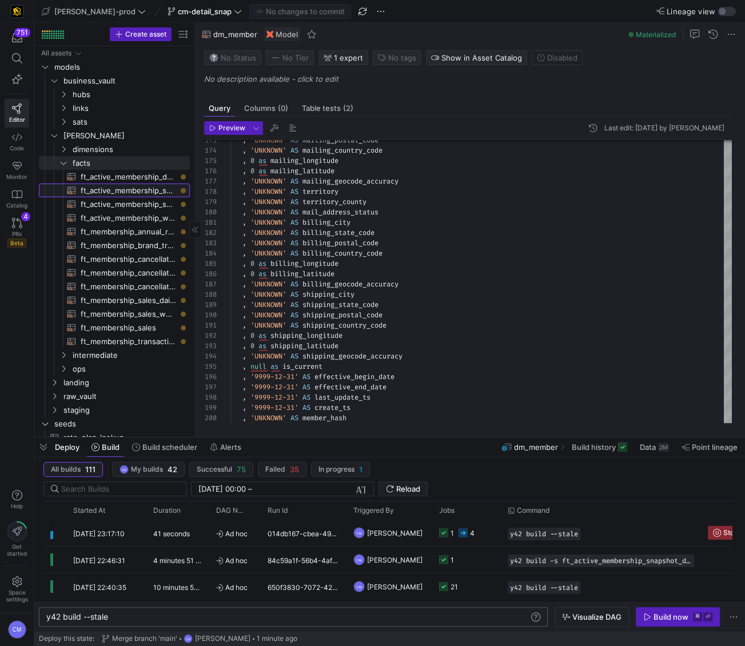
click at [153, 192] on span "ft_active_membership_snapshot_detail​​​​​​​​​​" at bounding box center [129, 190] width 96 height 13
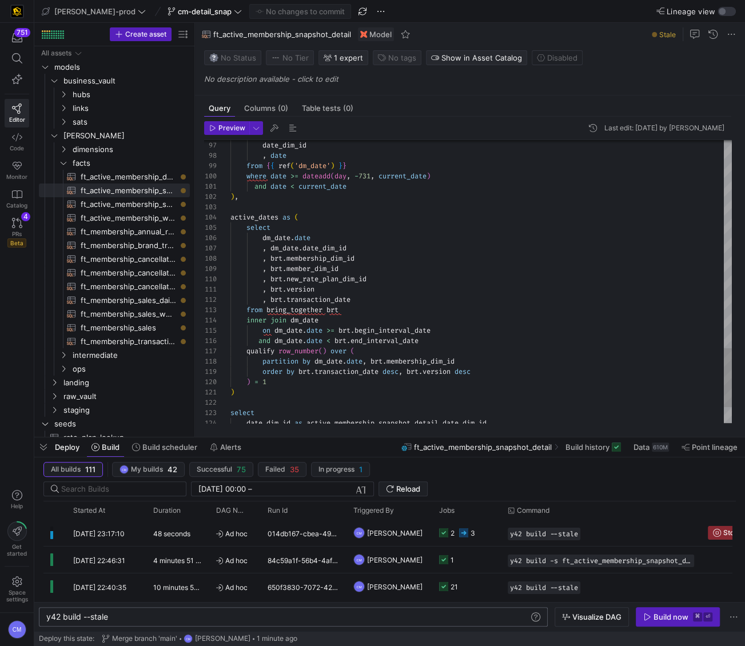
scroll to position [21, 110]
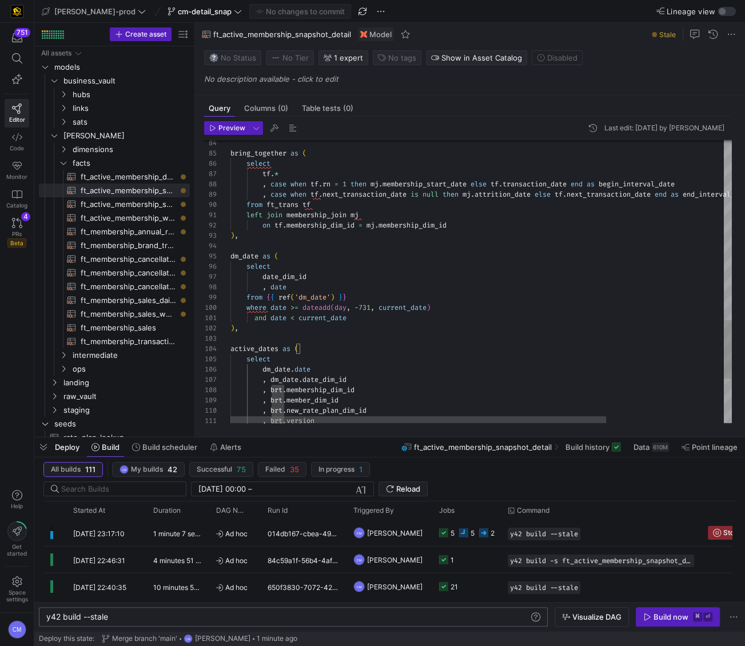
type textarea "left join membership_join mj on tf.membership_dim_id = mj.membership_dim_id ), …"
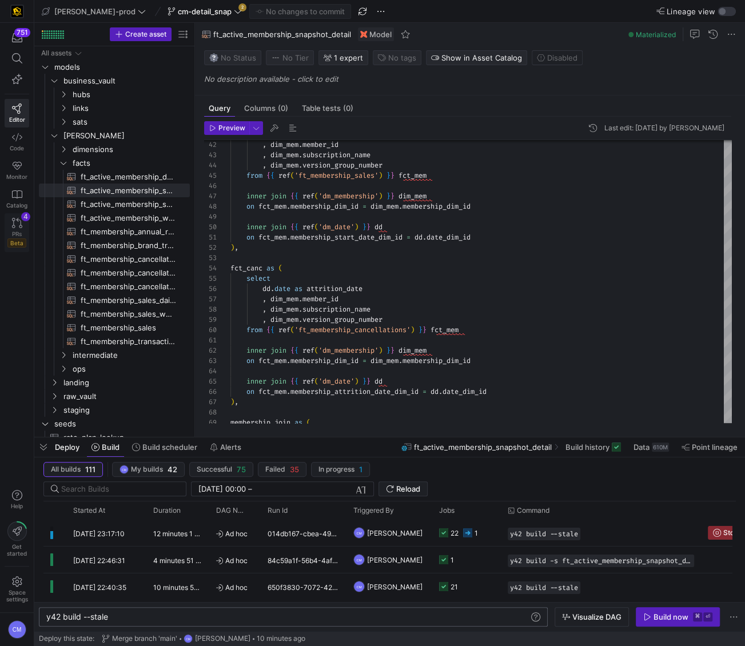
click at [15, 221] on icon at bounding box center [17, 223] width 10 height 10
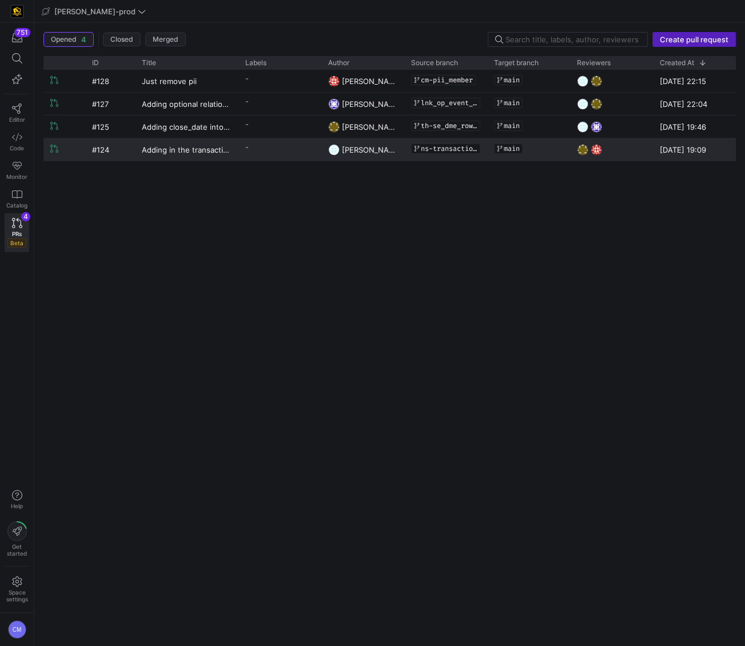
click at [276, 150] on y42-pull-request-list-view-label-cell-renderer "-" at bounding box center [279, 147] width 69 height 17
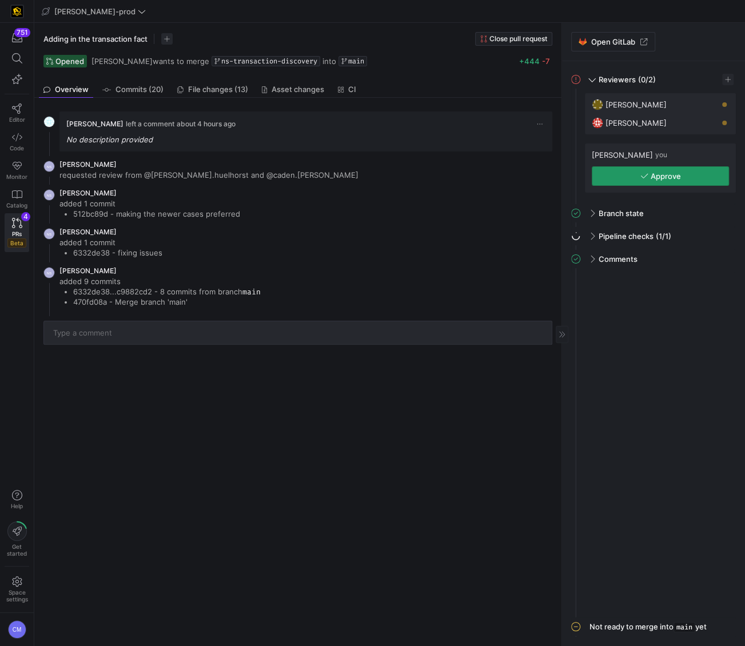
click at [659, 172] on span "Approve" at bounding box center [666, 176] width 30 height 9
